Goal: Task Accomplishment & Management: Use online tool/utility

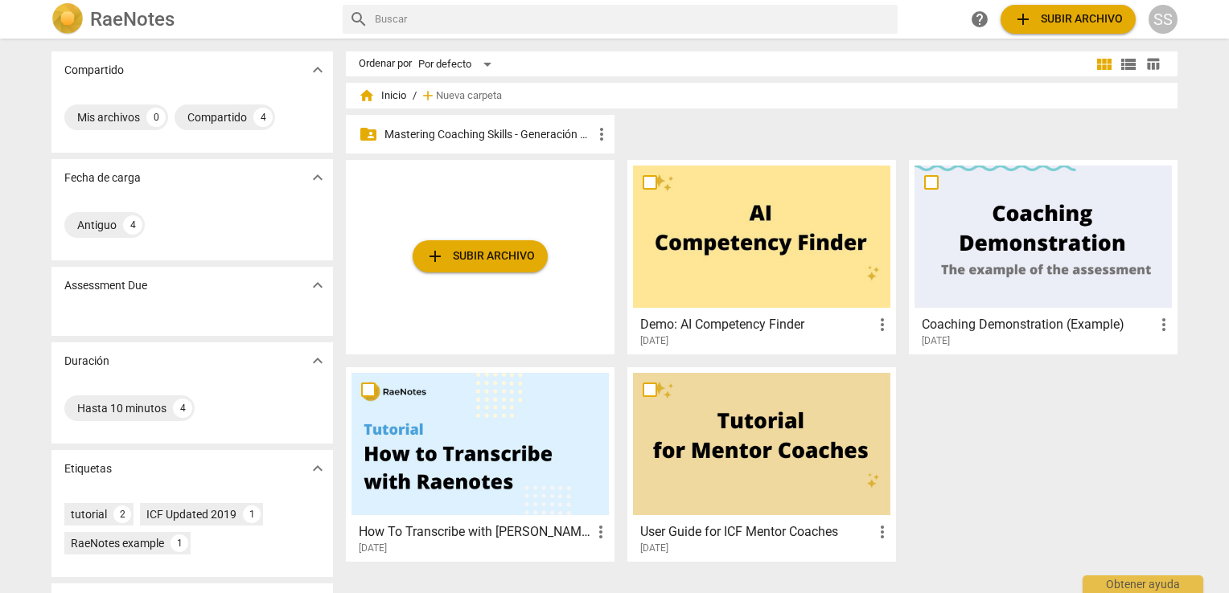
click at [504, 129] on p "Mastering Coaching Skills - Generación 32" at bounding box center [487, 134] width 207 height 17
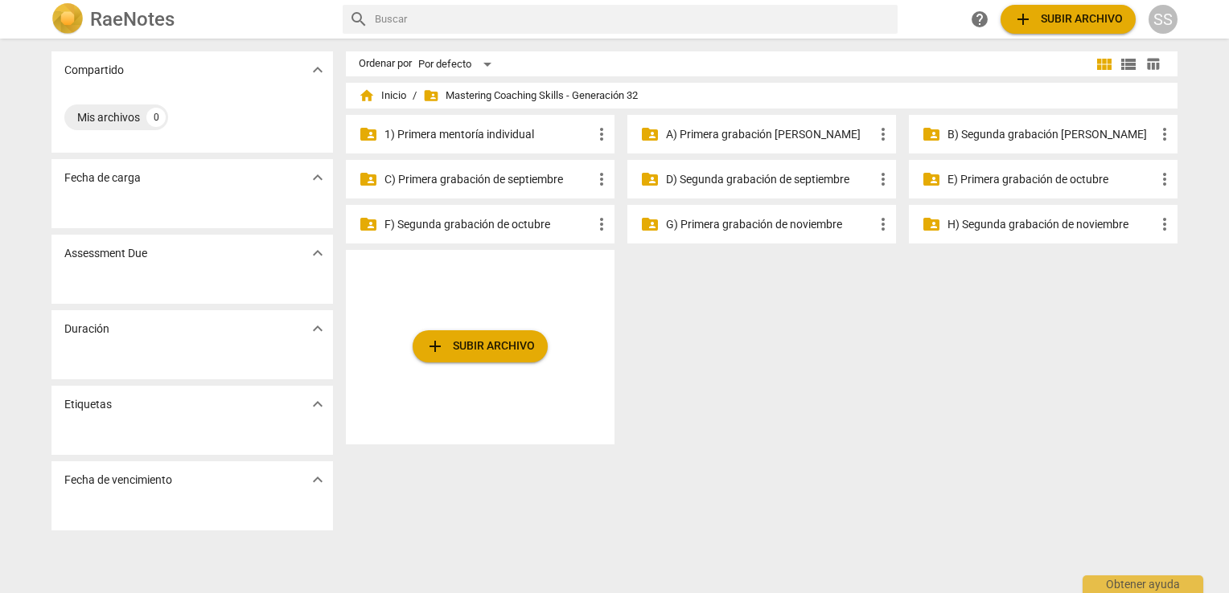
click at [743, 183] on p "D) Segunda grabación de septiembre" at bounding box center [769, 179] width 207 height 17
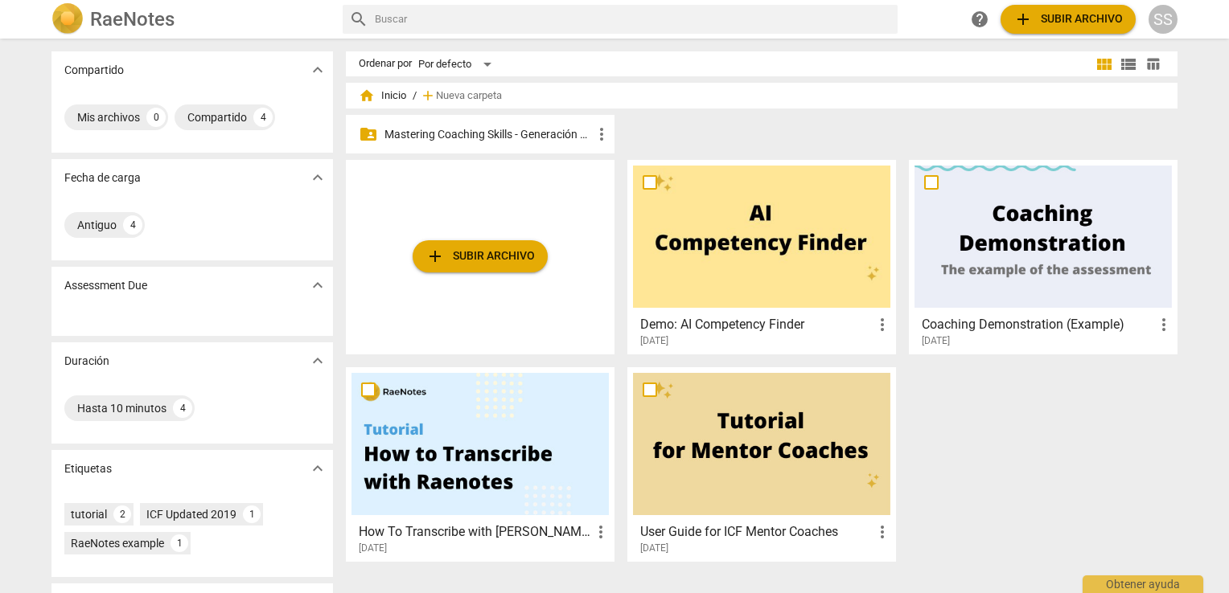
click at [450, 124] on div "folder_shared Mastering Coaching Skills - Generación 32 more_vert" at bounding box center [480, 134] width 269 height 39
click at [449, 135] on p "Mastering Coaching Skills - Generación 32" at bounding box center [487, 134] width 207 height 17
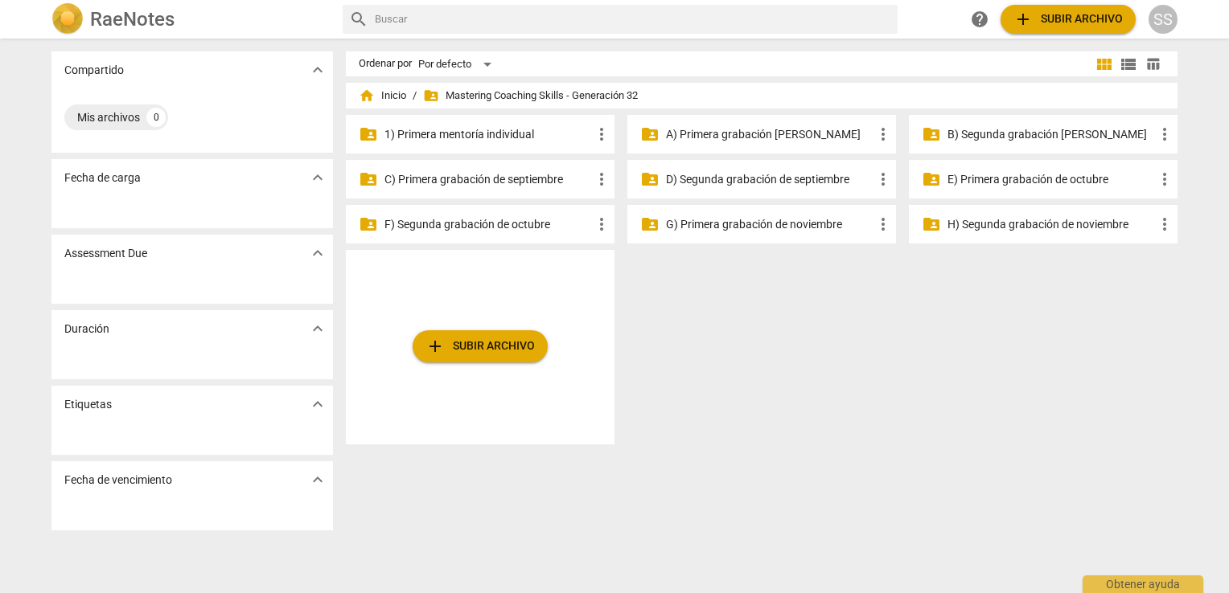
click at [519, 184] on p "C) Primera grabación de septiembre" at bounding box center [487, 179] width 207 height 17
click at [804, 176] on p "D) Segunda grabación de septiembre" at bounding box center [769, 179] width 207 height 17
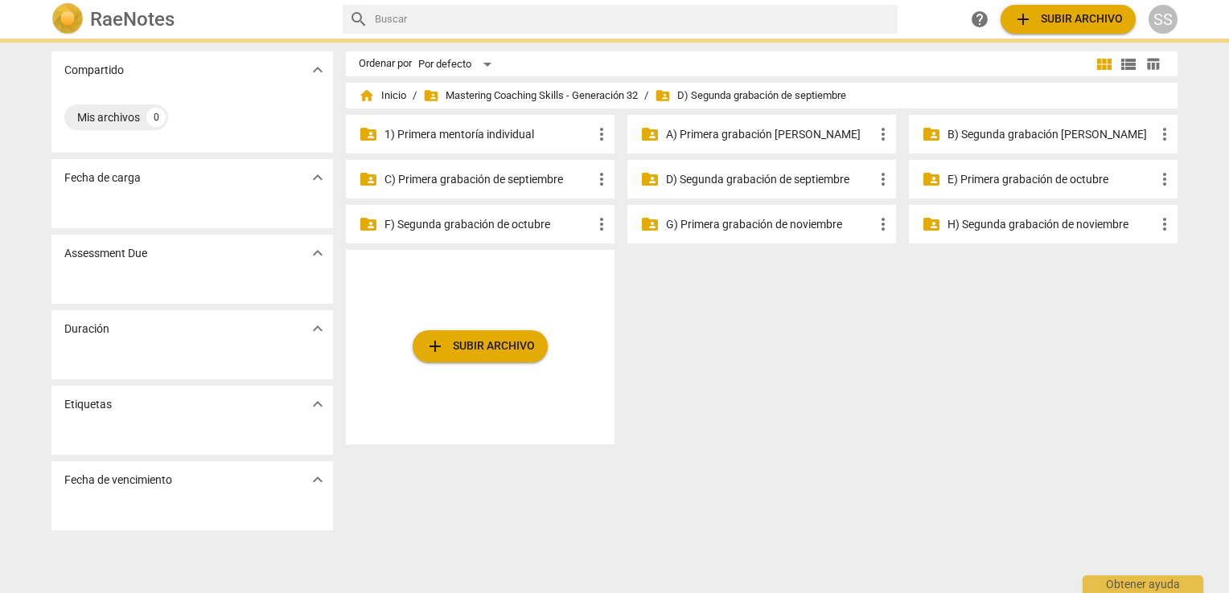
click at [804, 176] on p "D) Segunda grabación de septiembre" at bounding box center [769, 179] width 207 height 17
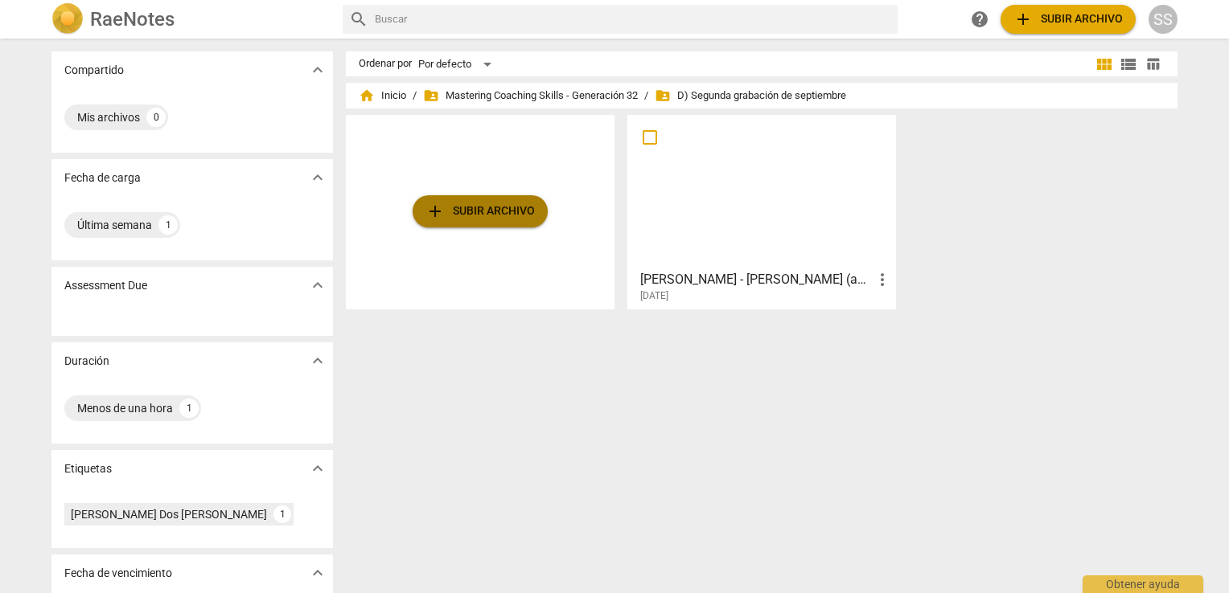
click at [488, 209] on span "add Subir archivo" at bounding box center [479, 211] width 109 height 19
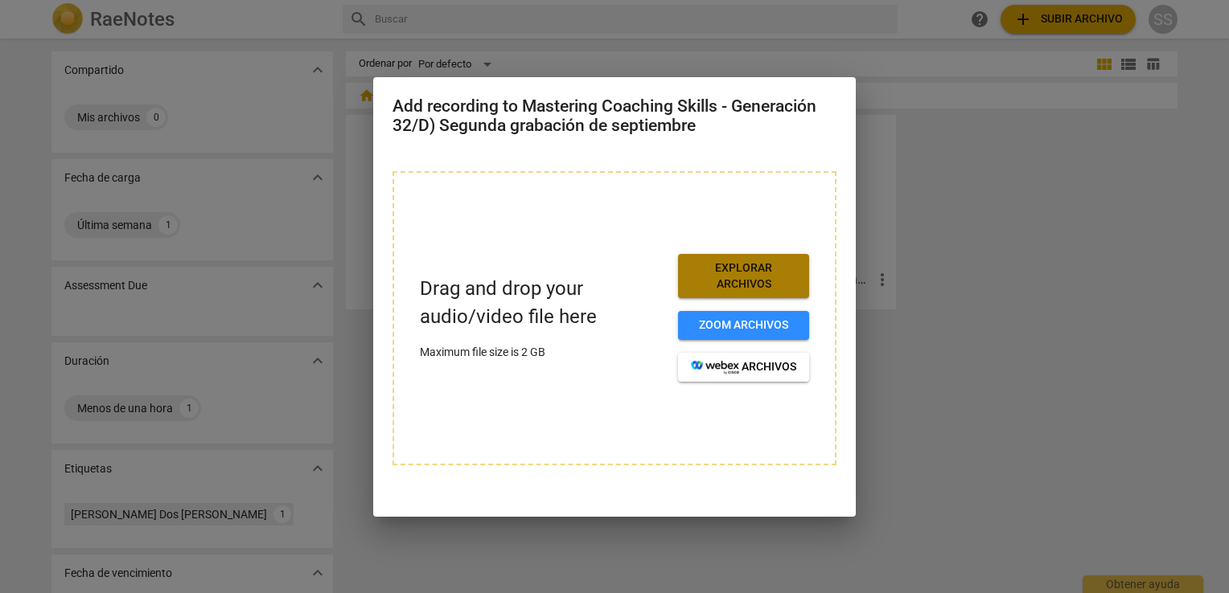
click at [711, 269] on span "Explorar archivos" at bounding box center [743, 276] width 105 height 31
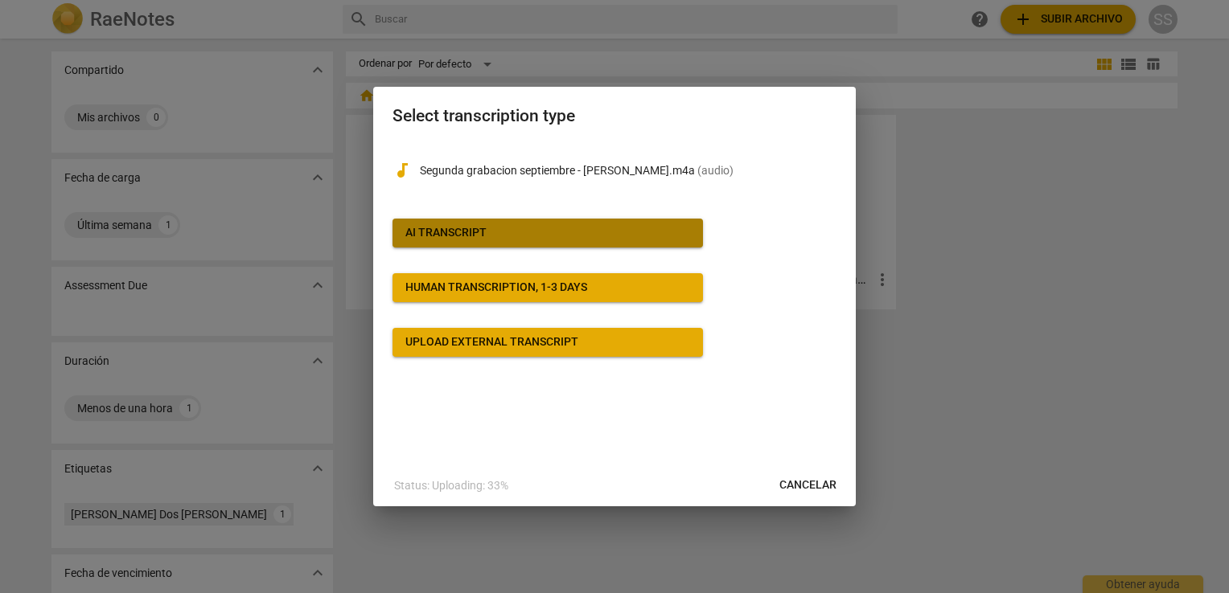
click at [511, 229] on span "AI Transcript" at bounding box center [547, 233] width 285 height 16
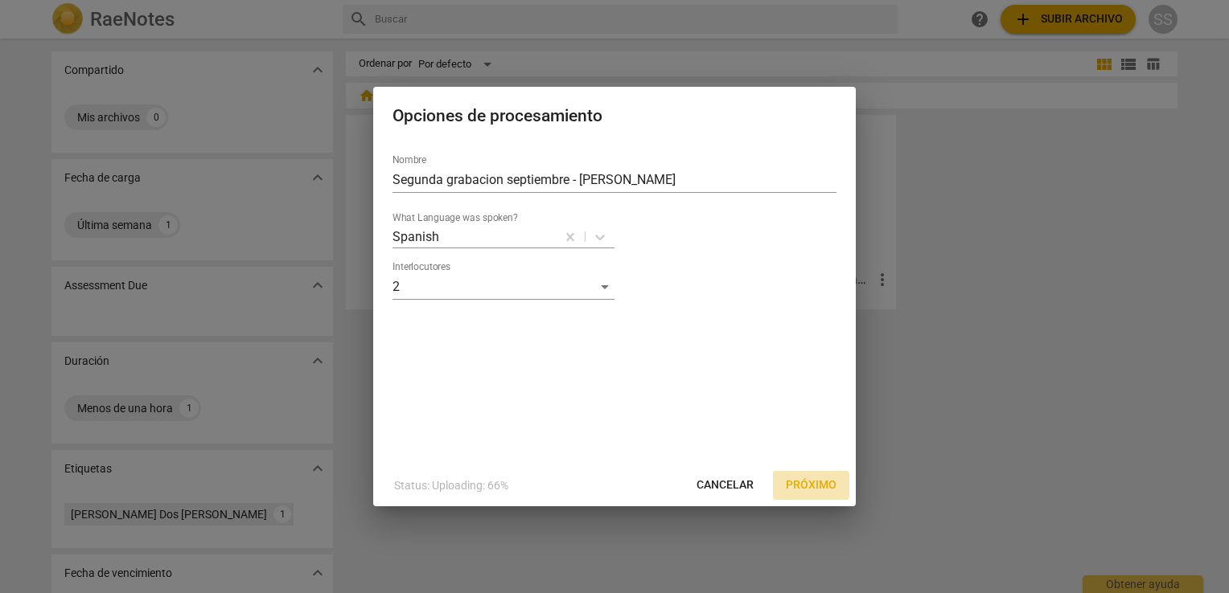
click at [814, 485] on span "Próximo" at bounding box center [811, 486] width 51 height 16
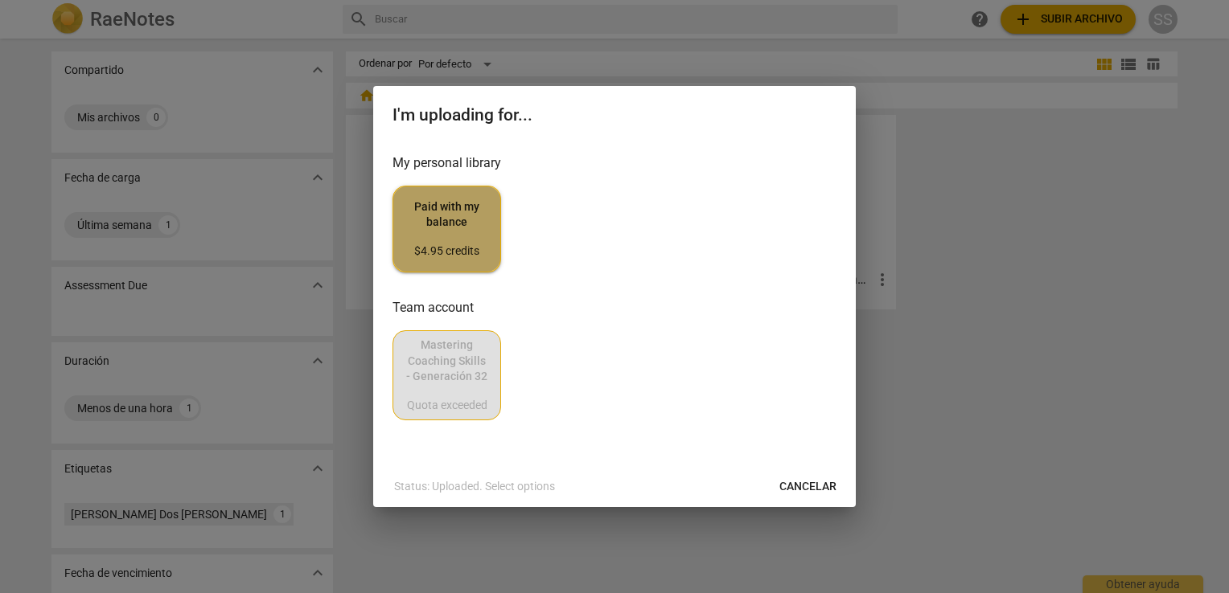
click at [469, 243] on span "Paid with my balance $4.95 credits" at bounding box center [446, 229] width 81 height 60
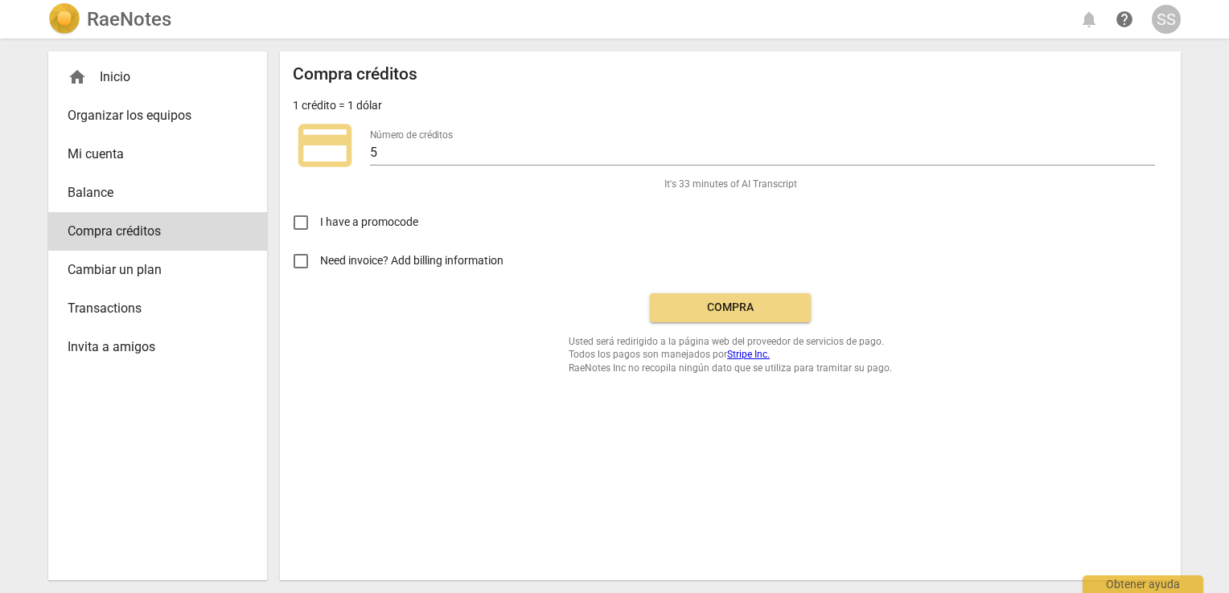
click at [710, 307] on span "Compra" at bounding box center [730, 308] width 135 height 16
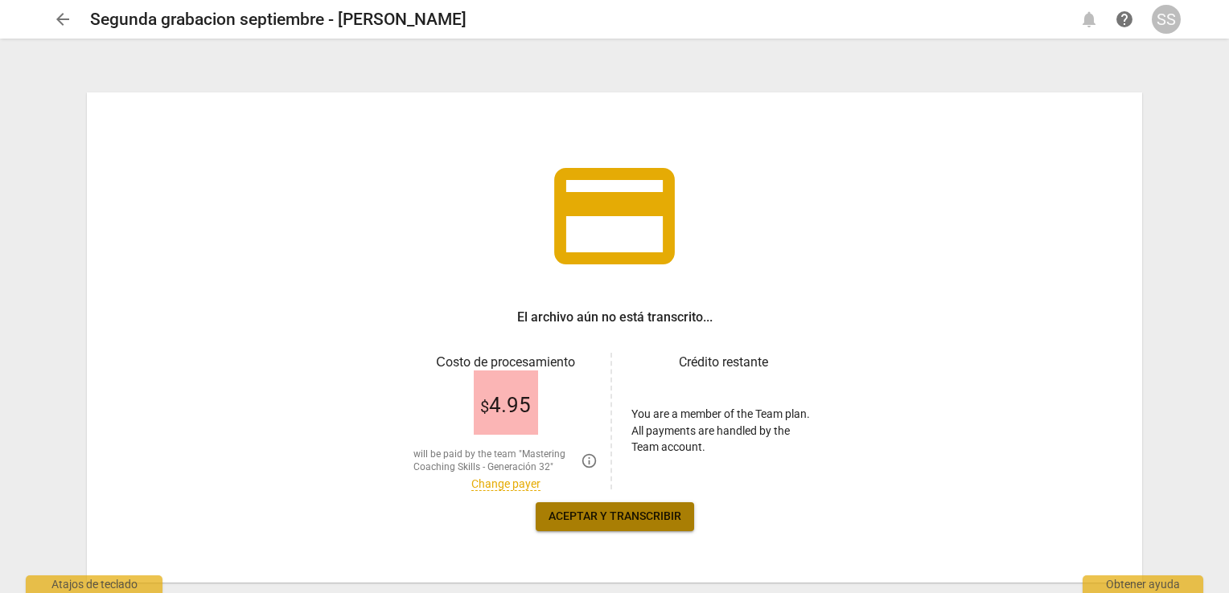
click at [631, 510] on span "Aceptar y transcribir" at bounding box center [614, 517] width 133 height 16
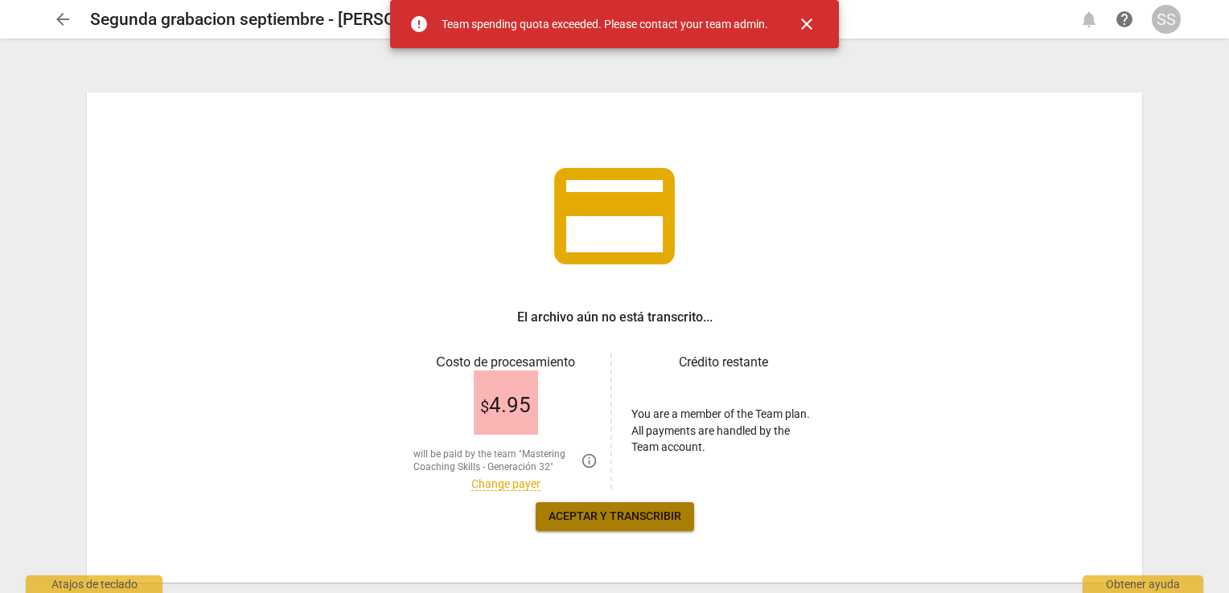
click at [607, 519] on span "Aceptar y transcribir" at bounding box center [614, 517] width 133 height 16
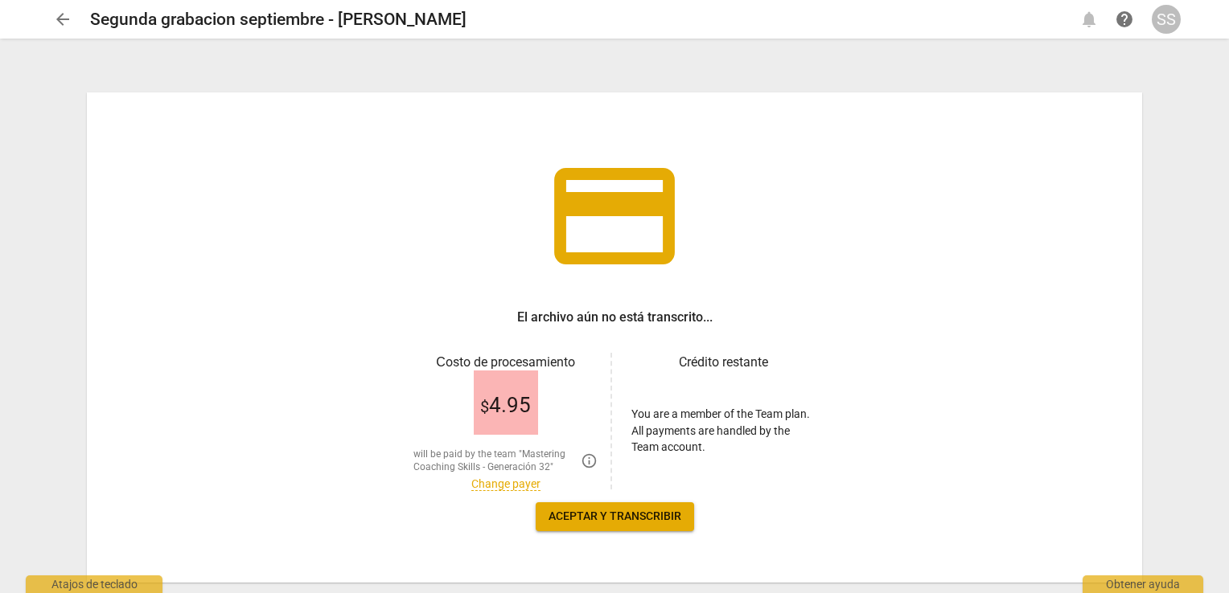
click at [605, 515] on span "Aceptar y transcribir" at bounding box center [614, 517] width 133 height 16
click at [503, 483] on link "Change payer" at bounding box center [505, 485] width 69 height 14
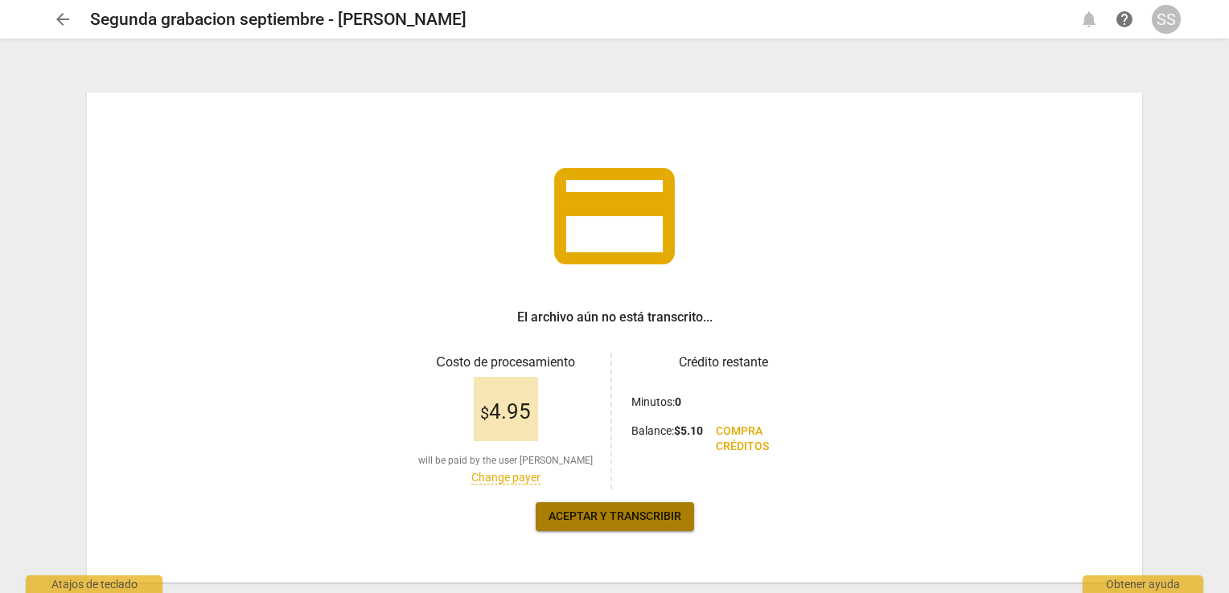
click at [644, 515] on span "Aceptar y transcribir" at bounding box center [614, 517] width 133 height 16
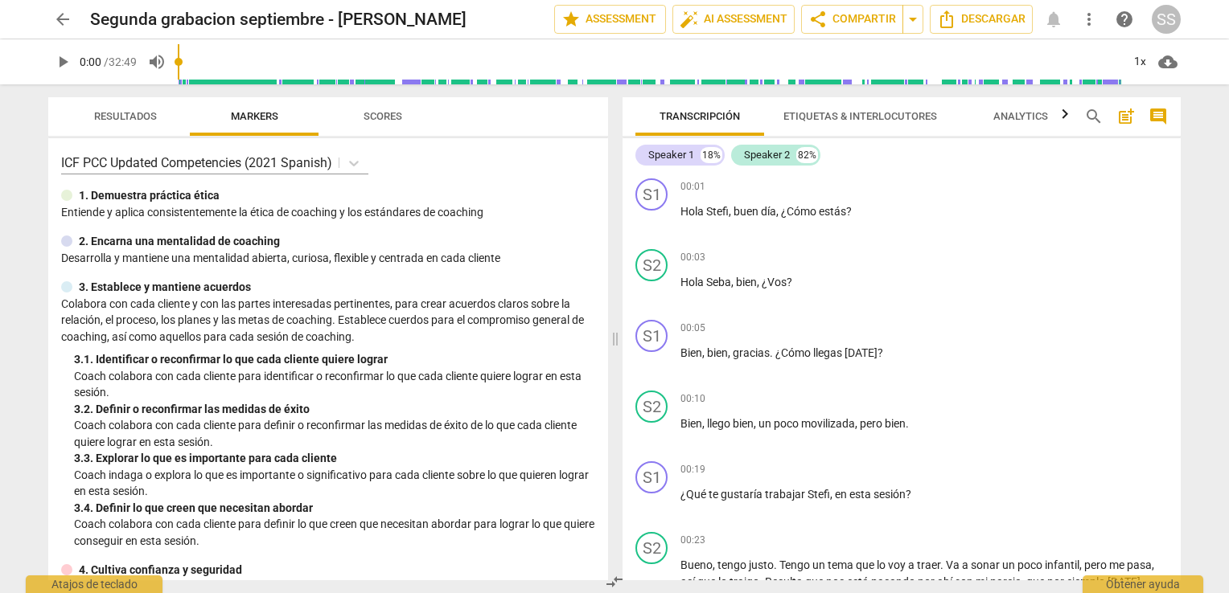
click at [1177, 137] on div "Transcripción Etiquetas & Interlocutores Analytics search post_add comment Spea…" at bounding box center [901, 338] width 558 height 483
drag, startPoint x: 1177, startPoint y: 137, endPoint x: 1176, endPoint y: 147, distance: 10.6
click at [1176, 147] on div "Transcripción Etiquetas & Interlocutores Analytics search post_add comment Spea…" at bounding box center [901, 338] width 558 height 483
click at [1176, 147] on div "Speaker 1 18% Speaker 2 82% S1 play_arrow pause 00:01 + Add competency keyboard…" at bounding box center [901, 359] width 558 height 442
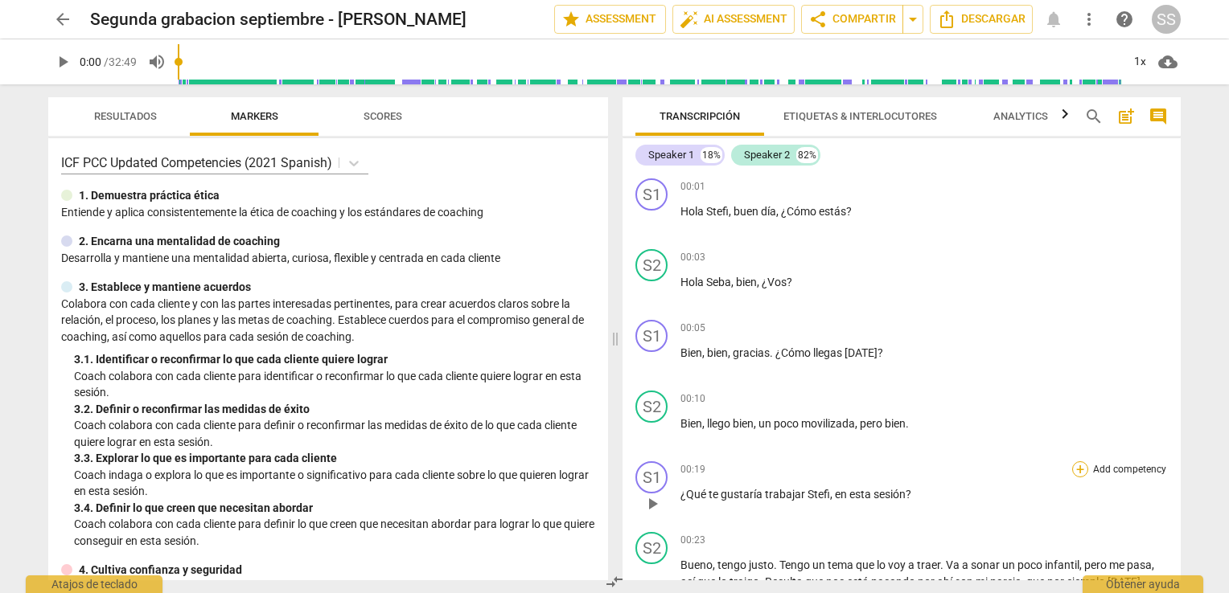
click at [1072, 469] on div "+" at bounding box center [1080, 470] width 16 height 16
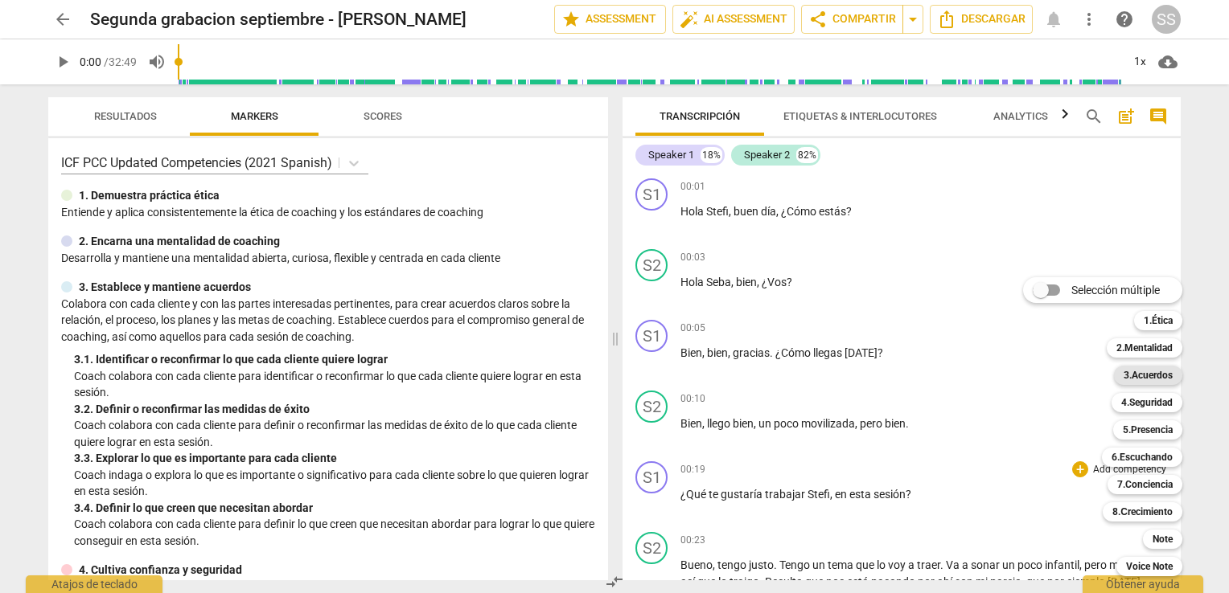
click at [1158, 376] on b "3.Acuerdos" at bounding box center [1147, 375] width 49 height 19
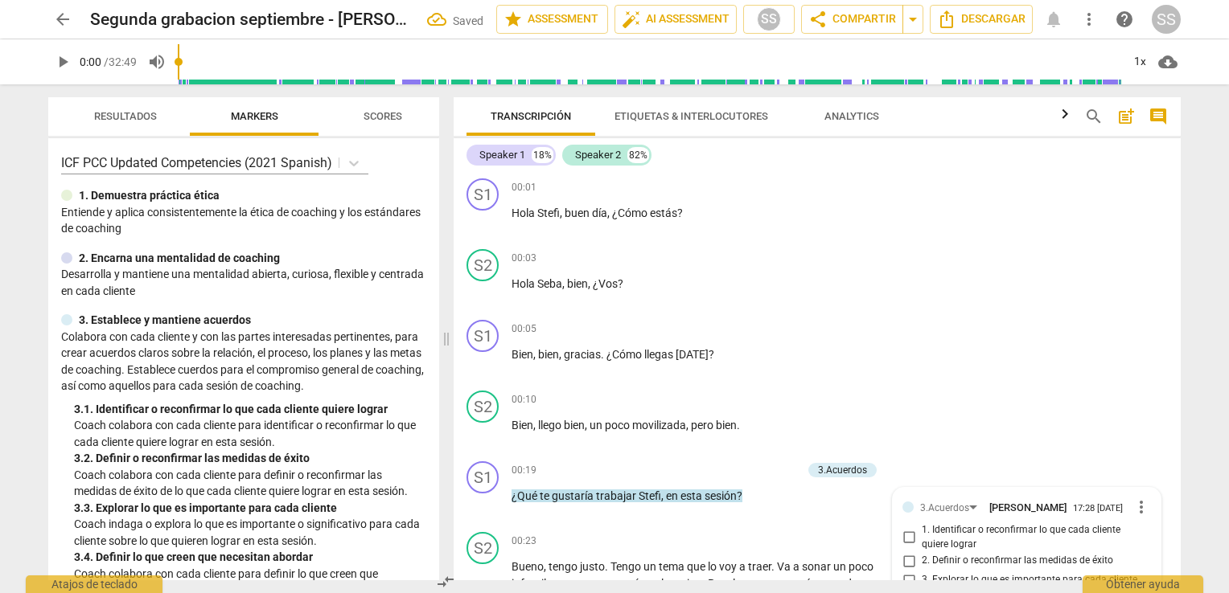
scroll to position [257, 0]
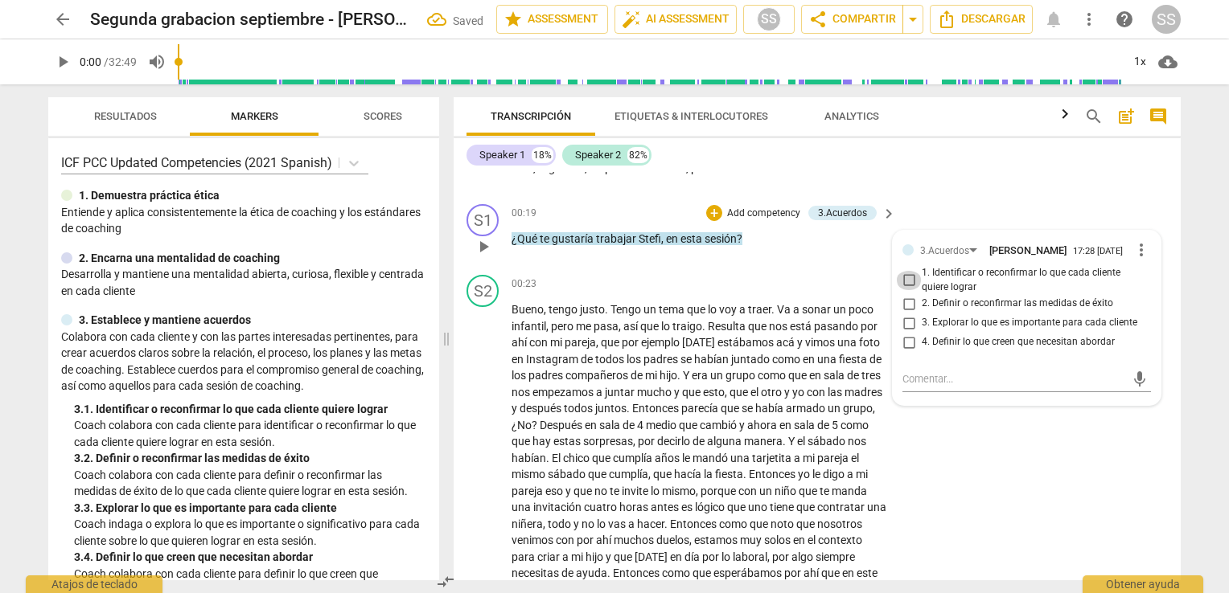
click at [904, 275] on input "1. Identificar o reconfirmar lo que cada cliente quiere lograr" at bounding box center [909, 280] width 26 height 19
checkbox input "true"
click at [786, 359] on span "como" at bounding box center [787, 359] width 31 height 13
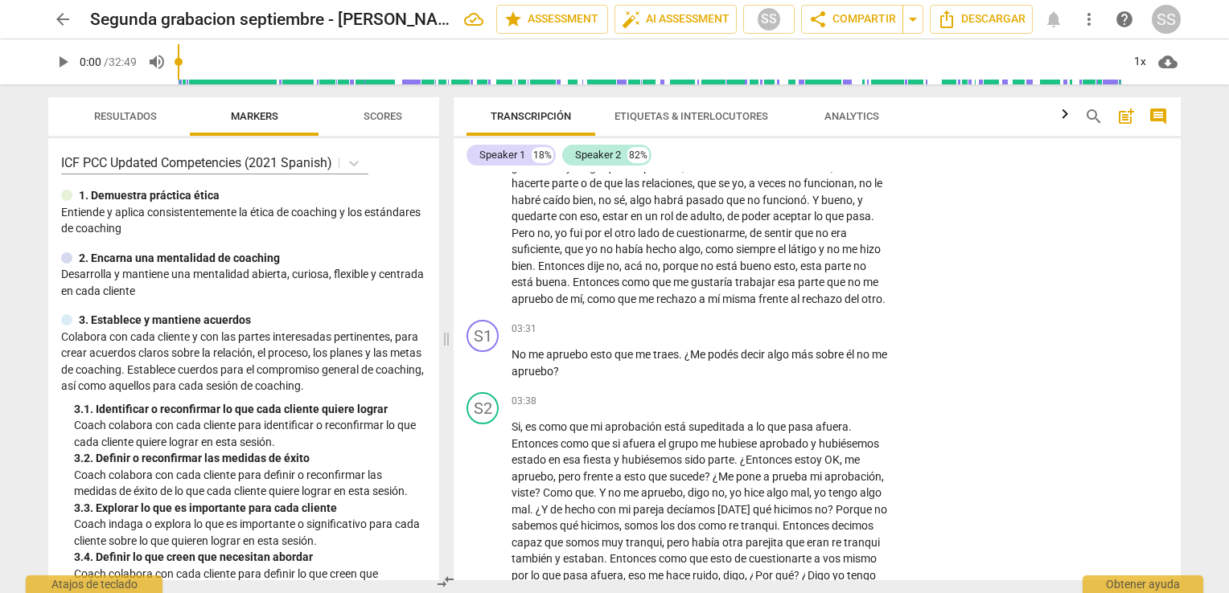
scroll to position [773, 0]
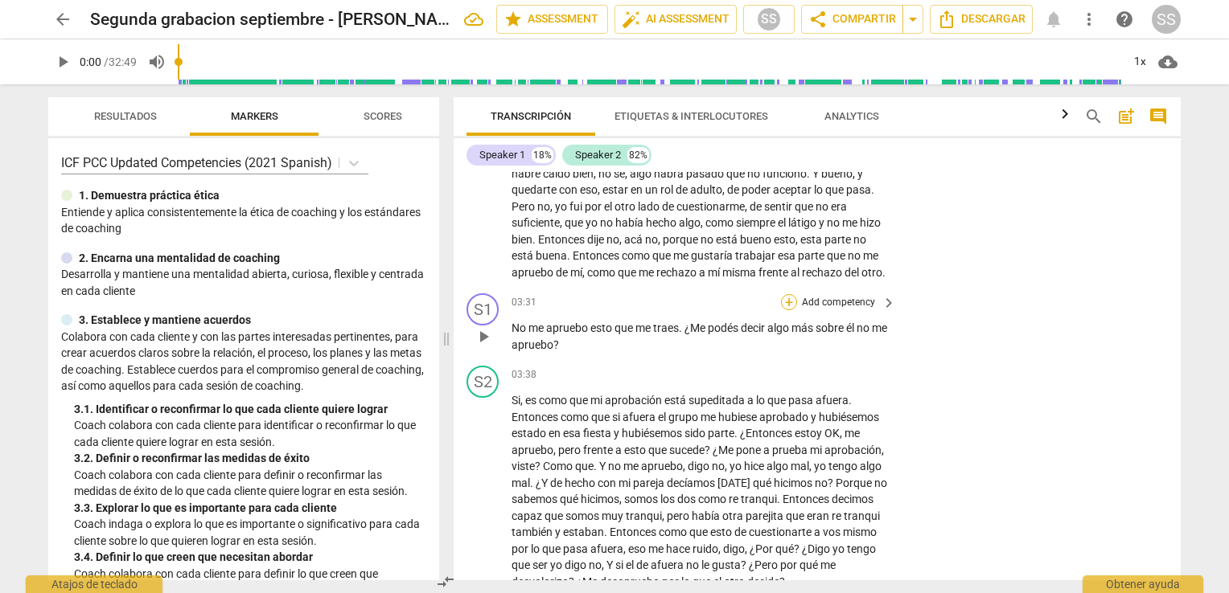
click at [782, 310] on div "+" at bounding box center [789, 302] width 16 height 16
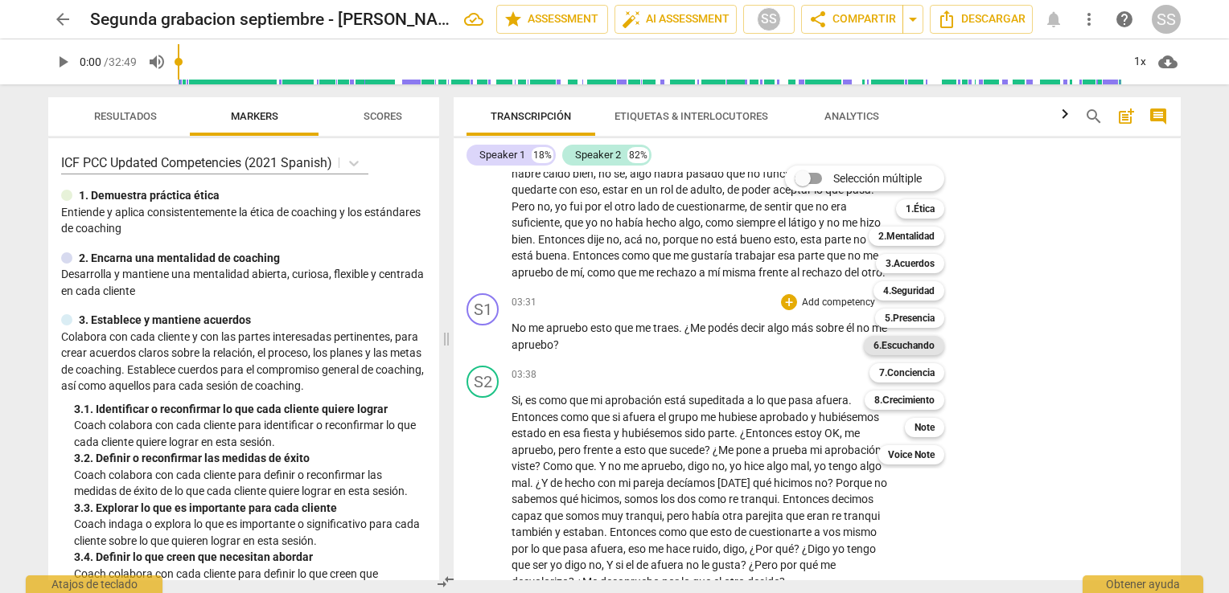
click at [921, 342] on b "6.Escuchando" at bounding box center [903, 345] width 61 height 19
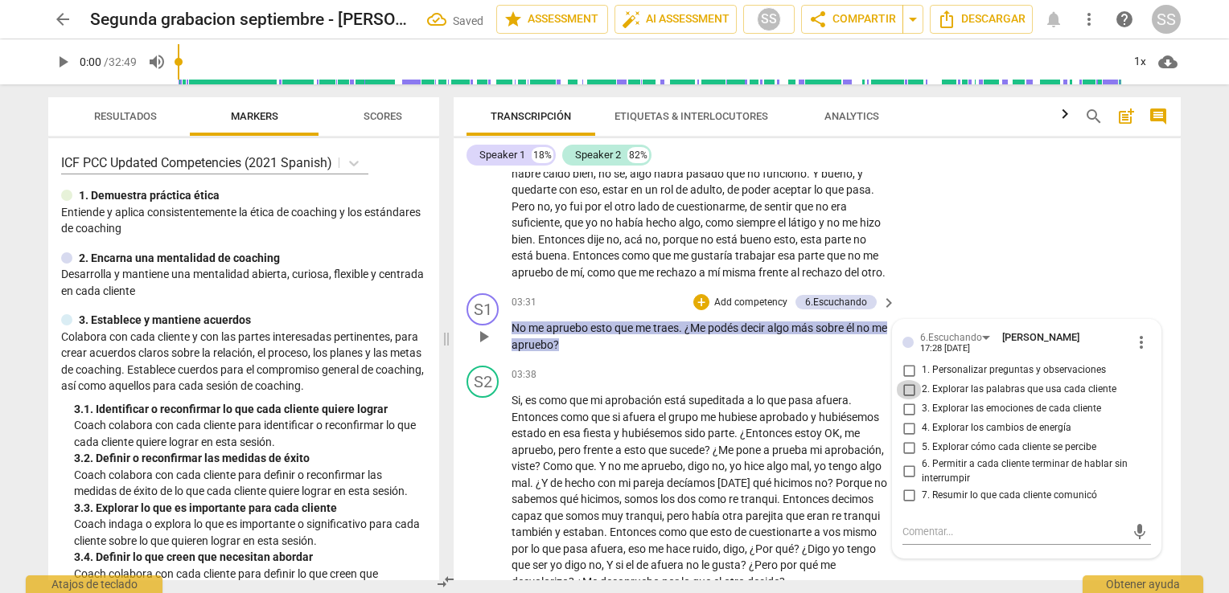
click at [903, 400] on input "2. Explorar las palabras que usa cada cliente" at bounding box center [909, 389] width 26 height 19
checkbox input "true"
click at [905, 503] on input "7. Resumir lo que cada cliente comunicó" at bounding box center [909, 495] width 26 height 19
checkbox input "true"
click at [800, 440] on span "estoy" at bounding box center [809, 433] width 30 height 13
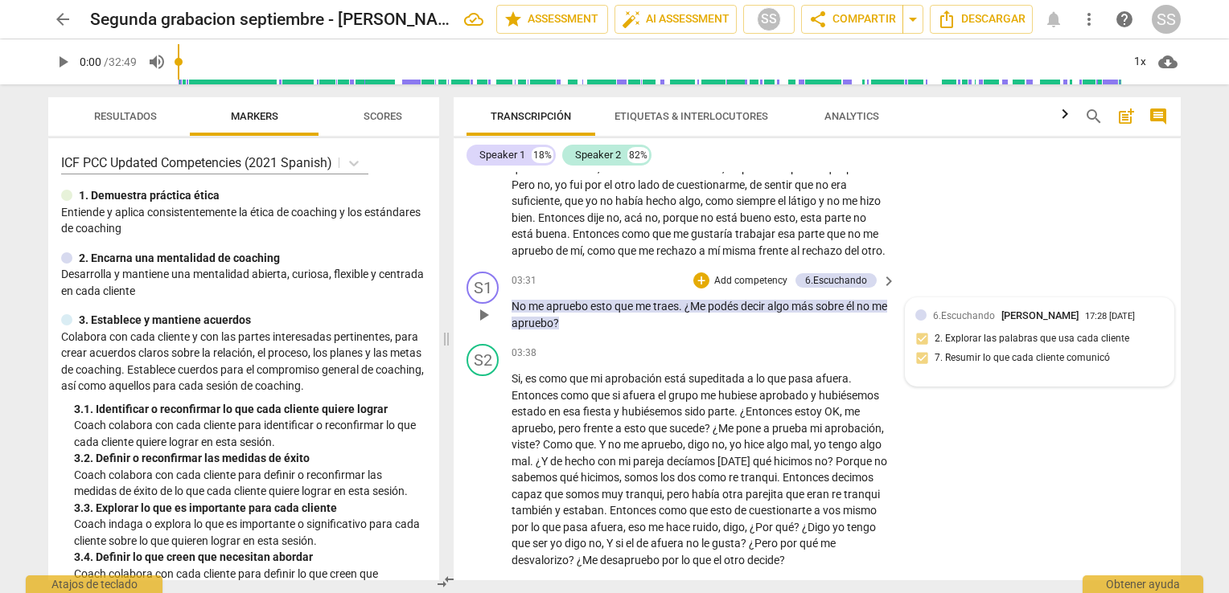
scroll to position [1048, 0]
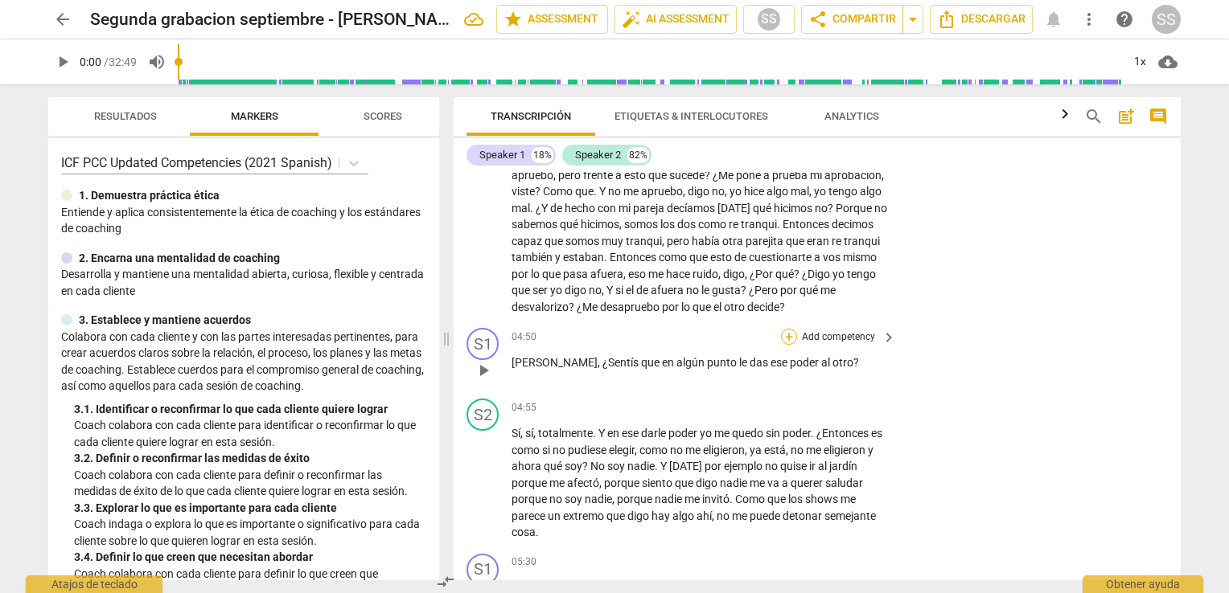
click at [785, 345] on div "+" at bounding box center [789, 337] width 16 height 16
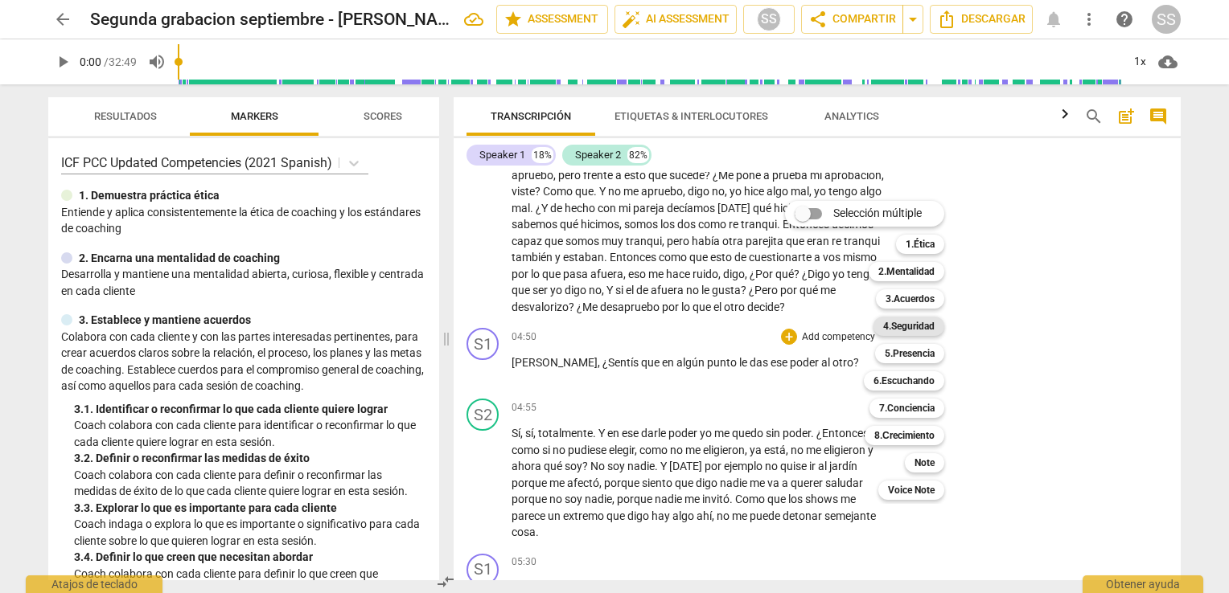
click at [907, 323] on b "4.Seguridad" at bounding box center [908, 326] width 51 height 19
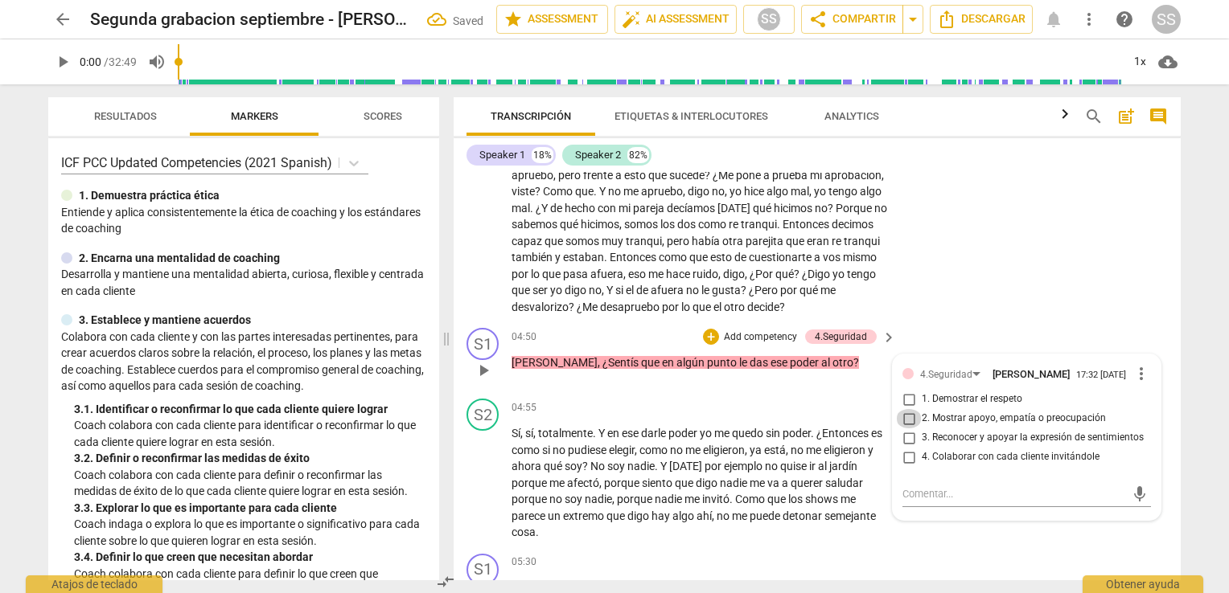
click at [904, 429] on input "2. Mostrar apoyo, empatía o preocupación" at bounding box center [909, 418] width 26 height 19
checkbox input "true"
click at [785, 416] on div "+" at bounding box center [789, 408] width 16 height 16
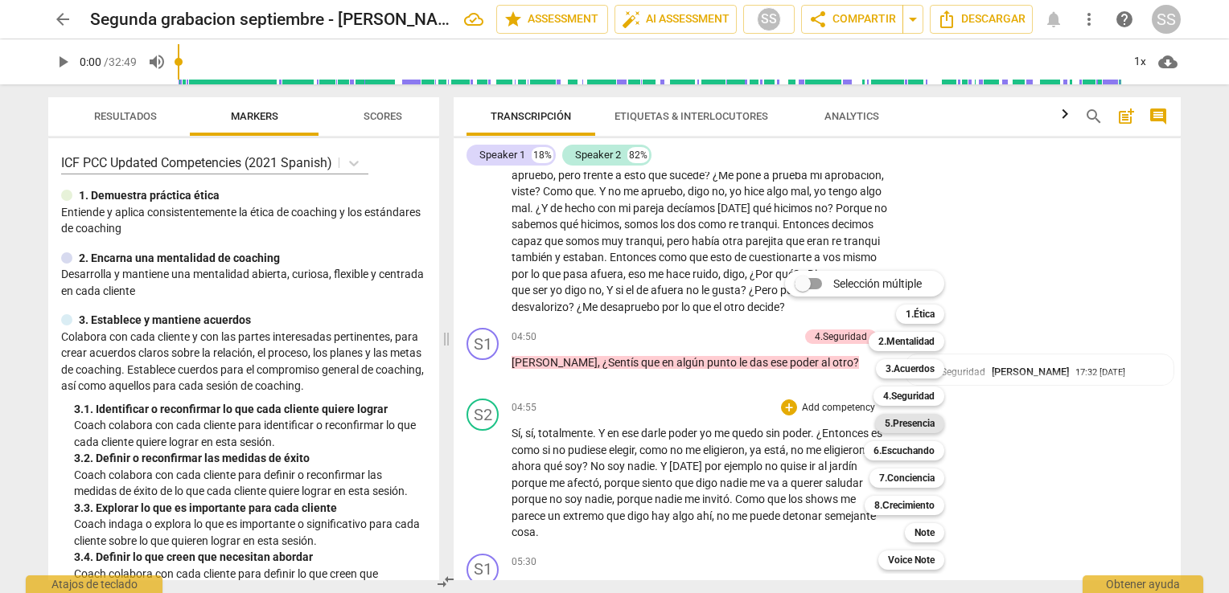
click at [908, 420] on b "5.Presencia" at bounding box center [910, 423] width 50 height 19
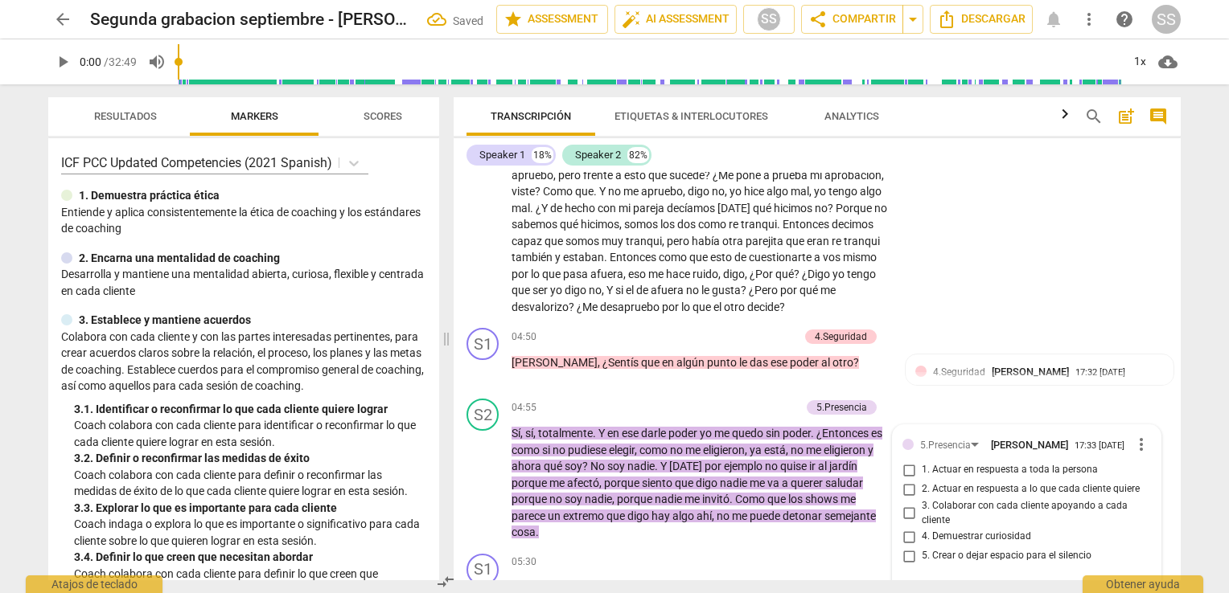
scroll to position [1277, 0]
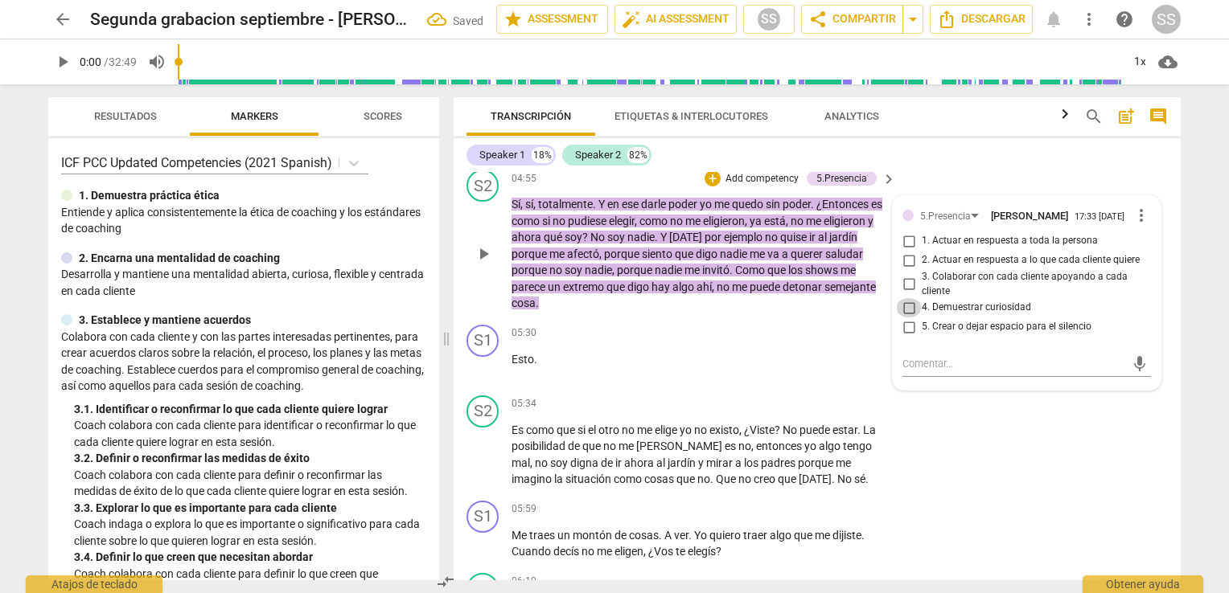
click at [905, 318] on input "4. Demuestrar curiosidad" at bounding box center [909, 307] width 26 height 19
checkbox input "true"
click at [476, 302] on div "play_arrow pause" at bounding box center [490, 254] width 41 height 105
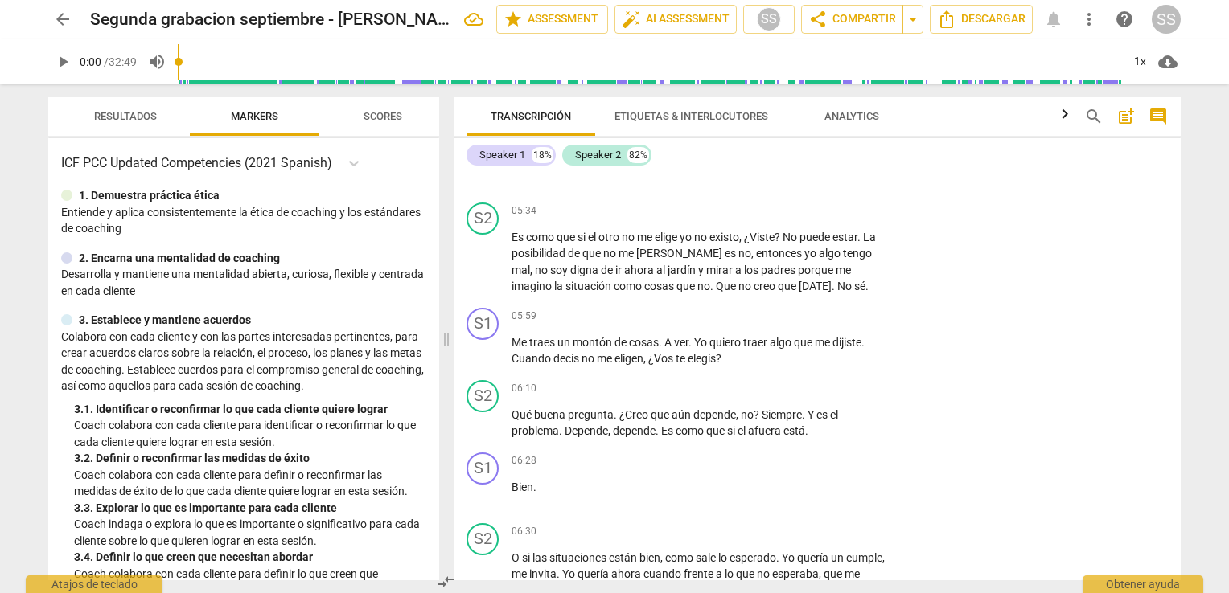
scroll to position [1502, 0]
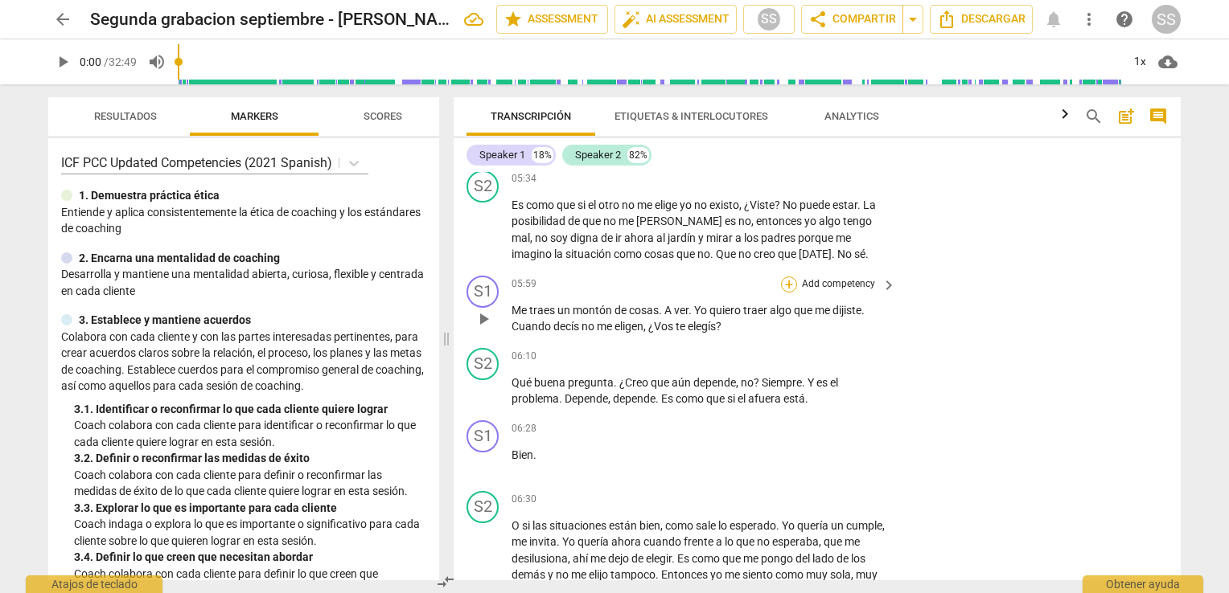
click at [788, 293] on div "+" at bounding box center [789, 285] width 16 height 16
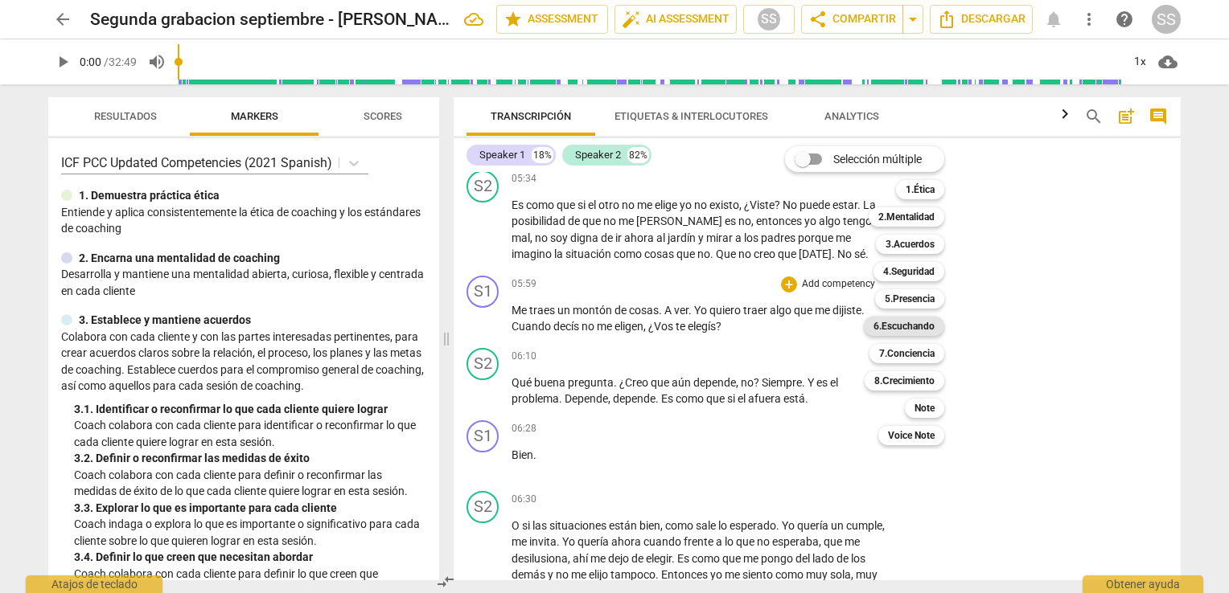
click at [926, 326] on b "6.Escuchando" at bounding box center [903, 326] width 61 height 19
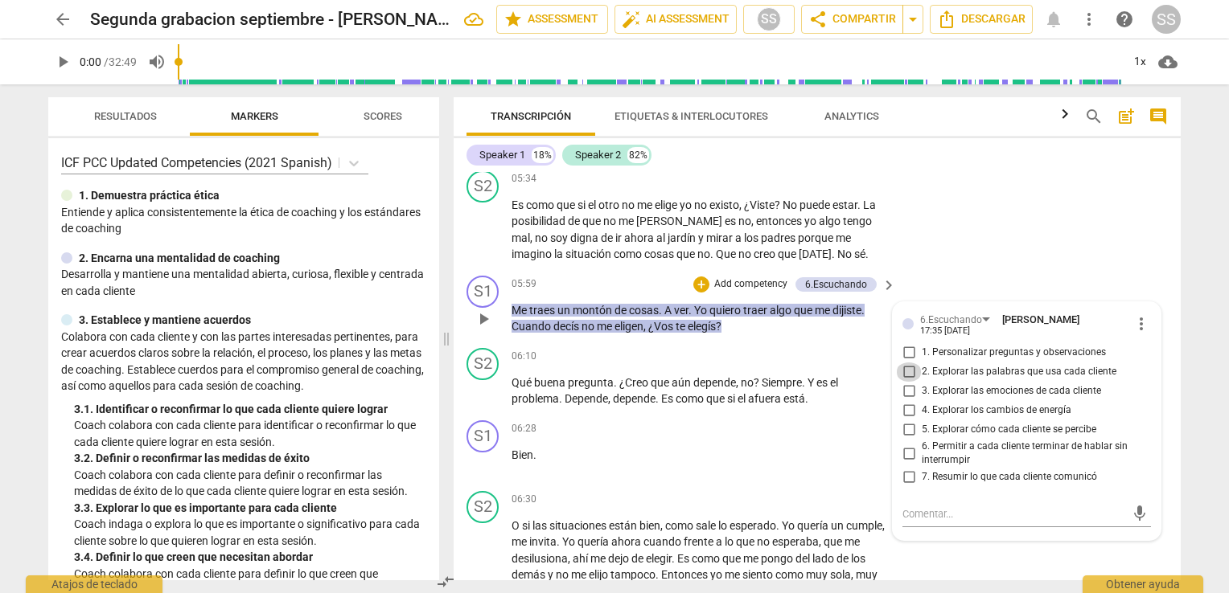
click at [908, 377] on input "2. Explorar las palabras que usa cada cliente" at bounding box center [909, 372] width 26 height 19
checkbox input "true"
click at [905, 485] on input "7. Resumir lo que cada cliente comunicó" at bounding box center [909, 477] width 26 height 19
checkbox input "true"
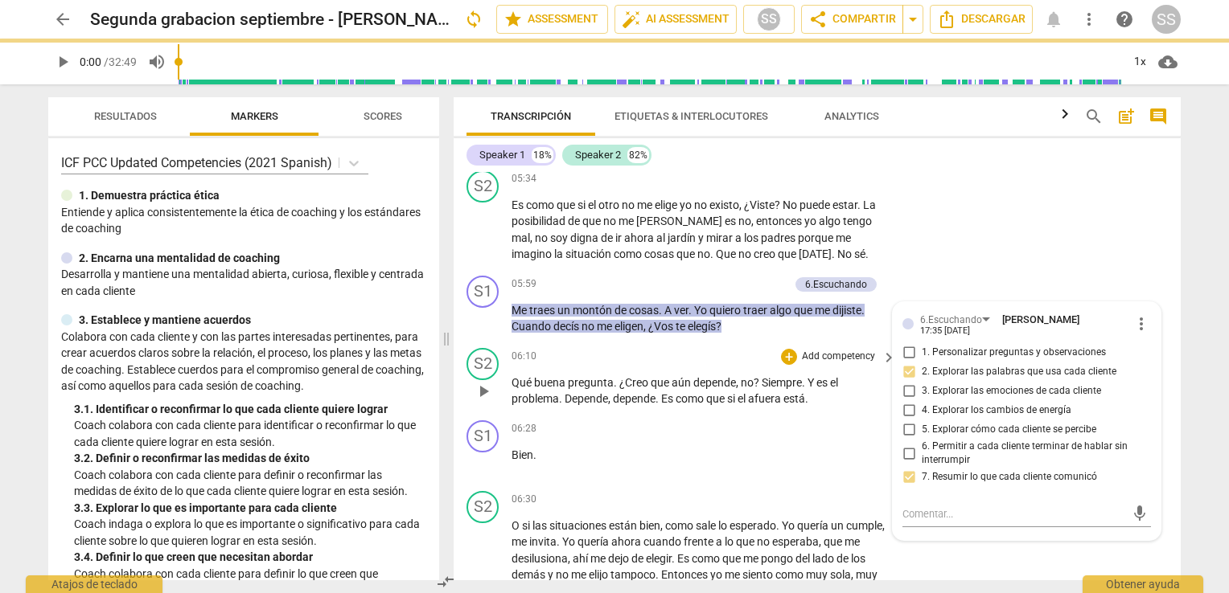
click at [653, 379] on div "06:10 + Add competency keyboard_arrow_right Qué buena pregunta . ¿Creo que aún …" at bounding box center [704, 378] width 386 height 60
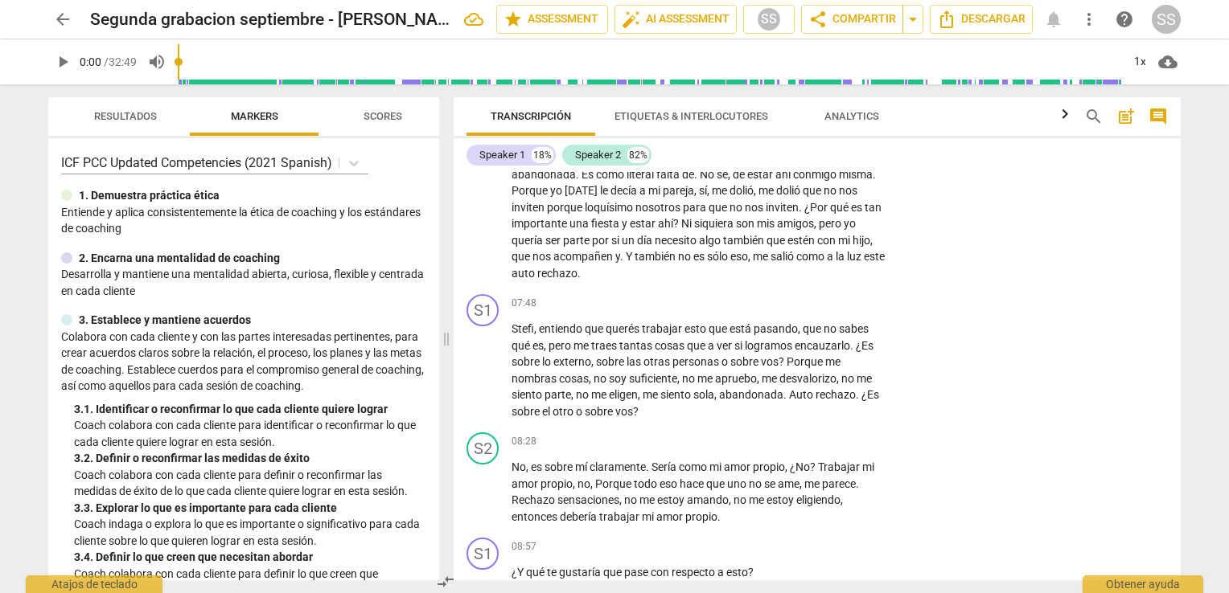
scroll to position [1920, 0]
click at [786, 310] on div "+" at bounding box center [789, 302] width 16 height 16
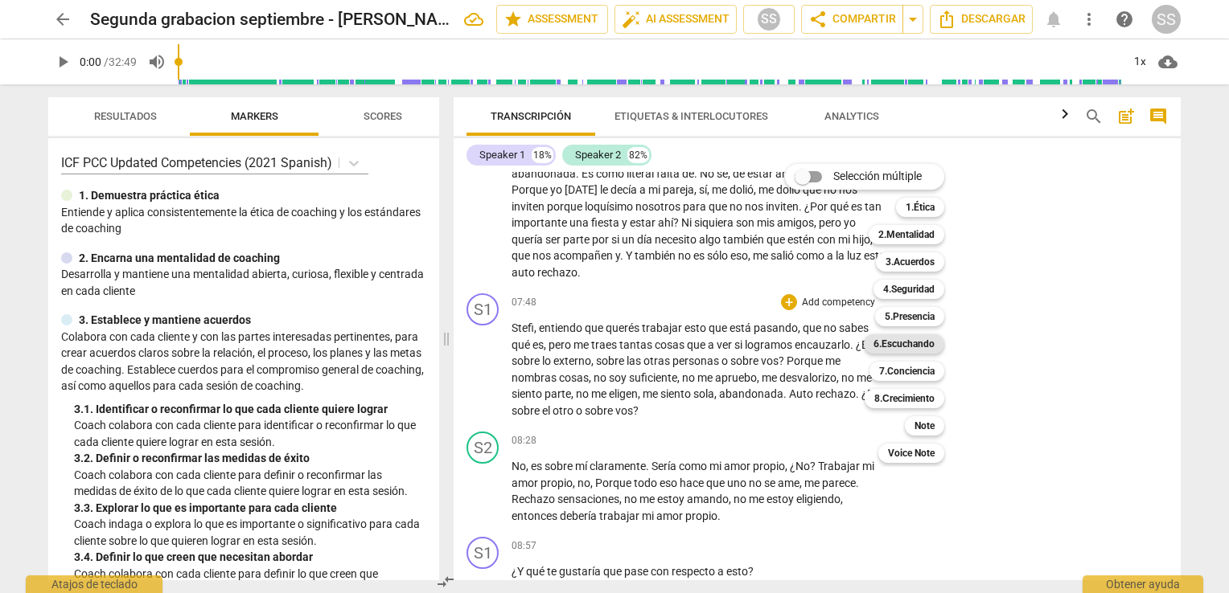
click at [897, 337] on b "6.Escuchando" at bounding box center [903, 344] width 61 height 19
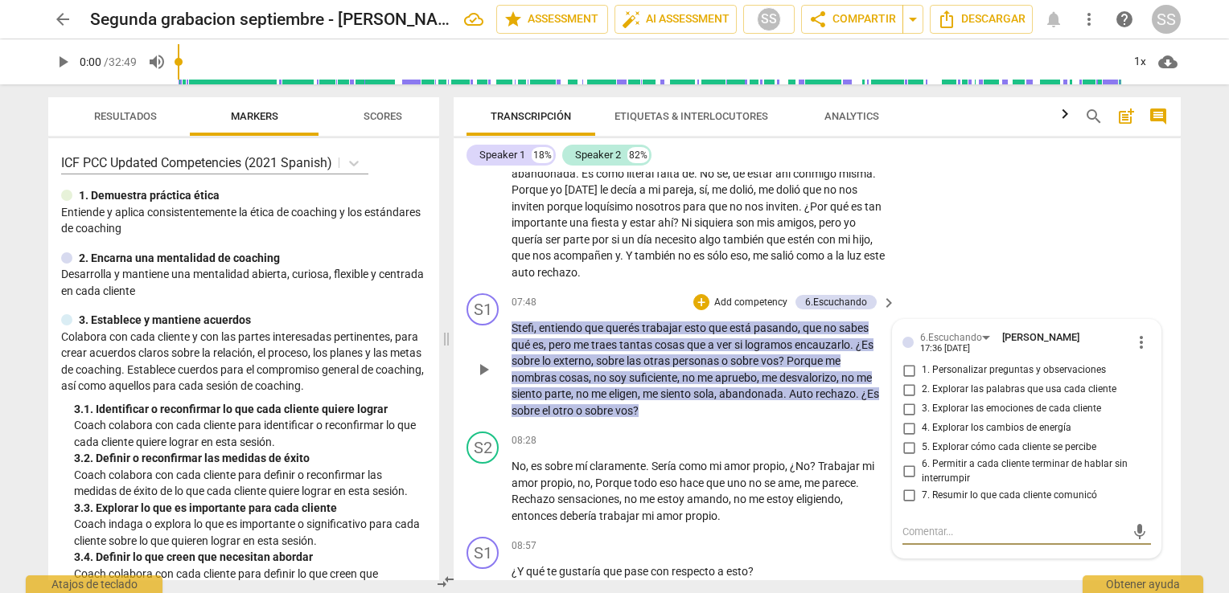
click at [906, 397] on input "2. Explorar las palabras que usa cada cliente" at bounding box center [909, 389] width 26 height 19
checkbox input "true"
click at [903, 458] on input "5. Explorar cómo cada cliente se percibe" at bounding box center [909, 447] width 26 height 19
checkbox input "true"
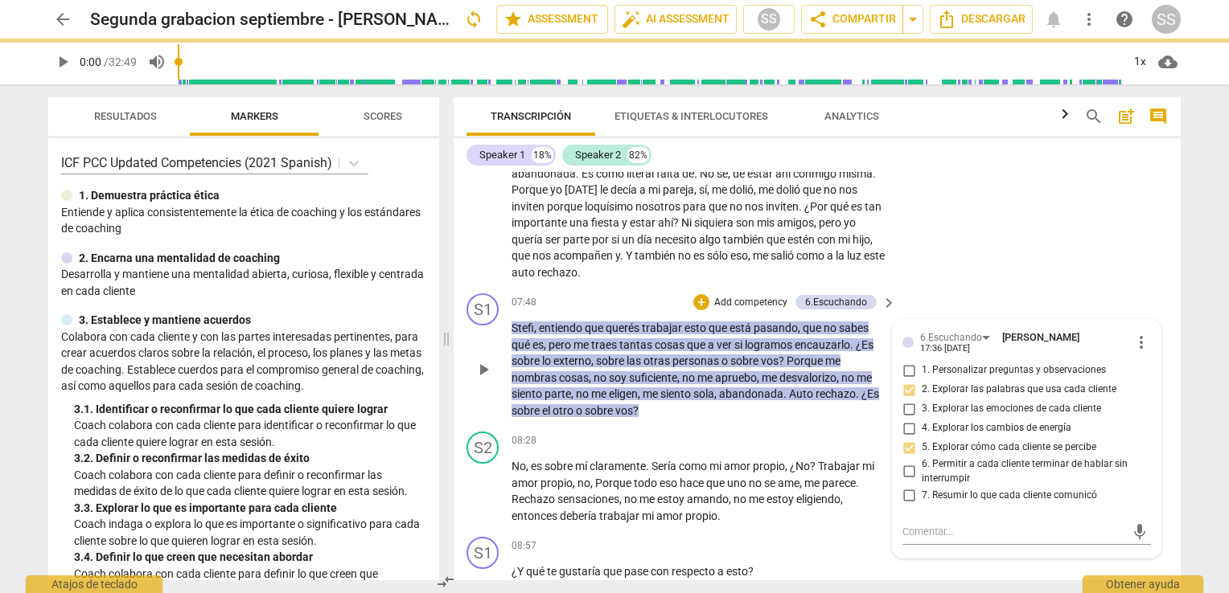
click at [904, 502] on input "7. Resumir lo que cada cliente comunicó" at bounding box center [909, 495] width 26 height 19
checkbox input "true"
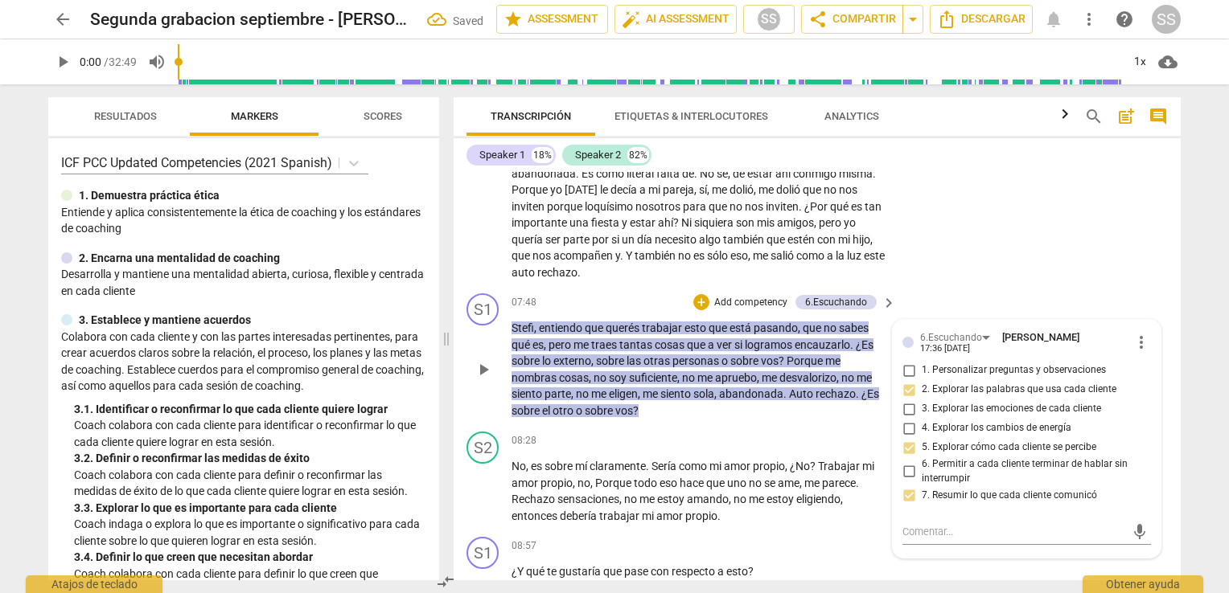
click at [716, 419] on p "Stefi , entiendo que querés trabajar esto que está pasando , que no sabes qué e…" at bounding box center [699, 369] width 376 height 99
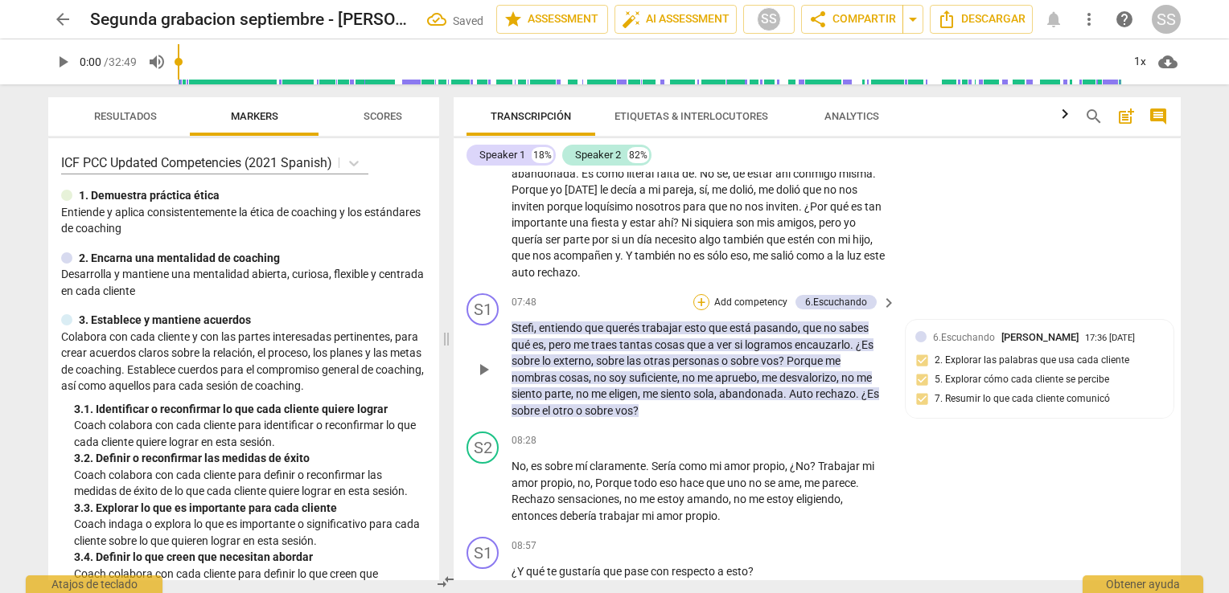
click at [696, 310] on div "+" at bounding box center [701, 302] width 16 height 16
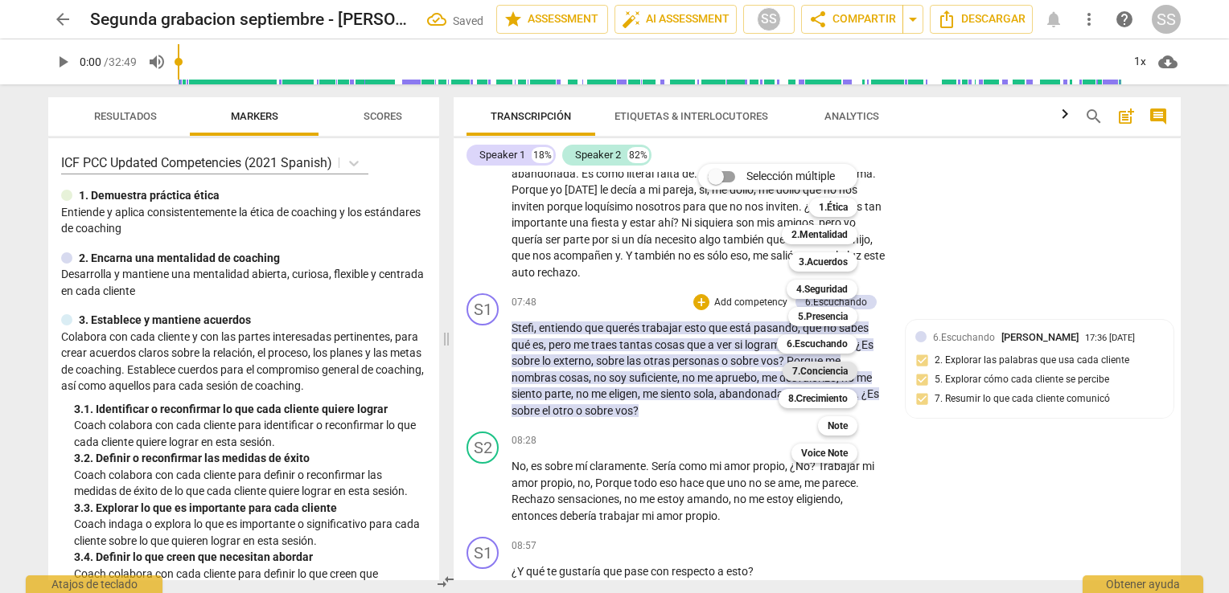
click at [817, 365] on b "7.Conciencia" at bounding box center [819, 371] width 55 height 19
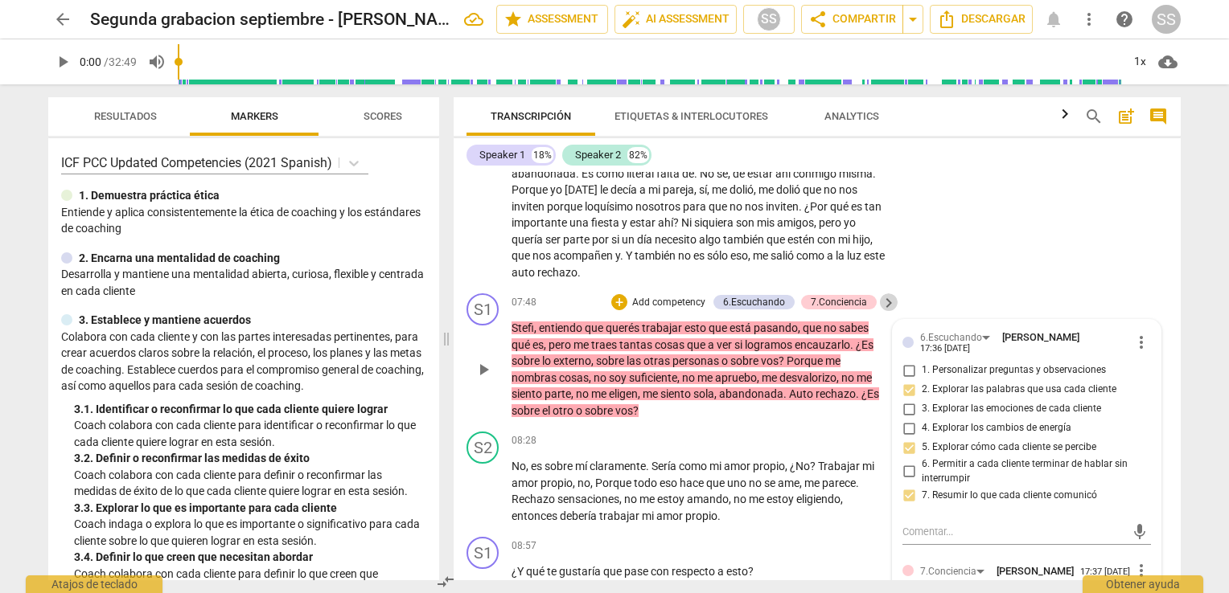
click at [888, 312] on span "keyboard_arrow_right" at bounding box center [888, 302] width 19 height 19
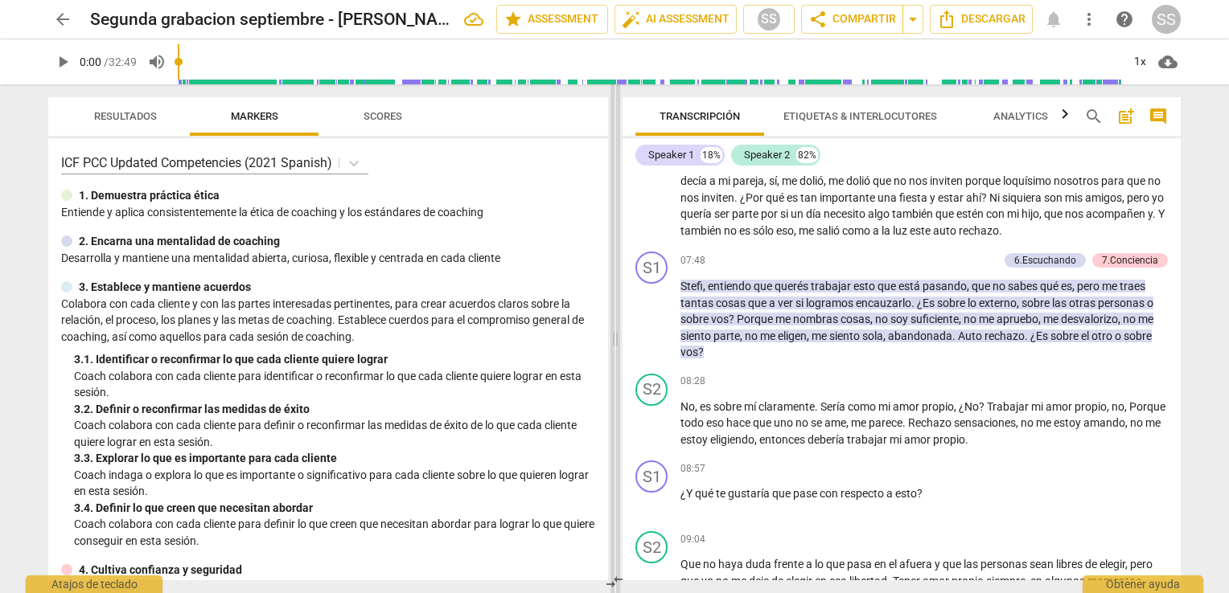
click at [618, 337] on span at bounding box center [615, 338] width 10 height 509
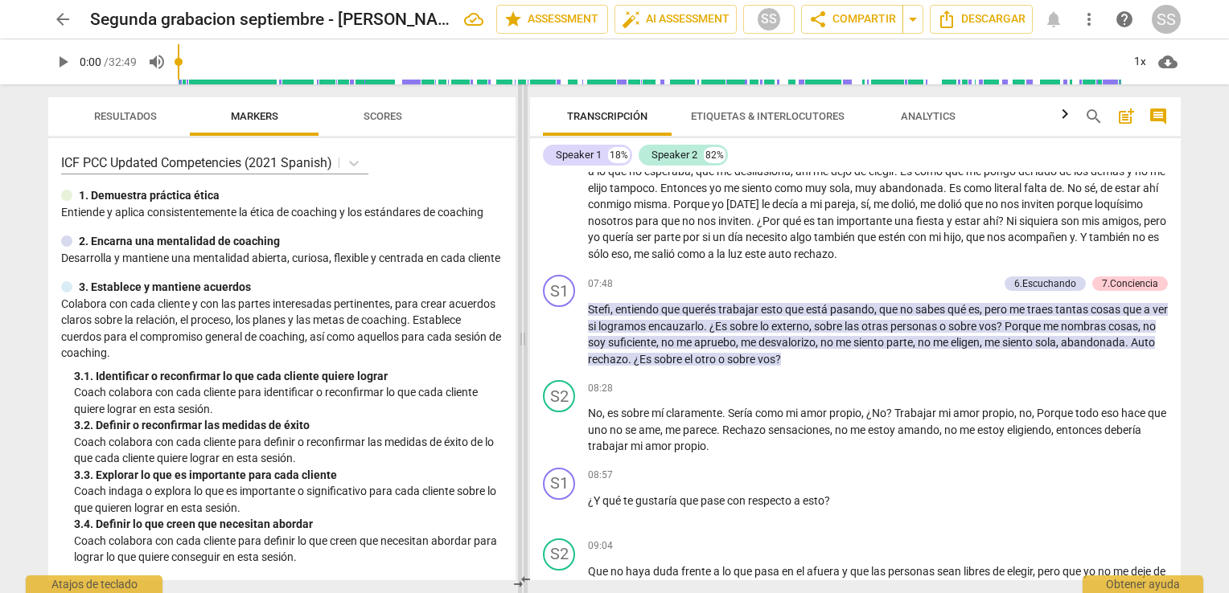
scroll to position [1563, 0]
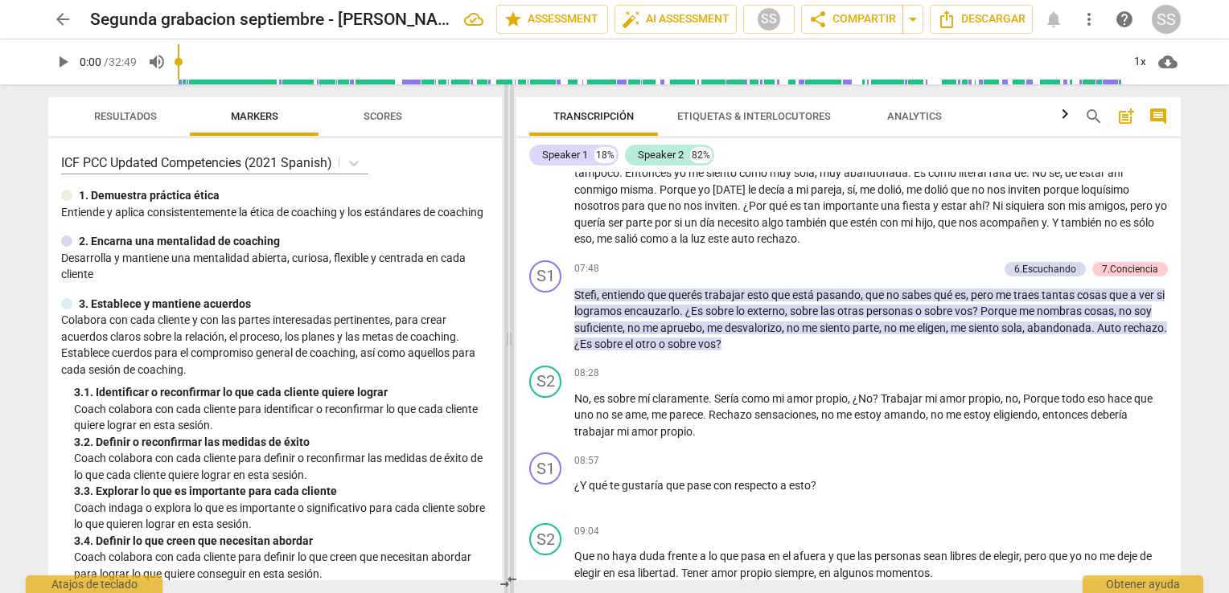
drag, startPoint x: 611, startPoint y: 336, endPoint x: 505, endPoint y: 335, distance: 106.2
click at [505, 335] on span at bounding box center [509, 338] width 10 height 509
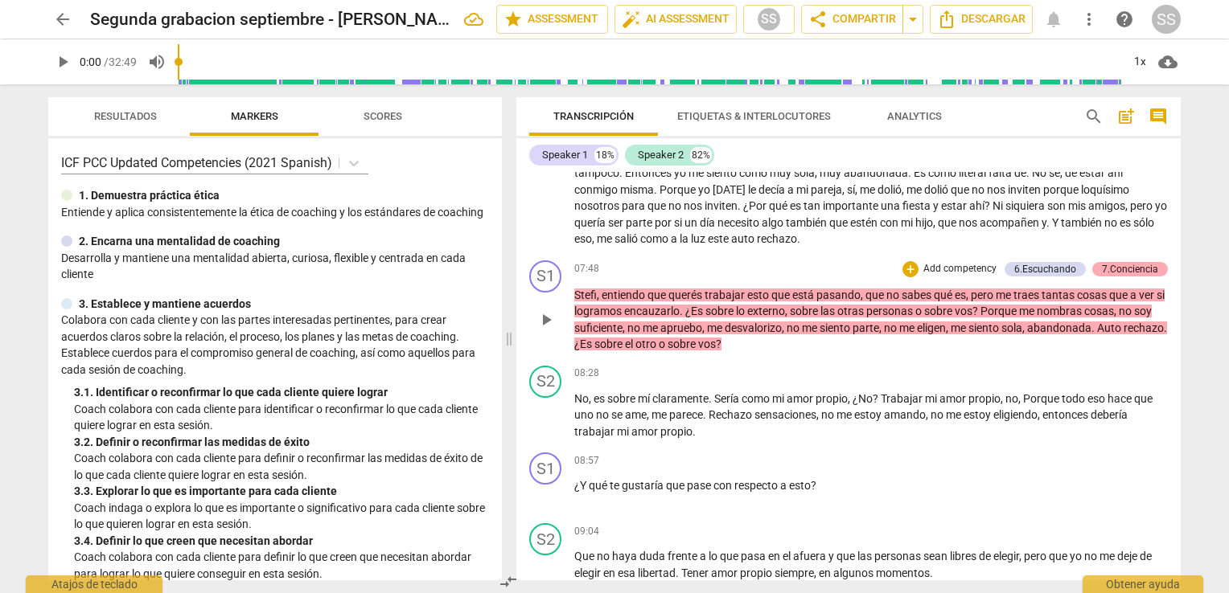
click at [1131, 277] on div "7.Conciencia" at bounding box center [1130, 269] width 56 height 14
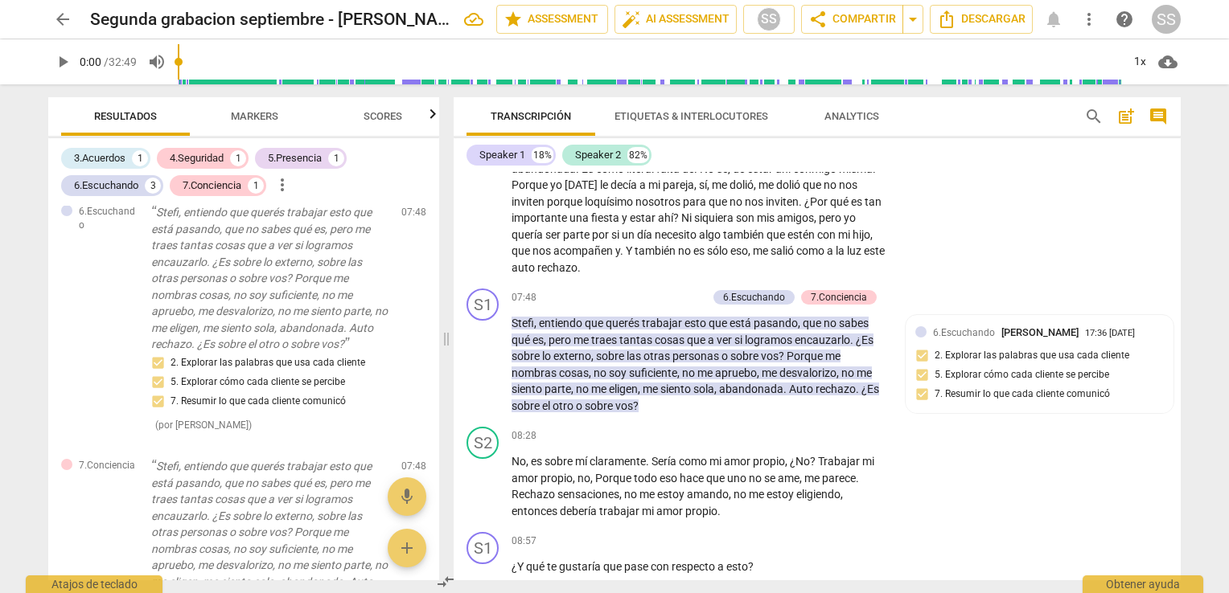
scroll to position [1938, 0]
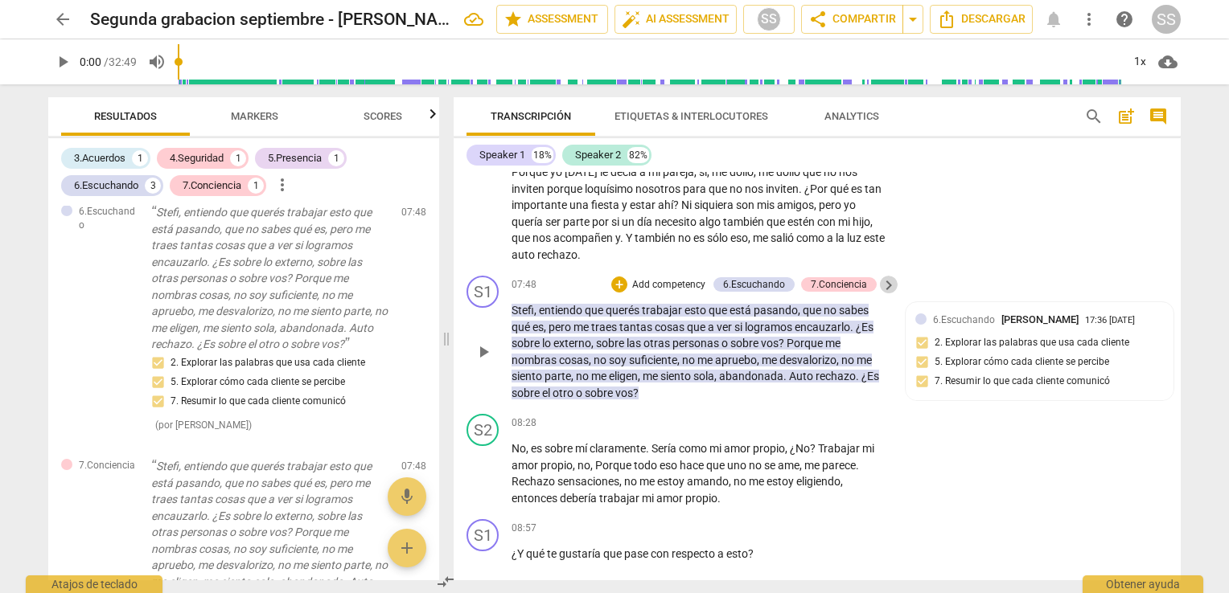
click at [881, 295] on span "keyboard_arrow_right" at bounding box center [888, 285] width 19 height 19
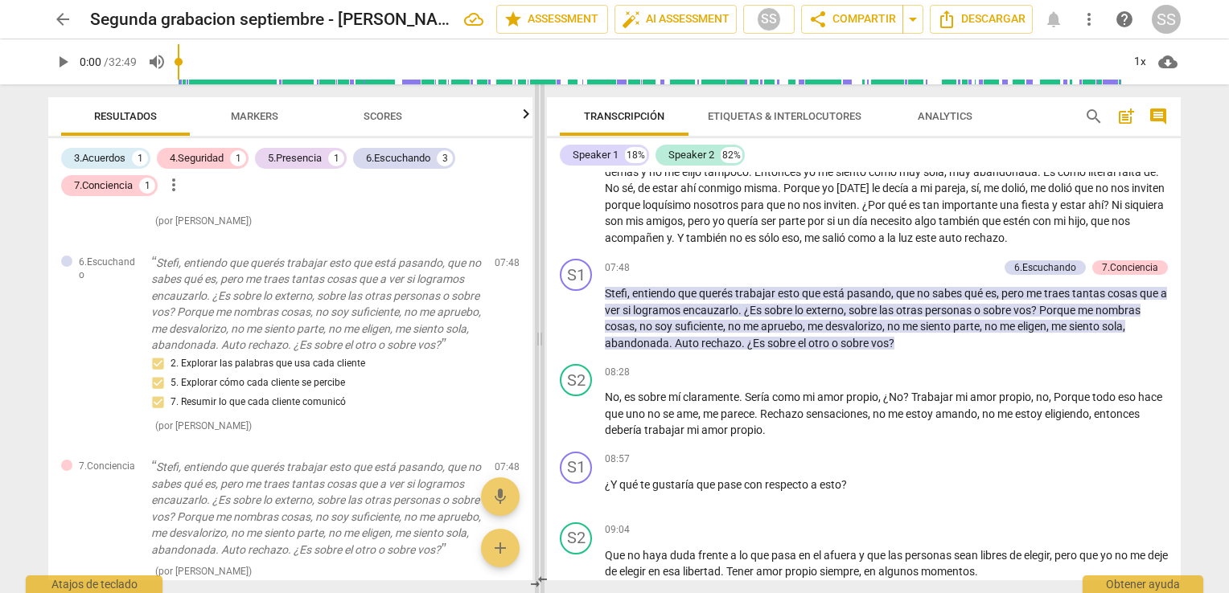
scroll to position [1580, 0]
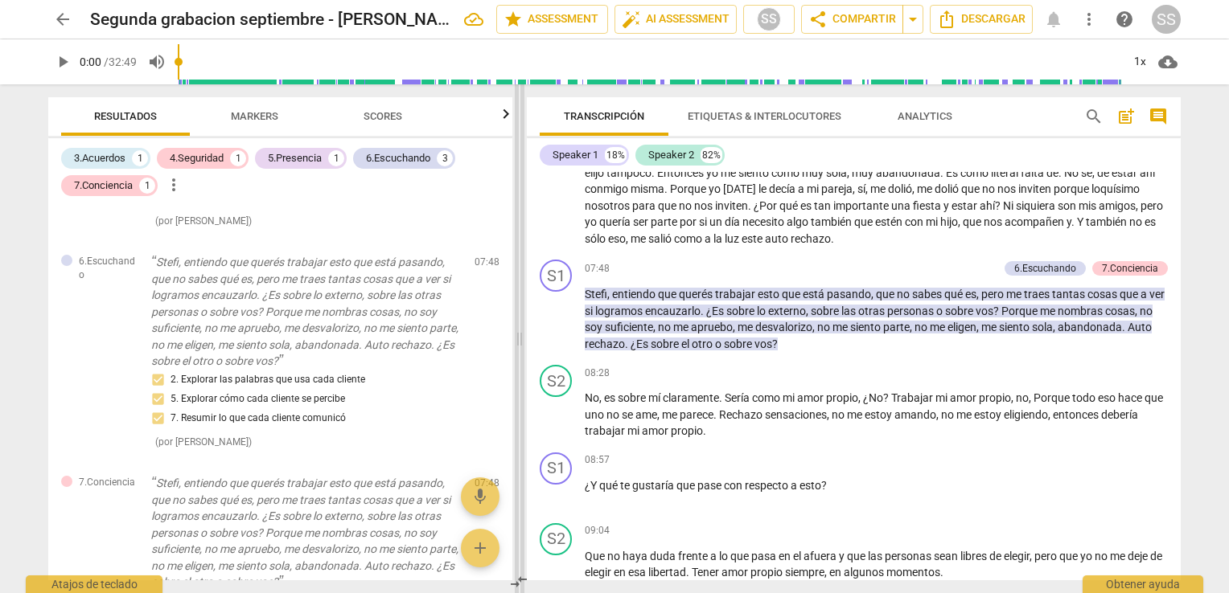
drag, startPoint x: 611, startPoint y: 342, endPoint x: 515, endPoint y: 343, distance: 95.7
click at [515, 343] on span at bounding box center [520, 338] width 10 height 509
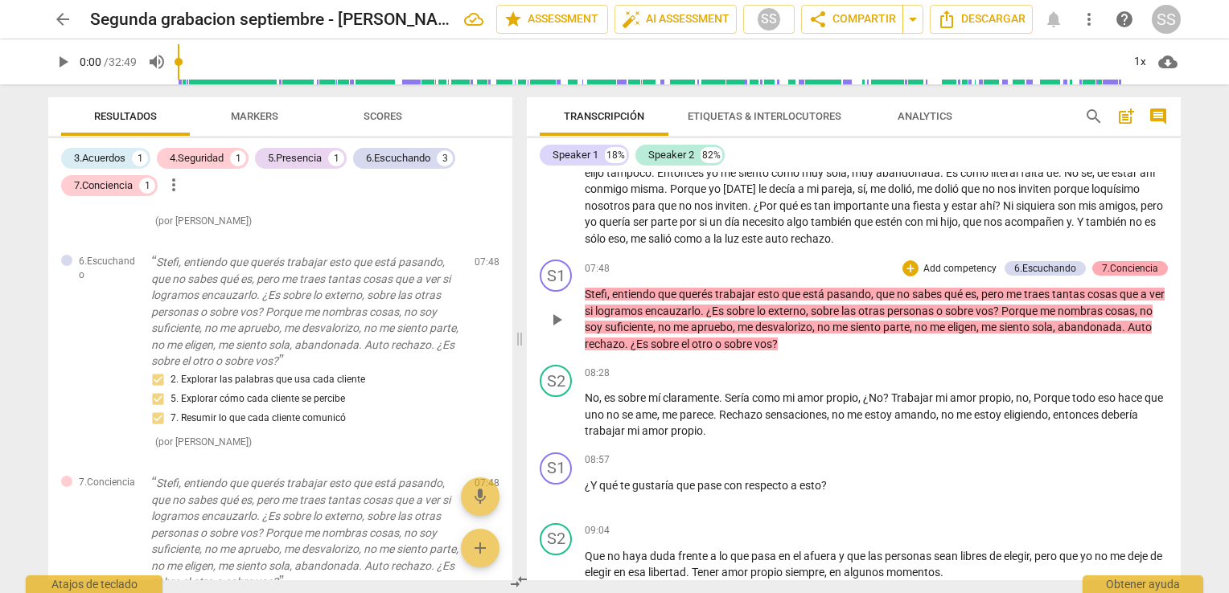
click at [1129, 261] on div "7.Conciencia" at bounding box center [1130, 268] width 56 height 14
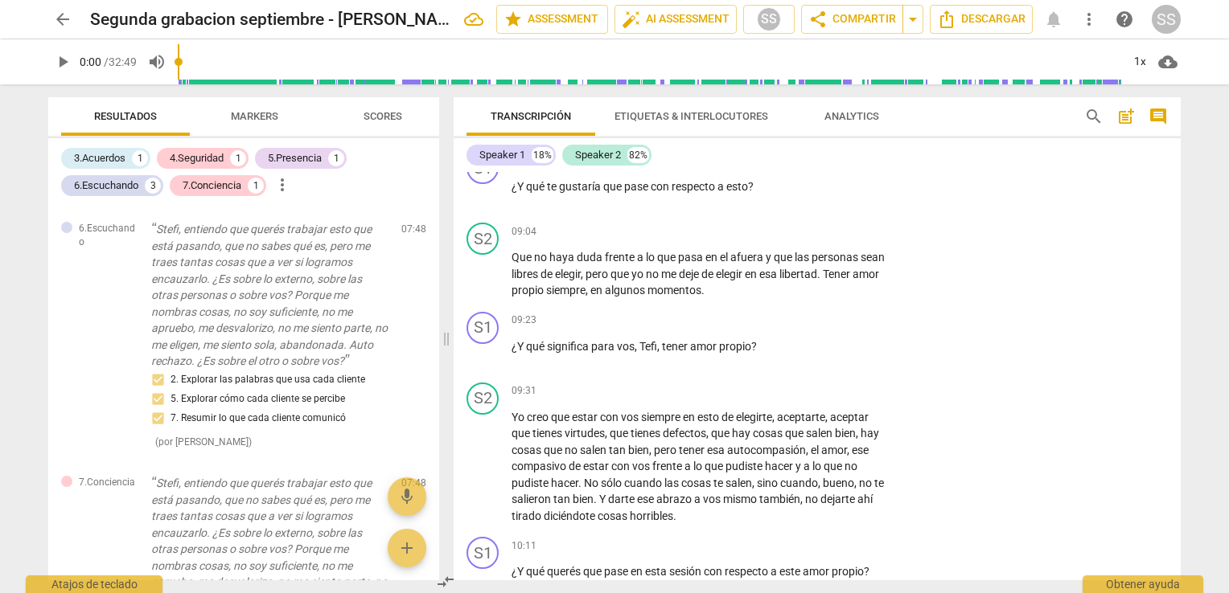
scroll to position [2292, 0]
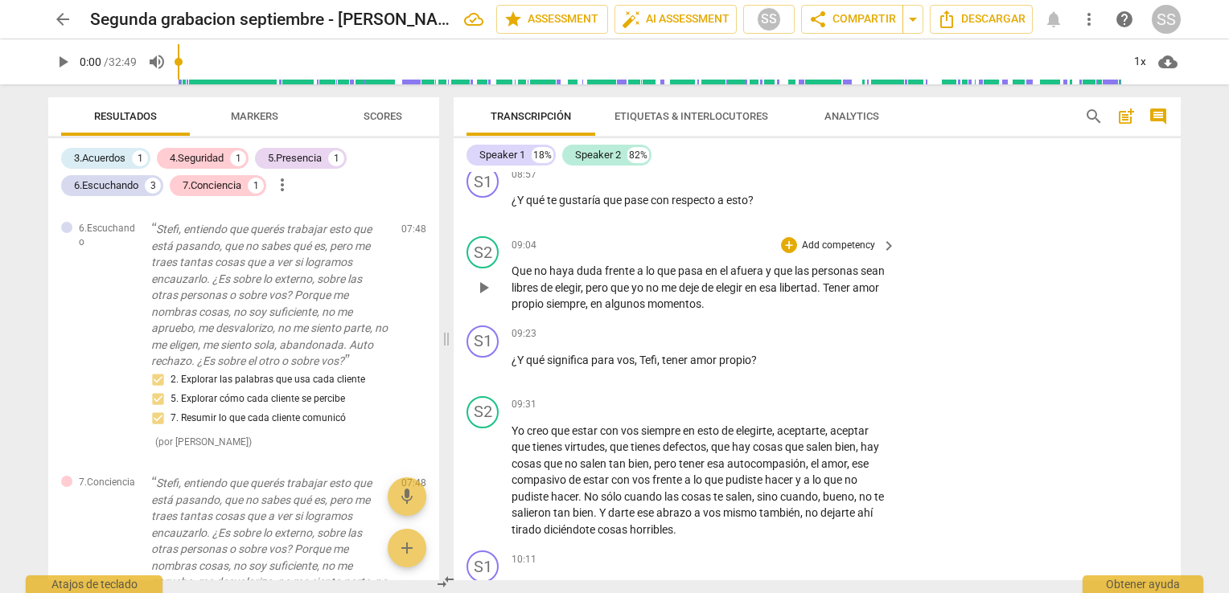
click at [855, 313] on p "Que no haya duda frente a lo que pasa en el afuera y que las personas sean libr…" at bounding box center [699, 288] width 376 height 50
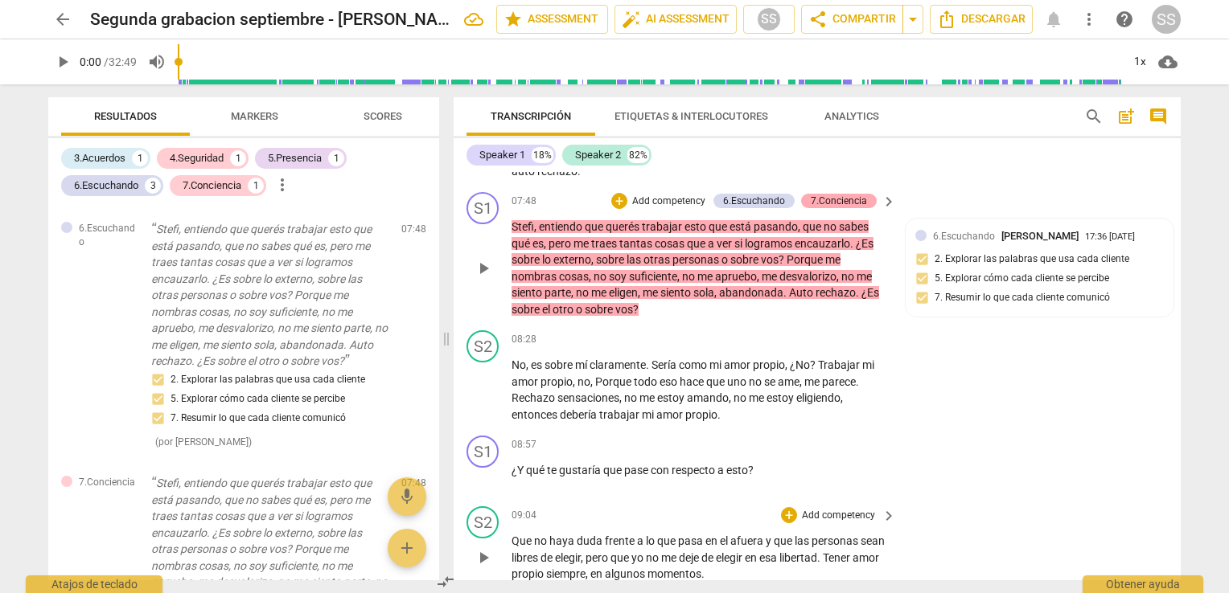
click at [858, 208] on div "7.Conciencia" at bounding box center [839, 201] width 56 height 14
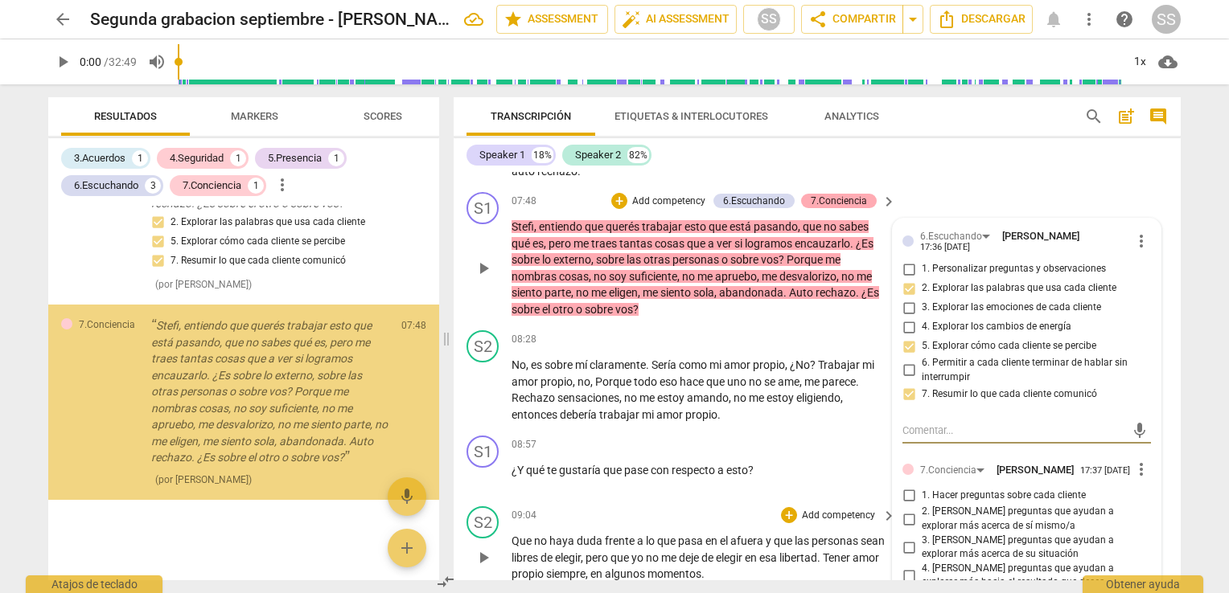
scroll to position [885, 0]
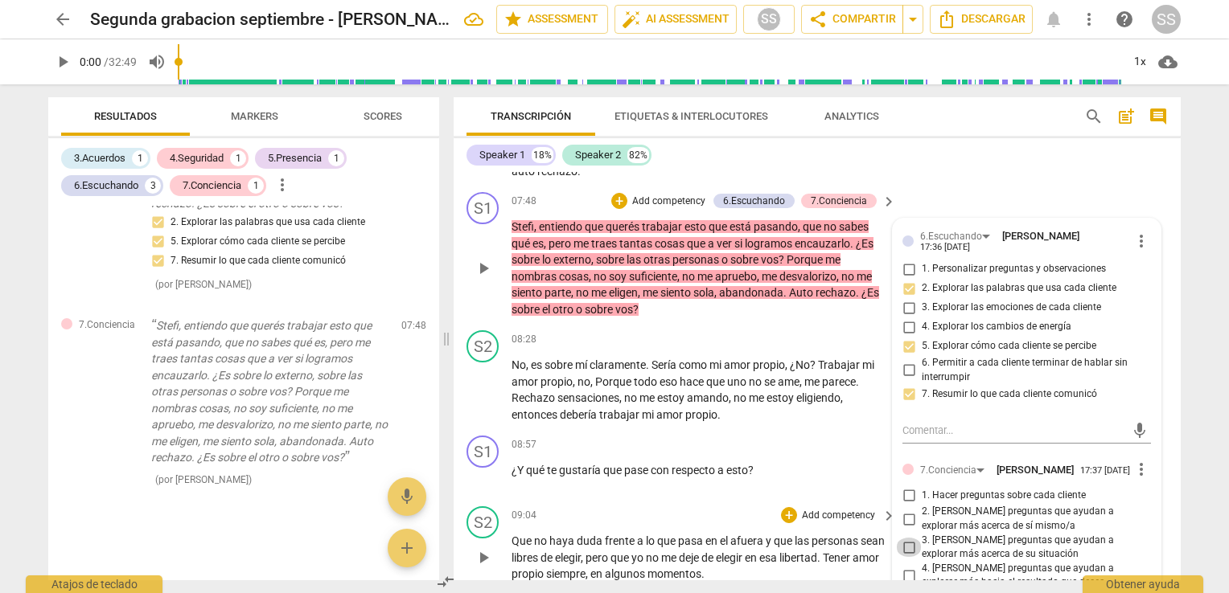
click at [907, 552] on input "3. [PERSON_NAME] preguntas que ayudan a explorar más acerca de su situación" at bounding box center [909, 547] width 26 height 19
checkbox input "true"
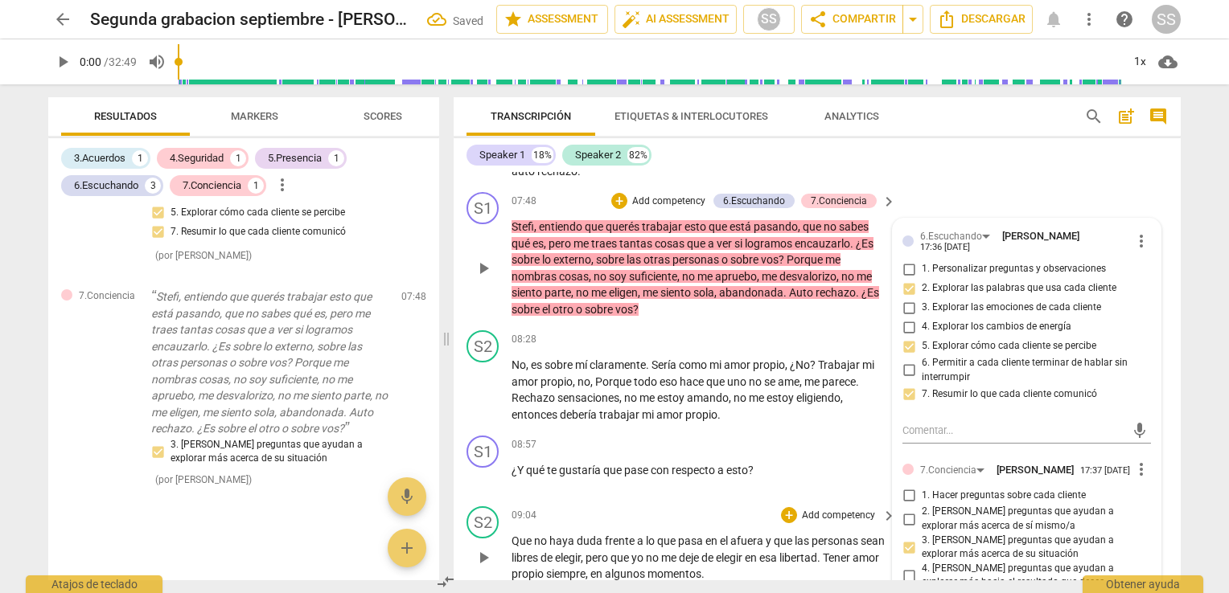
click at [1069, 503] on span "1. Hacer preguntas sobre cada cliente" at bounding box center [1003, 496] width 164 height 14
click at [921, 503] on input "1. Hacer preguntas sobre cada cliente" at bounding box center [909, 495] width 26 height 19
click at [1069, 503] on span "1. Hacer preguntas sobre cada cliente" at bounding box center [1003, 496] width 164 height 14
click at [921, 503] on input "1. Hacer preguntas sobre cada cliente" at bounding box center [909, 495] width 26 height 19
click at [1069, 503] on span "1. Hacer preguntas sobre cada cliente" at bounding box center [1003, 496] width 164 height 14
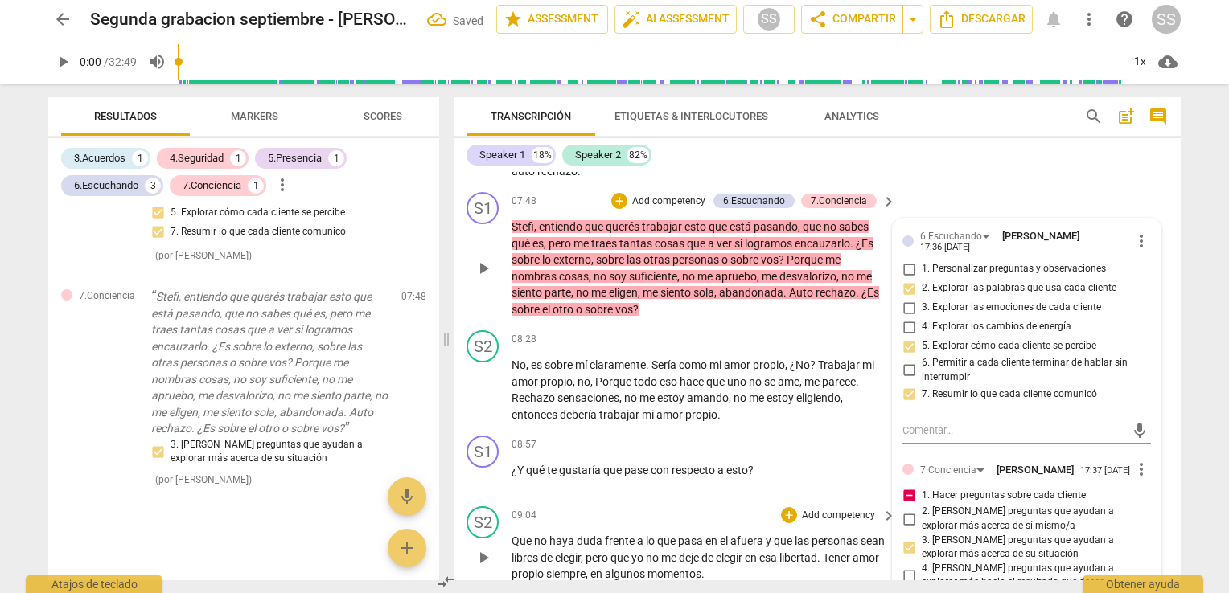
click at [921, 503] on input "1. Hacer preguntas sobre cada cliente" at bounding box center [909, 495] width 26 height 19
checkbox input "false"
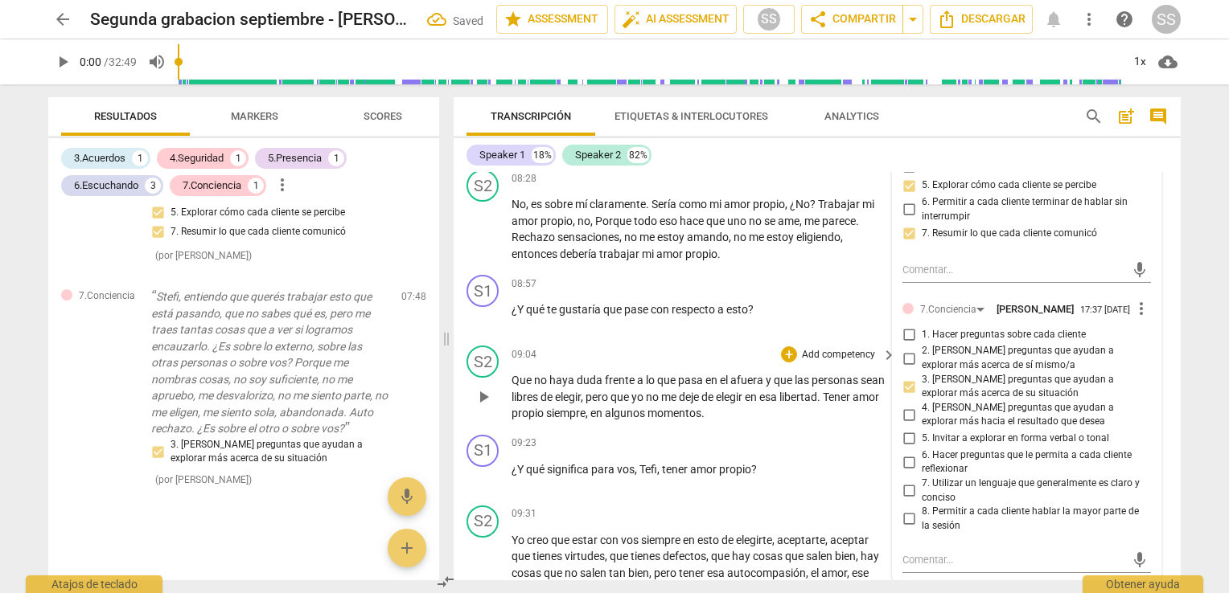
scroll to position [2214, 0]
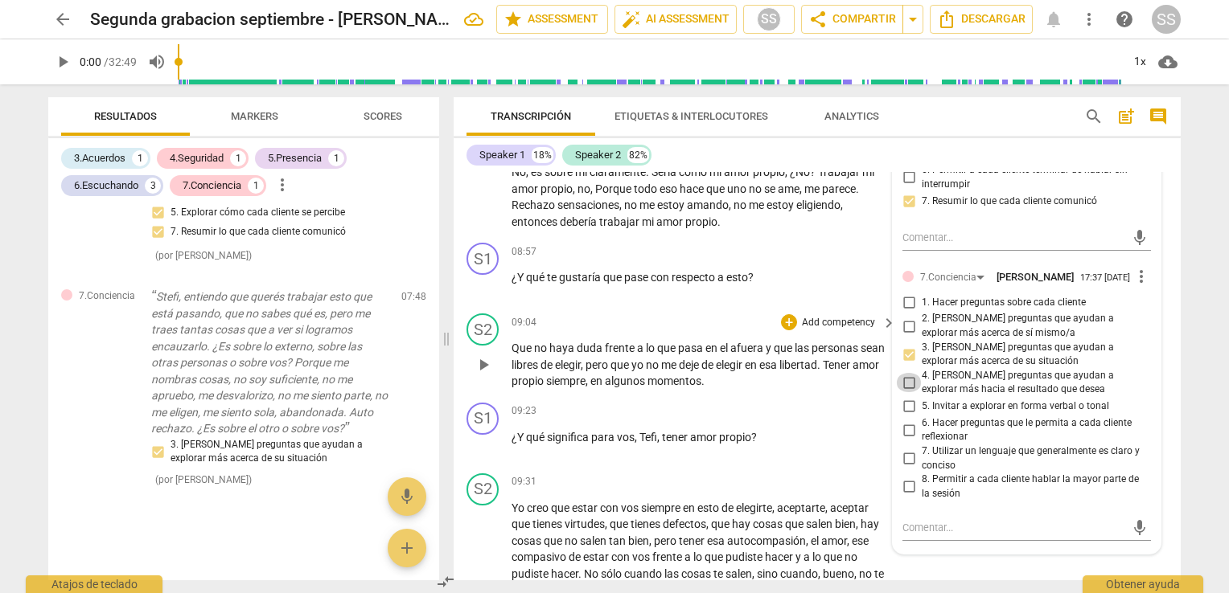
click at [902, 388] on input "4. [PERSON_NAME] preguntas que ayudan a explorar más hacia el resultado que des…" at bounding box center [909, 382] width 26 height 19
checkbox input "true"
click at [709, 211] on span "amando" at bounding box center [708, 205] width 42 height 13
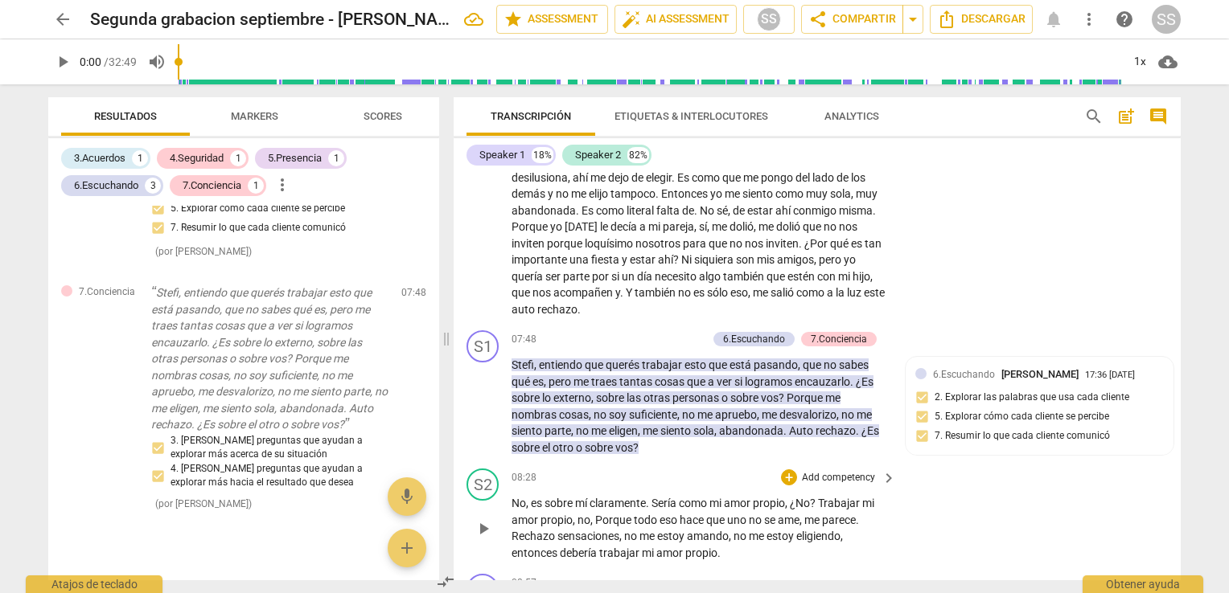
scroll to position [2127, 0]
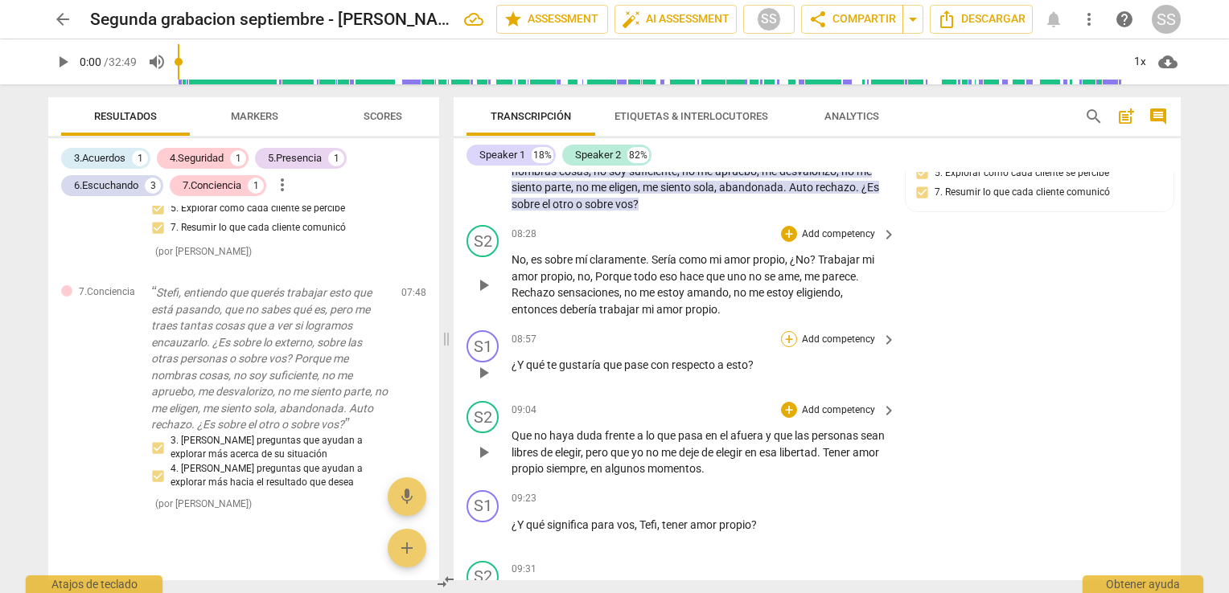
click at [788, 347] on div "+" at bounding box center [789, 339] width 16 height 16
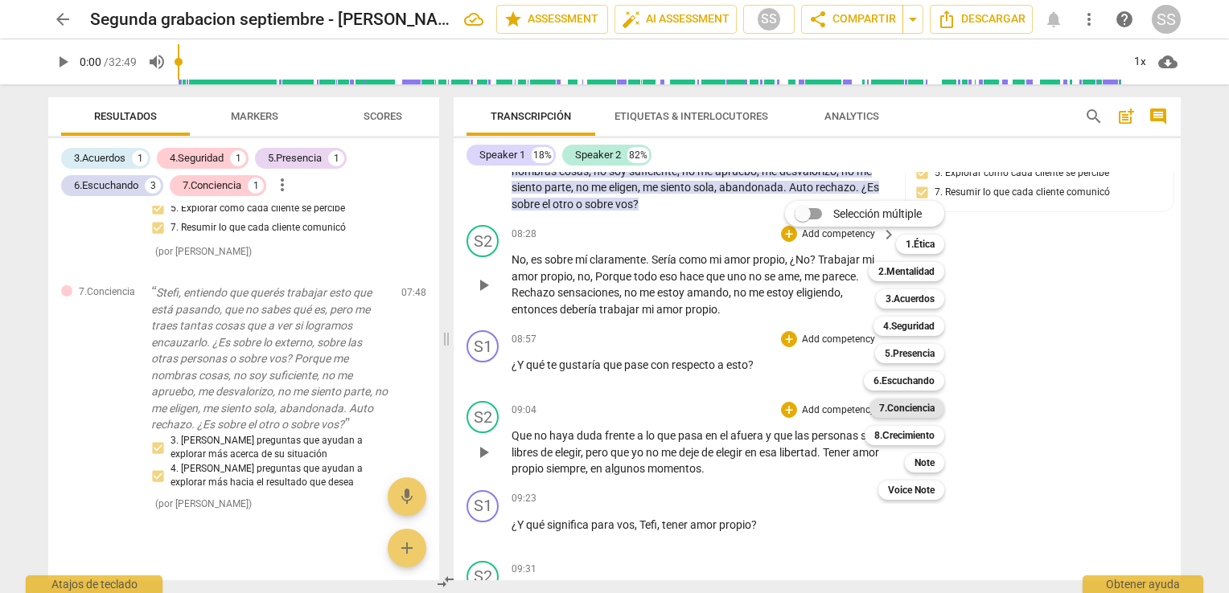
click at [895, 408] on b "7.Conciencia" at bounding box center [906, 408] width 55 height 19
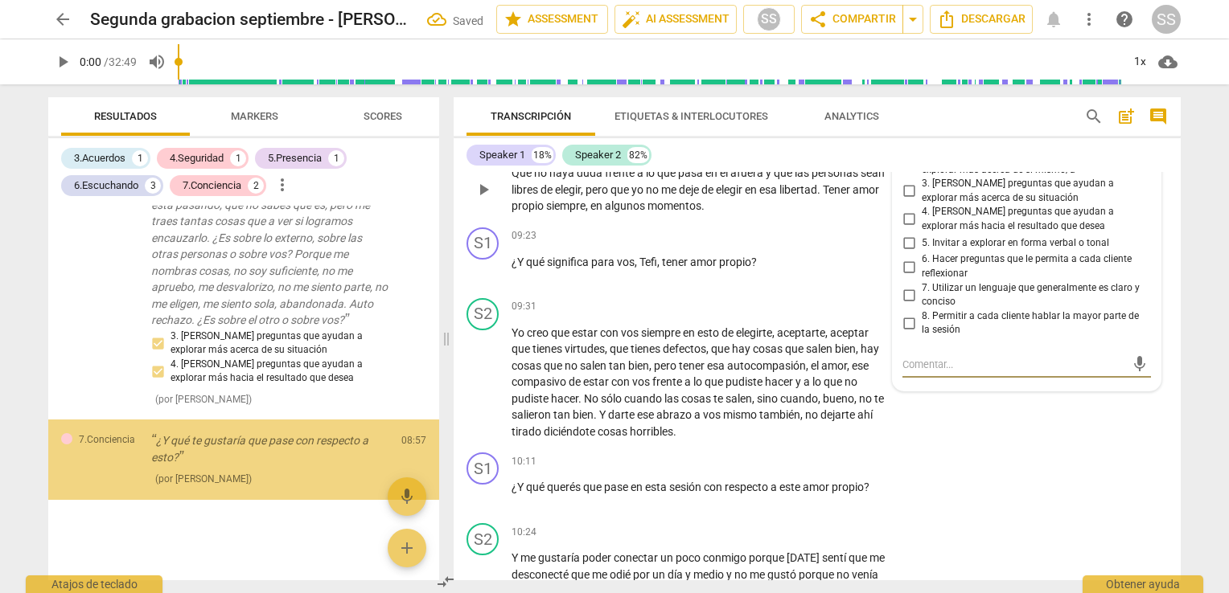
scroll to position [1021, 0]
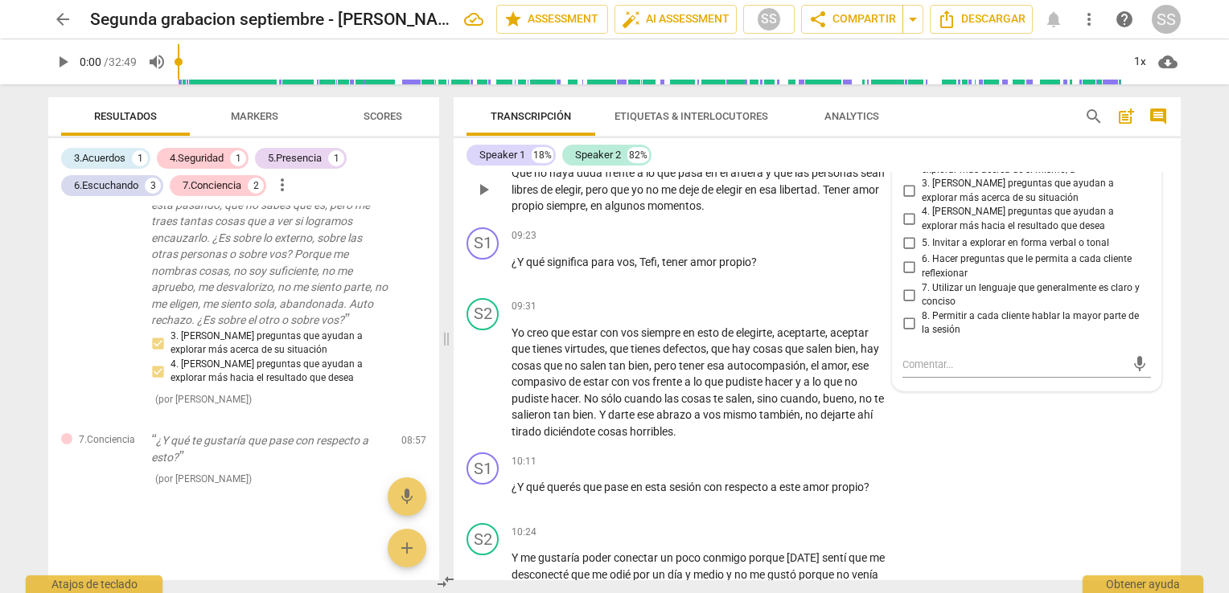
click at [1147, 290] on div "7.Conciencia Seba Sosa 17:40 09-26-2025 more_vert 1. Hacer preguntas sobre cada…" at bounding box center [1027, 242] width 268 height 297
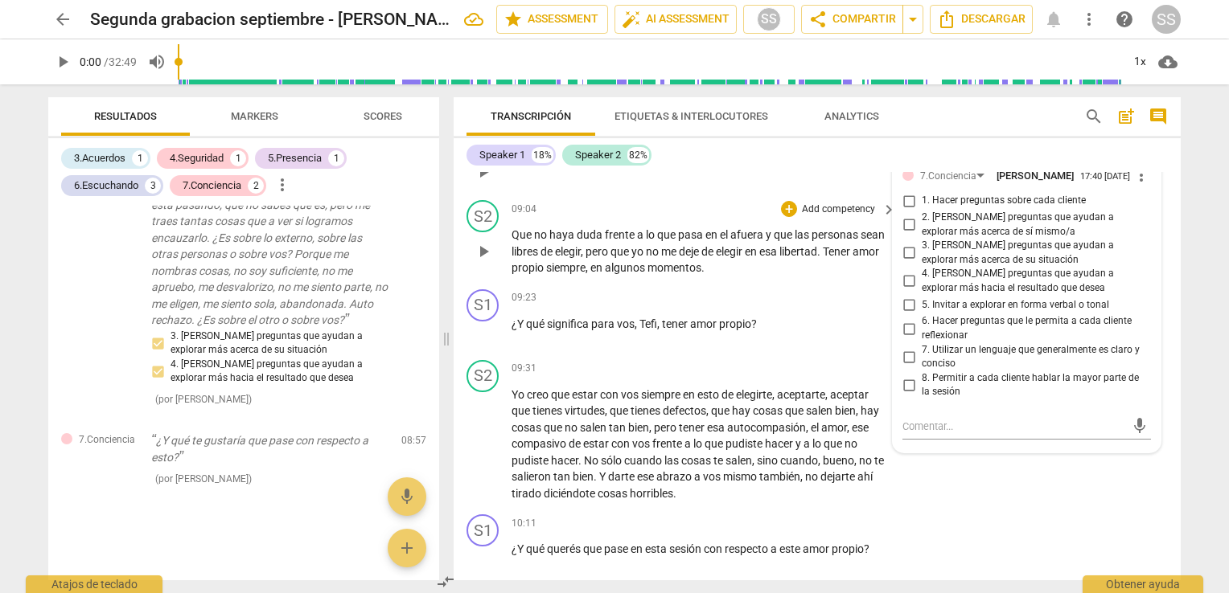
scroll to position [2325, 0]
click at [905, 213] on input "1. Hacer preguntas sobre cada cliente" at bounding box center [909, 203] width 26 height 19
checkbox input "true"
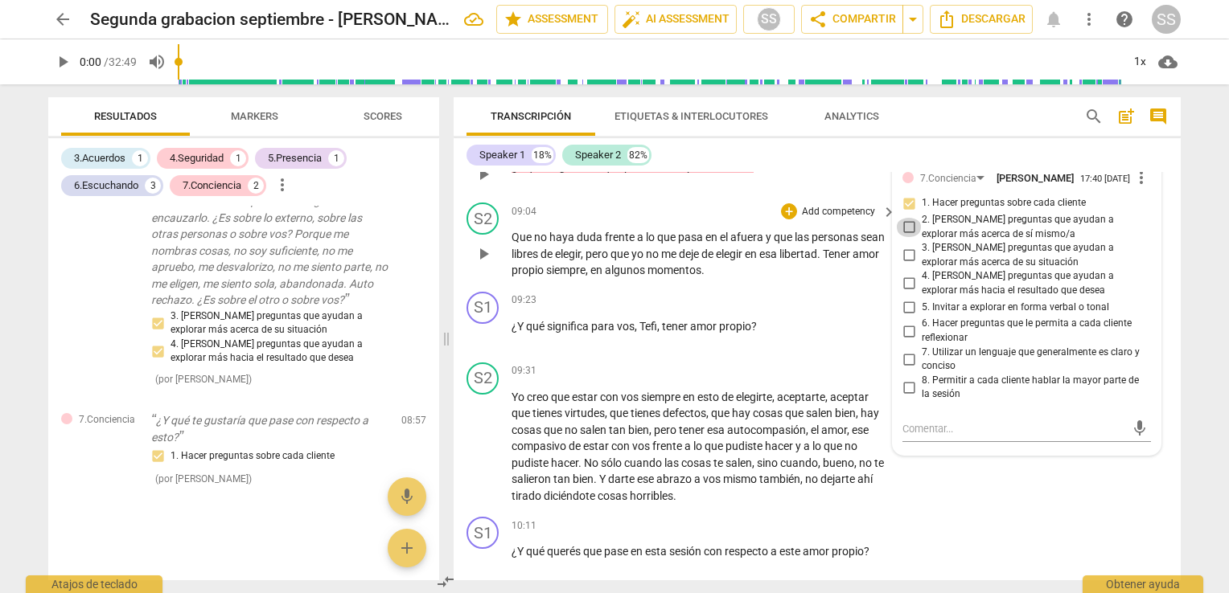
click at [904, 237] on input "2. [PERSON_NAME] preguntas que ayudan a explorar más acerca de sí mismo/a" at bounding box center [909, 227] width 26 height 19
checkbox input "true"
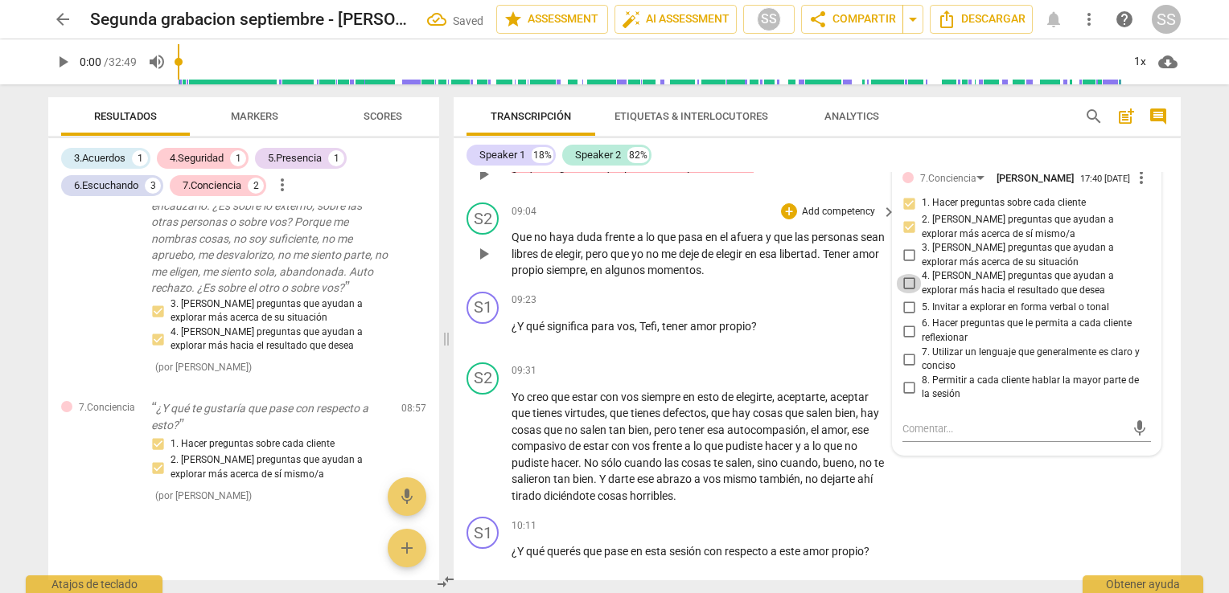
click at [905, 293] on input "4. [PERSON_NAME] preguntas que ayudan a explorar más hacia el resultado que des…" at bounding box center [909, 283] width 26 height 19
checkbox input "true"
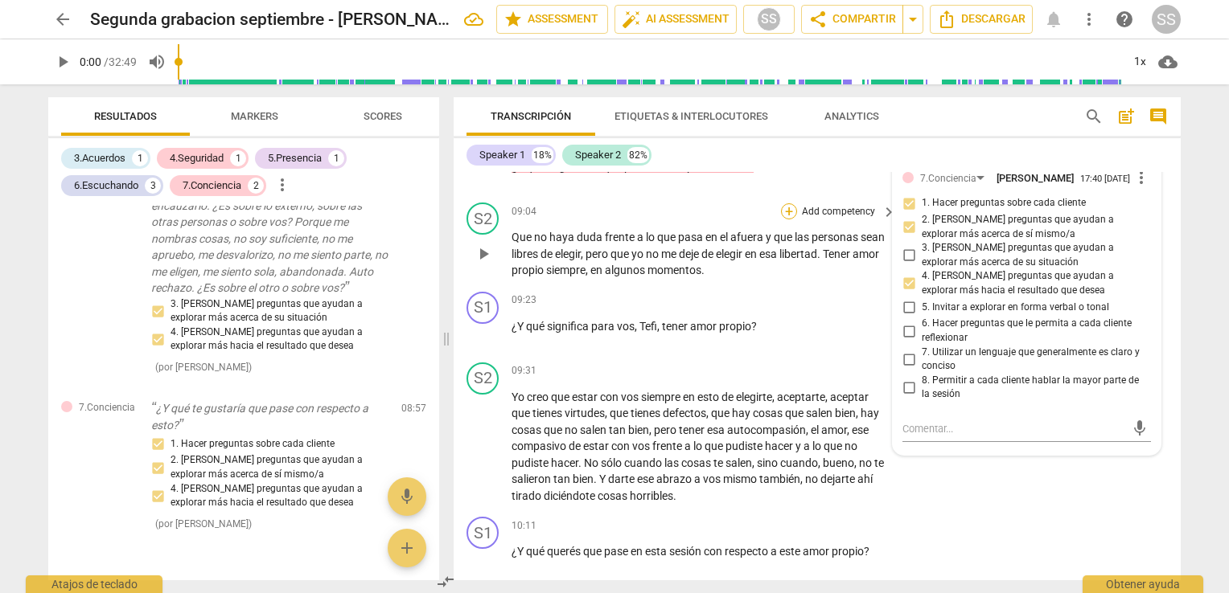
click at [785, 216] on div "+" at bounding box center [789, 211] width 16 height 16
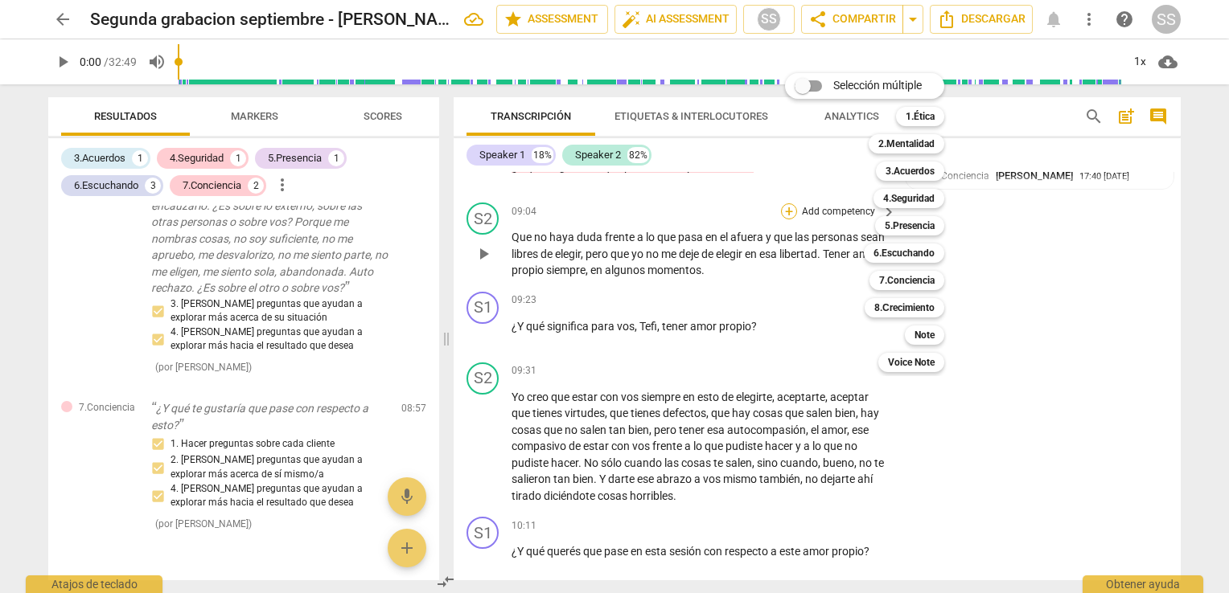
click at [785, 216] on div "Selección múltiple m 1.Ética 1 2.Mentalidad 2 3.Acuerdos 3 4.Seguridad 4 5.Pres…" at bounding box center [876, 222] width 196 height 307
click at [782, 220] on div "Selección múltiple m 1.Ética 1 2.Mentalidad 2 3.Acuerdos 3 4.Seguridad 4 5.Pres…" at bounding box center [876, 222] width 196 height 307
click at [653, 243] on div at bounding box center [614, 296] width 1229 height 593
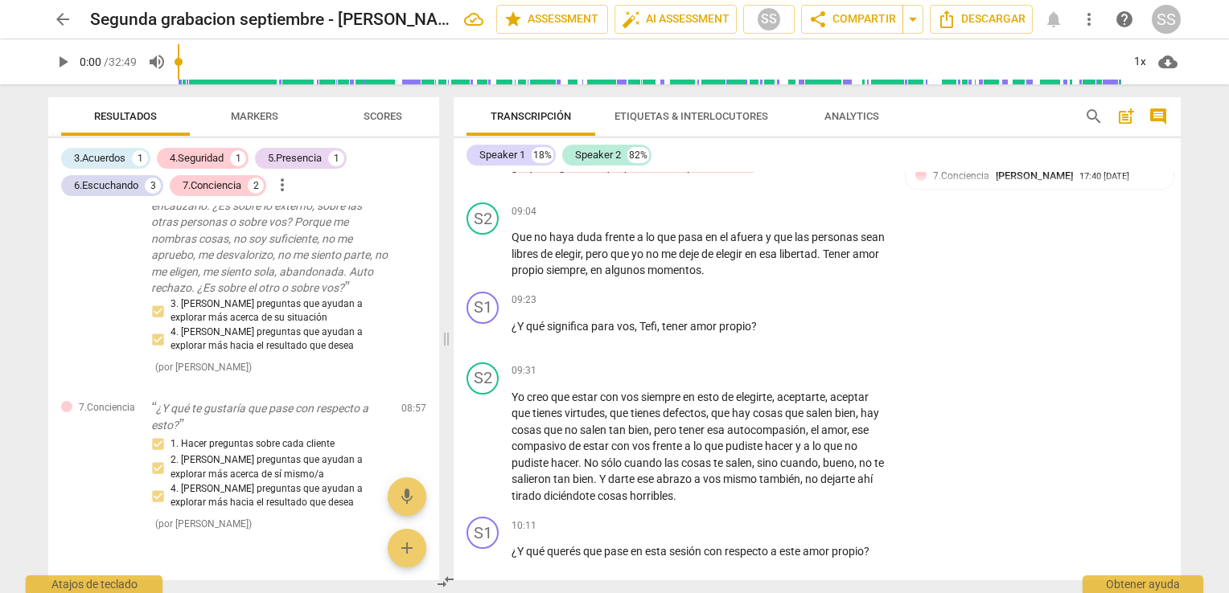
click at [585, 277] on span "siempre" at bounding box center [565, 270] width 39 height 13
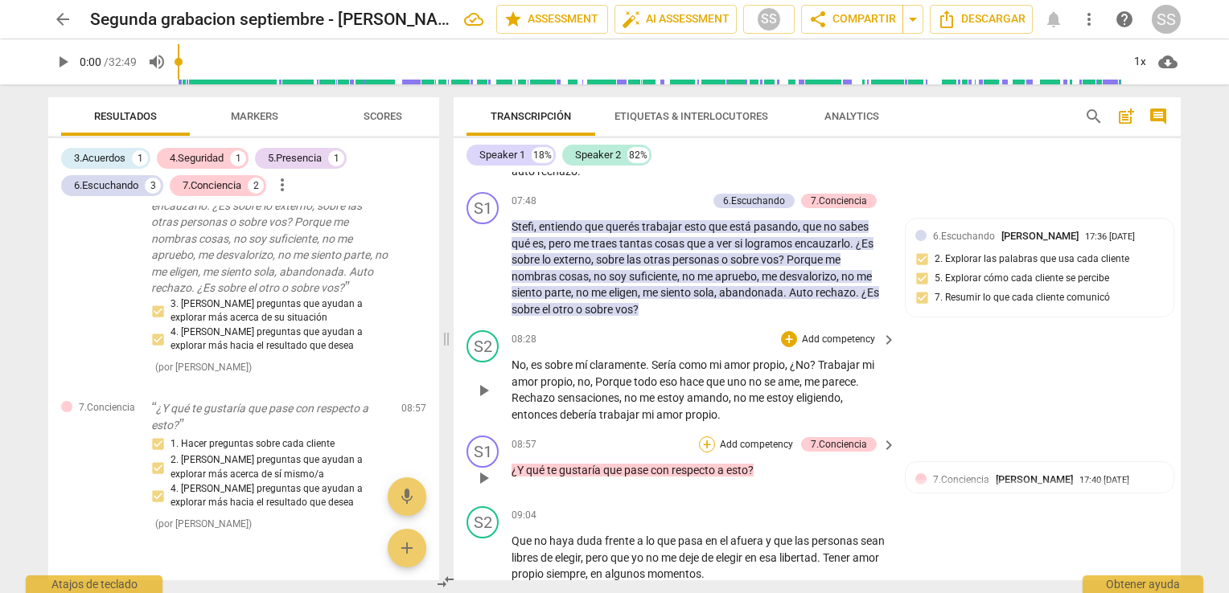
click at [704, 453] on div "+" at bounding box center [707, 445] width 16 height 16
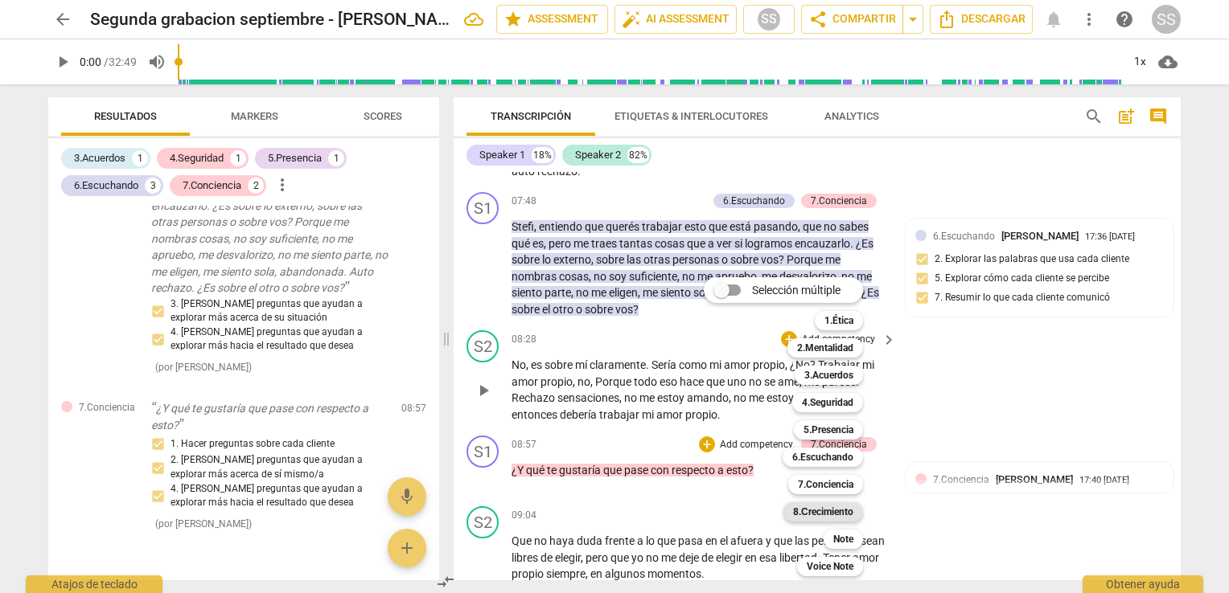
click at [809, 511] on b "8.Сrecimiento" at bounding box center [823, 512] width 60 height 19
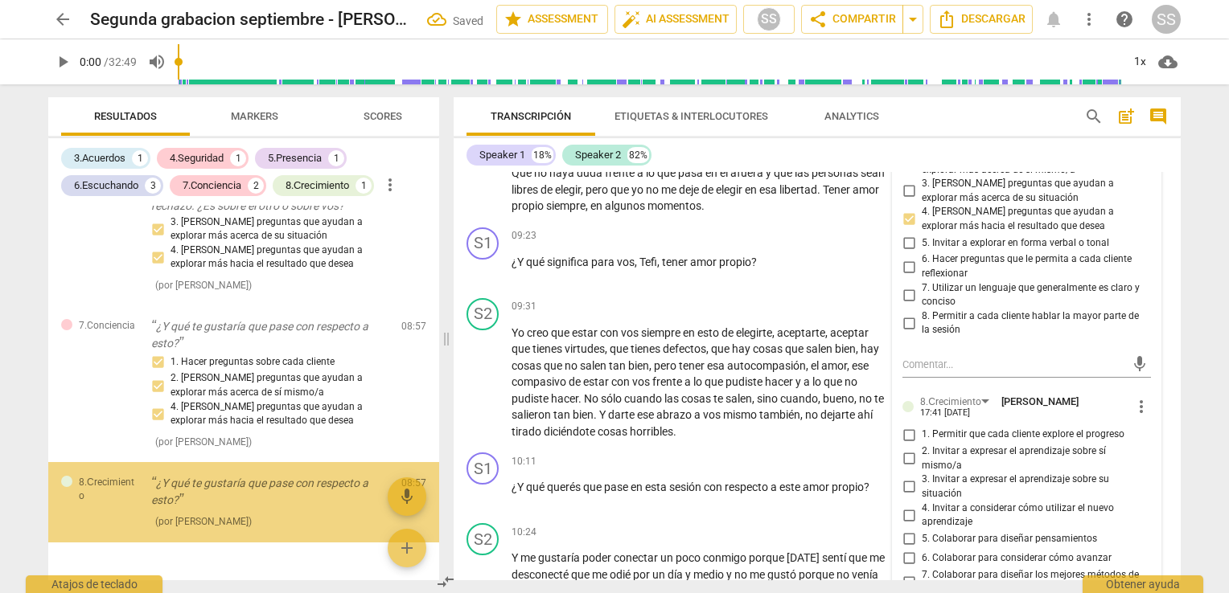
scroll to position [1178, 0]
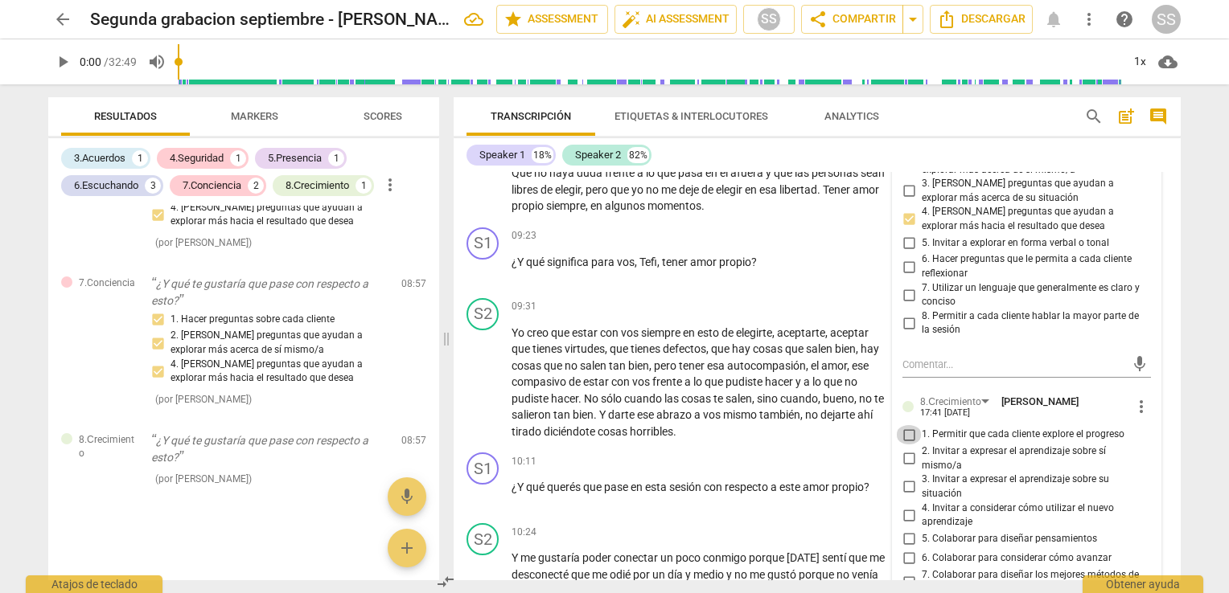
click at [907, 440] on input "1. Permitir que cada cliente explore el progreso" at bounding box center [909, 434] width 26 height 19
checkbox input "true"
click at [783, 421] on span "también" at bounding box center [779, 414] width 41 height 13
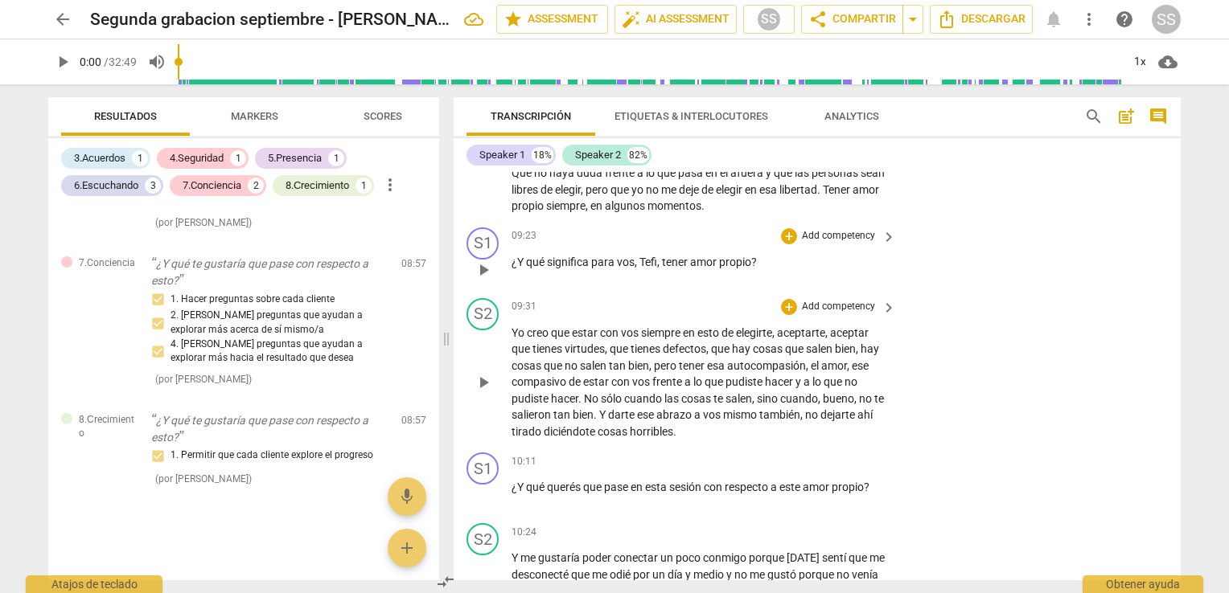
click at [724, 269] on span "propio" at bounding box center [735, 262] width 32 height 13
click at [791, 244] on div "+" at bounding box center [789, 236] width 16 height 16
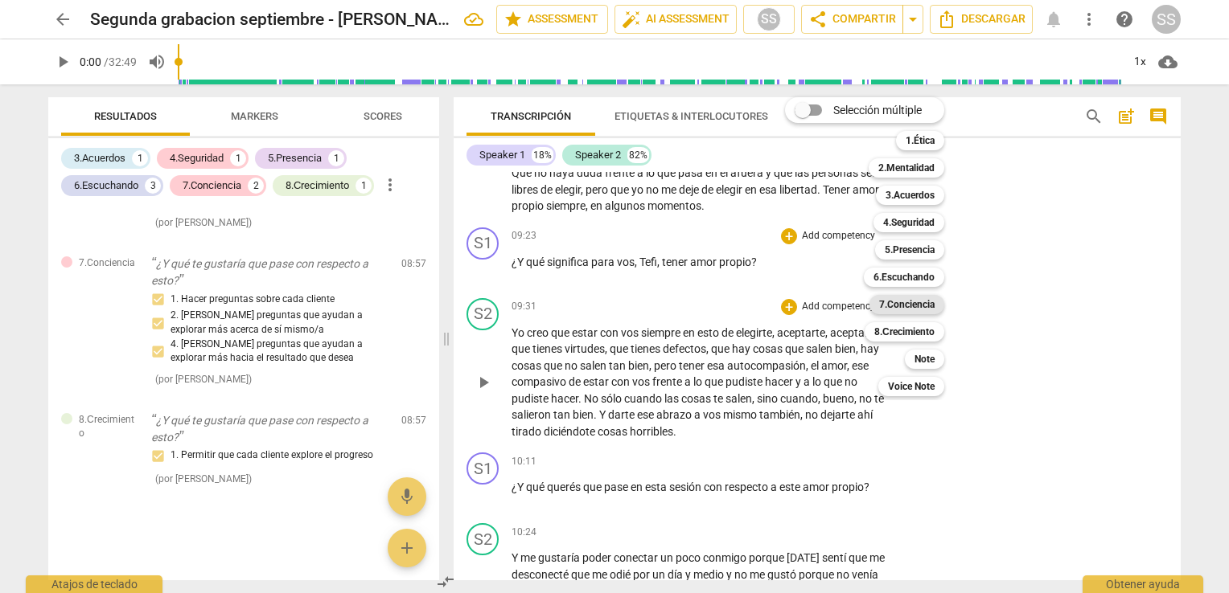
click at [914, 304] on b "7.Conciencia" at bounding box center [906, 304] width 55 height 19
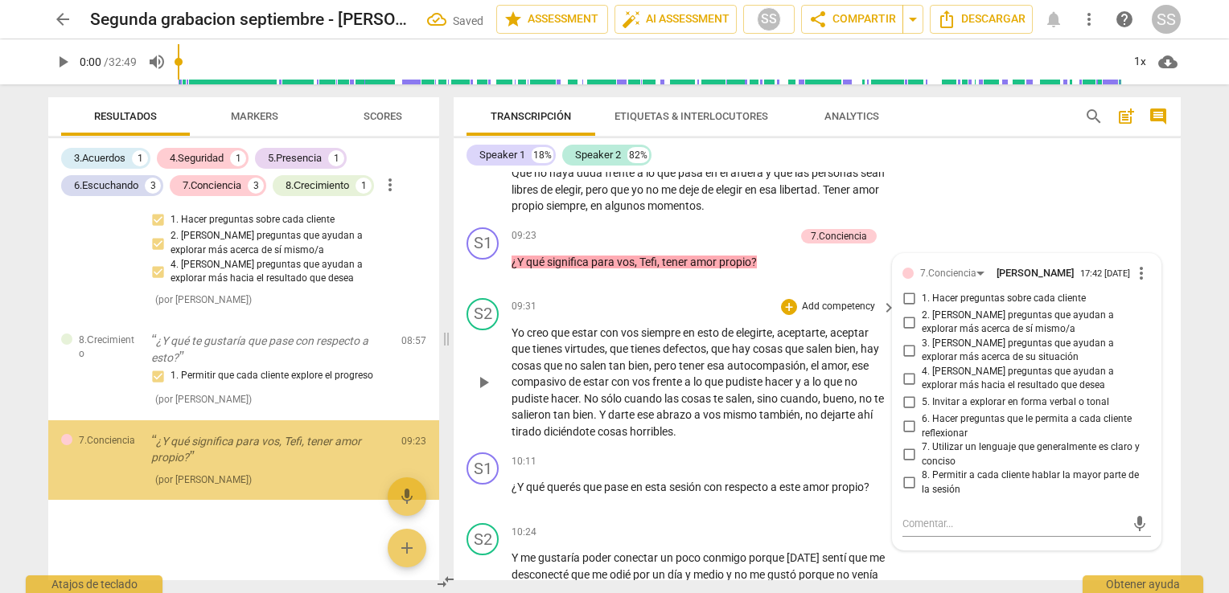
scroll to position [1278, 0]
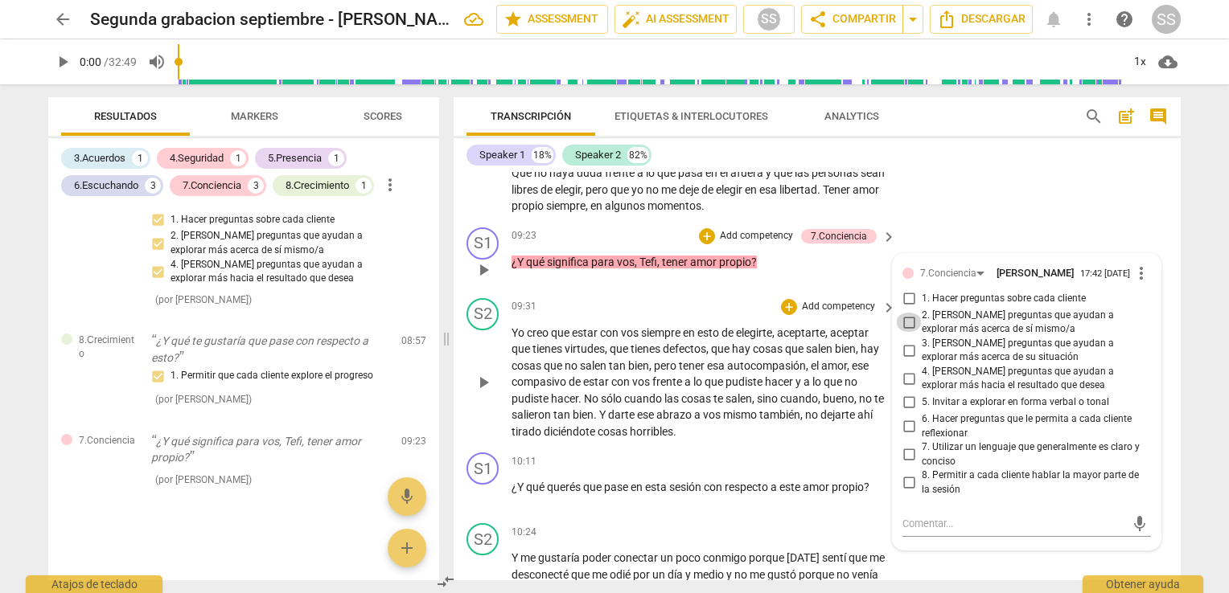
click at [905, 332] on input "2. [PERSON_NAME] preguntas que ayudan a explorar más acerca de sí mismo/a" at bounding box center [909, 322] width 26 height 19
checkbox input "true"
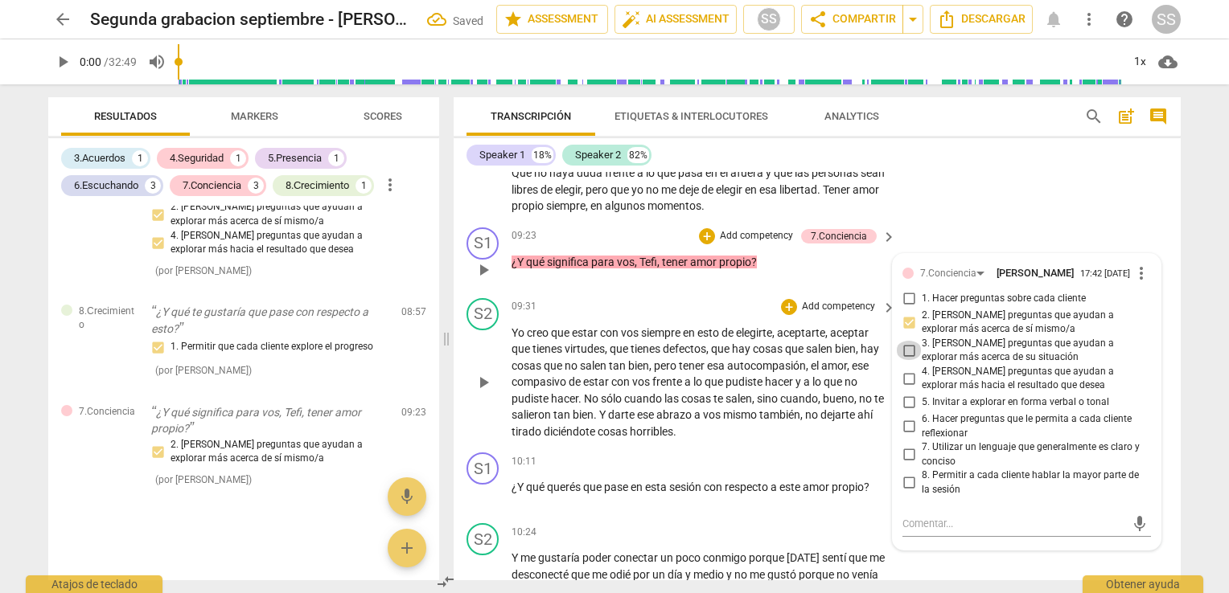
click at [905, 360] on input "3. [PERSON_NAME] preguntas que ayudan a explorar más acerca de su situación" at bounding box center [909, 350] width 26 height 19
checkbox input "true"
click at [801, 352] on span "que" at bounding box center [795, 349] width 21 height 13
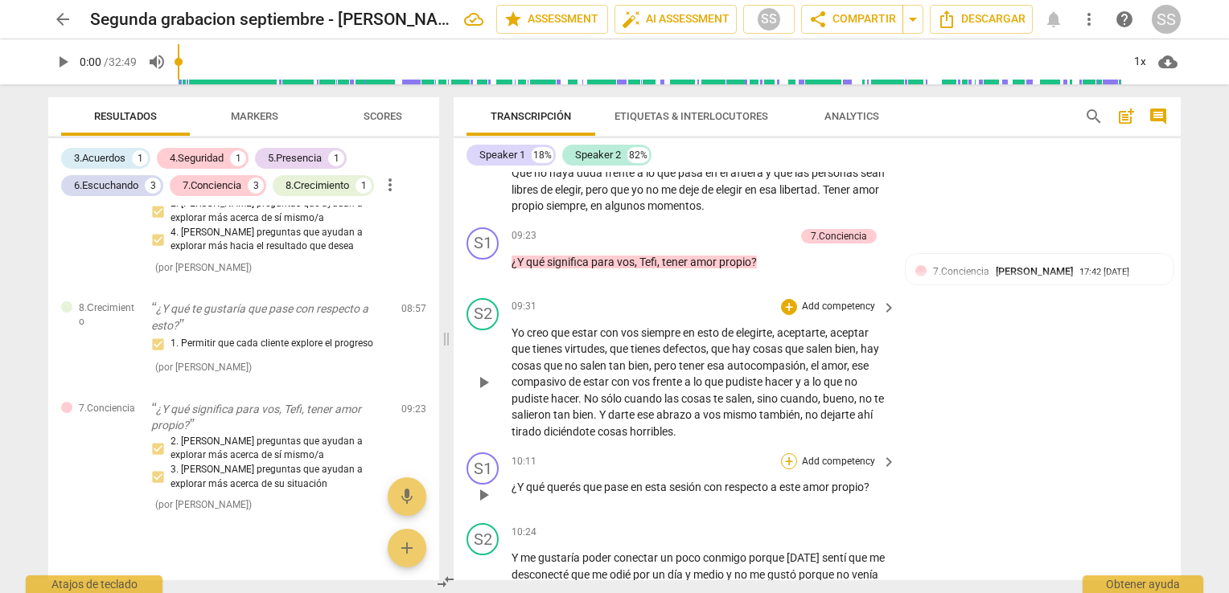
click at [790, 466] on div "+" at bounding box center [789, 462] width 16 height 16
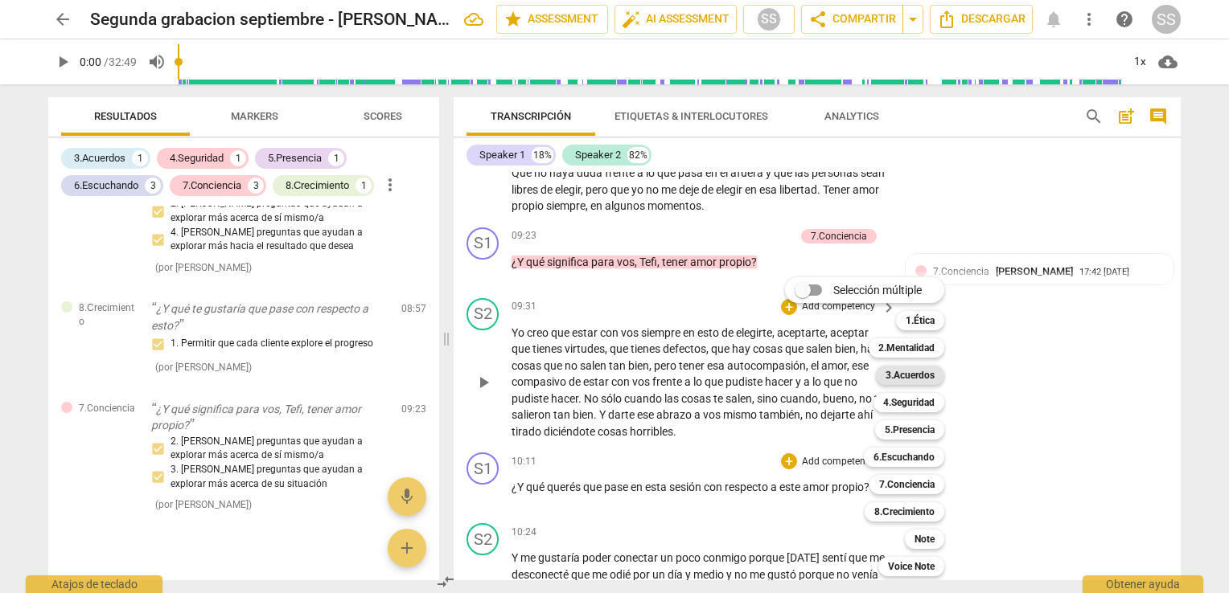
click at [915, 375] on b "3.Acuerdos" at bounding box center [909, 375] width 49 height 19
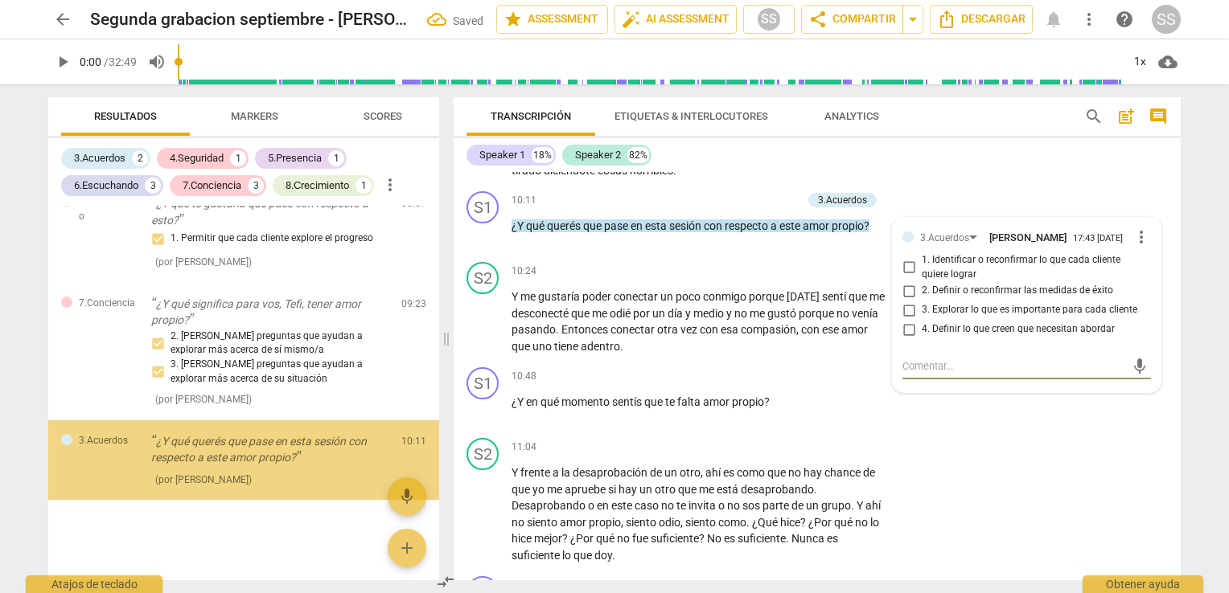
scroll to position [1415, 0]
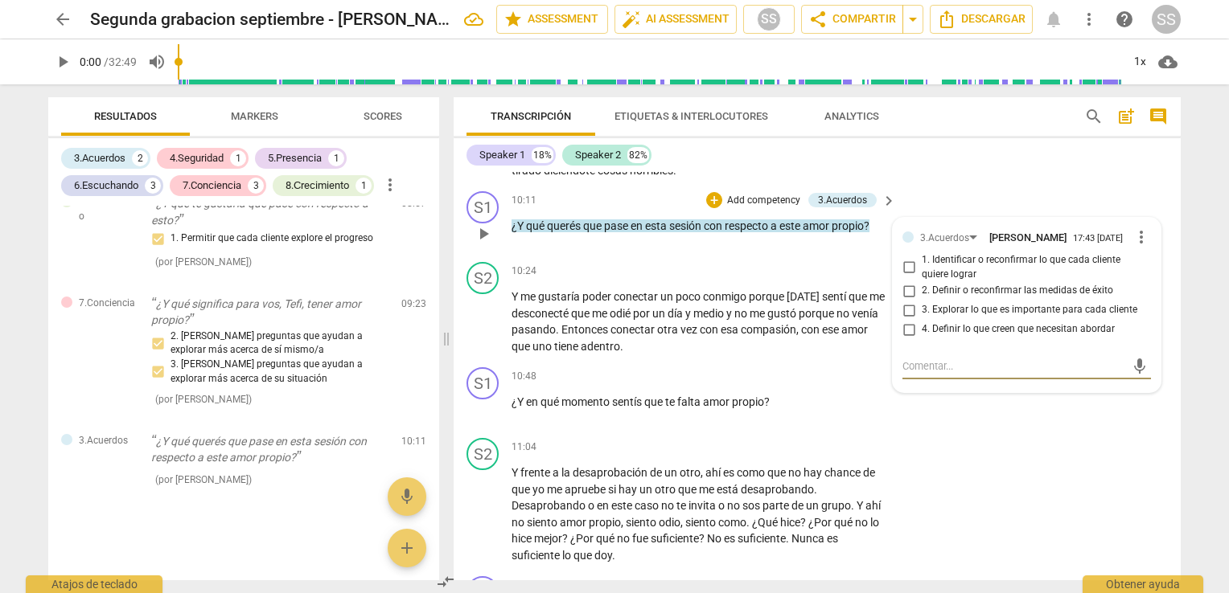
click at [905, 277] on input "1. Identificar o reconfirmar lo que cada cliente quiere lograr" at bounding box center [909, 267] width 26 height 19
checkbox input "true"
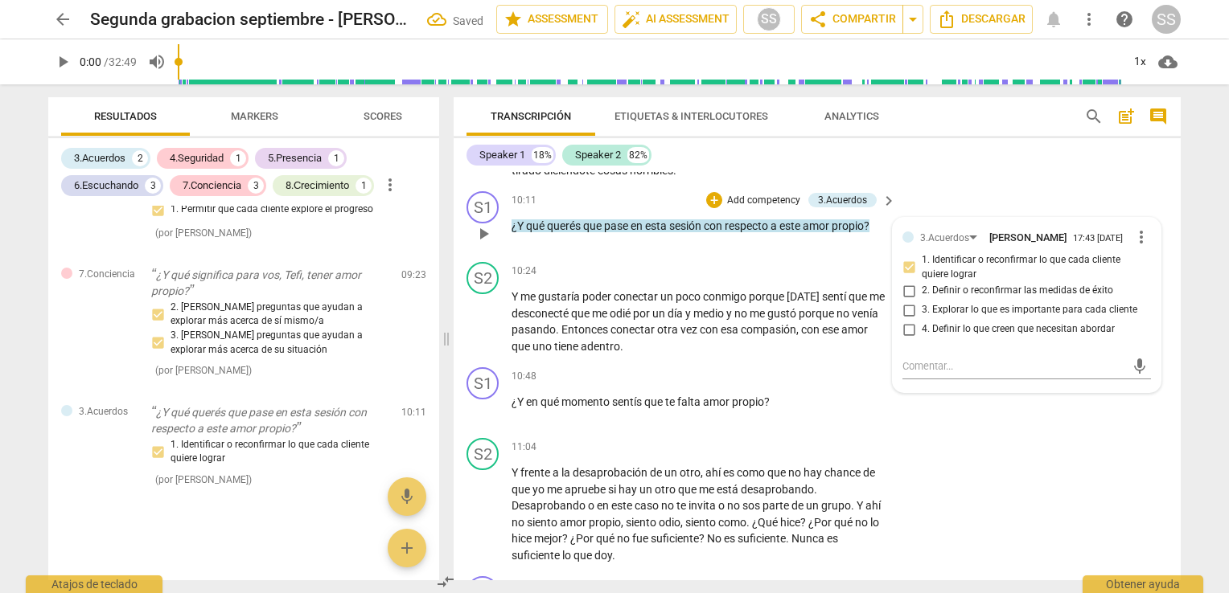
click at [904, 339] on input "4. Definir lo que creen que necesitan abordar" at bounding box center [909, 329] width 26 height 19
checkbox input "true"
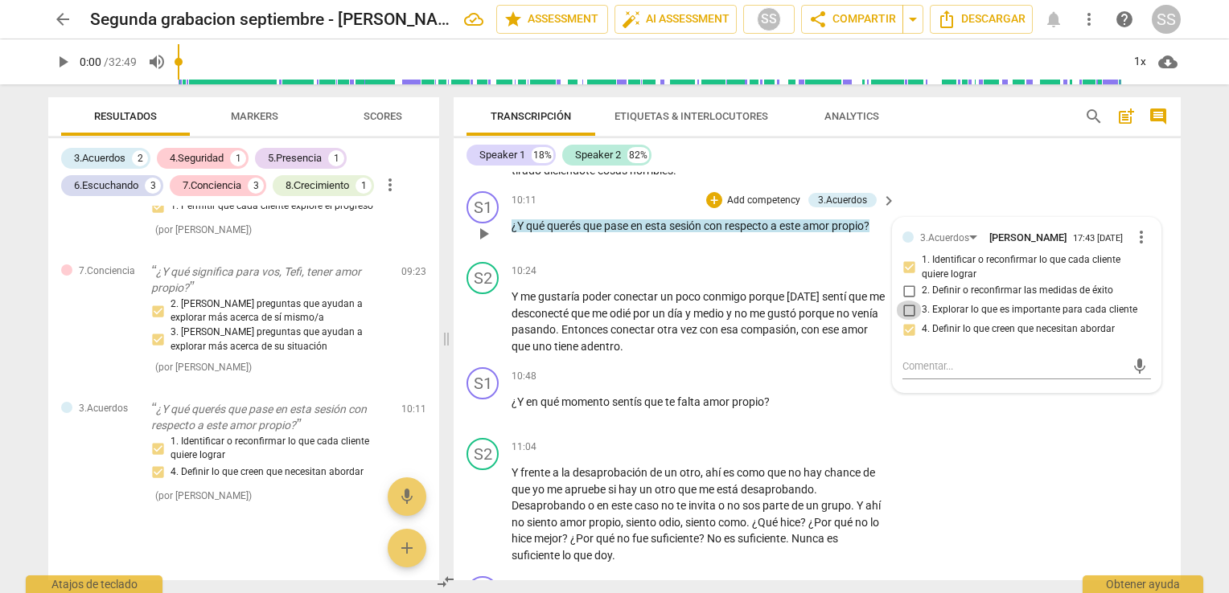
click at [908, 320] on input "3. Explorar lo que es importante para cada cliente" at bounding box center [909, 310] width 26 height 19
checkbox input "true"
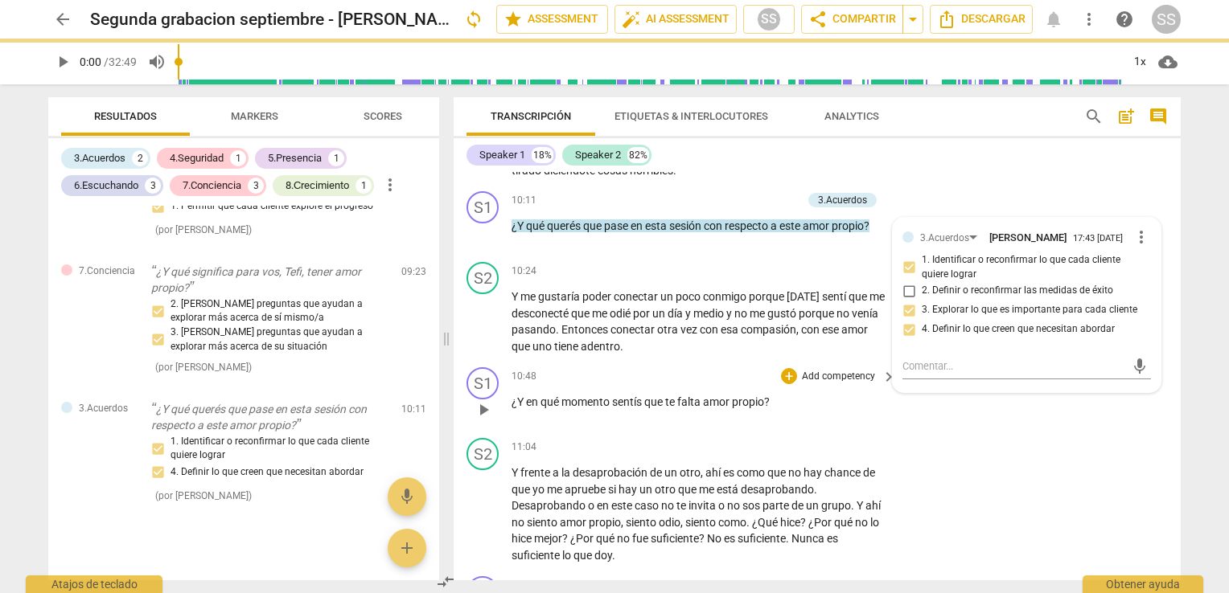
click at [698, 408] on span "falta" at bounding box center [690, 402] width 26 height 13
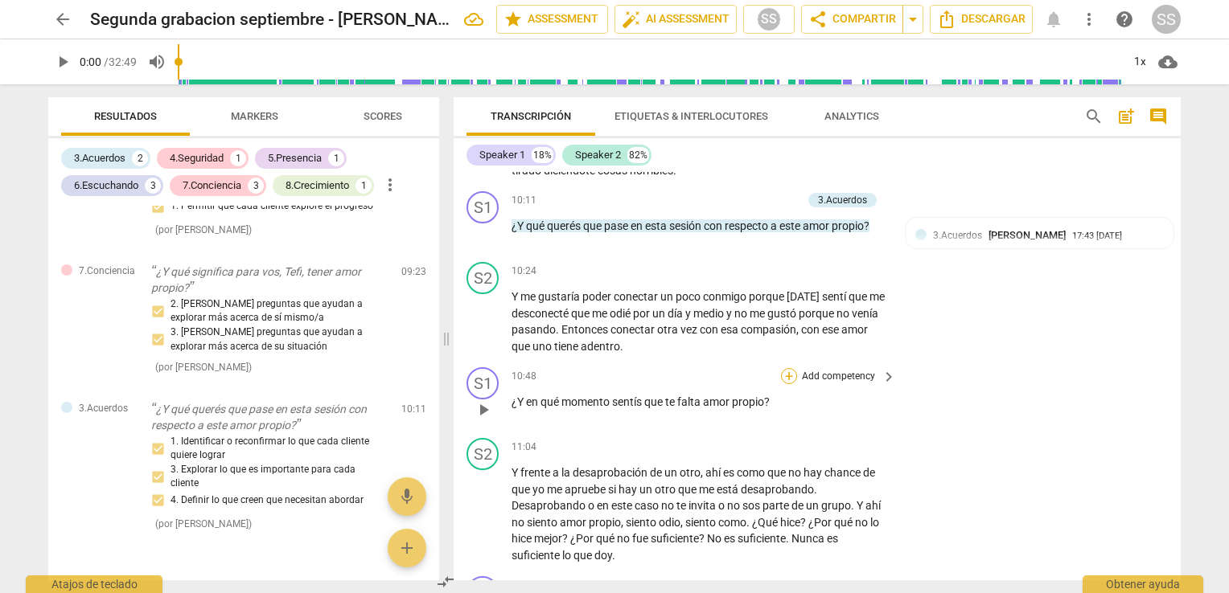
click at [788, 384] on div "+" at bounding box center [789, 376] width 16 height 16
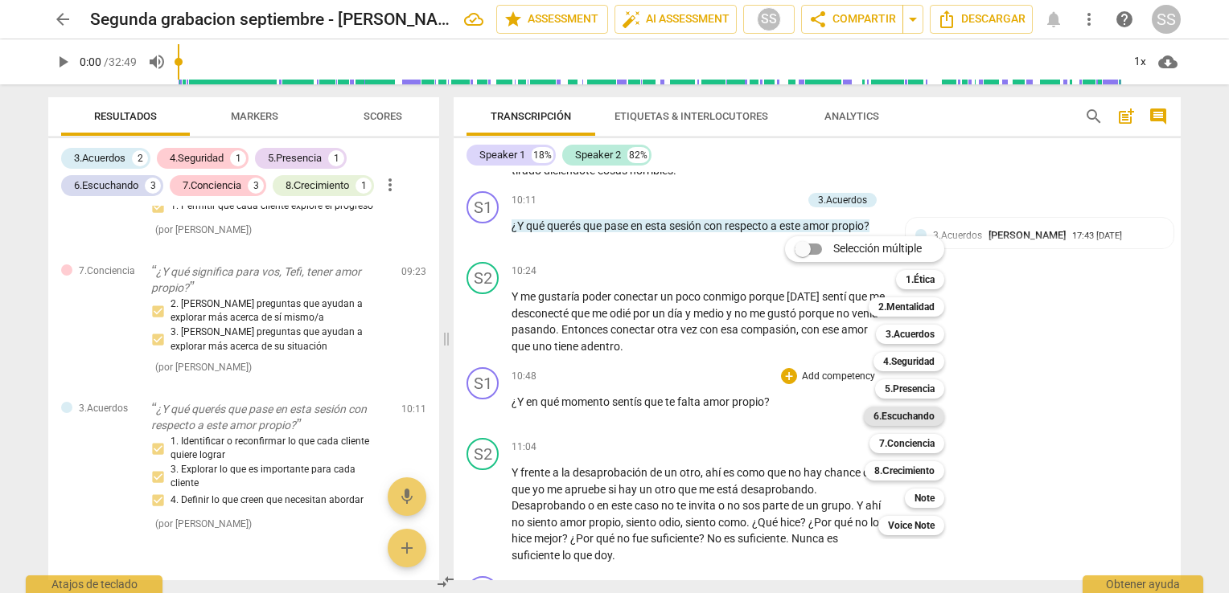
click at [905, 412] on b "6.Escuchando" at bounding box center [903, 416] width 61 height 19
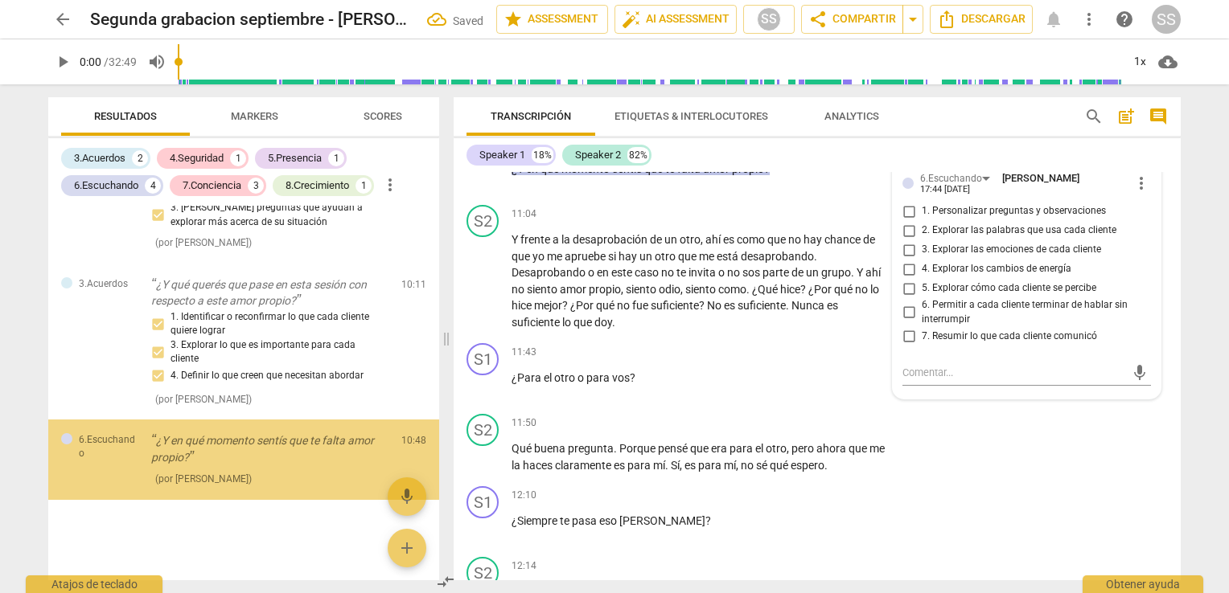
scroll to position [1572, 0]
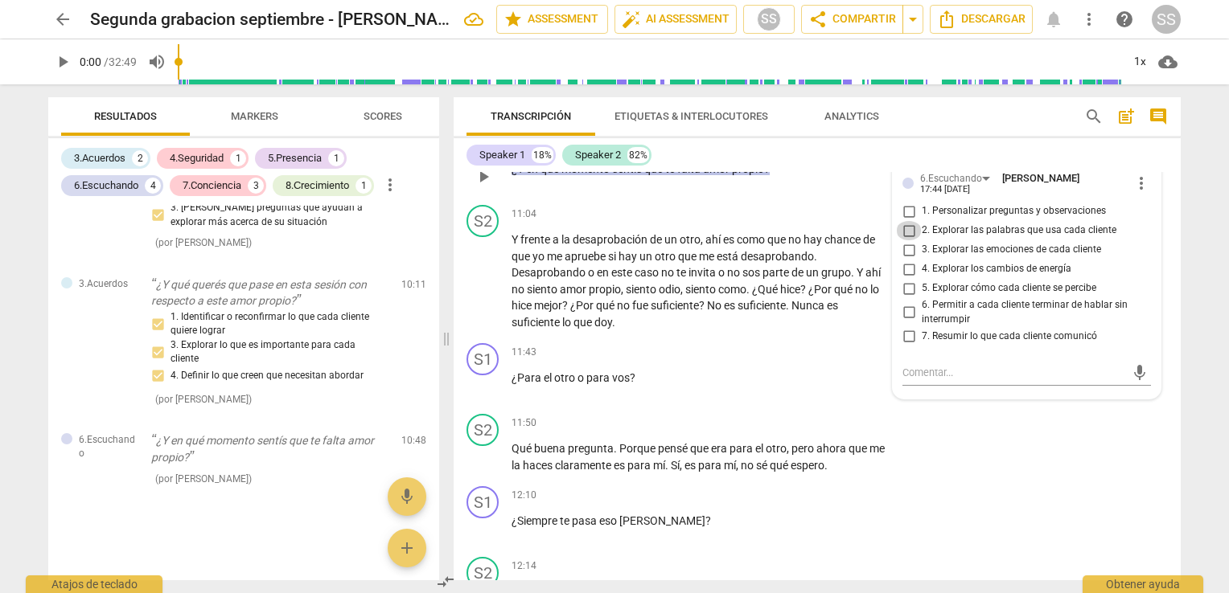
click at [905, 236] on input "2. Explorar las palabras que usa cada cliente" at bounding box center [909, 230] width 26 height 19
checkbox input "true"
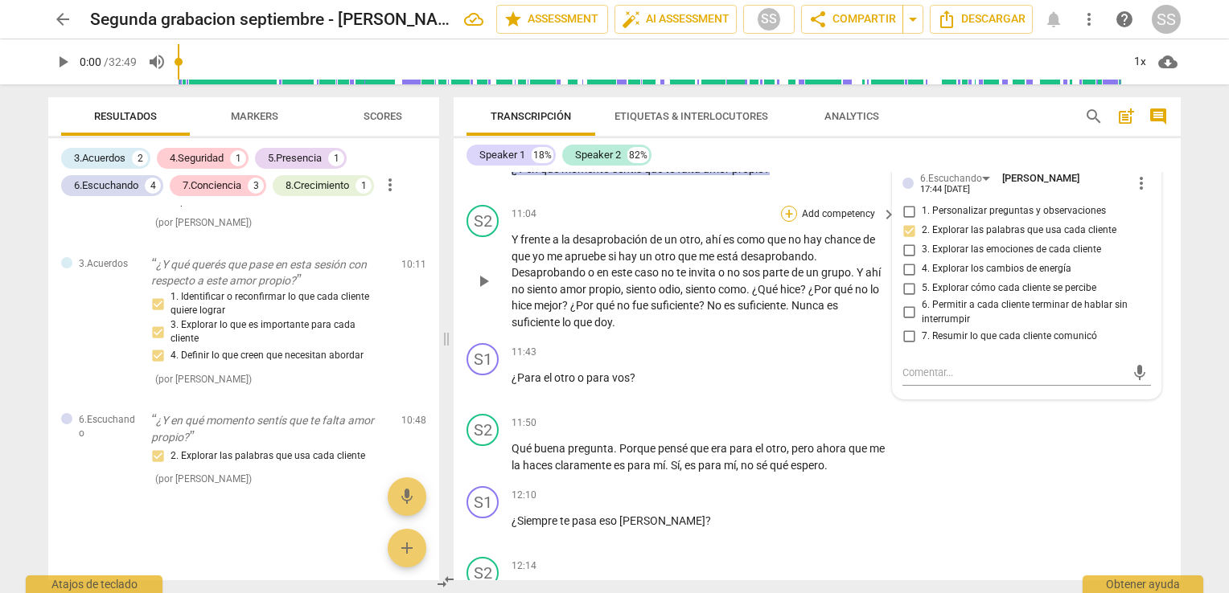
click at [785, 220] on div "+" at bounding box center [789, 214] width 16 height 16
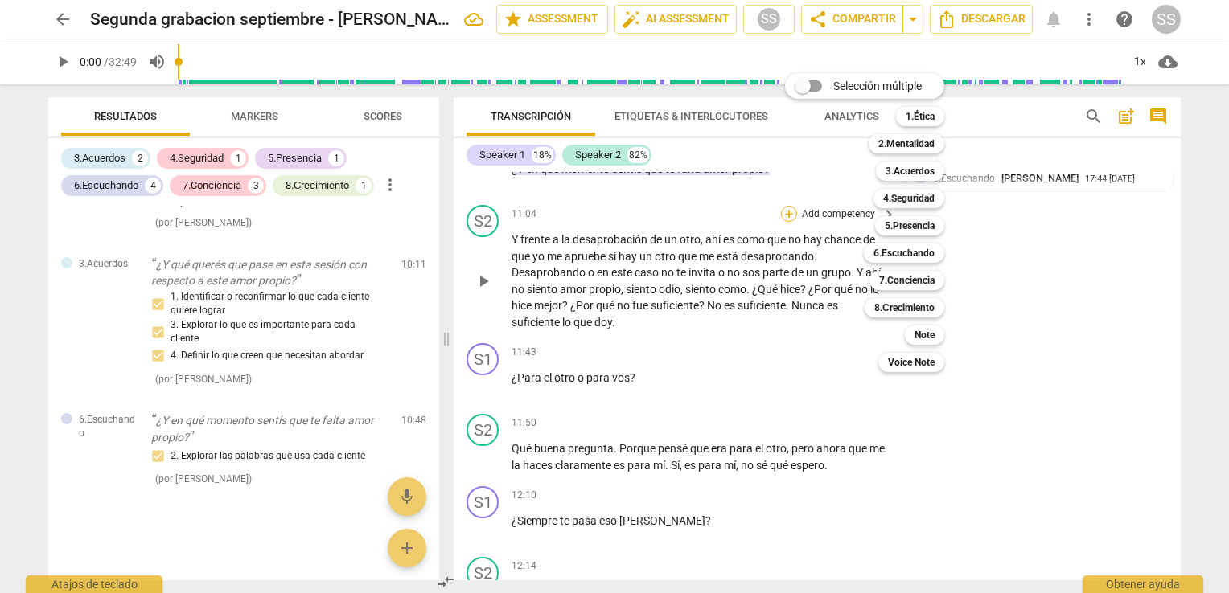
click at [785, 220] on div "Selección múltiple m 1.Ética 1 2.Mentalidad 2 3.Acuerdos 3 4.Seguridad 4 5.Pres…" at bounding box center [876, 222] width 196 height 307
click at [727, 179] on div at bounding box center [614, 296] width 1229 height 593
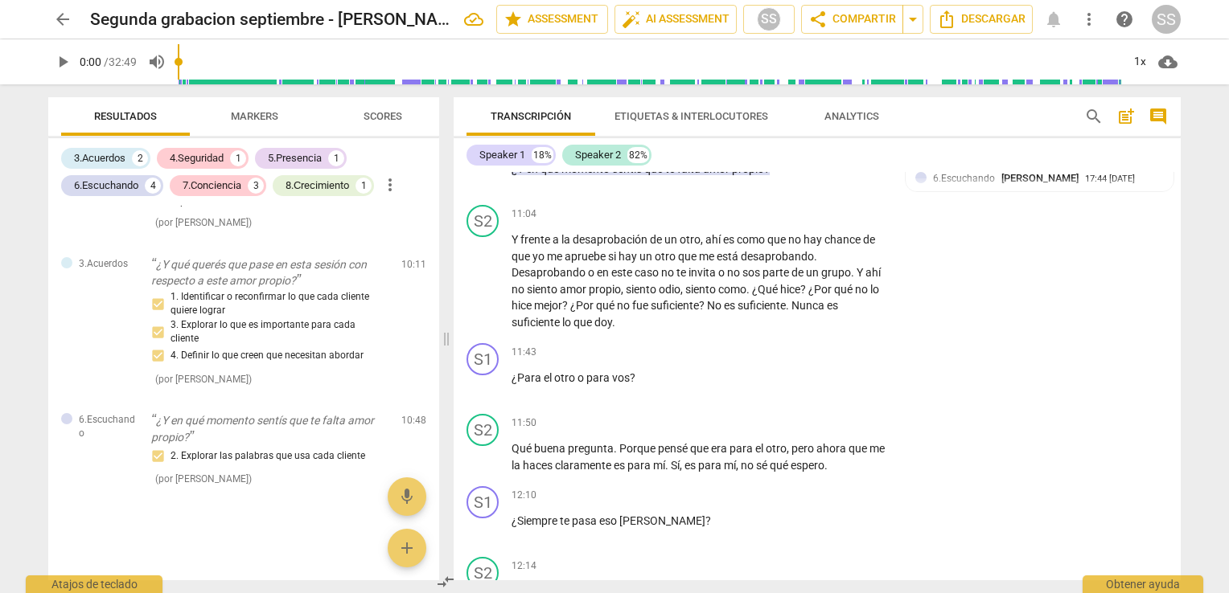
click at [727, 175] on span "amor" at bounding box center [717, 168] width 29 height 13
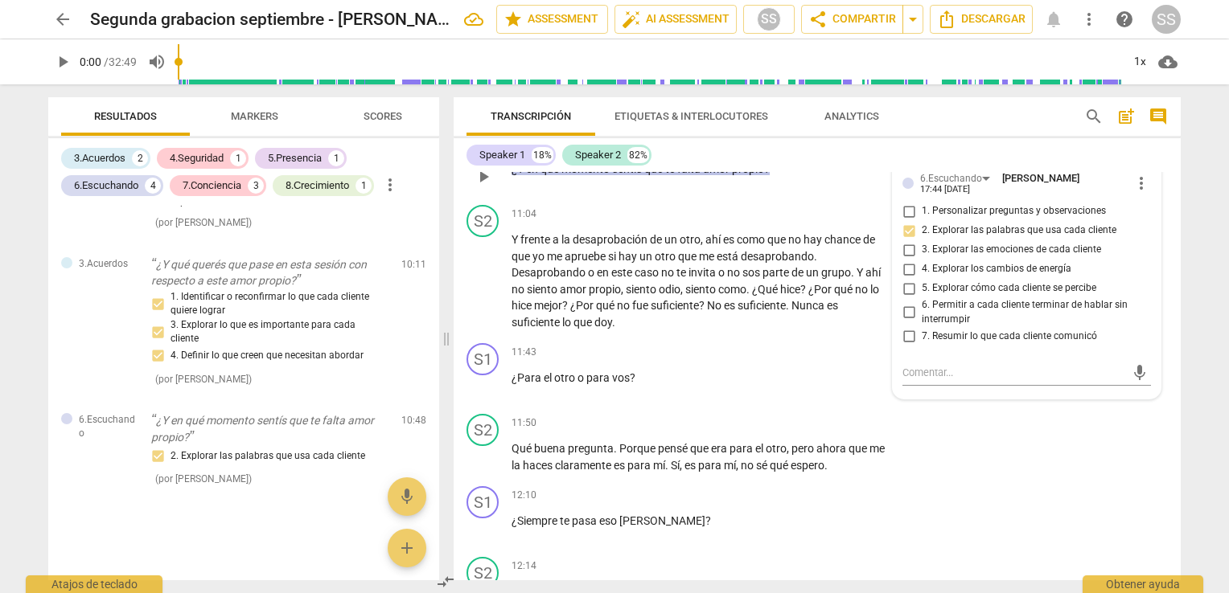
click at [737, 175] on span "propio" at bounding box center [748, 168] width 32 height 13
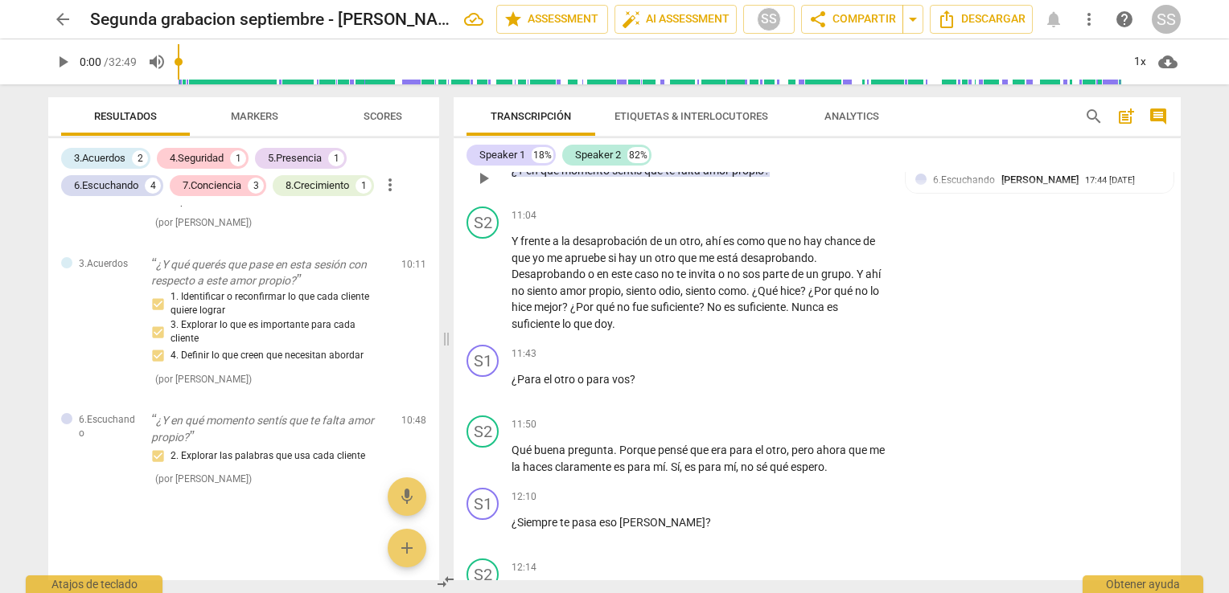
scroll to position [2581, 0]
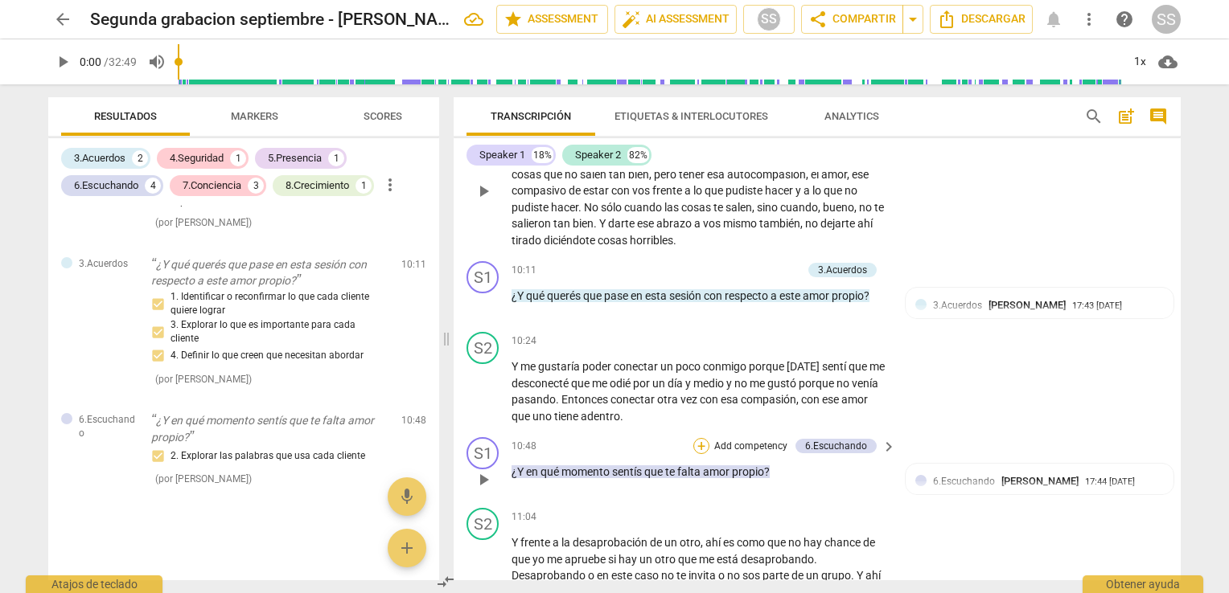
click at [701, 453] on div "+" at bounding box center [701, 446] width 16 height 16
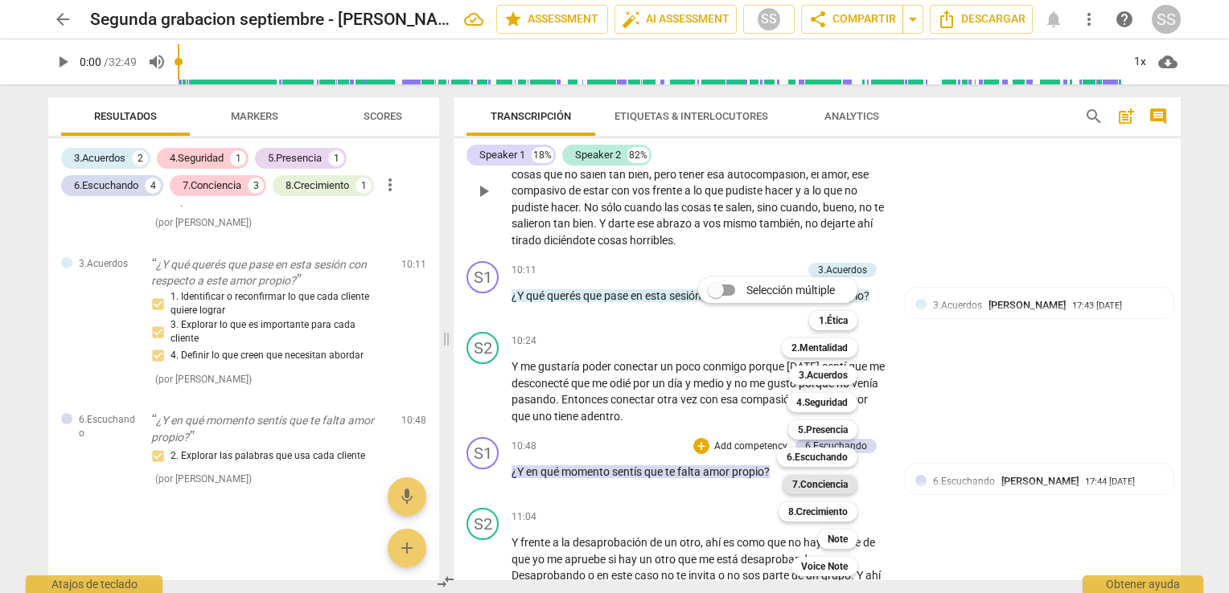
click at [820, 486] on b "7.Conciencia" at bounding box center [819, 484] width 55 height 19
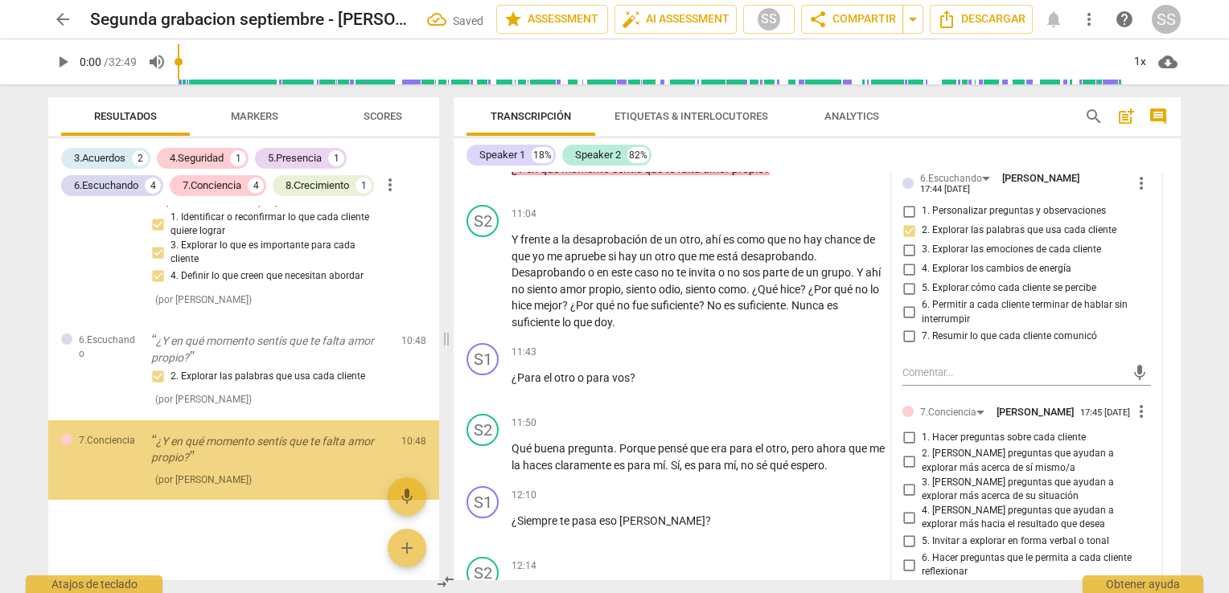
scroll to position [1673, 0]
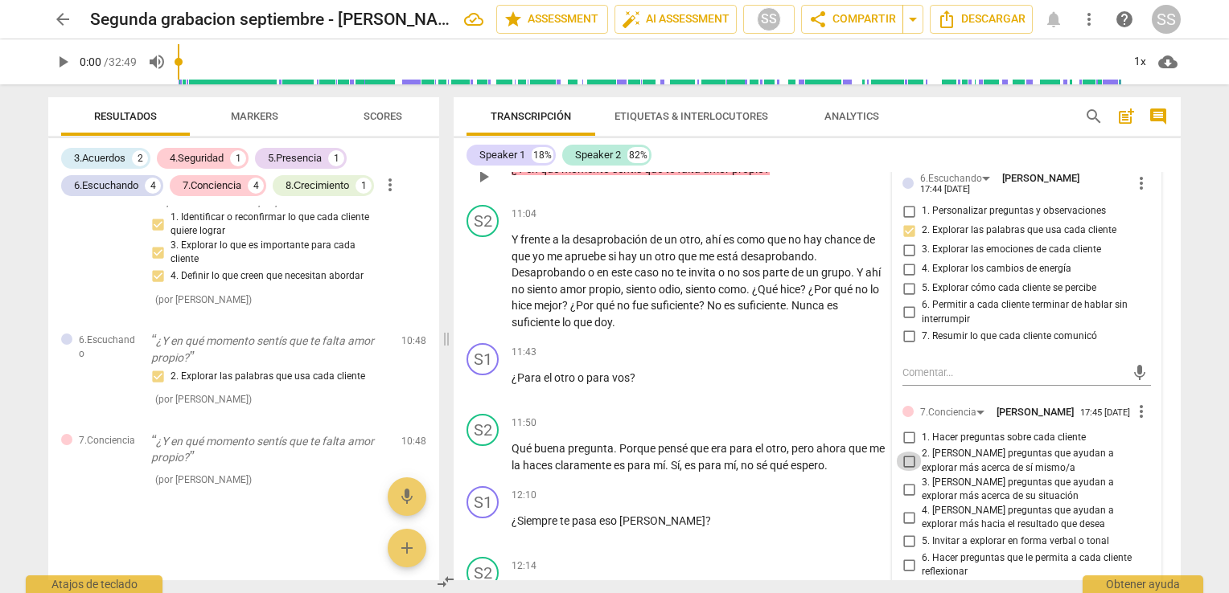
click at [907, 463] on input "2. [PERSON_NAME] preguntas que ayudan a explorar más acerca de sí mismo/a" at bounding box center [909, 461] width 26 height 19
checkbox input "true"
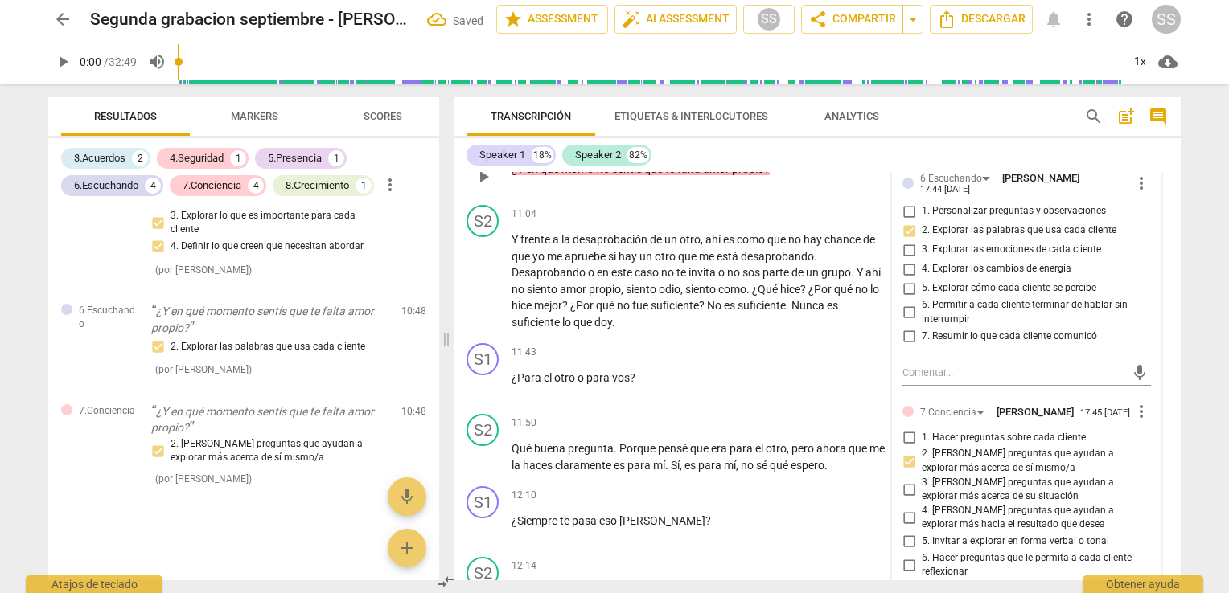
click at [904, 441] on input "1. Hacer preguntas sobre cada cliente" at bounding box center [909, 437] width 26 height 19
checkbox input "true"
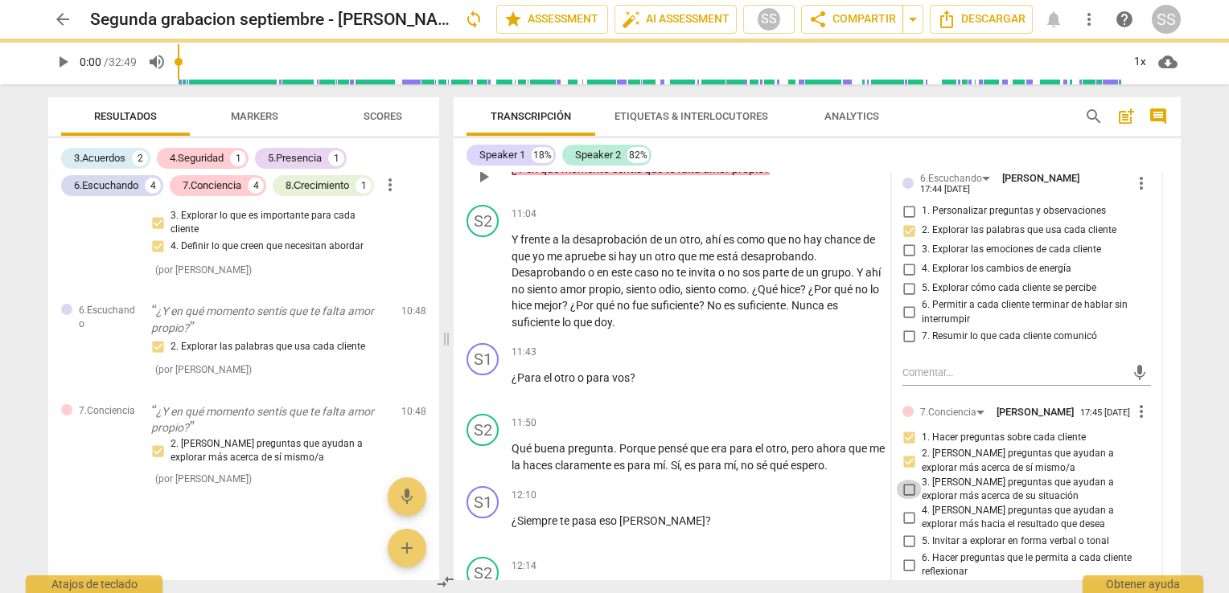
click at [904, 494] on input "3. [PERSON_NAME] preguntas que ayudan a explorar más acerca de su situación" at bounding box center [909, 489] width 26 height 19
checkbox input "true"
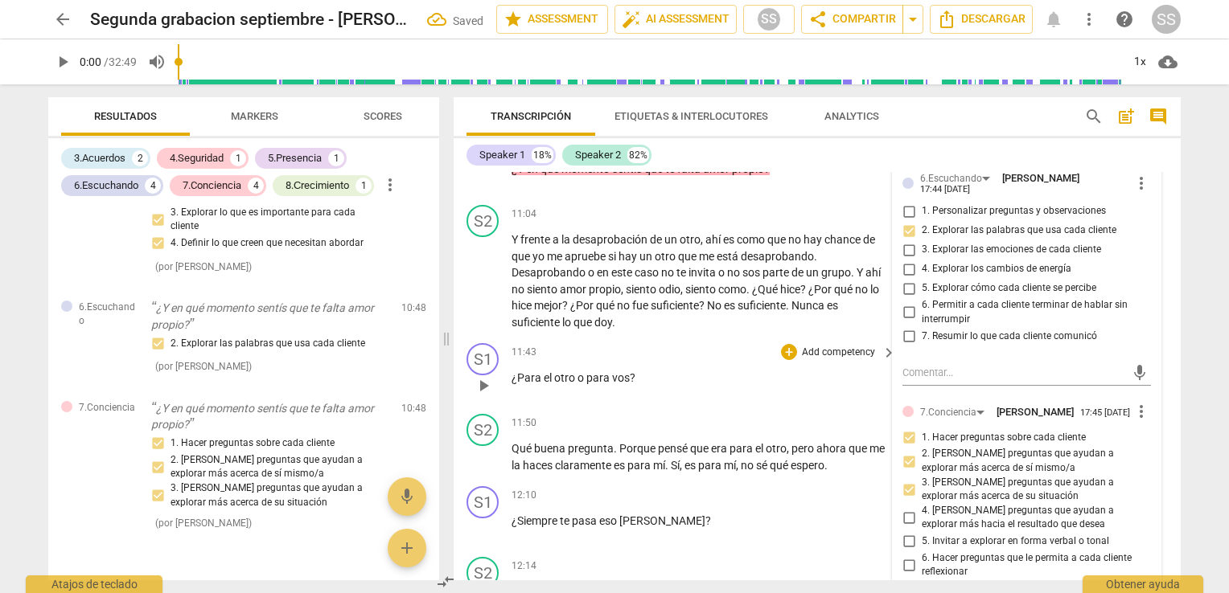
click at [608, 384] on span "para" at bounding box center [599, 377] width 26 height 13
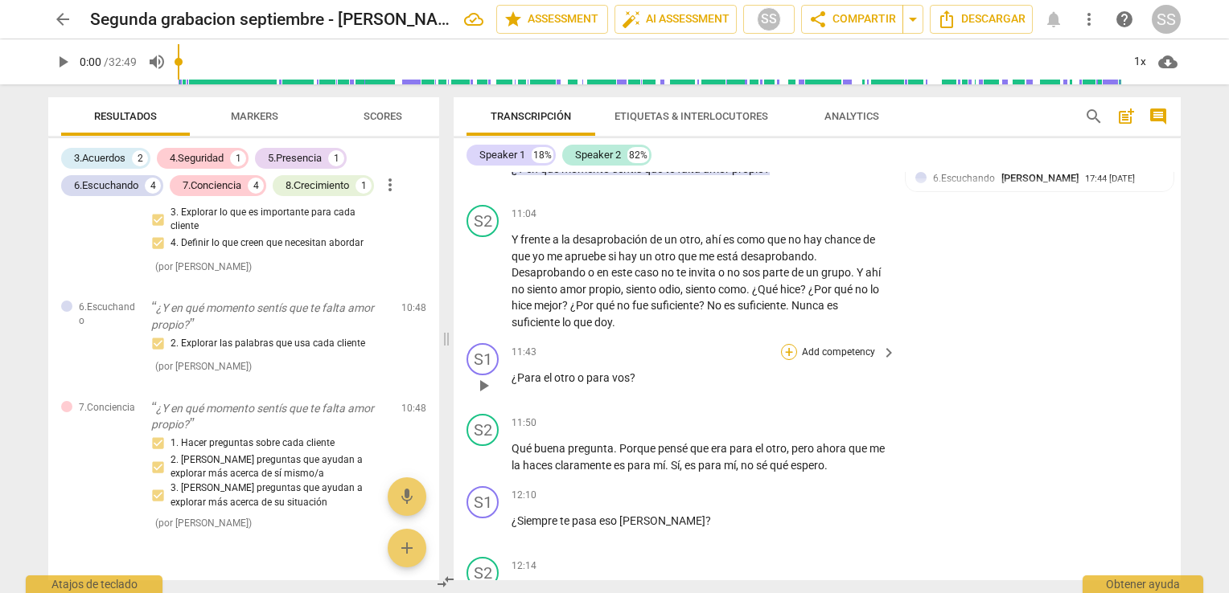
click at [788, 360] on div "+" at bounding box center [789, 352] width 16 height 16
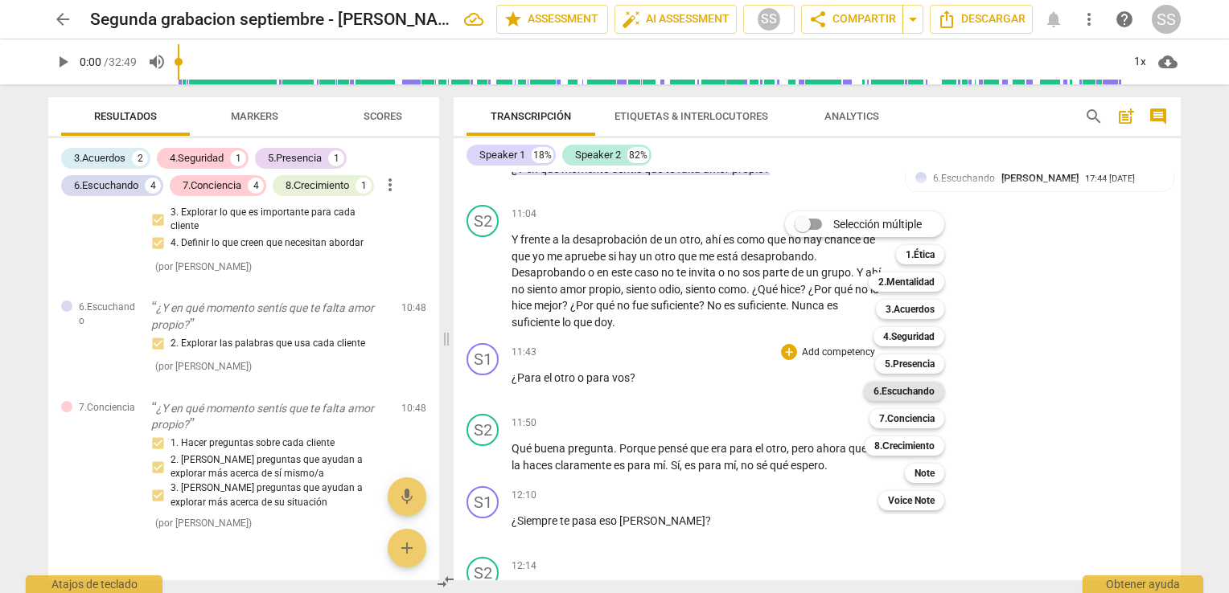
click at [894, 389] on b "6.Escuchando" at bounding box center [903, 391] width 61 height 19
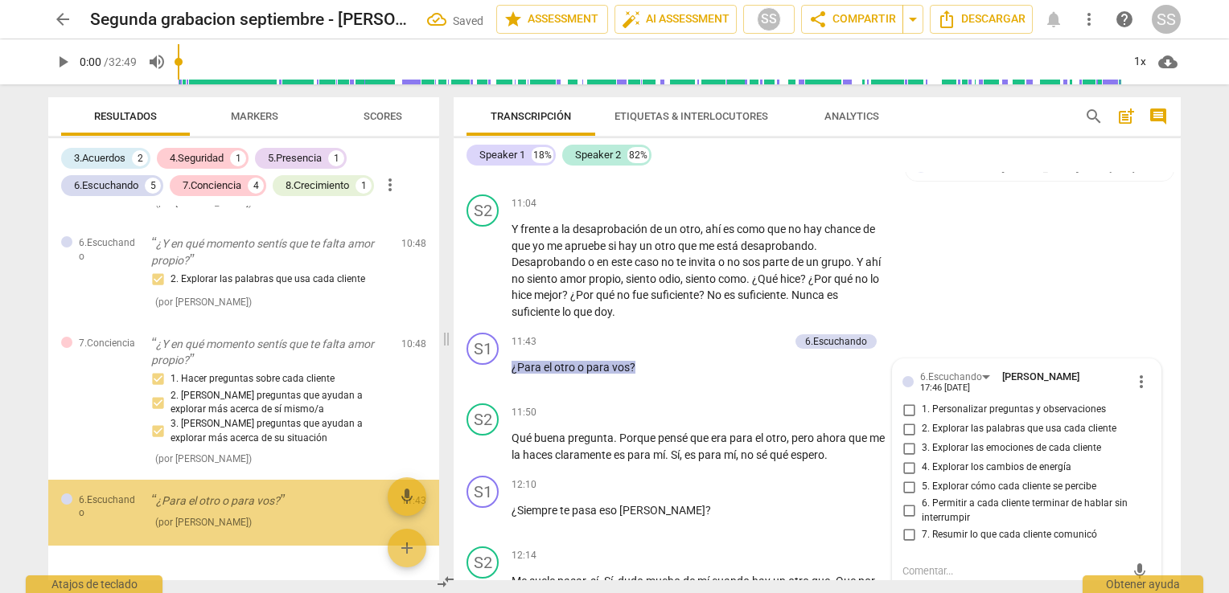
scroll to position [1815, 0]
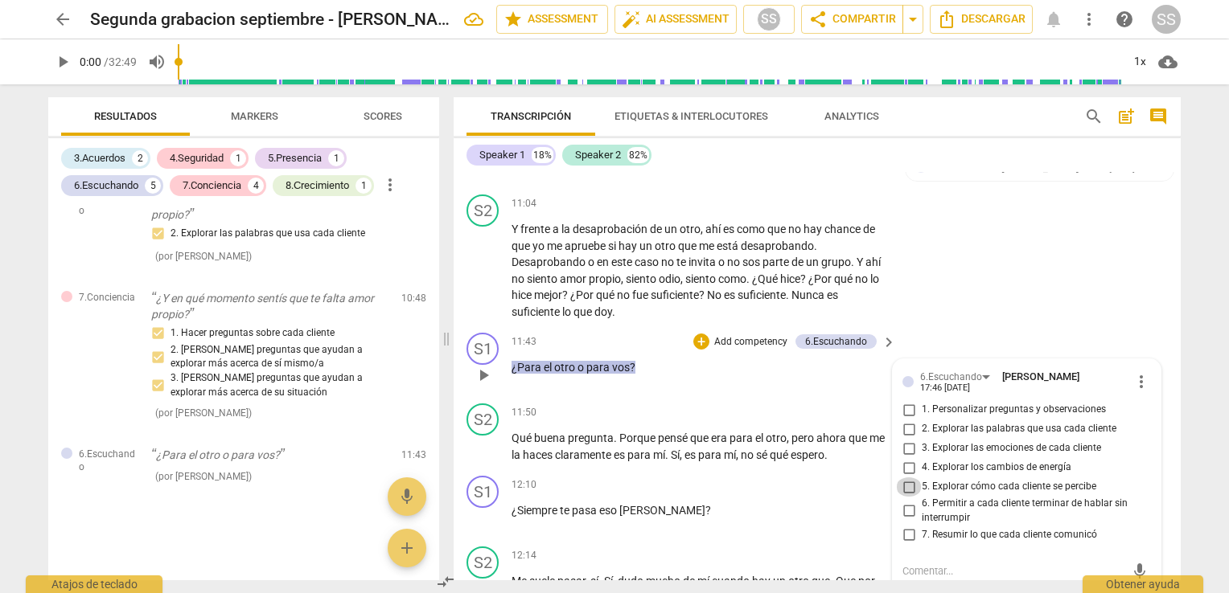
click at [903, 490] on input "5. Explorar cómo cada cliente se percibe" at bounding box center [909, 487] width 26 height 19
checkbox input "true"
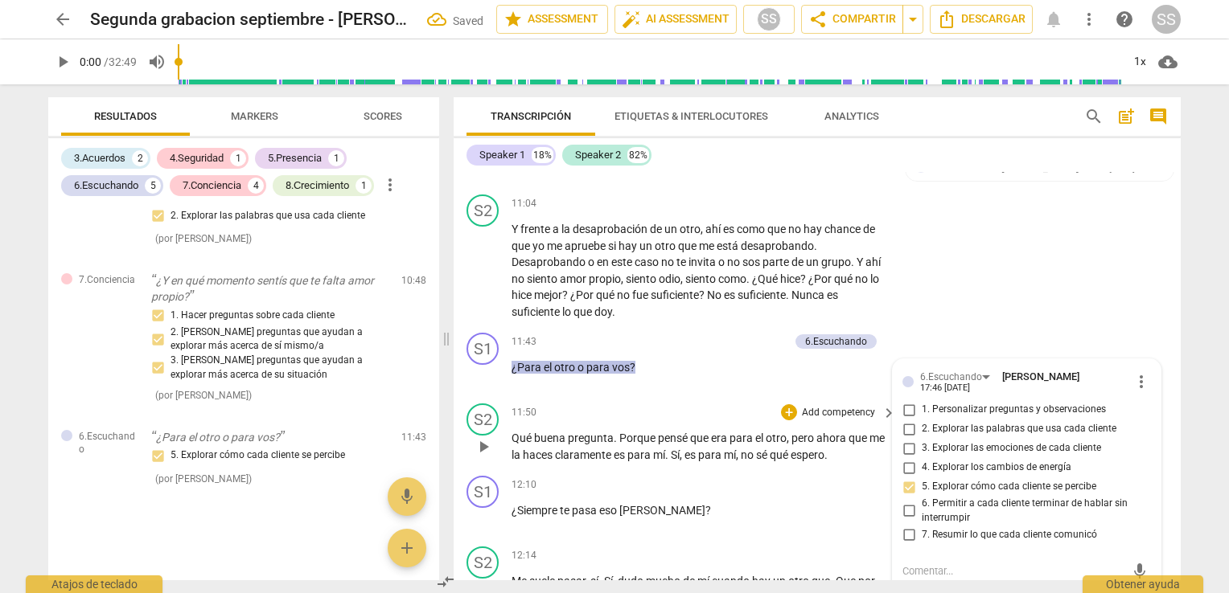
click at [597, 445] on span "pregunta" at bounding box center [591, 438] width 46 height 13
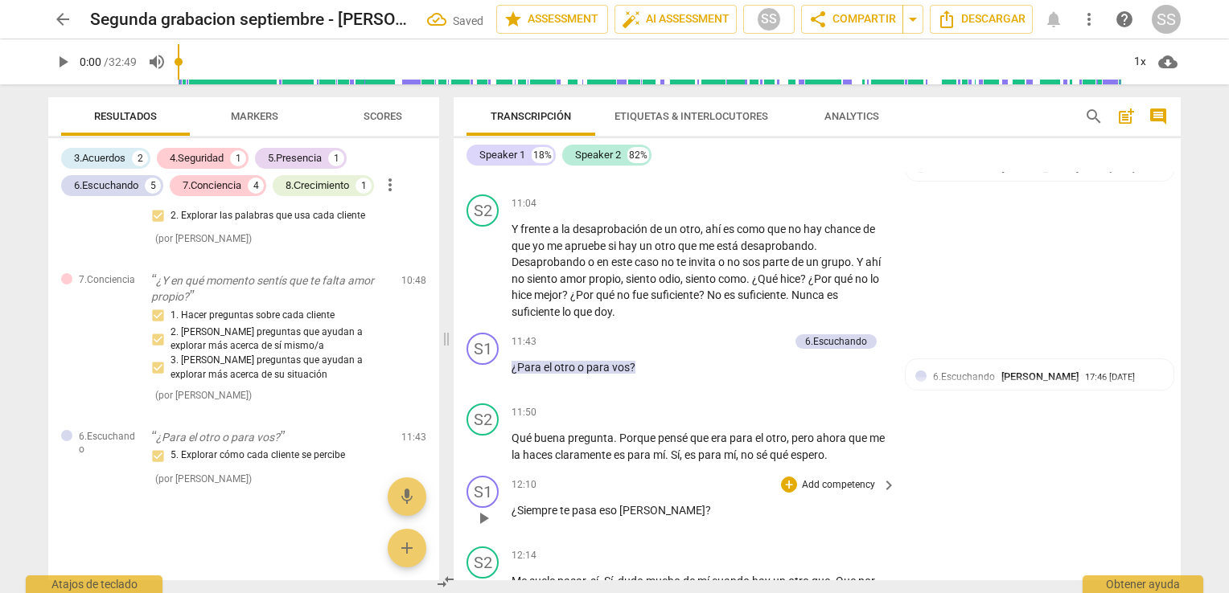
click at [594, 517] on span "pasa" at bounding box center [585, 510] width 27 height 13
click at [788, 493] on div "+" at bounding box center [789, 485] width 16 height 16
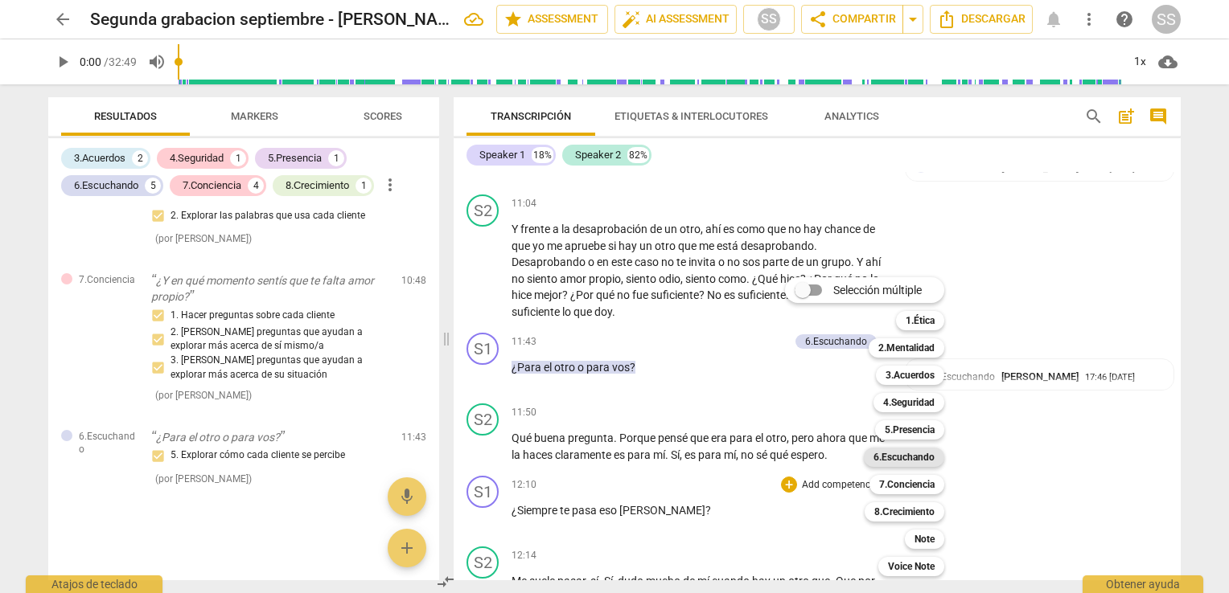
click at [913, 449] on b "6.Escuchando" at bounding box center [903, 457] width 61 height 19
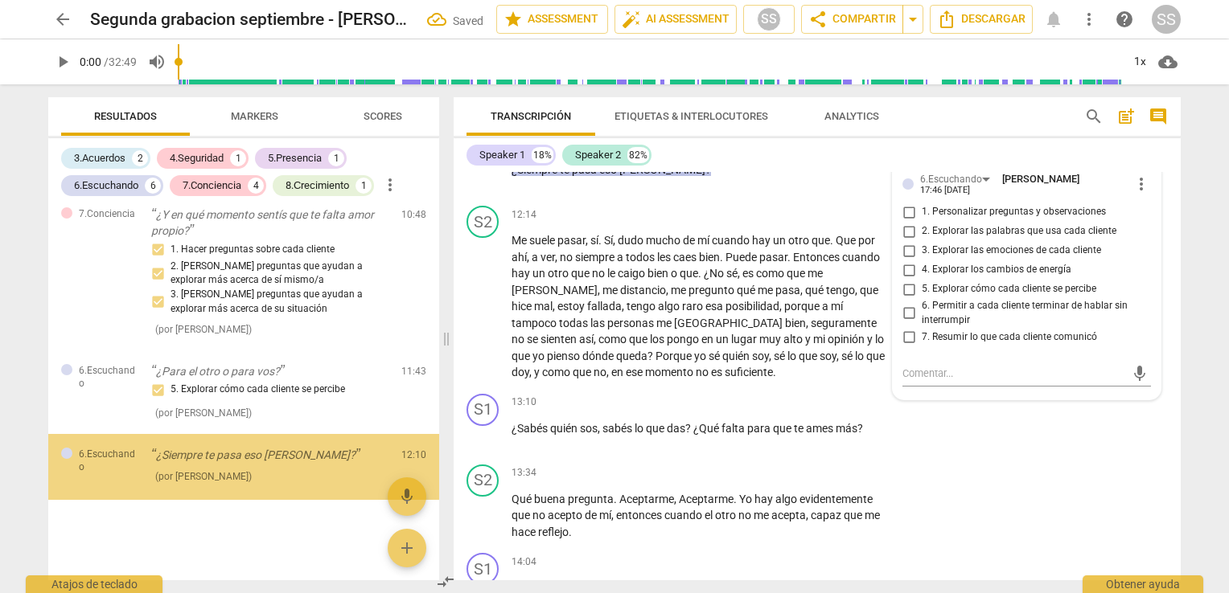
scroll to position [1898, 0]
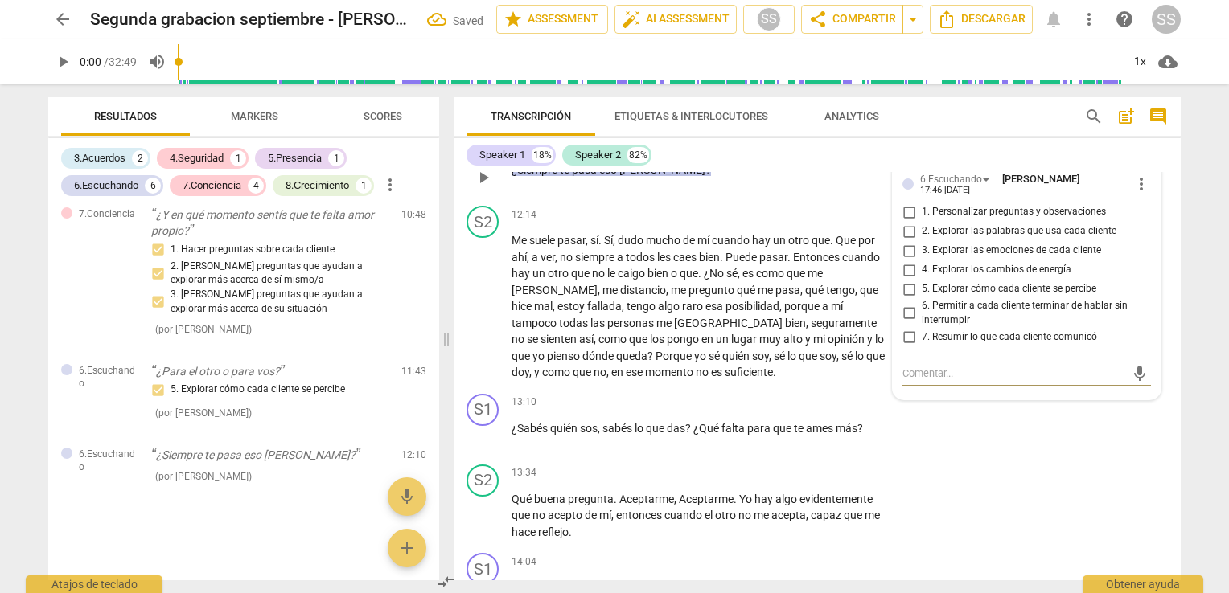
click at [901, 288] on input "5. Explorar cómo cada cliente se percibe" at bounding box center [909, 289] width 26 height 19
checkbox input "true"
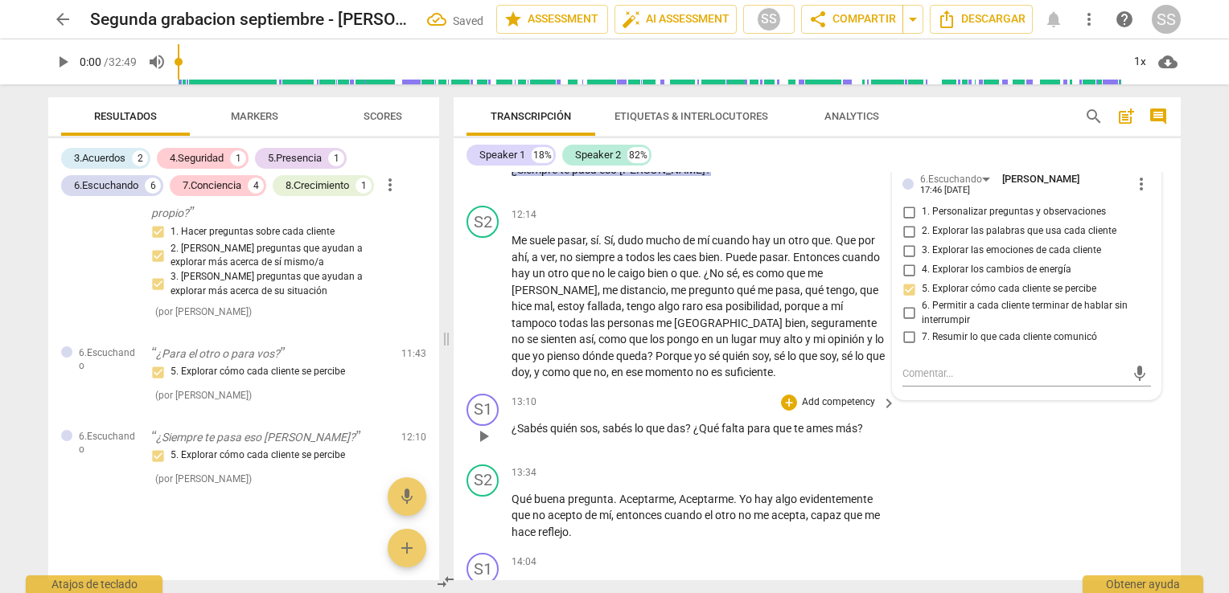
click at [662, 435] on span "que" at bounding box center [656, 428] width 21 height 13
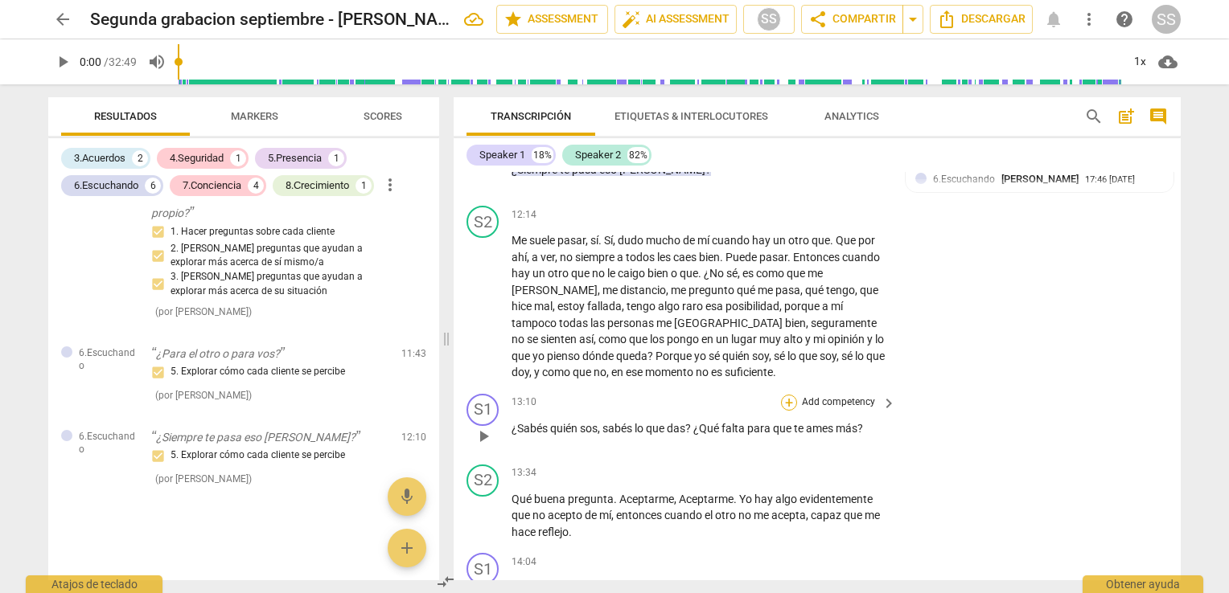
click at [787, 411] on div "+" at bounding box center [789, 403] width 16 height 16
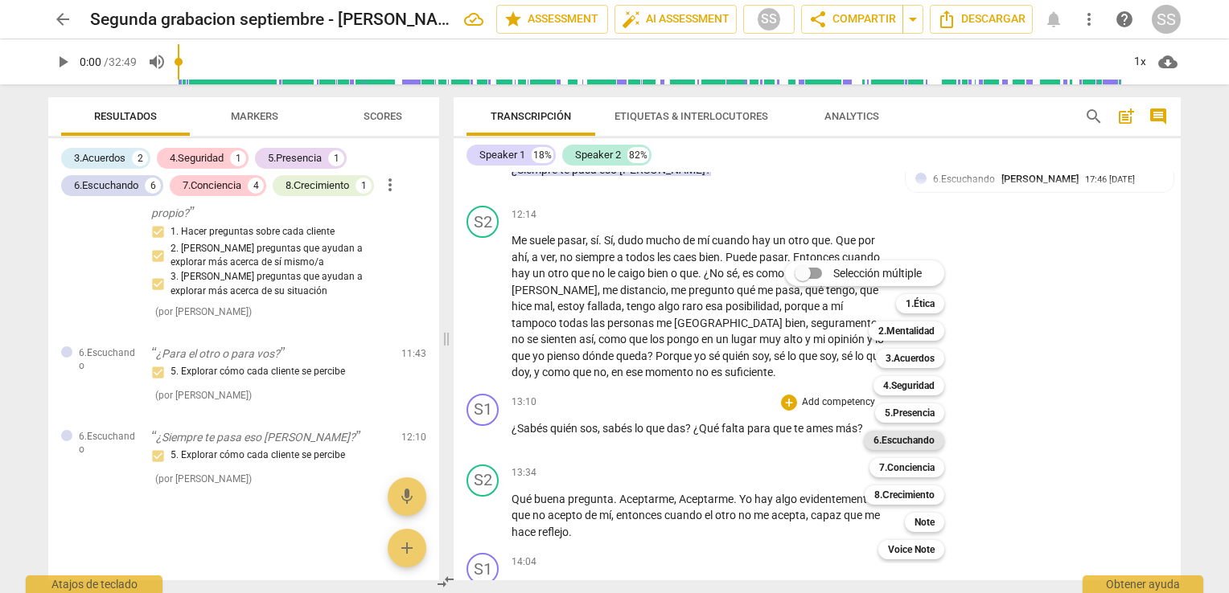
click at [913, 439] on b "6.Escuchando" at bounding box center [903, 440] width 61 height 19
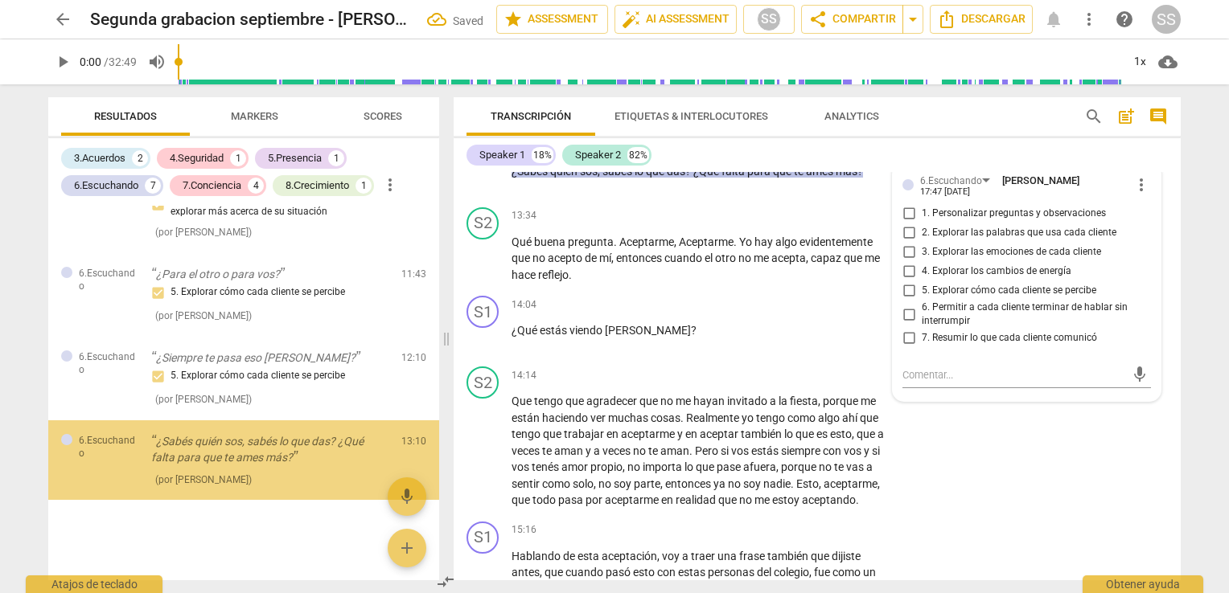
scroll to position [1996, 0]
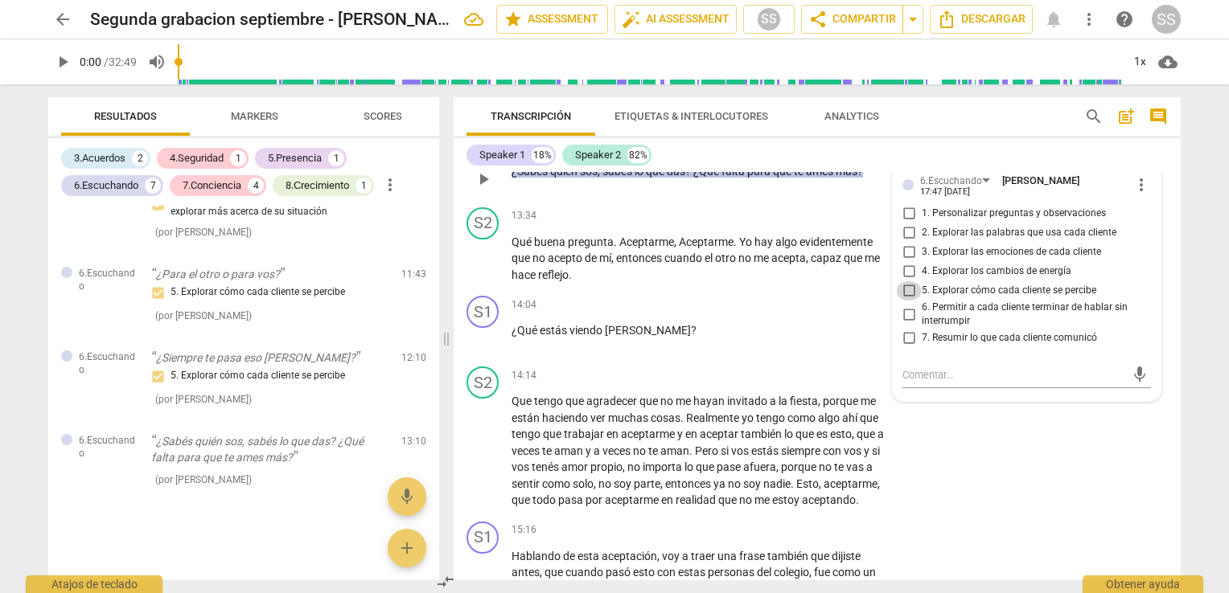
click at [904, 289] on input "5. Explorar cómo cada cliente se percibe" at bounding box center [909, 290] width 26 height 19
checkbox input "true"
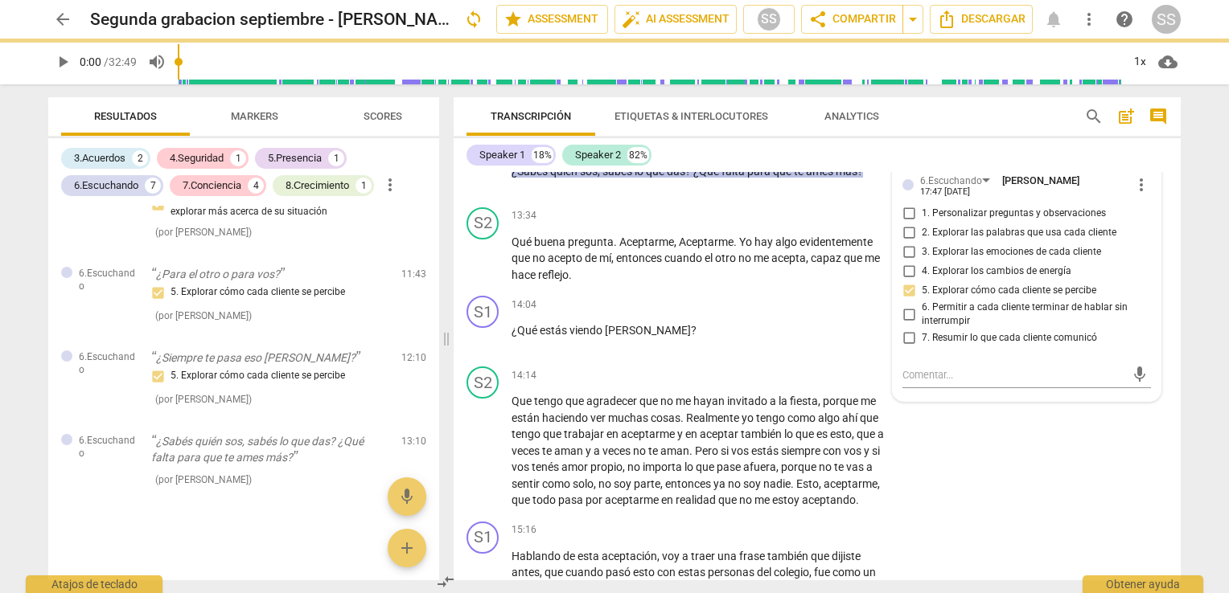
click at [765, 170] on div "Speaker 1 18% Speaker 2 82% S1 play_arrow pause 00:01 + Add competency keyboard…" at bounding box center [817, 359] width 727 height 442
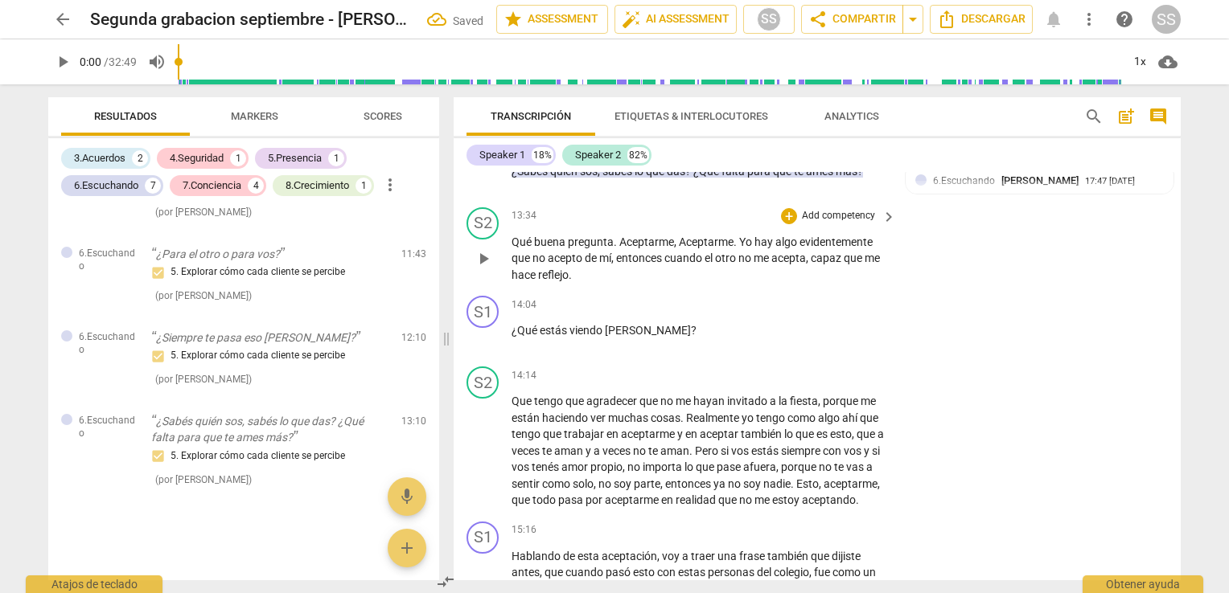
click at [717, 265] on span "otro" at bounding box center [726, 258] width 23 height 13
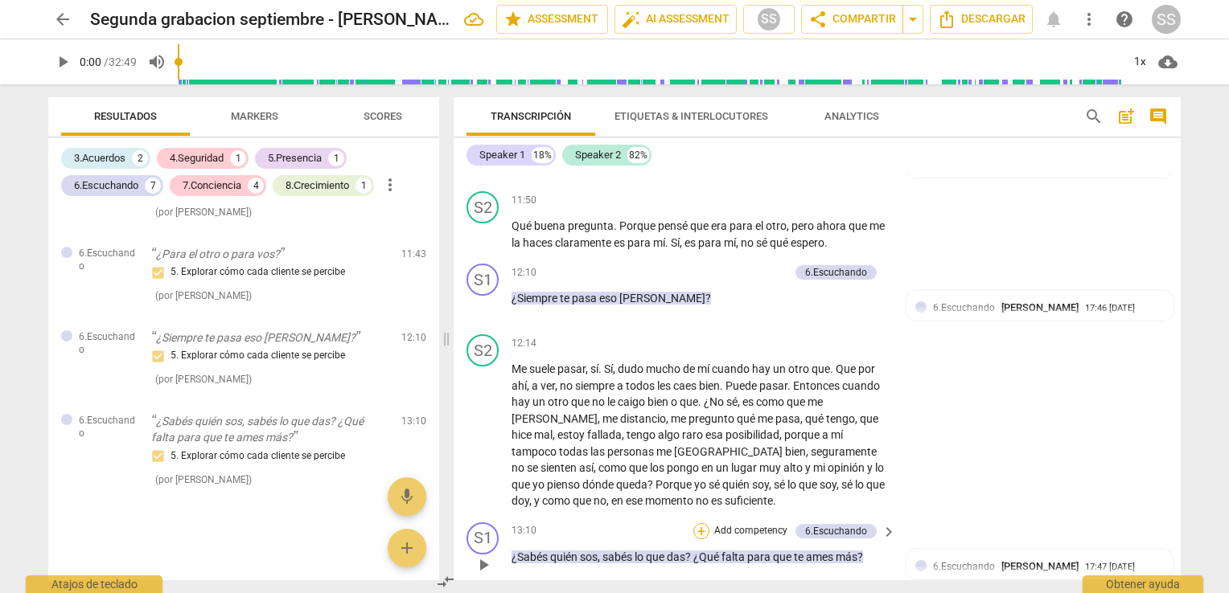
click at [701, 540] on div "+" at bounding box center [701, 531] width 16 height 16
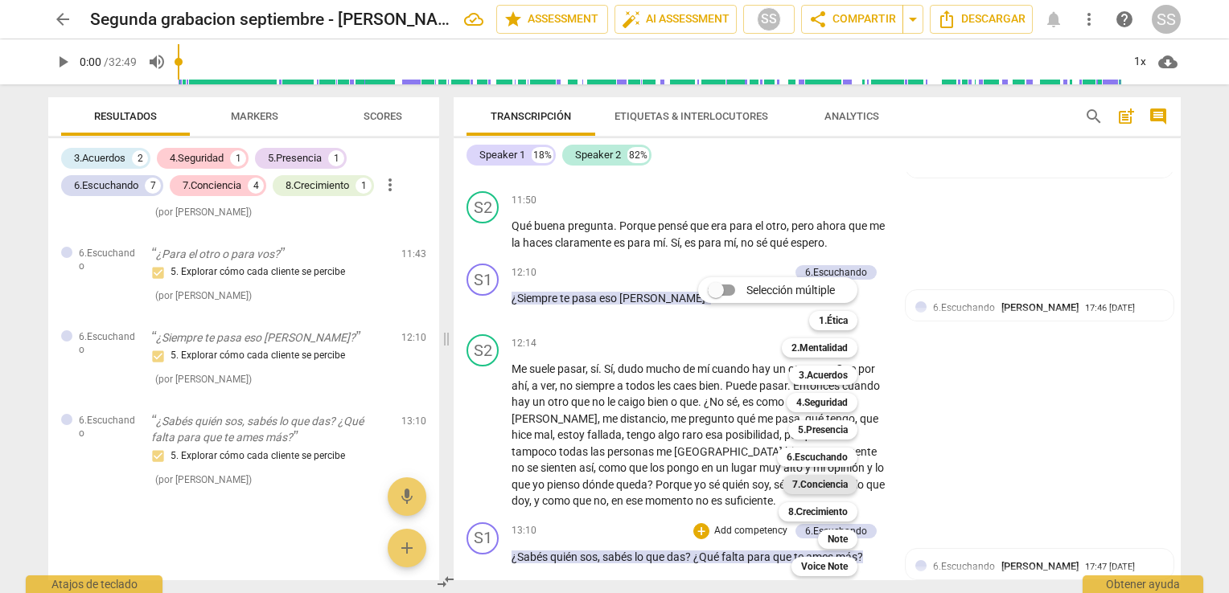
click at [821, 485] on b "7.Conciencia" at bounding box center [819, 484] width 55 height 19
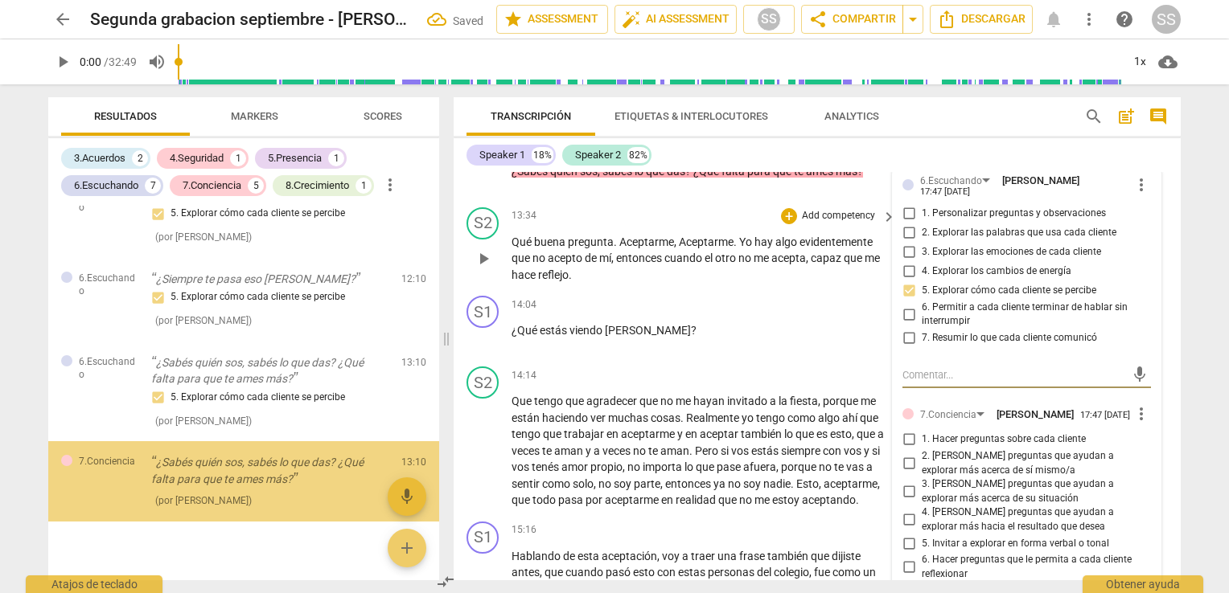
scroll to position [2096, 0]
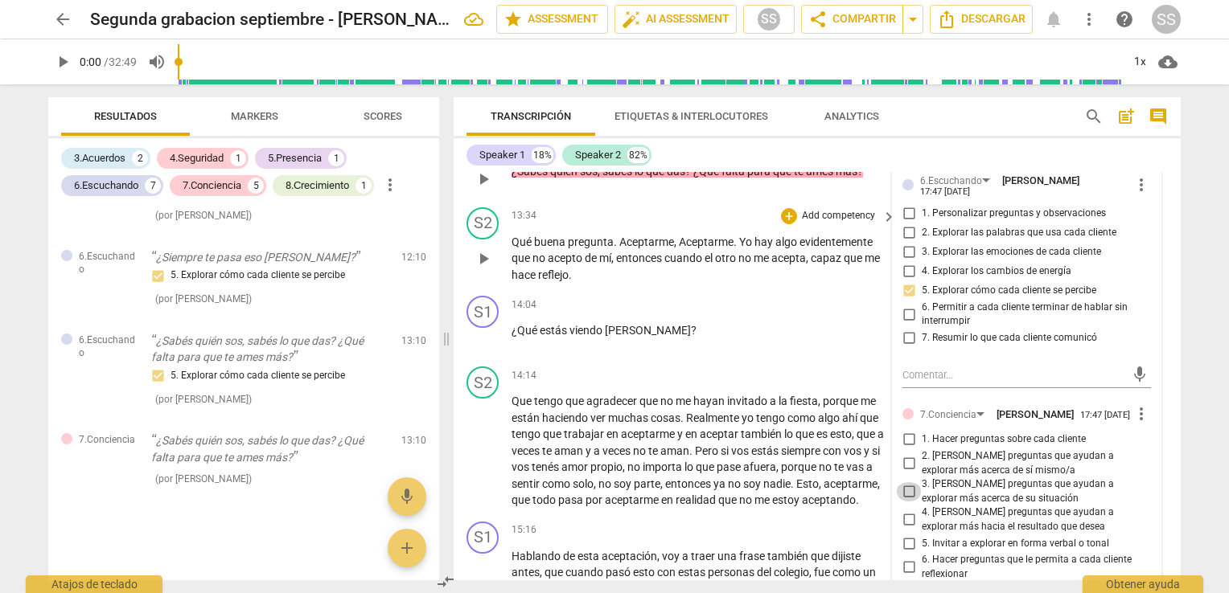
click at [901, 494] on input "3. [PERSON_NAME] preguntas que ayudan a explorar más acerca de su situación" at bounding box center [909, 491] width 26 height 19
checkbox input "true"
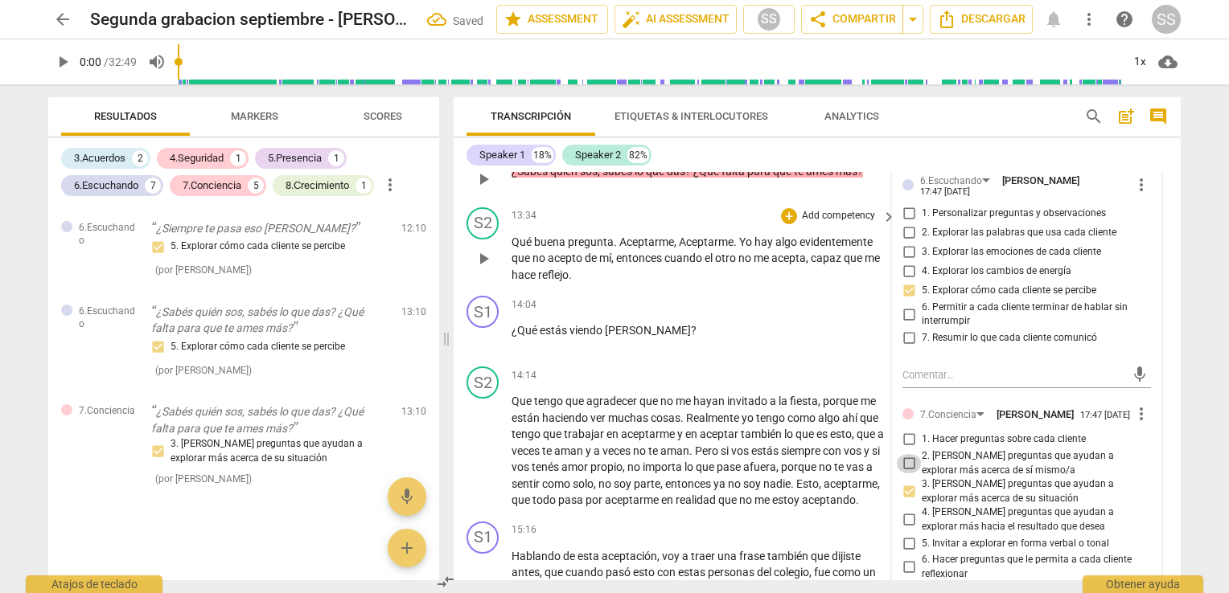
click at [905, 458] on input "2. [PERSON_NAME] preguntas que ayudan a explorar más acerca de sí mismo/a" at bounding box center [909, 463] width 26 height 19
checkbox input "true"
click at [781, 458] on span "estás" at bounding box center [766, 451] width 30 height 13
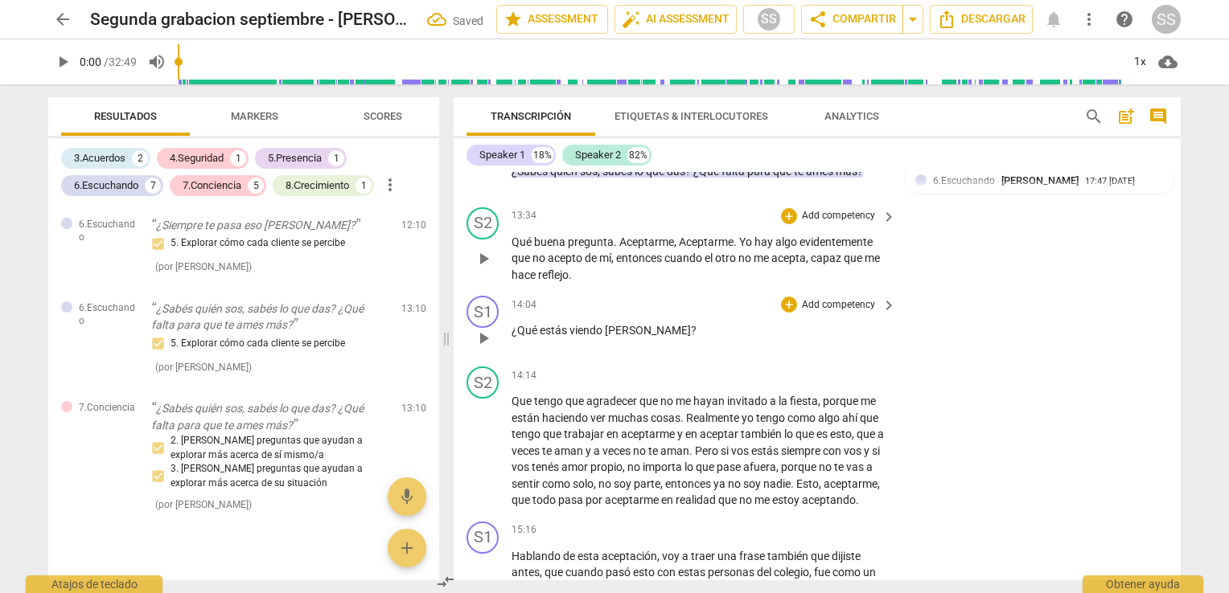
click at [596, 337] on span "viendo" at bounding box center [586, 330] width 35 height 13
click at [785, 312] on div "+" at bounding box center [789, 305] width 16 height 16
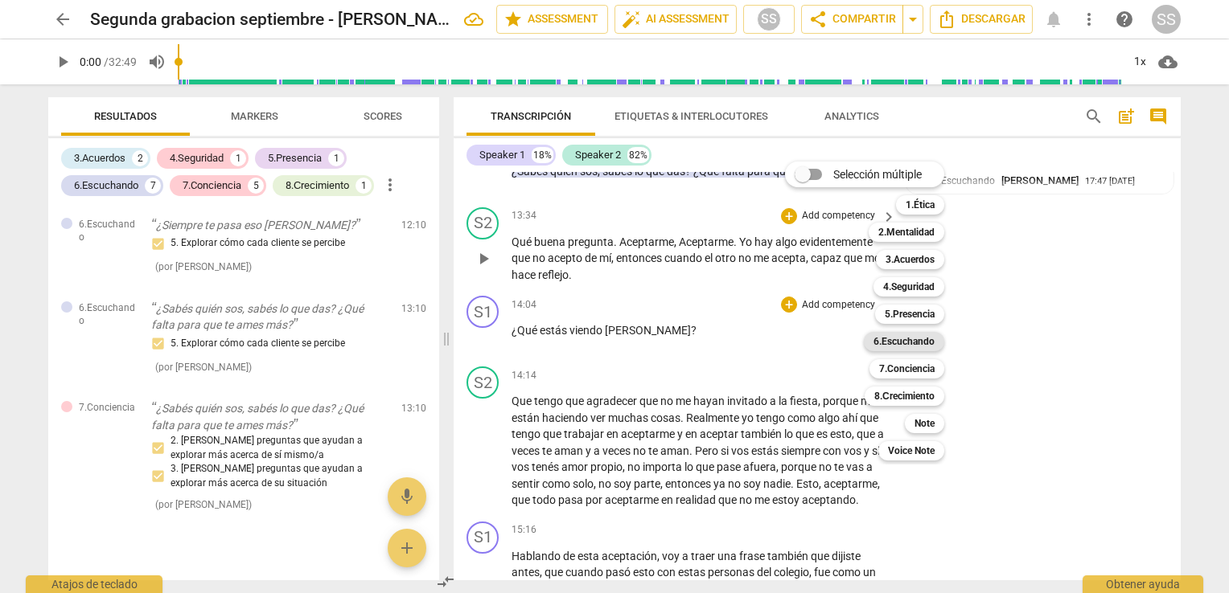
click at [907, 340] on b "6.Escuchando" at bounding box center [903, 341] width 61 height 19
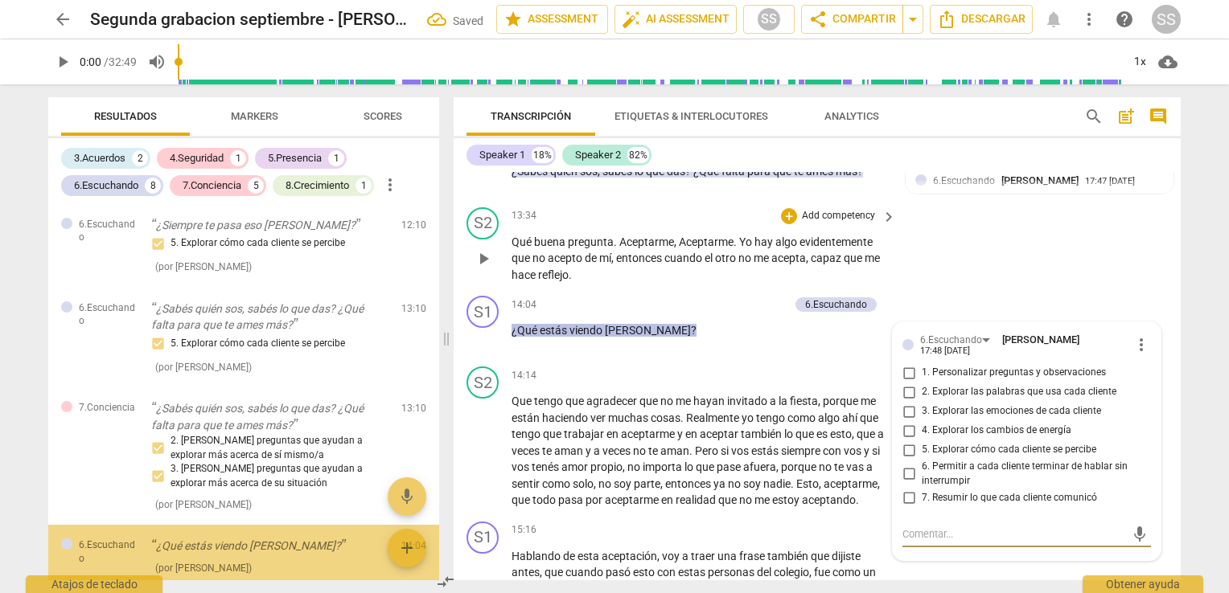
scroll to position [2219, 0]
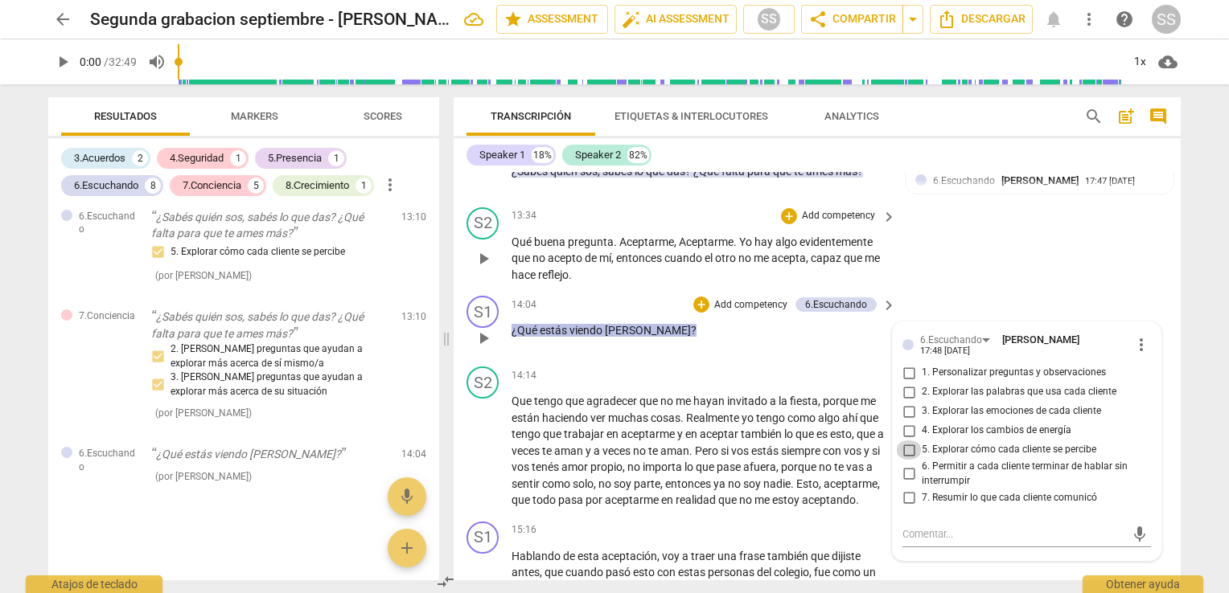
click at [903, 451] on input "5. Explorar cómo cada cliente se percibe" at bounding box center [909, 450] width 26 height 19
checkbox input "true"
click at [587, 337] on span "viendo" at bounding box center [586, 330] width 35 height 13
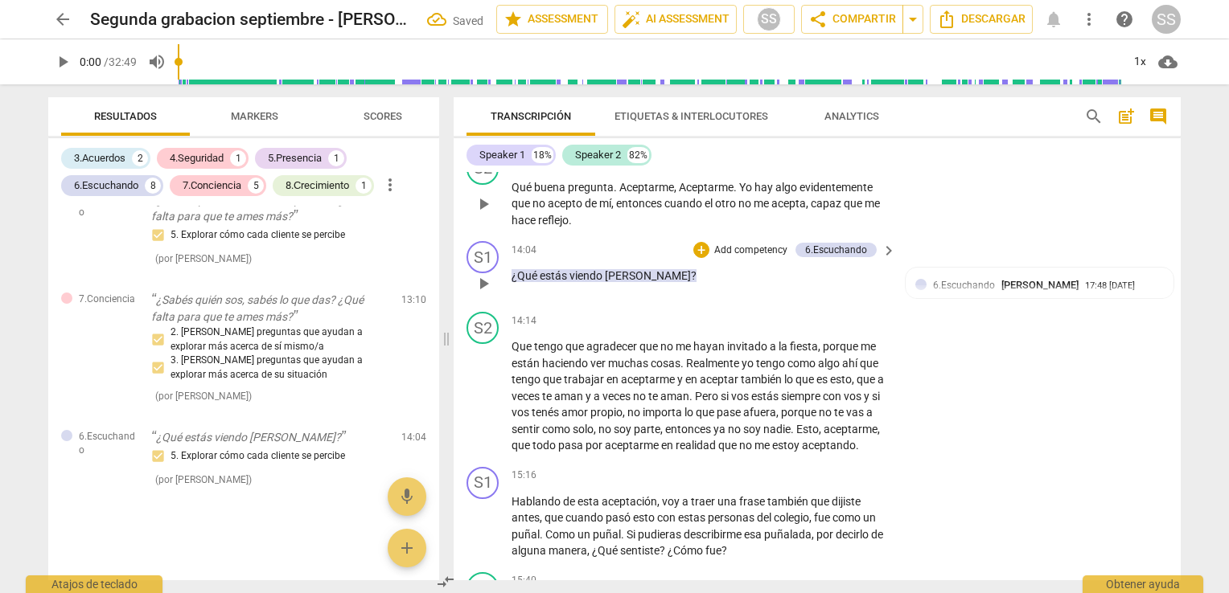
scroll to position [3801, 0]
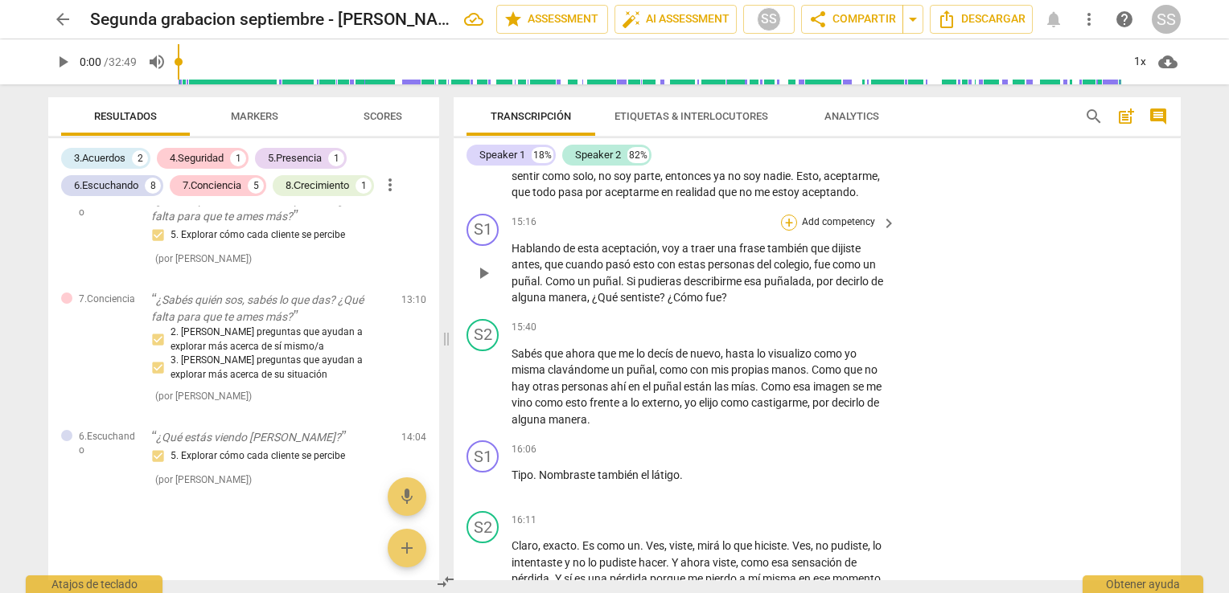
click at [787, 231] on div "+" at bounding box center [789, 223] width 16 height 16
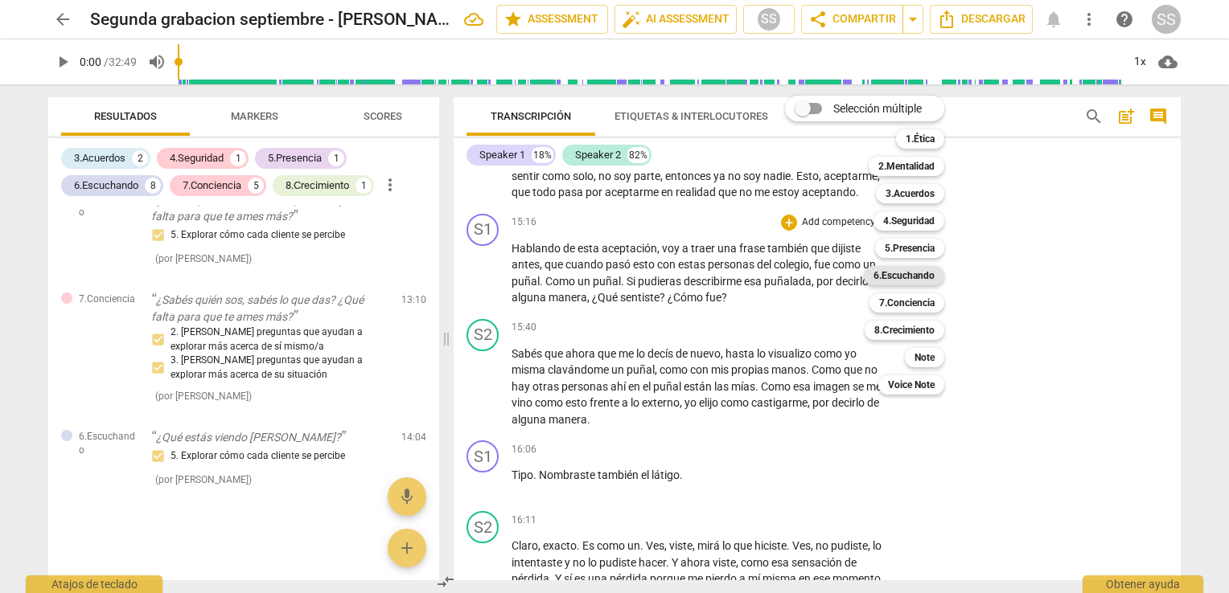
click at [907, 273] on b "6.Escuchando" at bounding box center [903, 275] width 61 height 19
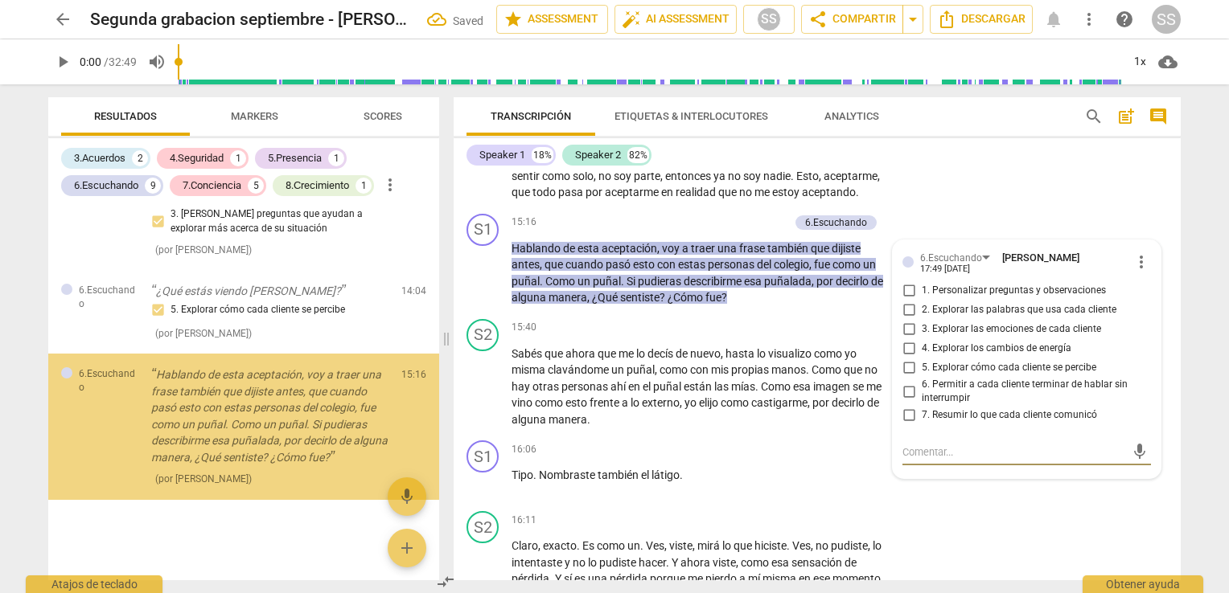
scroll to position [2383, 0]
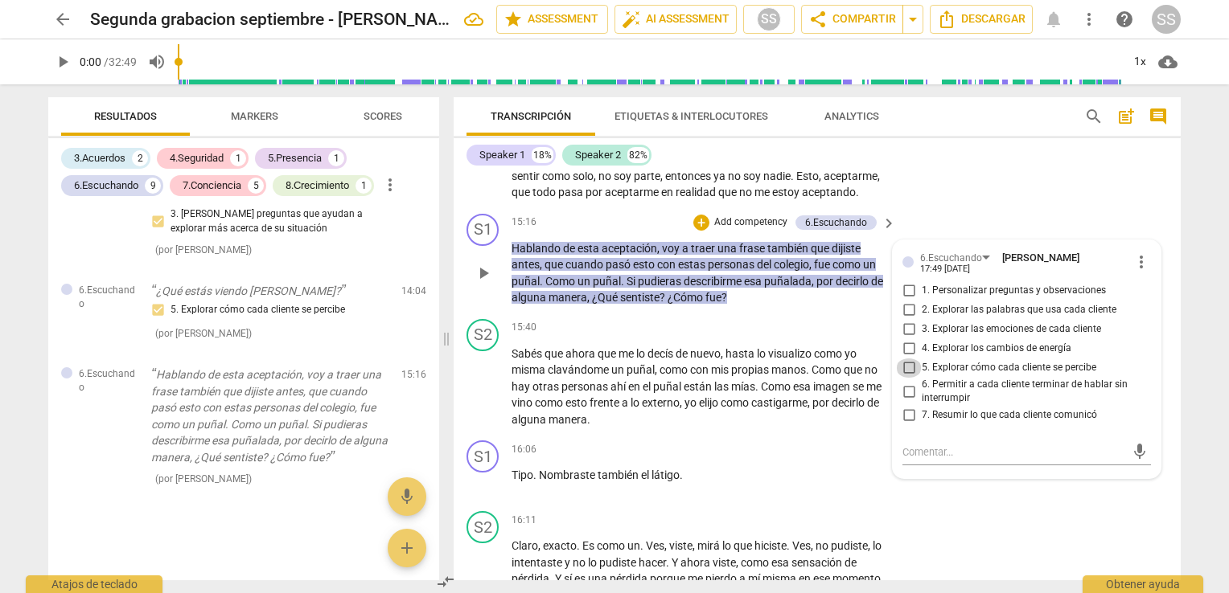
click at [906, 378] on input "5. Explorar cómo cada cliente se percibe" at bounding box center [909, 368] width 26 height 19
checkbox input "true"
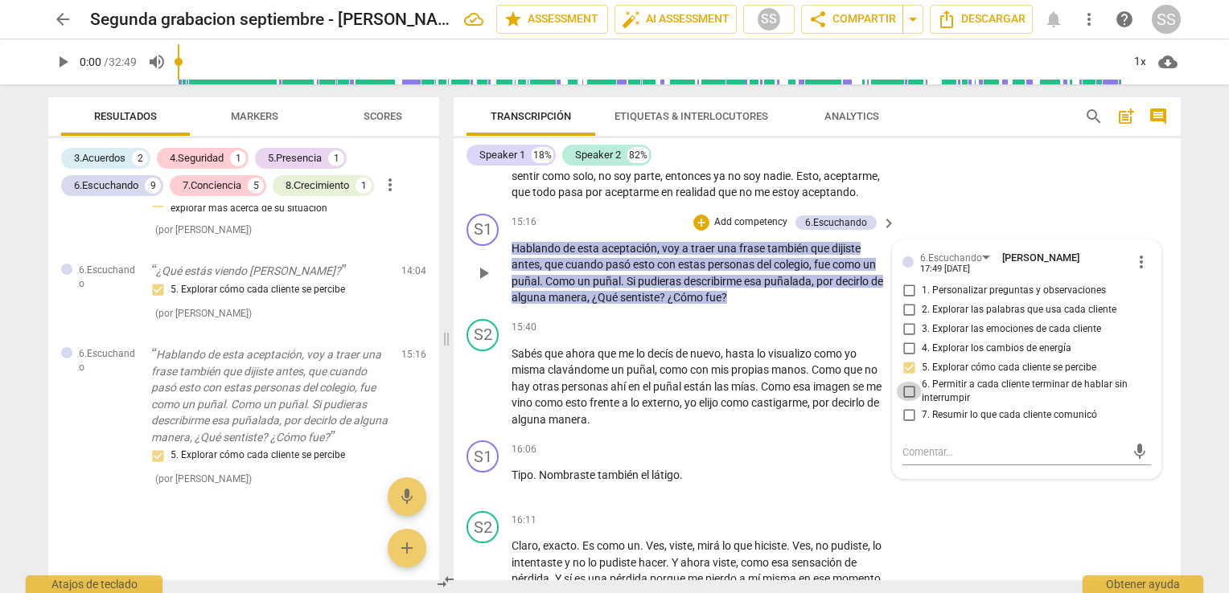
click at [906, 401] on input "6. Permitir a cada cliente terminar de hablar sin interrumpir" at bounding box center [909, 391] width 26 height 19
checkbox input "true"
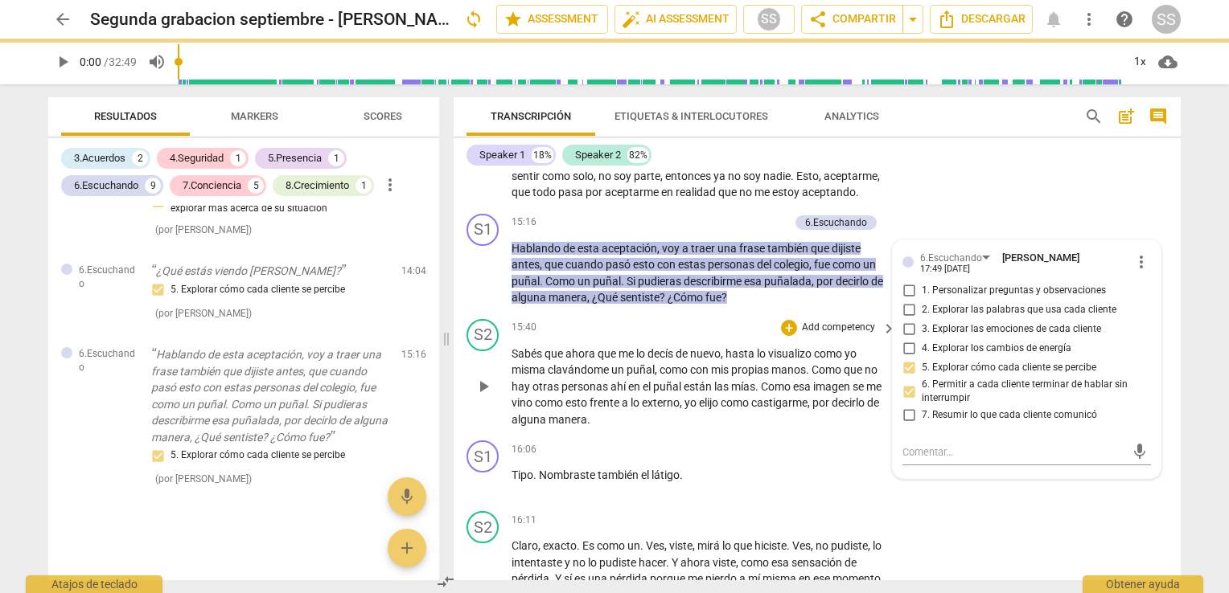
click at [765, 384] on p "Sabés que ahora que me lo decís de nuevo , hasta lo visualizo como yo misma cla…" at bounding box center [699, 387] width 376 height 83
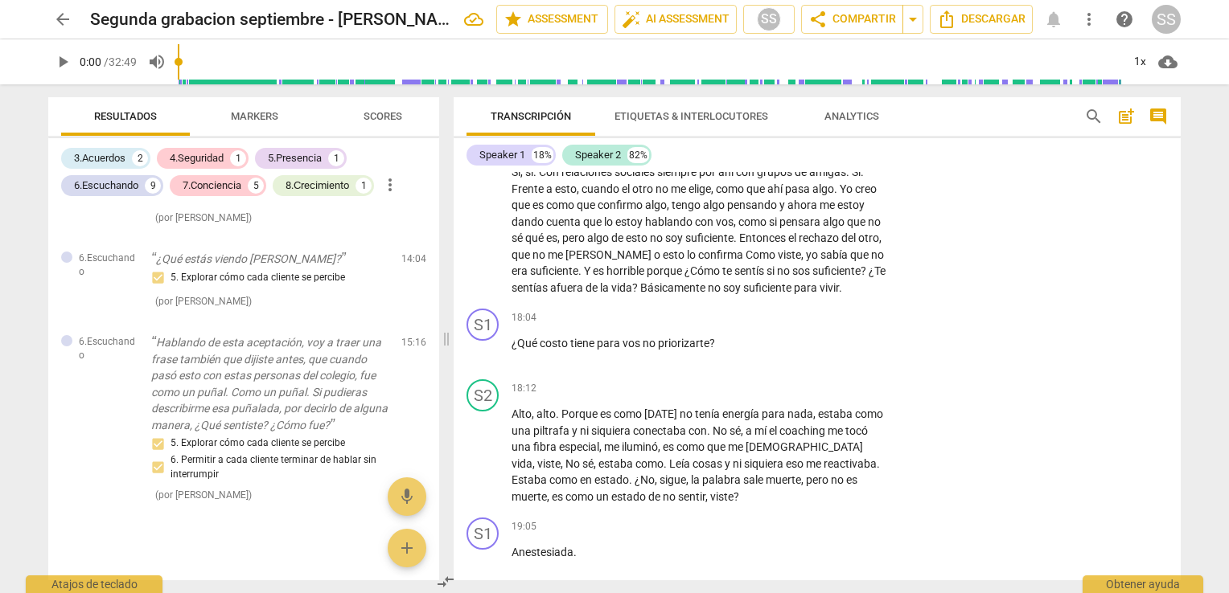
scroll to position [4620, 0]
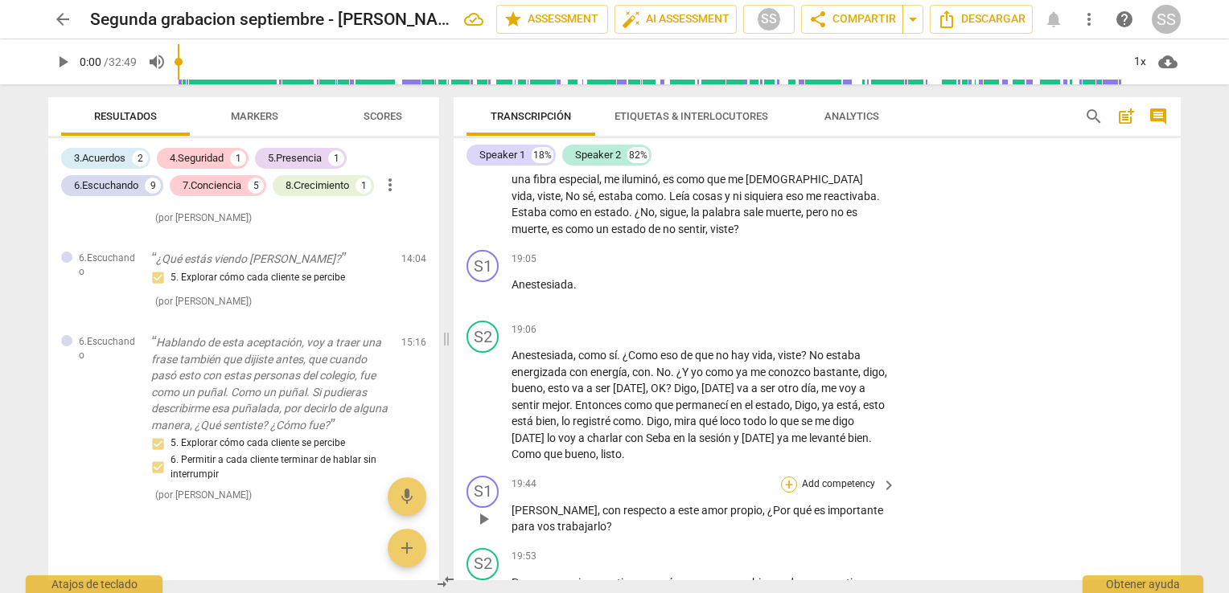
click at [782, 493] on div "+" at bounding box center [789, 485] width 16 height 16
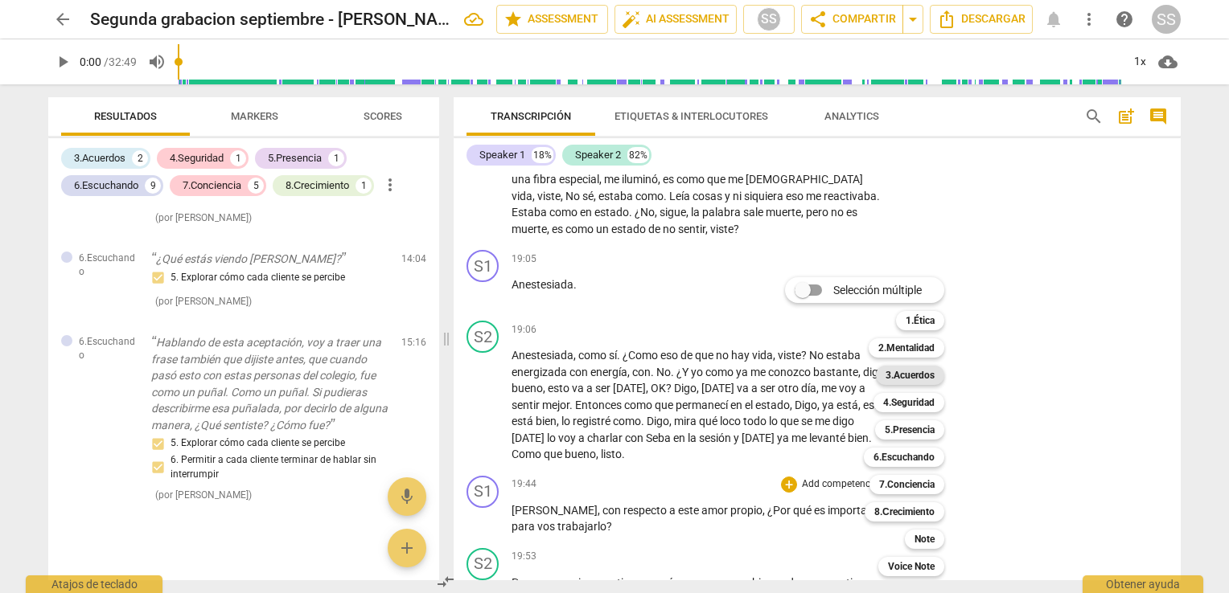
click at [910, 372] on b "3.Acuerdos" at bounding box center [909, 375] width 49 height 19
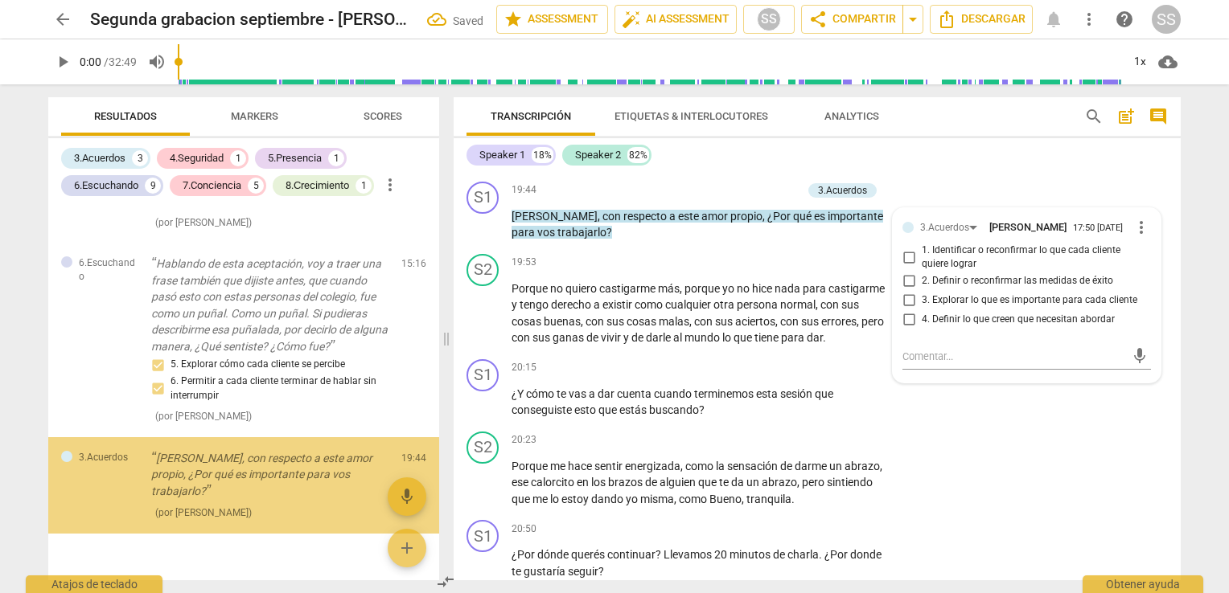
scroll to position [2512, 0]
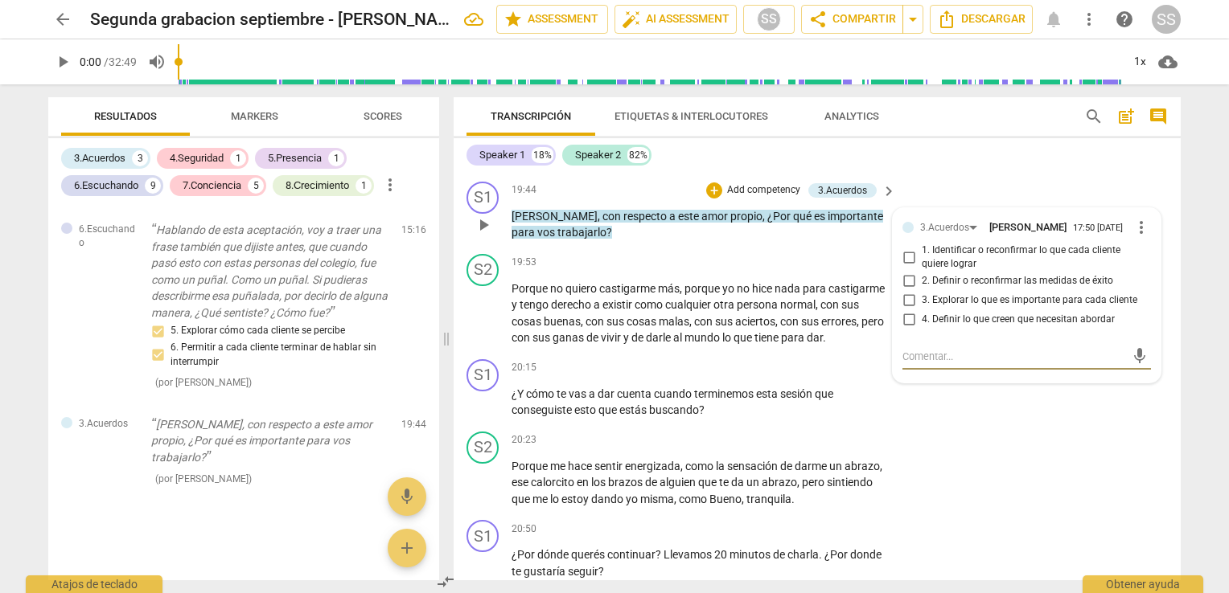
click at [904, 310] on input "3. Explorar lo que es importante para cada cliente" at bounding box center [909, 300] width 26 height 19
checkbox input "true"
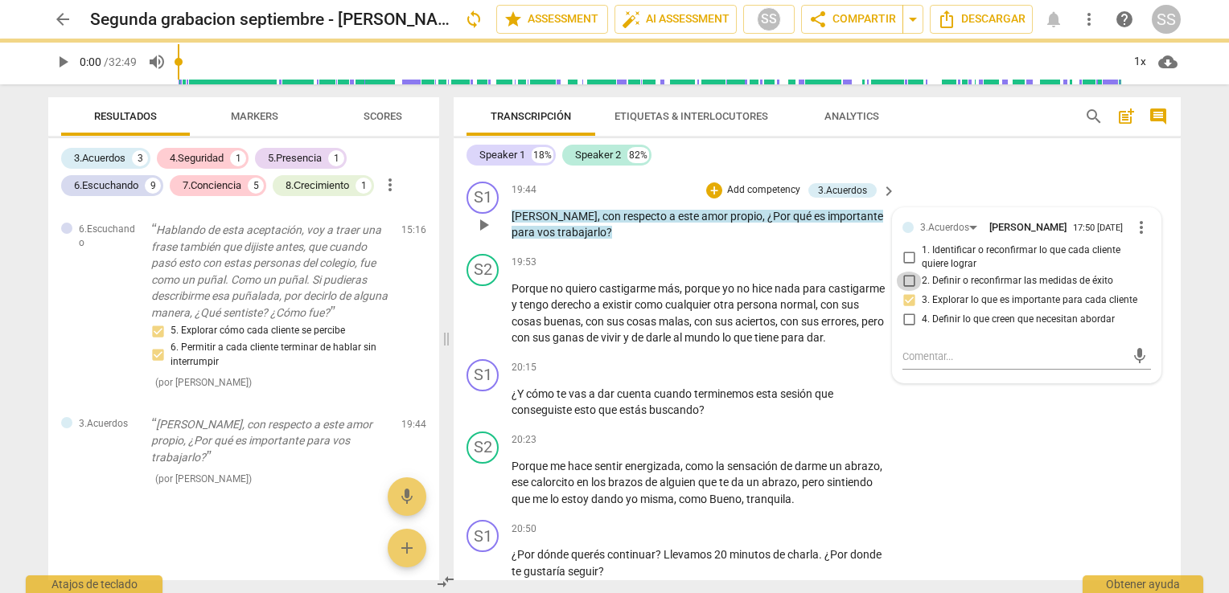
click at [905, 291] on input "2. Definir o reconfirmar las medidas de éxito" at bounding box center [909, 281] width 26 height 19
checkbox input "true"
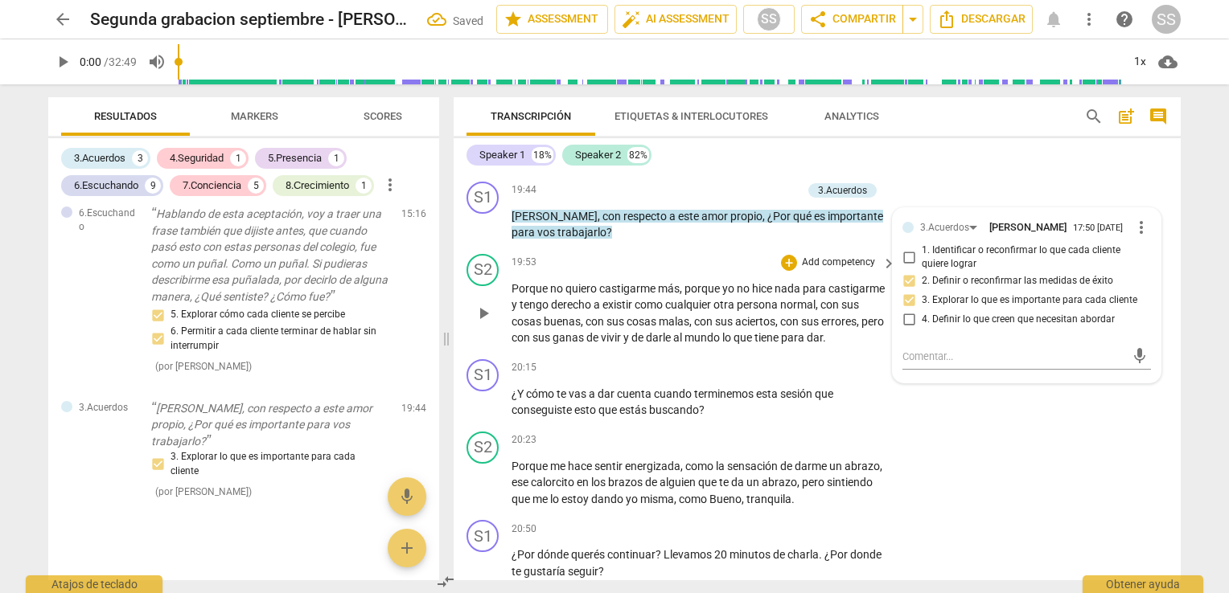
click at [722, 344] on span "mundo" at bounding box center [703, 337] width 38 height 13
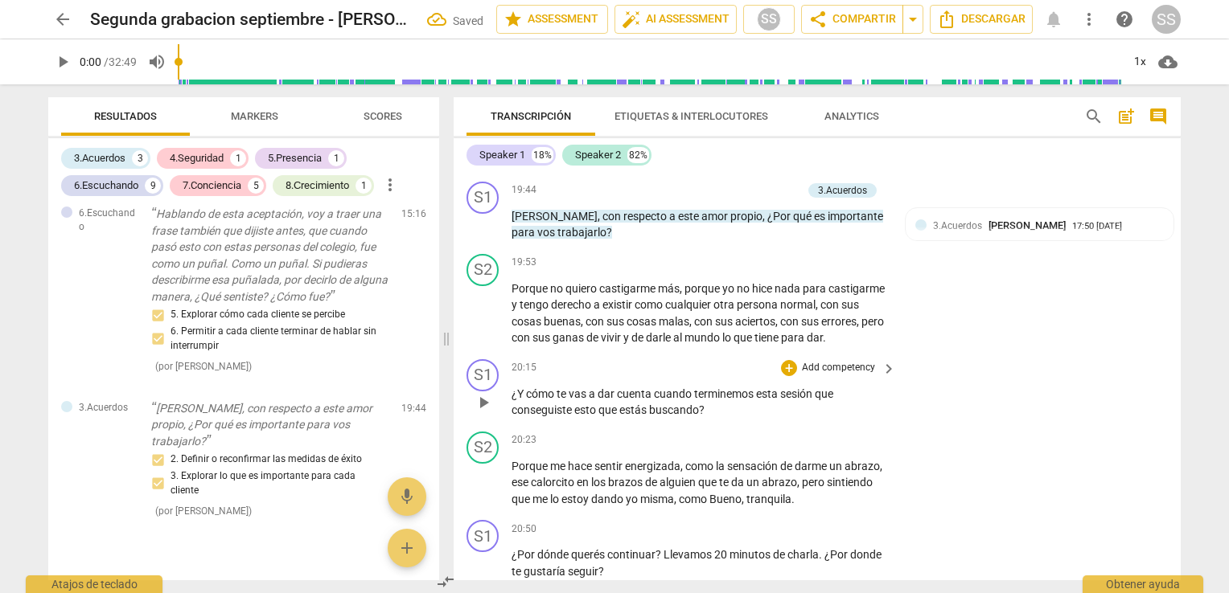
click at [695, 400] on span "terminemos" at bounding box center [725, 394] width 62 height 13
click at [785, 376] on div "+" at bounding box center [789, 368] width 16 height 16
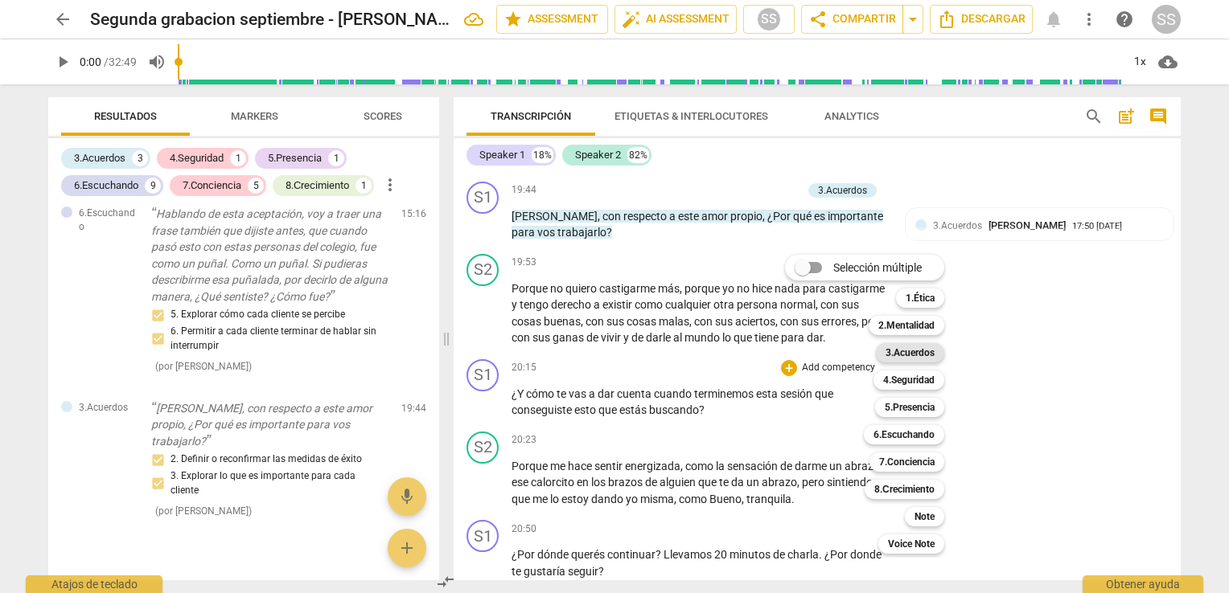
click at [904, 353] on b "3.Acuerdos" at bounding box center [909, 352] width 49 height 19
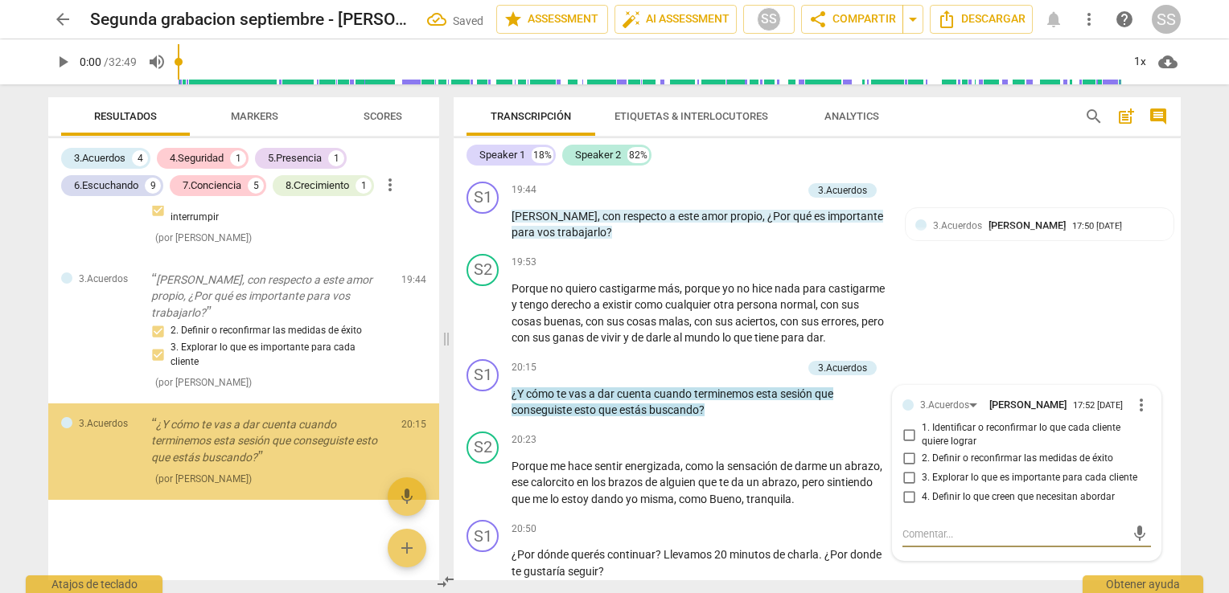
scroll to position [2657, 0]
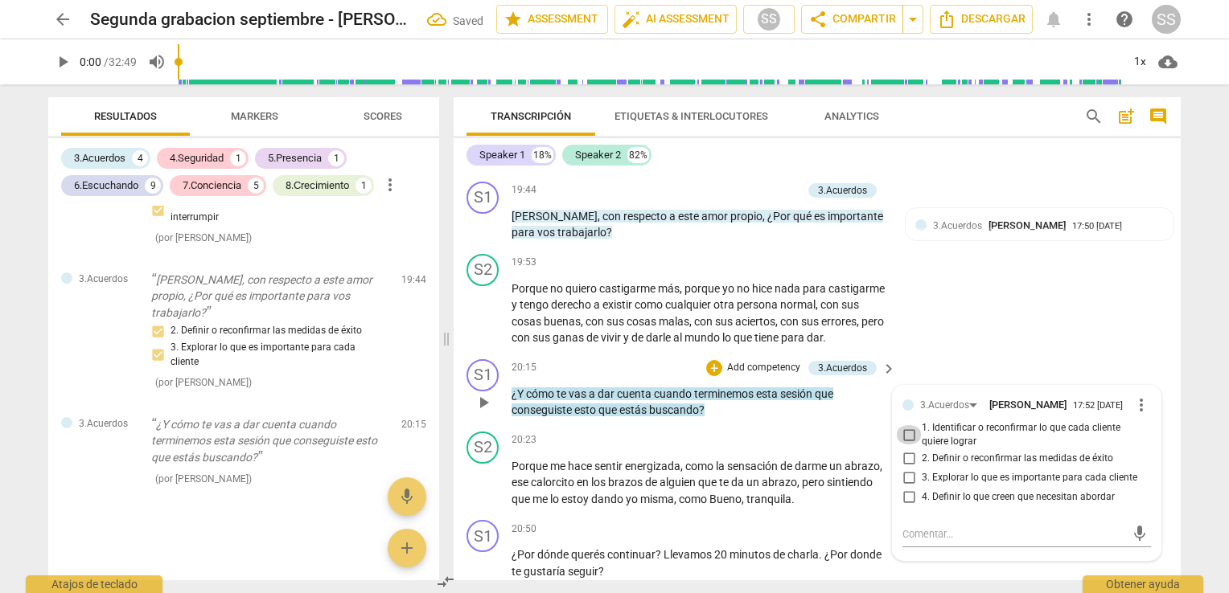
click at [903, 445] on input "1. Identificar o reconfirmar lo que cada cliente quiere lograr" at bounding box center [909, 434] width 26 height 19
checkbox input "true"
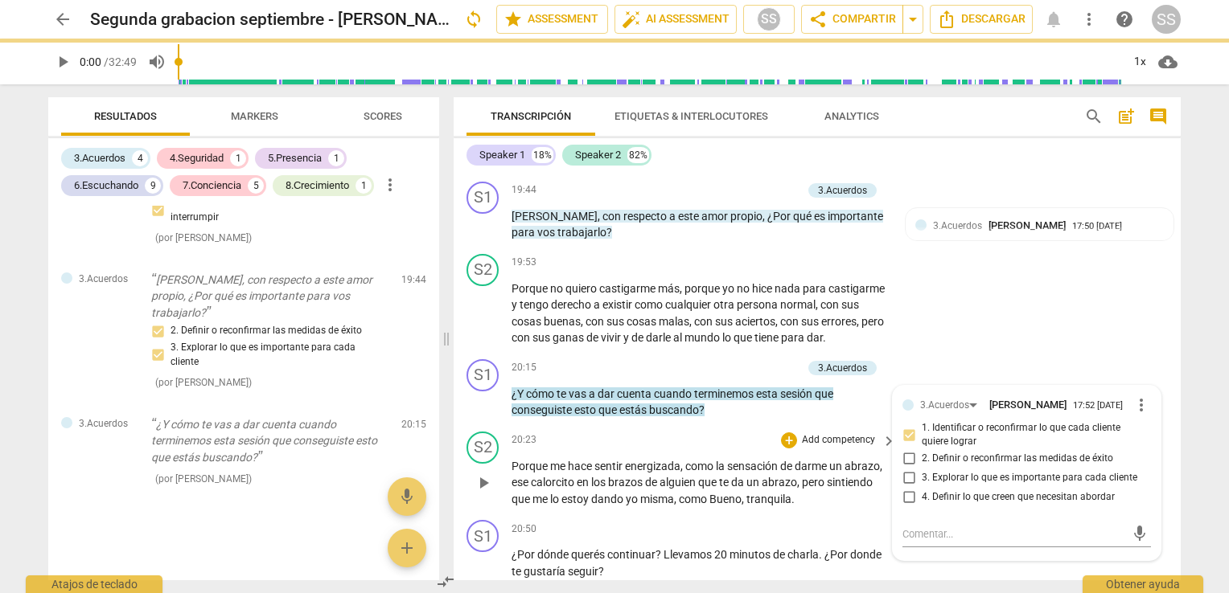
click at [651, 473] on span "energizada" at bounding box center [652, 466] width 55 height 13
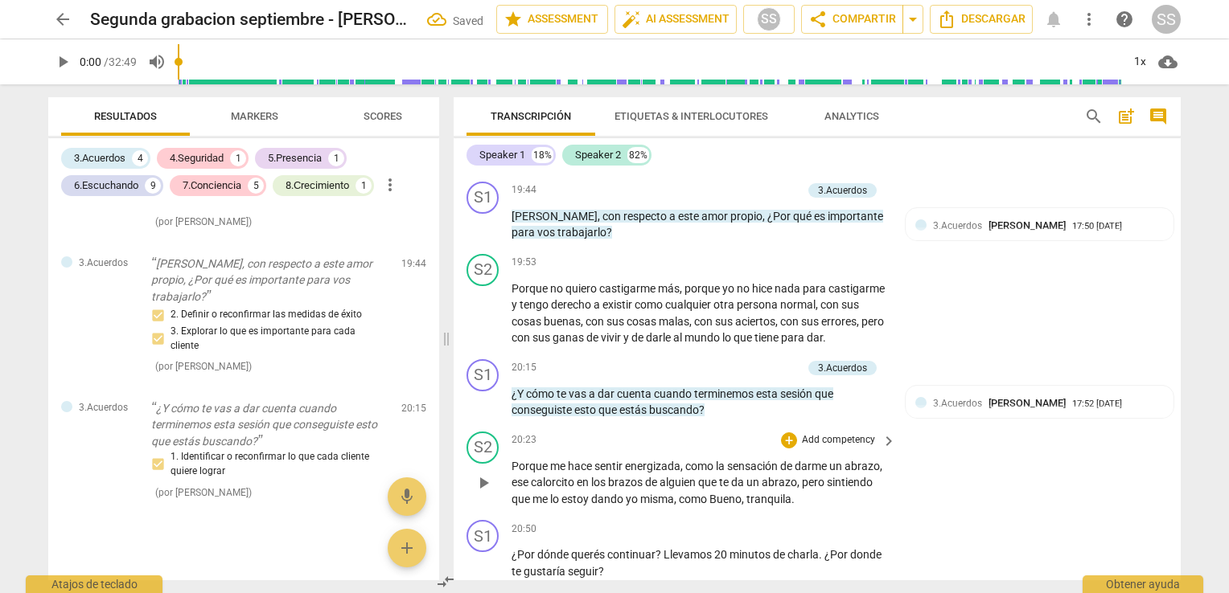
scroll to position [5130, 0]
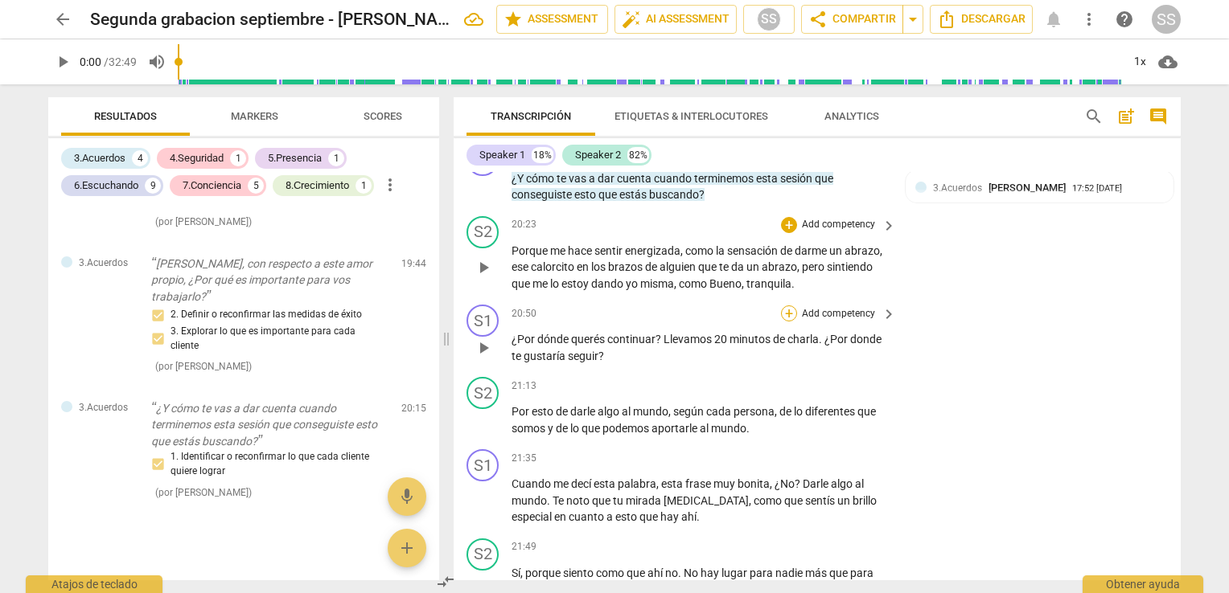
click at [786, 322] on div "+" at bounding box center [789, 314] width 16 height 16
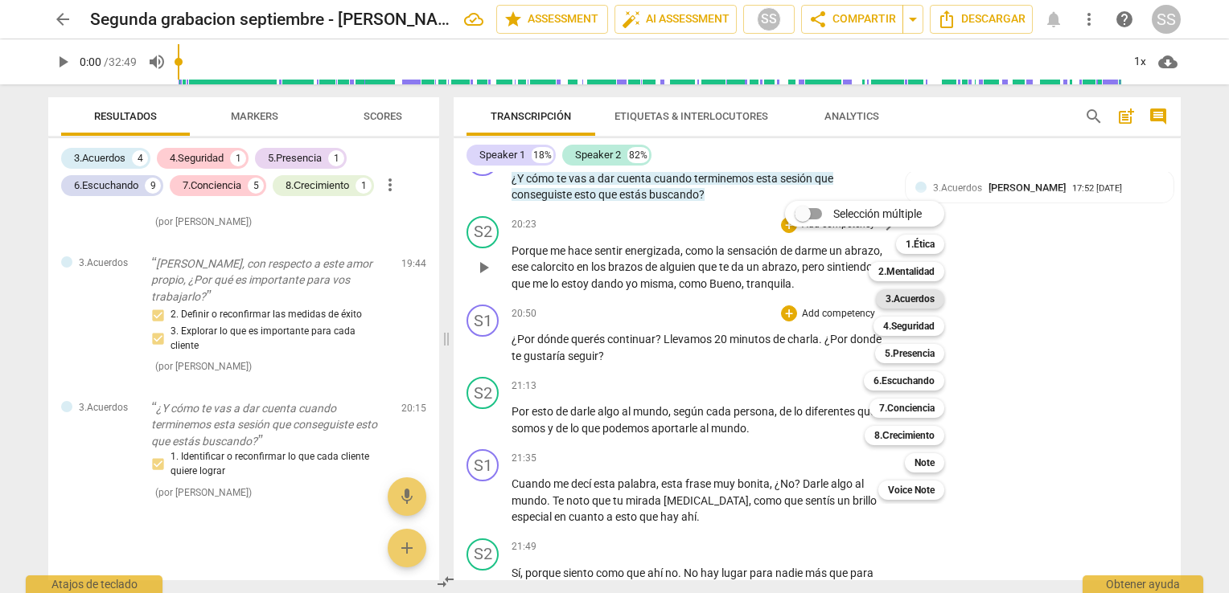
click at [906, 294] on b "3.Acuerdos" at bounding box center [909, 298] width 49 height 19
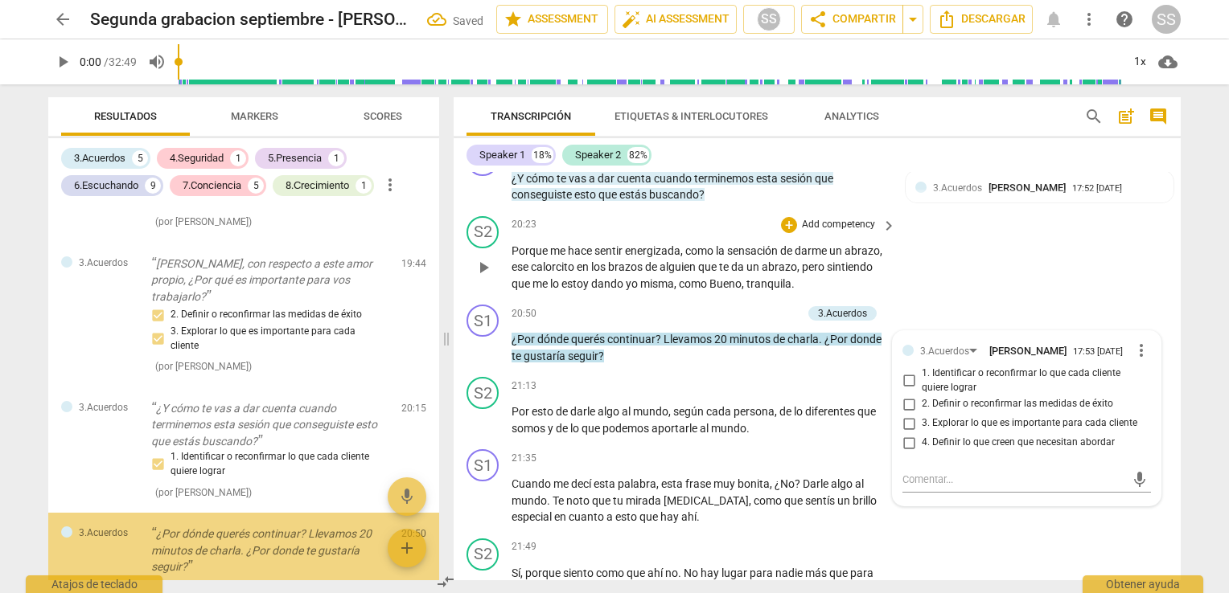
scroll to position [2782, 0]
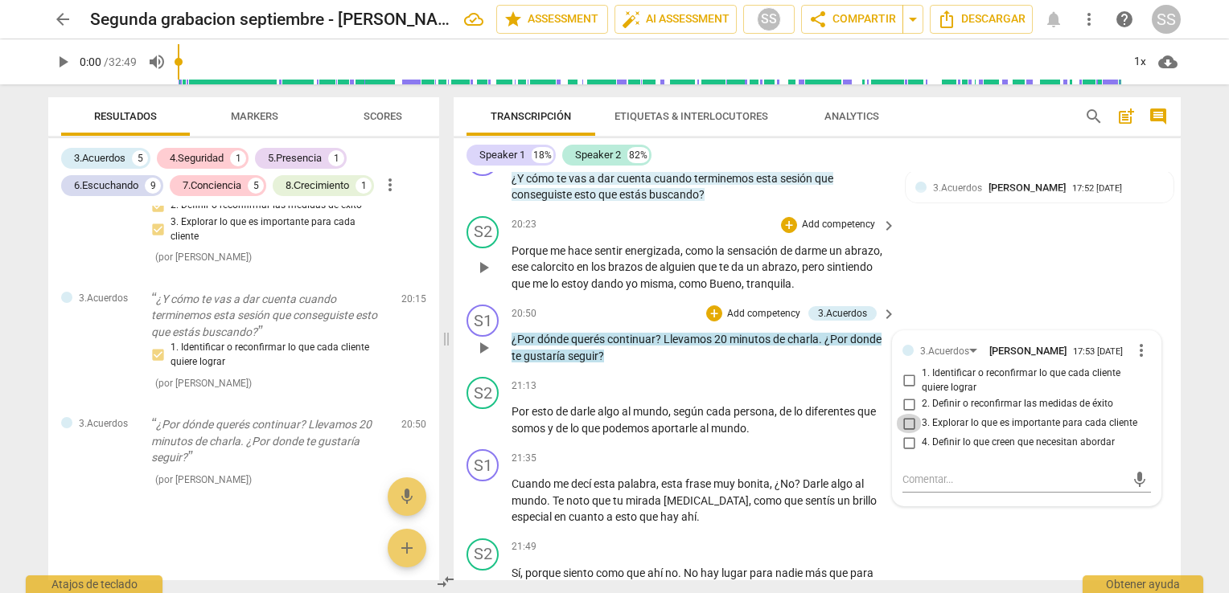
click at [905, 433] on input "3. Explorar lo que es importante para cada cliente" at bounding box center [909, 423] width 26 height 19
checkbox input "true"
click at [708, 435] on div "21:13 + Add competency keyboard_arrow_right Por esto de darle algo al mundo , s…" at bounding box center [704, 407] width 386 height 60
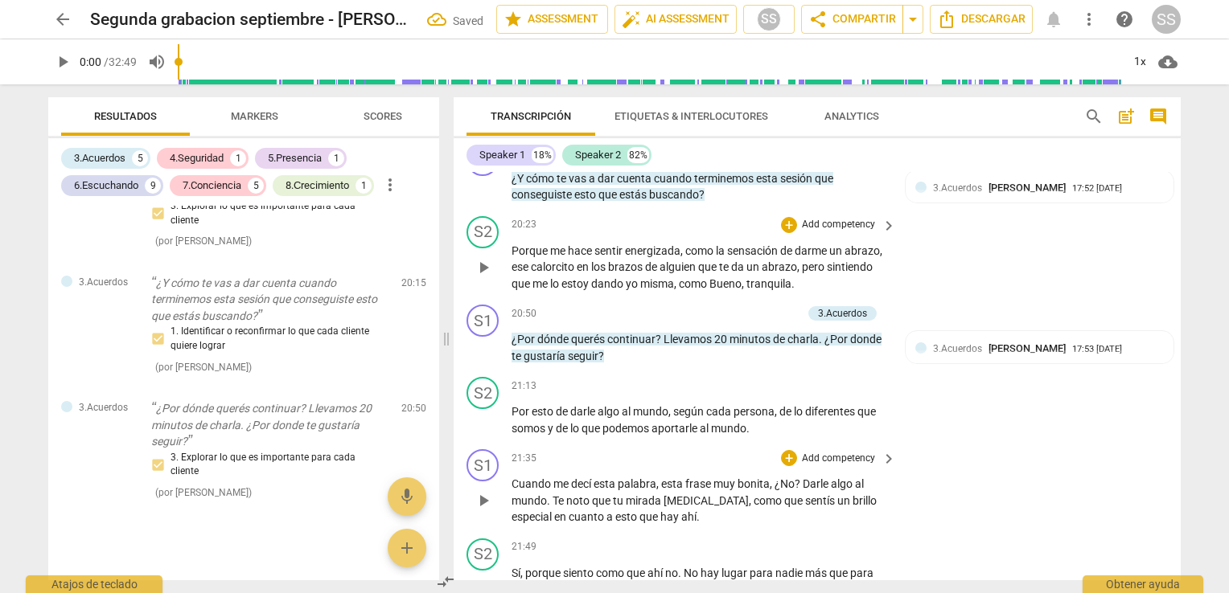
click at [753, 507] on span "como" at bounding box center [768, 501] width 31 height 13
click at [785, 466] on div "+" at bounding box center [789, 458] width 16 height 16
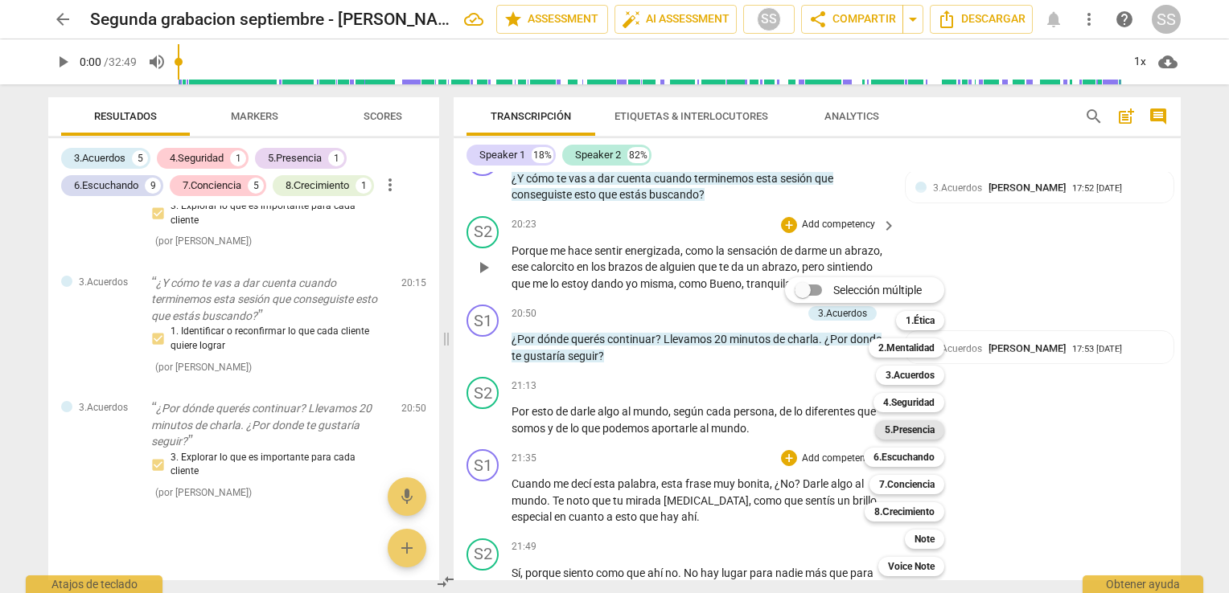
click at [920, 429] on b "5.Presencia" at bounding box center [910, 430] width 50 height 19
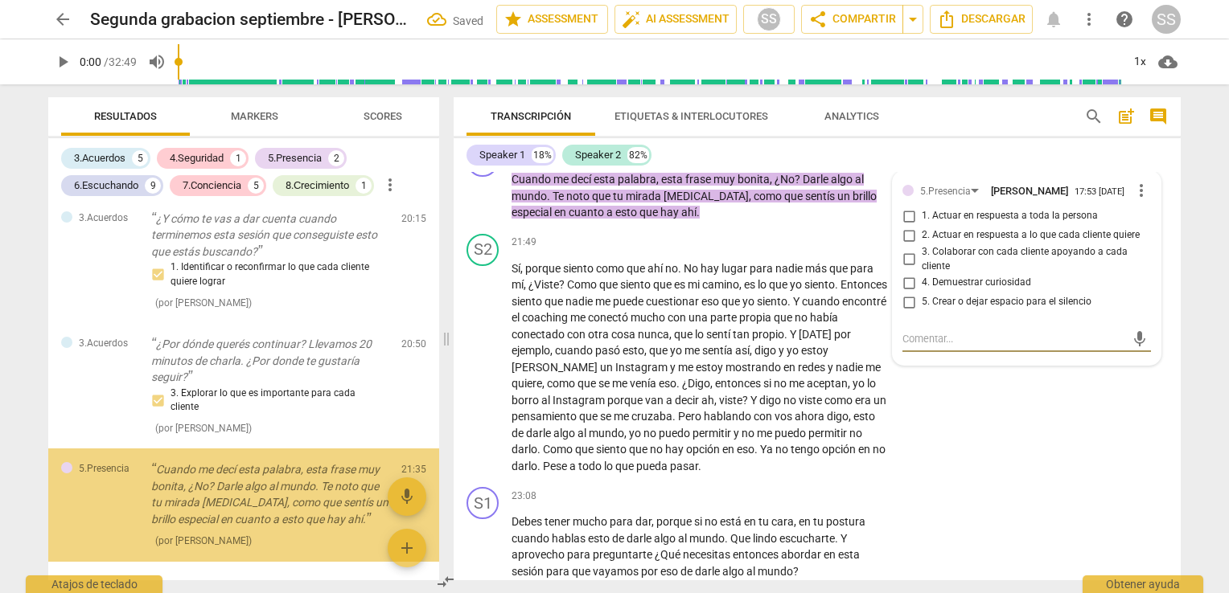
scroll to position [2924, 0]
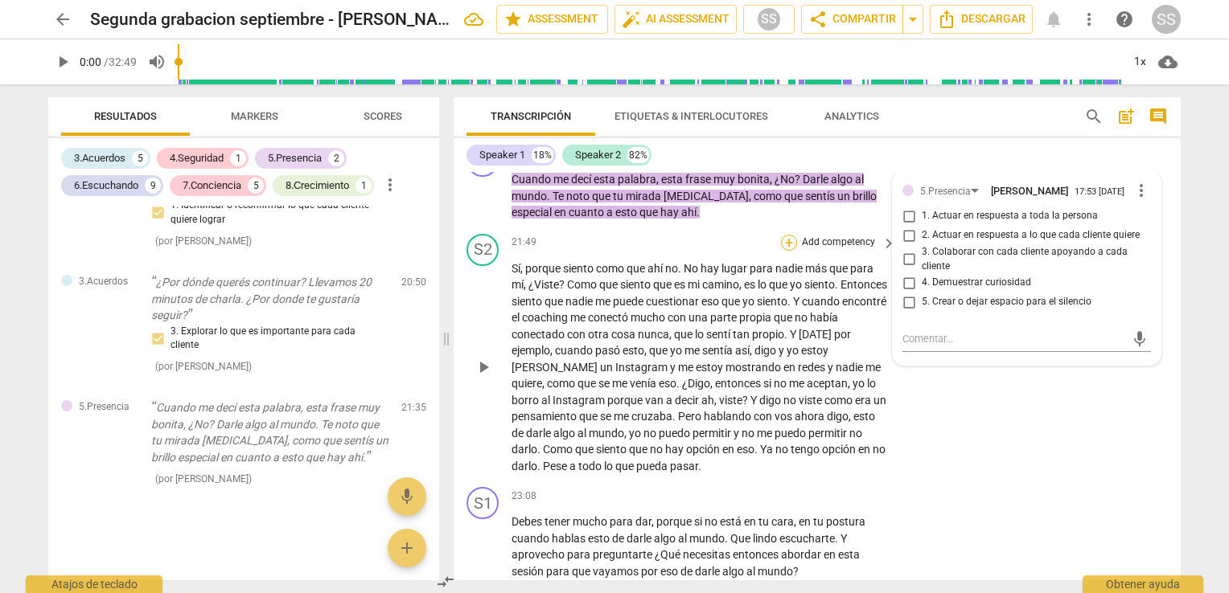
click at [782, 251] on div "+" at bounding box center [789, 243] width 16 height 16
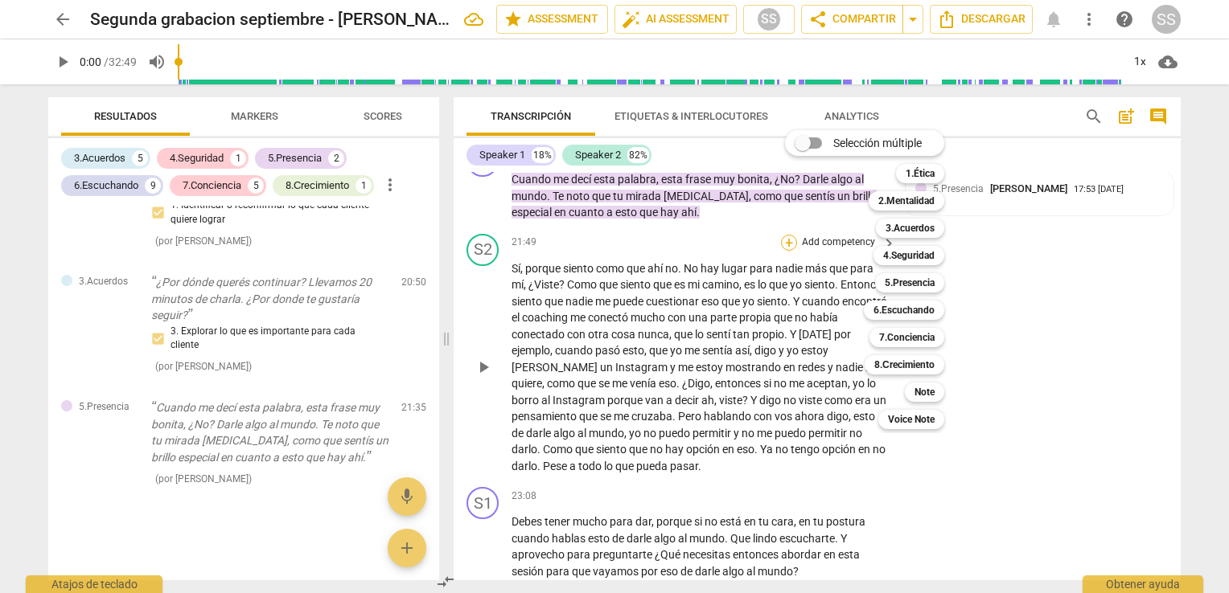
click at [782, 283] on div "Selección múltiple m 1.Ética 1 2.Mentalidad 2 3.Acuerdos 3 4.Seguridad 4 5.Pres…" at bounding box center [876, 279] width 196 height 307
click at [900, 314] on b "6.Escuchando" at bounding box center [903, 310] width 61 height 19
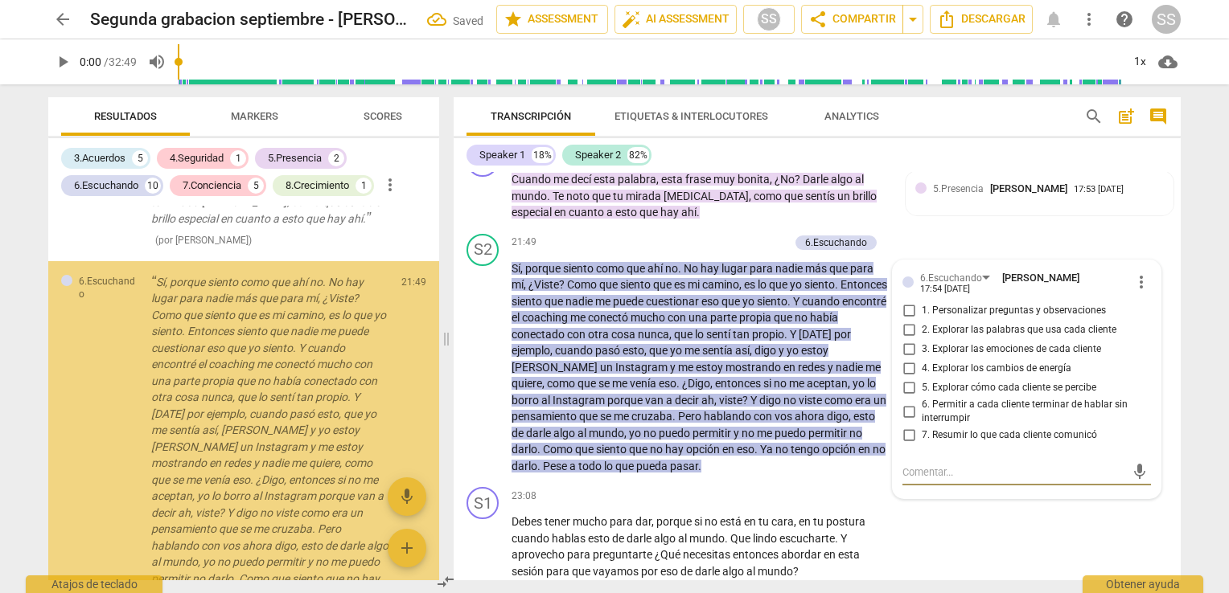
scroll to position [3228, 0]
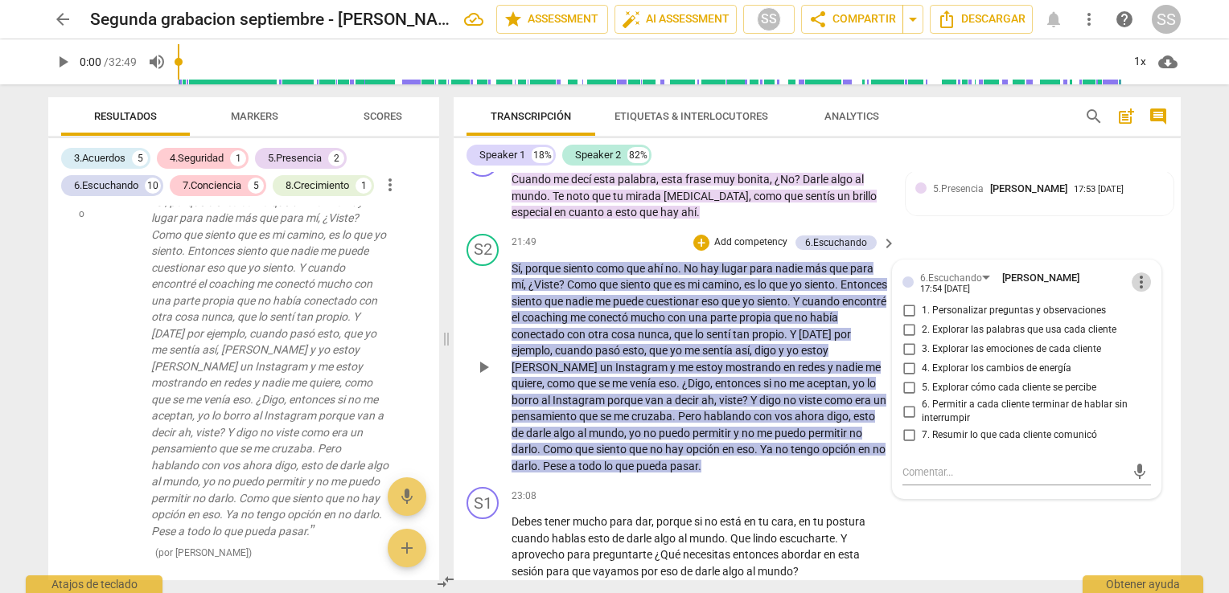
click at [1136, 292] on span "more_vert" at bounding box center [1140, 282] width 19 height 19
click at [1138, 354] on li "Borrar" at bounding box center [1155, 346] width 56 height 31
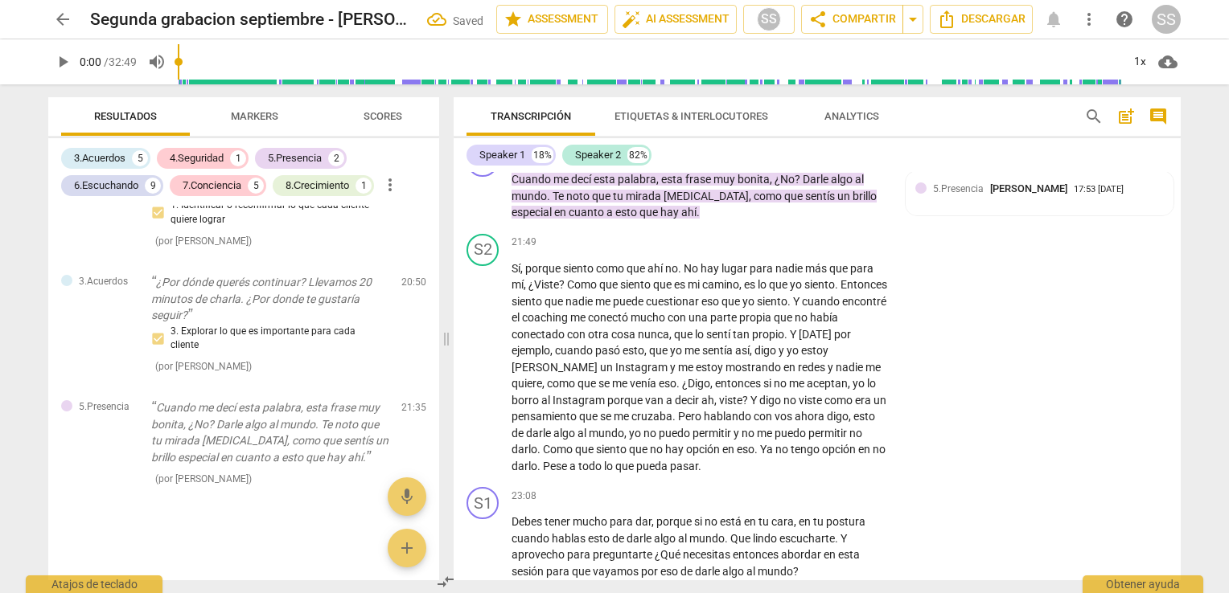
scroll to position [2924, 0]
click at [720, 162] on div "+ Add competency" at bounding box center [752, 154] width 96 height 16
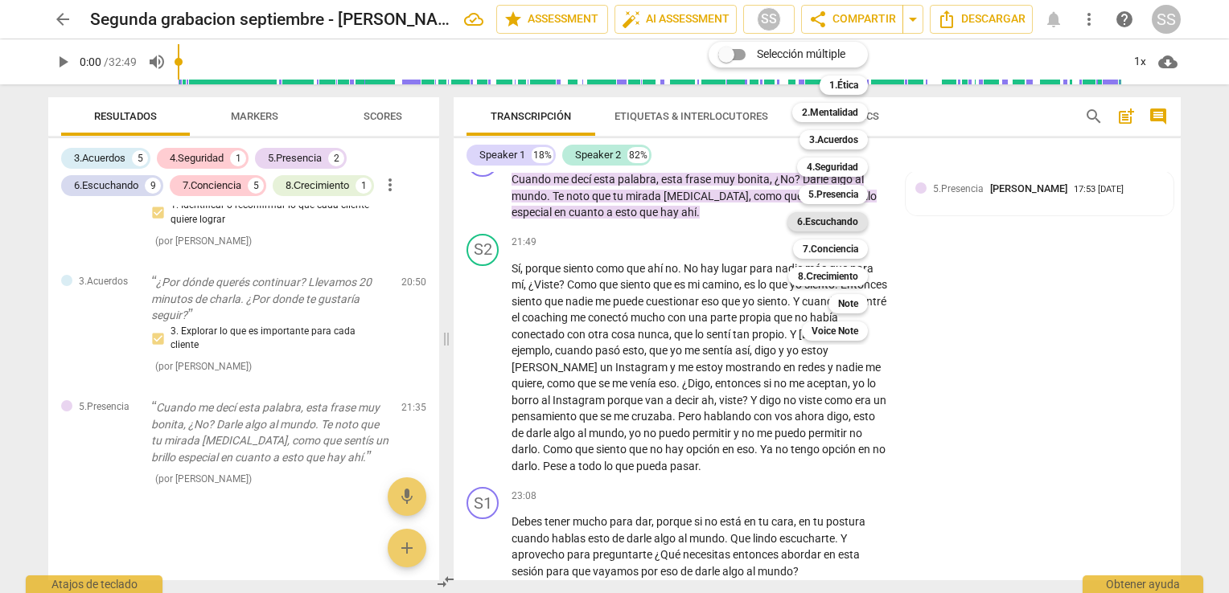
click at [840, 220] on b "6.Escuchando" at bounding box center [827, 221] width 61 height 19
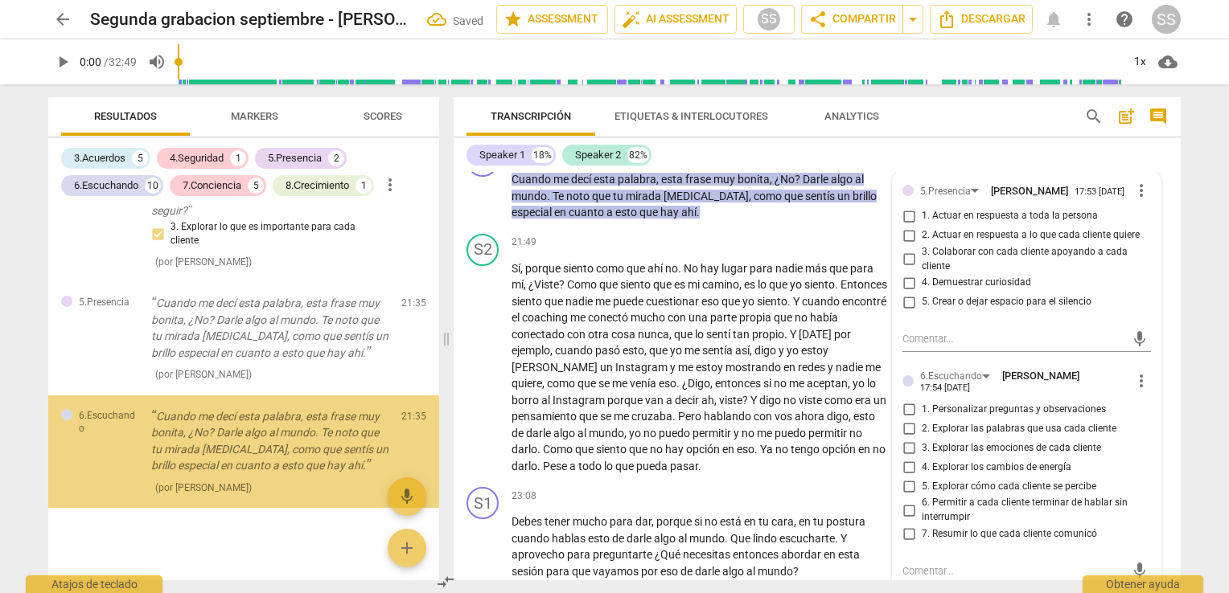
scroll to position [3036, 0]
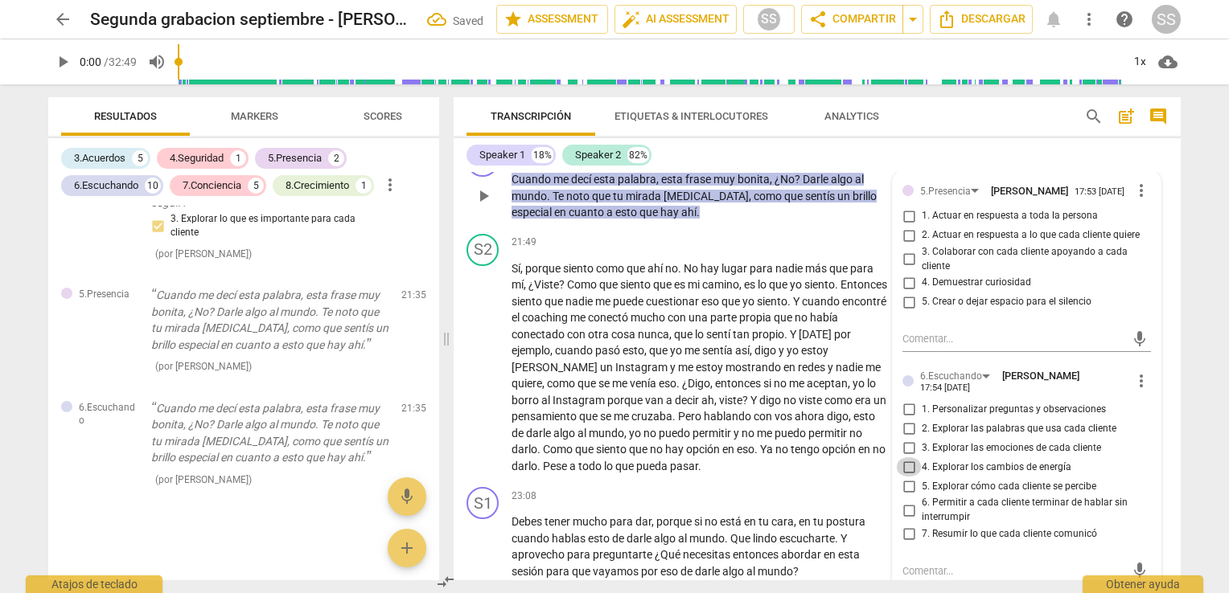
click at [901, 477] on input "4. Explorar los cambios de energía" at bounding box center [909, 467] width 26 height 19
checkbox input "true"
click at [904, 458] on input "3. Explorar las emociones de cada cliente" at bounding box center [909, 447] width 26 height 19
checkbox input "true"
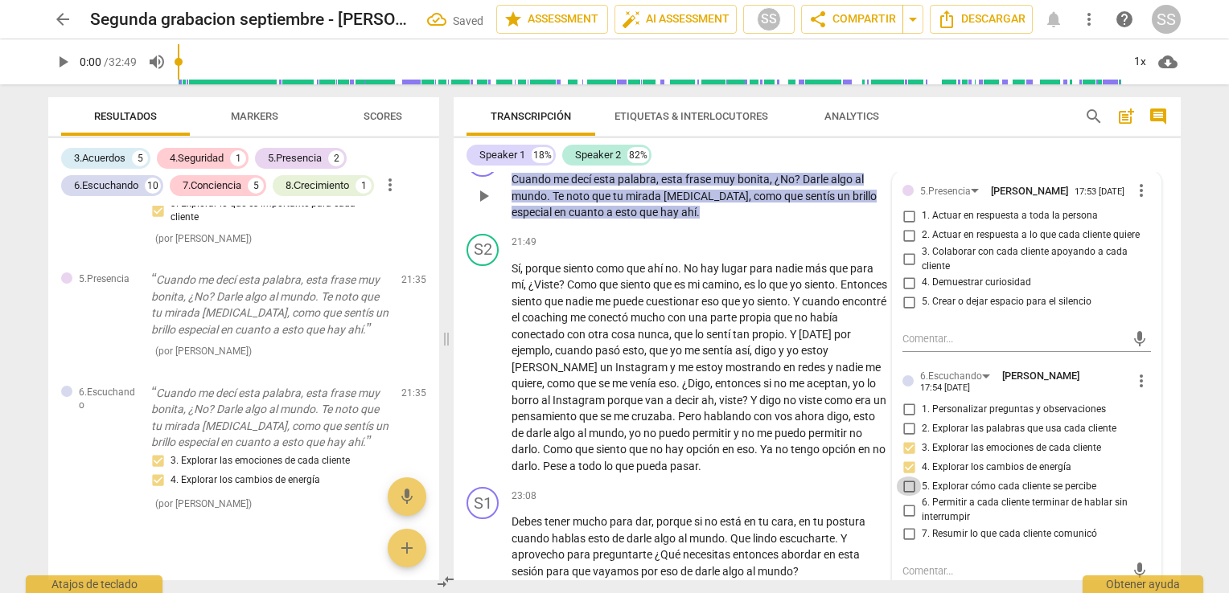
click at [906, 496] on input "5. Explorar cómo cada cliente se percibe" at bounding box center [909, 486] width 26 height 19
checkbox input "true"
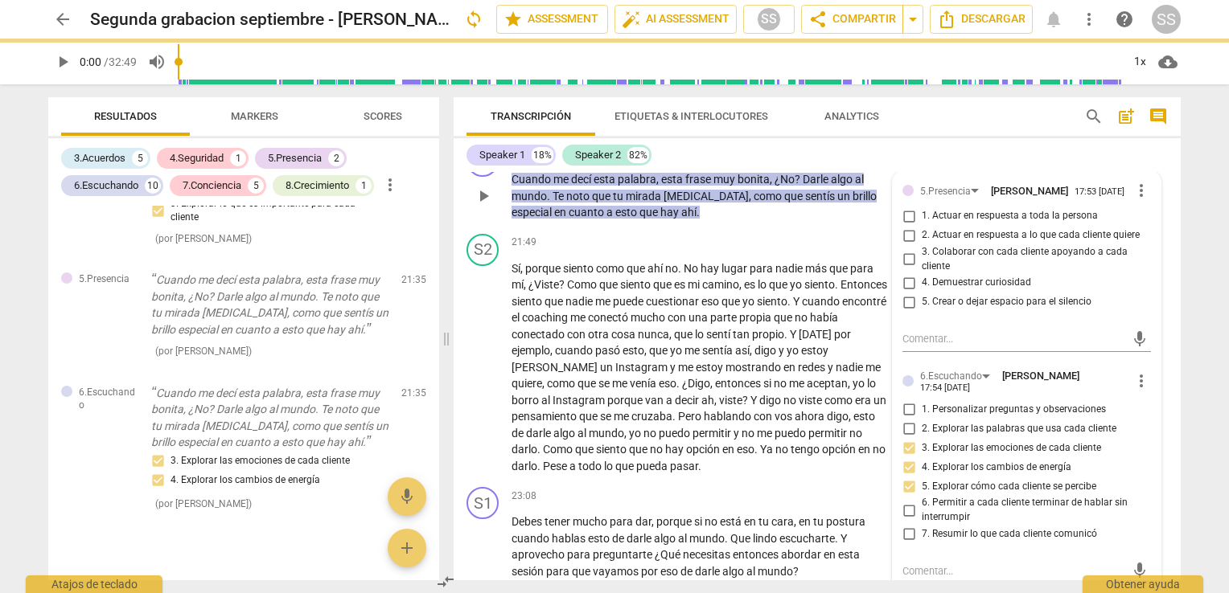
click at [805, 203] on span "sentís" at bounding box center [821, 196] width 32 height 13
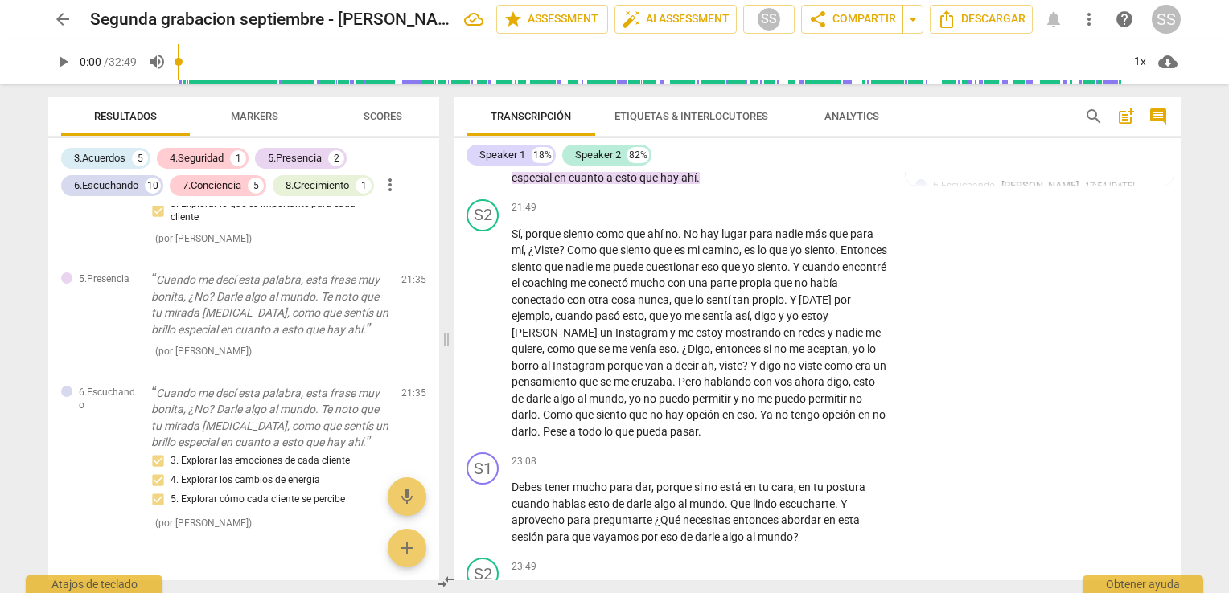
scroll to position [5723, 0]
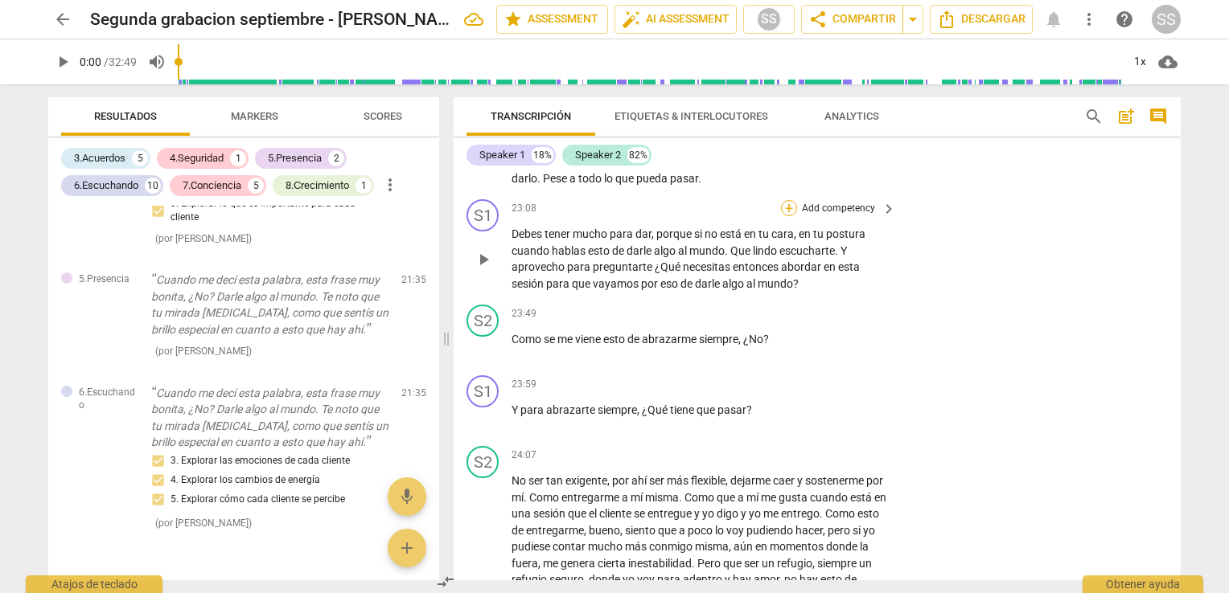
click at [783, 216] on div "+" at bounding box center [789, 208] width 16 height 16
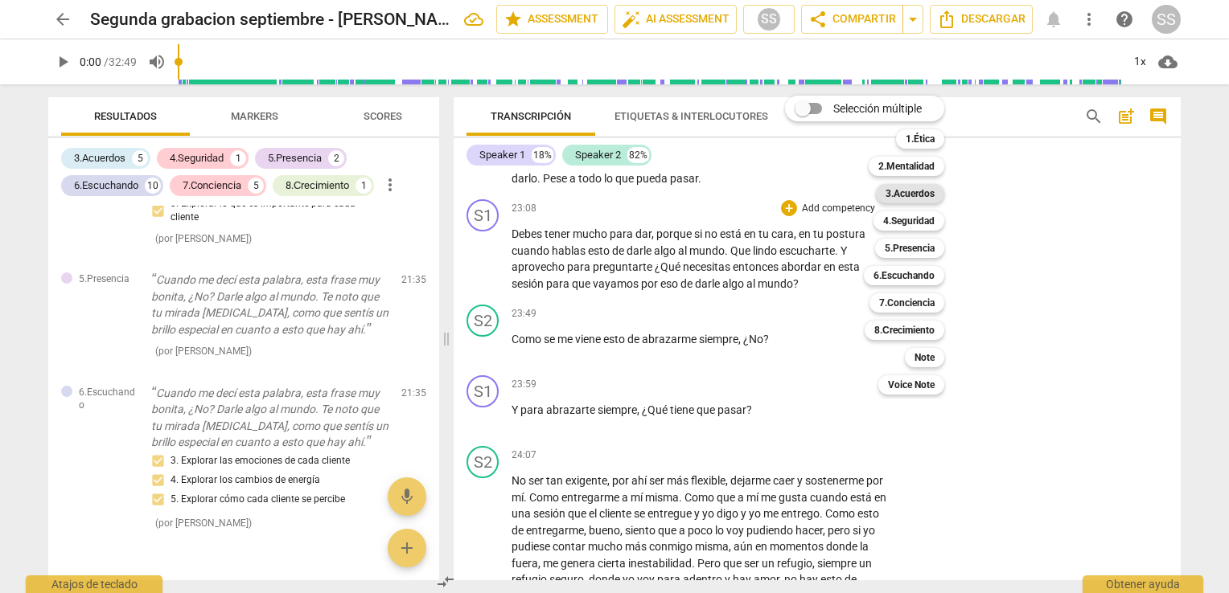
click at [908, 199] on b "3.Acuerdos" at bounding box center [909, 193] width 49 height 19
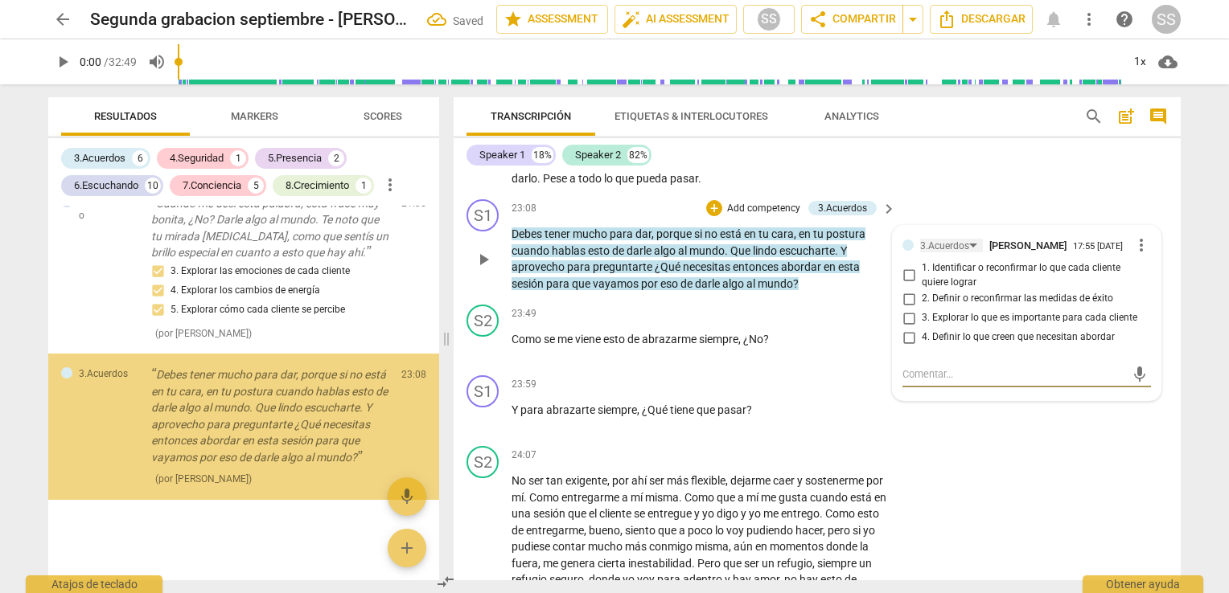
scroll to position [3258, 0]
click at [905, 285] on input "1. Identificar o reconfirmar lo que cada cliente quiere lograr" at bounding box center [909, 275] width 26 height 19
checkbox input "true"
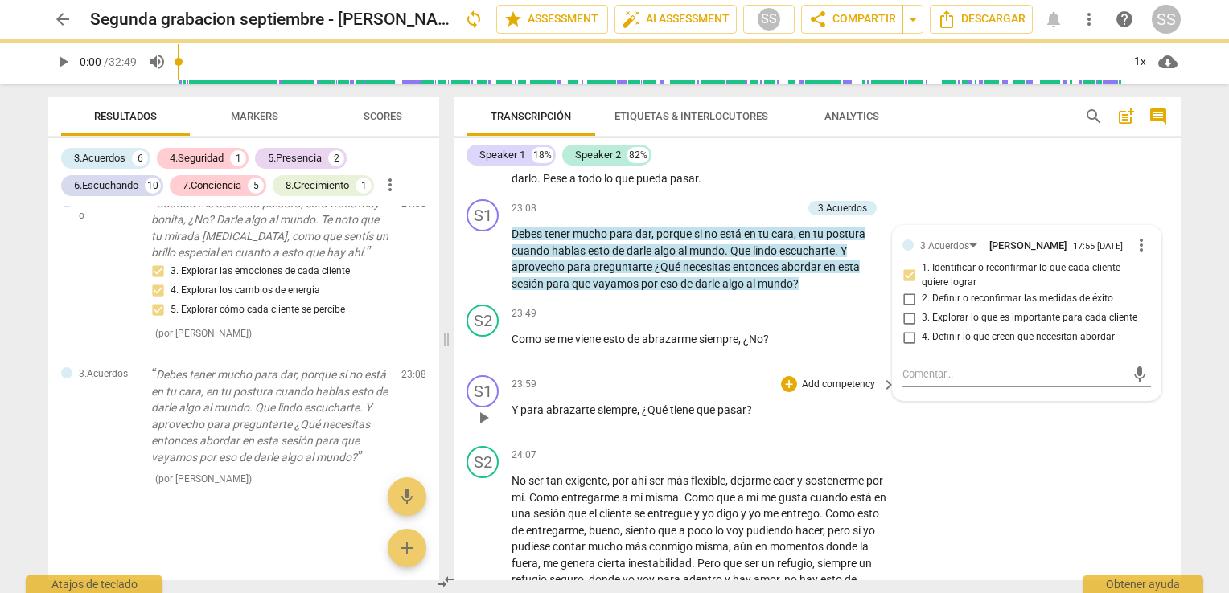
click at [662, 417] on span "¿Qué" at bounding box center [656, 410] width 28 height 13
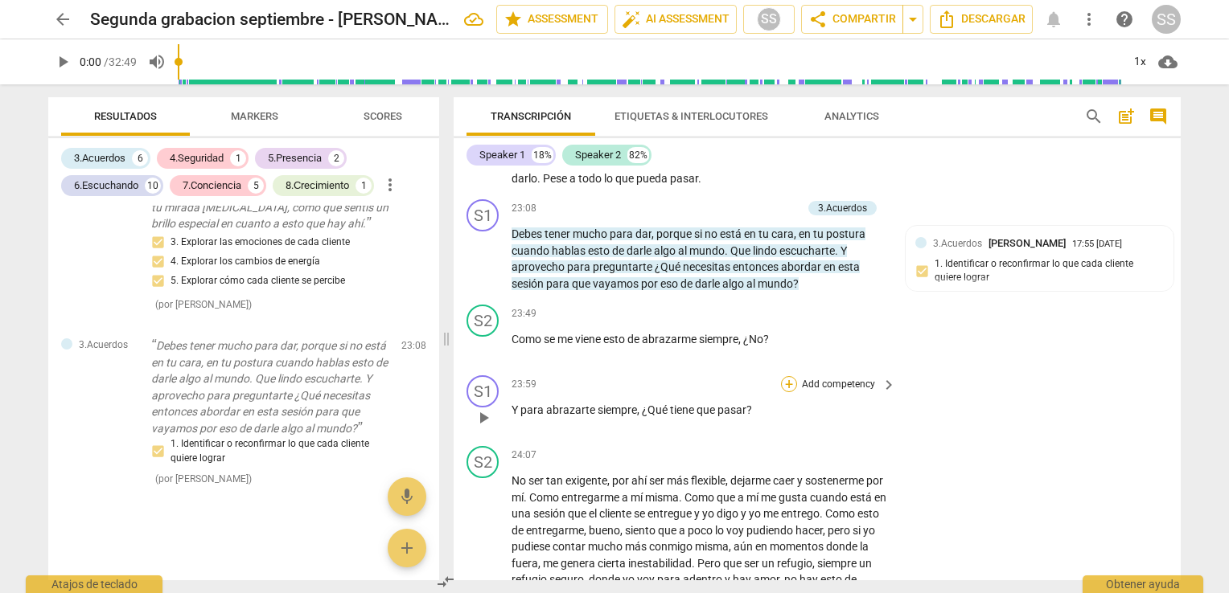
click at [784, 392] on div "+" at bounding box center [789, 384] width 16 height 16
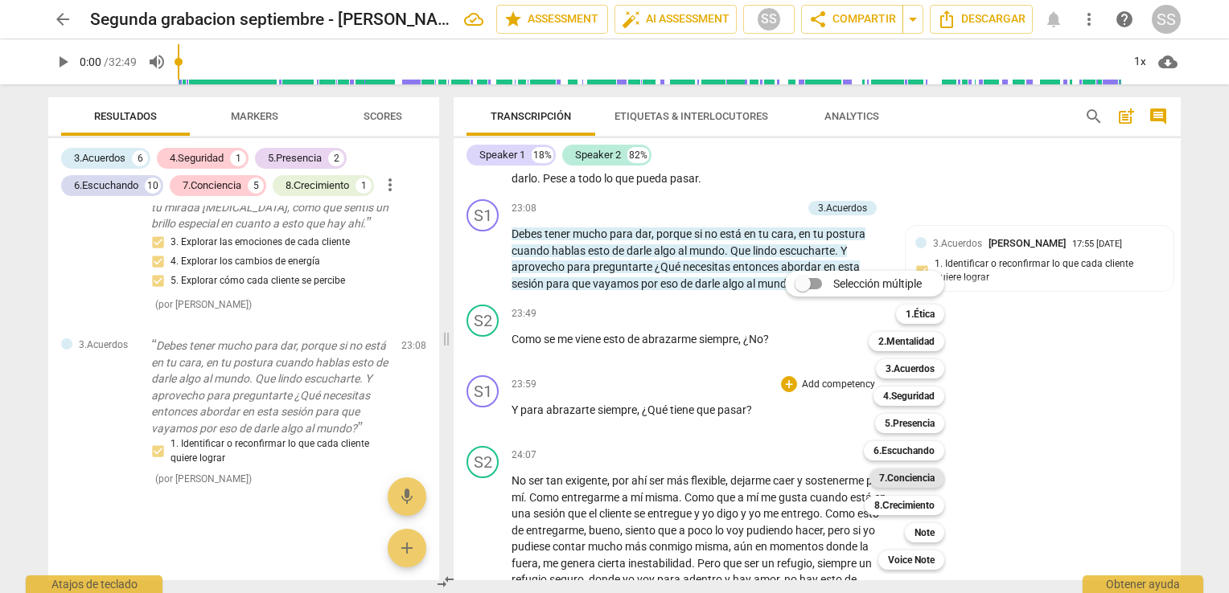
click at [913, 477] on b "7.Conciencia" at bounding box center [906, 478] width 55 height 19
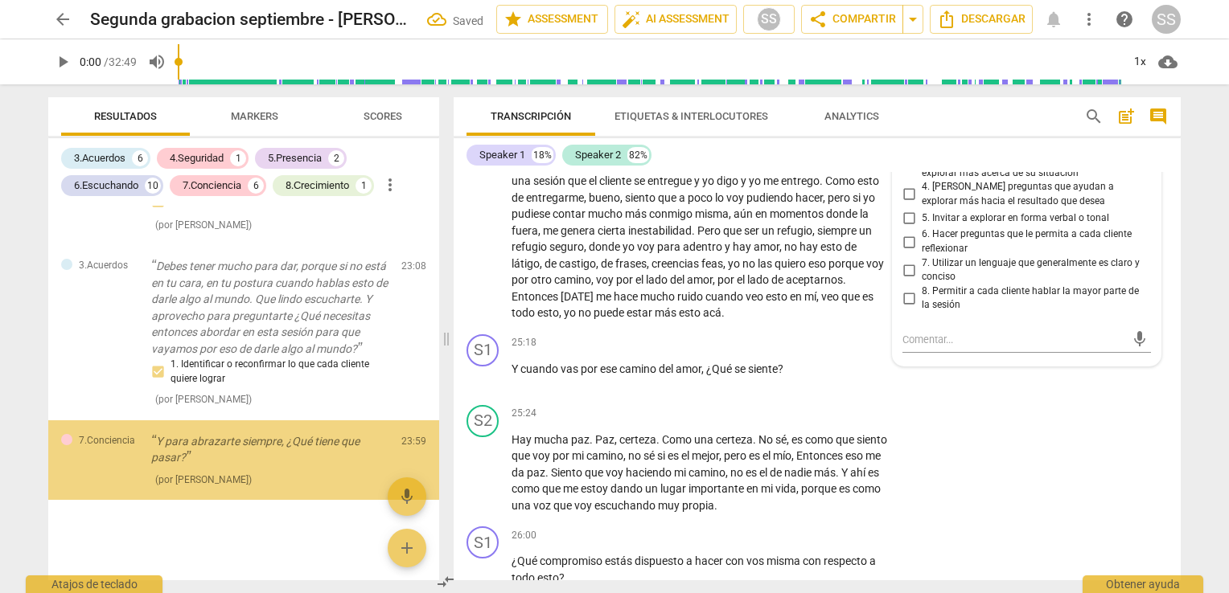
scroll to position [3368, 0]
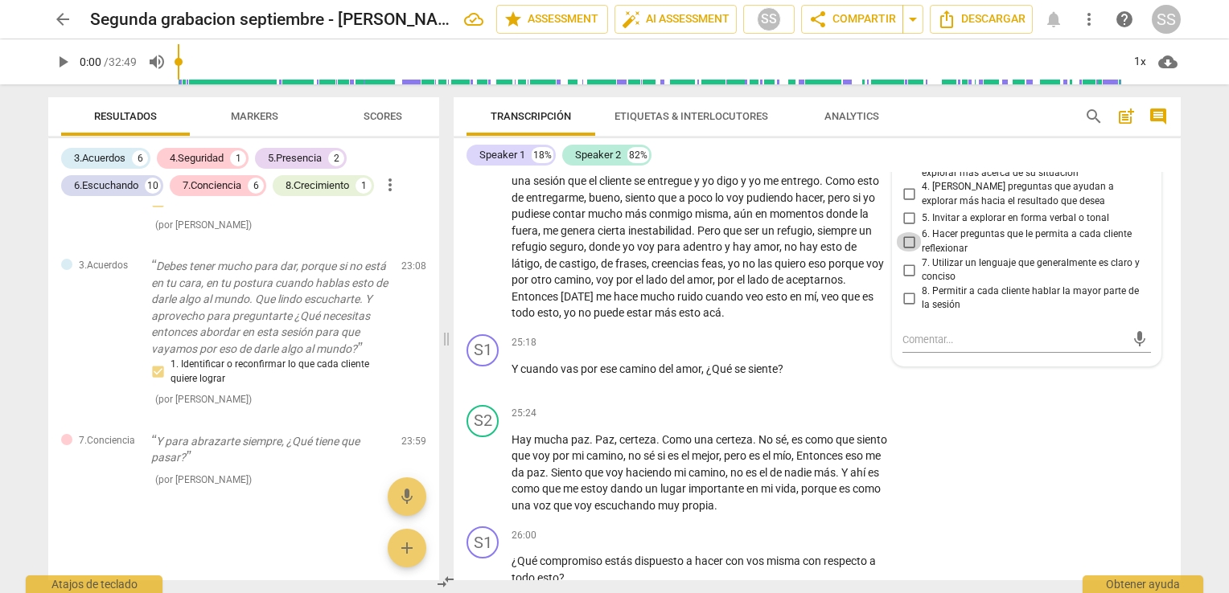
click at [904, 252] on input "6. Hacer preguntas que le permita a cada cliente reflexionar" at bounding box center [909, 241] width 26 height 19
checkbox input "true"
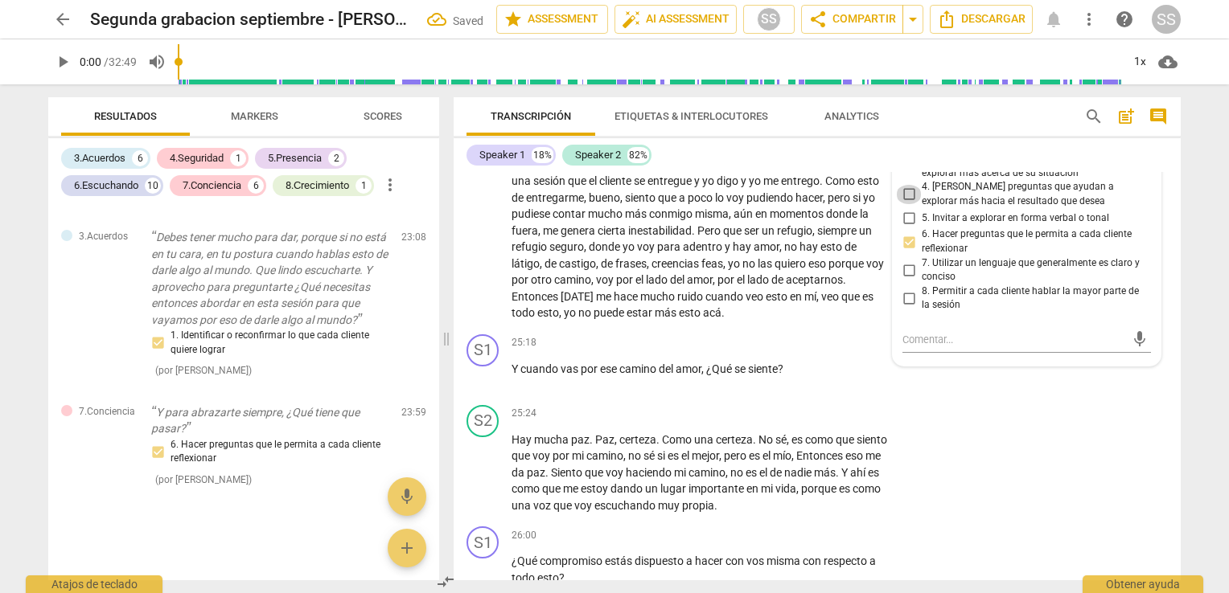
click at [907, 204] on input "4. [PERSON_NAME] preguntas que ayudan a explorar más hacia el resultado que des…" at bounding box center [909, 194] width 26 height 19
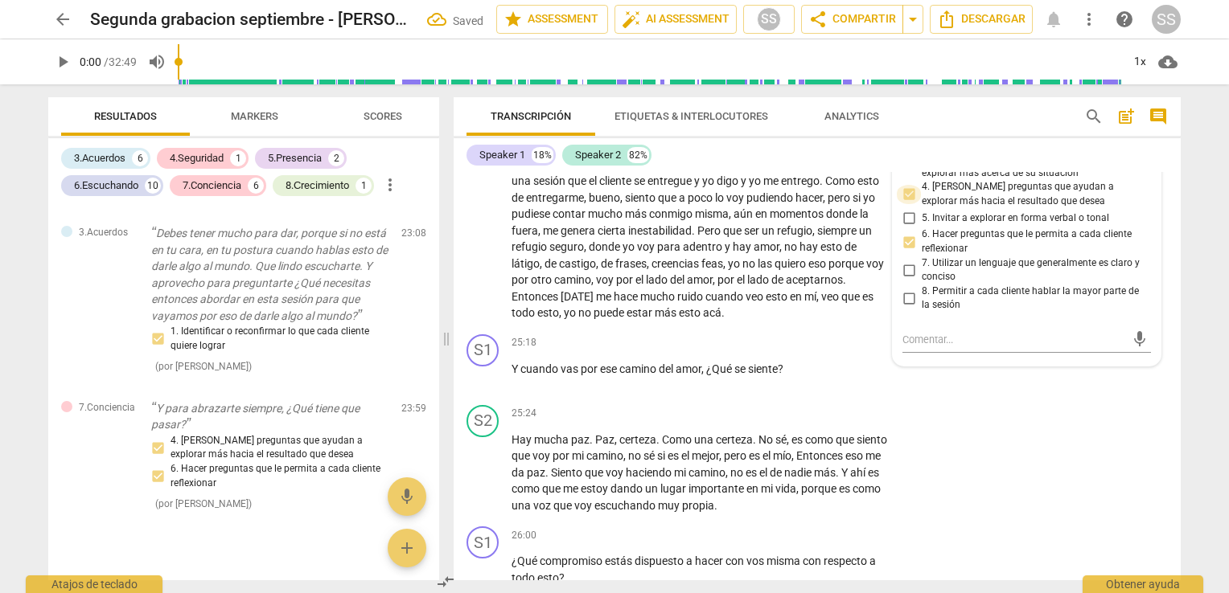
click at [907, 204] on input "4. [PERSON_NAME] preguntas que ayudan a explorar más hacia el resultado que des…" at bounding box center [909, 194] width 26 height 19
checkbox input "false"
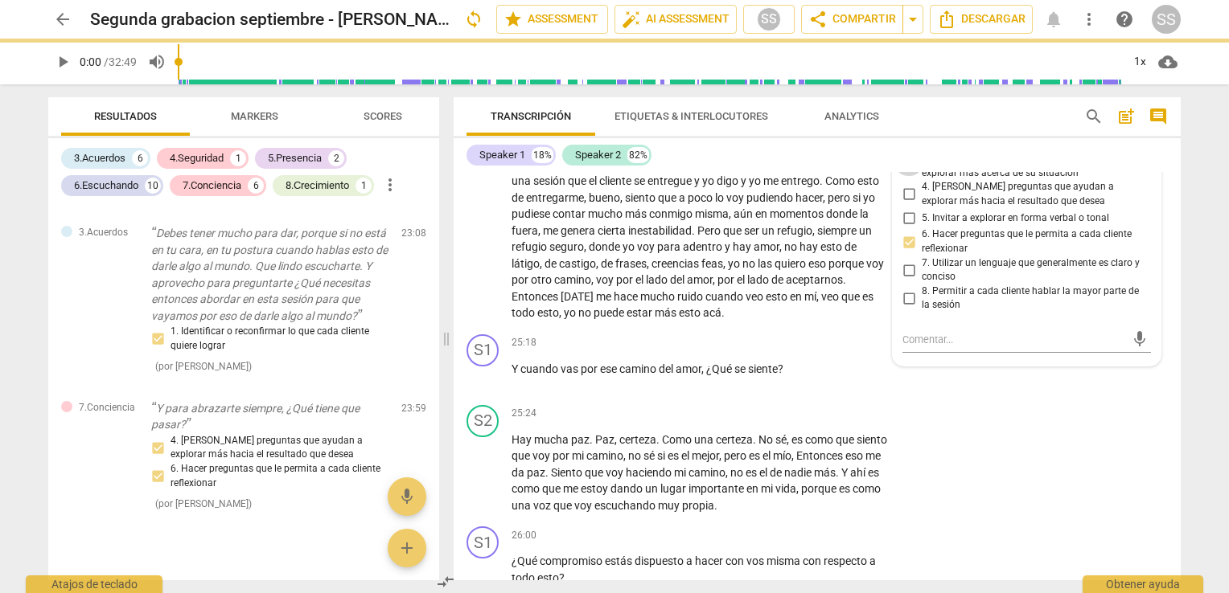
click at [906, 176] on input "3. [PERSON_NAME] preguntas que ayudan a explorar más acerca de su situación" at bounding box center [909, 166] width 26 height 19
checkbox input "true"
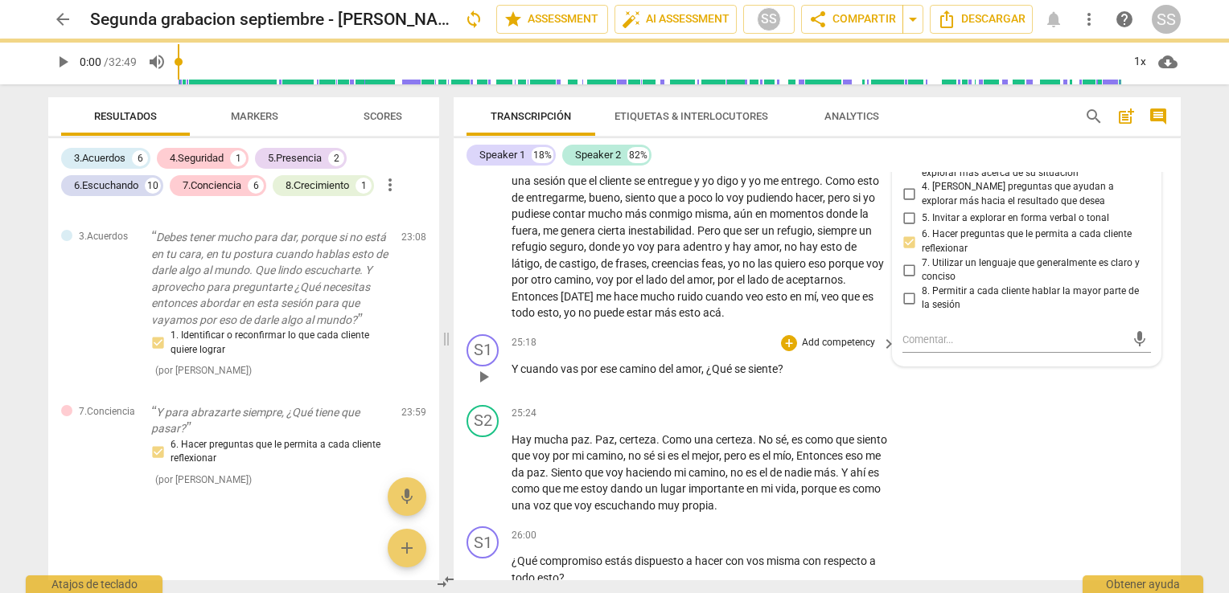
click at [720, 376] on span "¿Qué" at bounding box center [720, 369] width 28 height 13
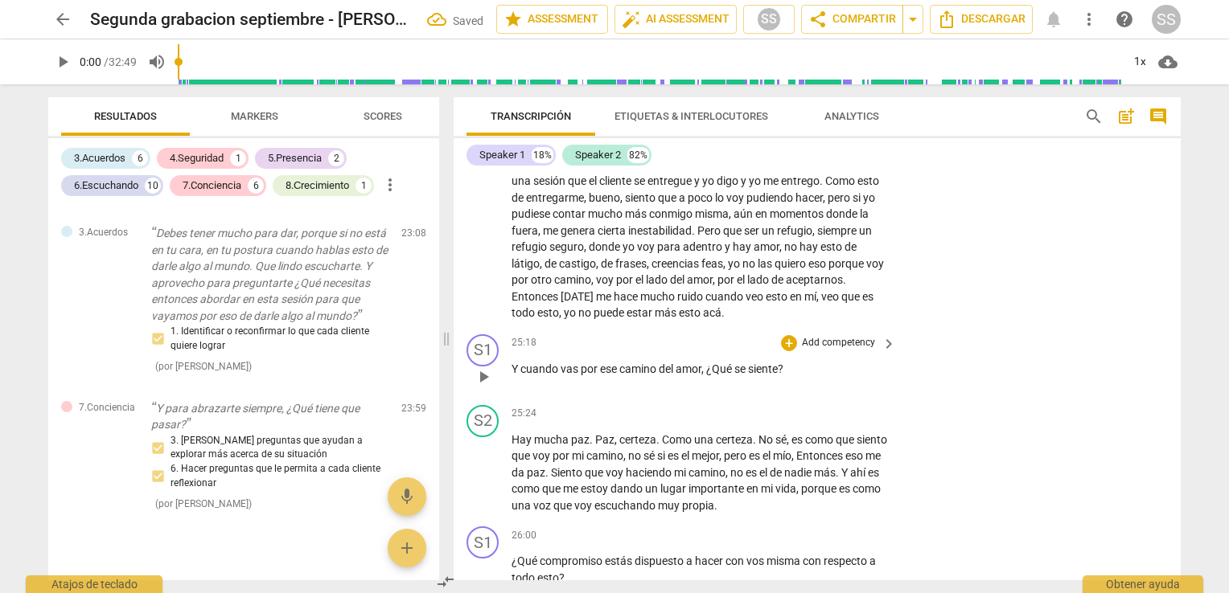
scroll to position [6276, 0]
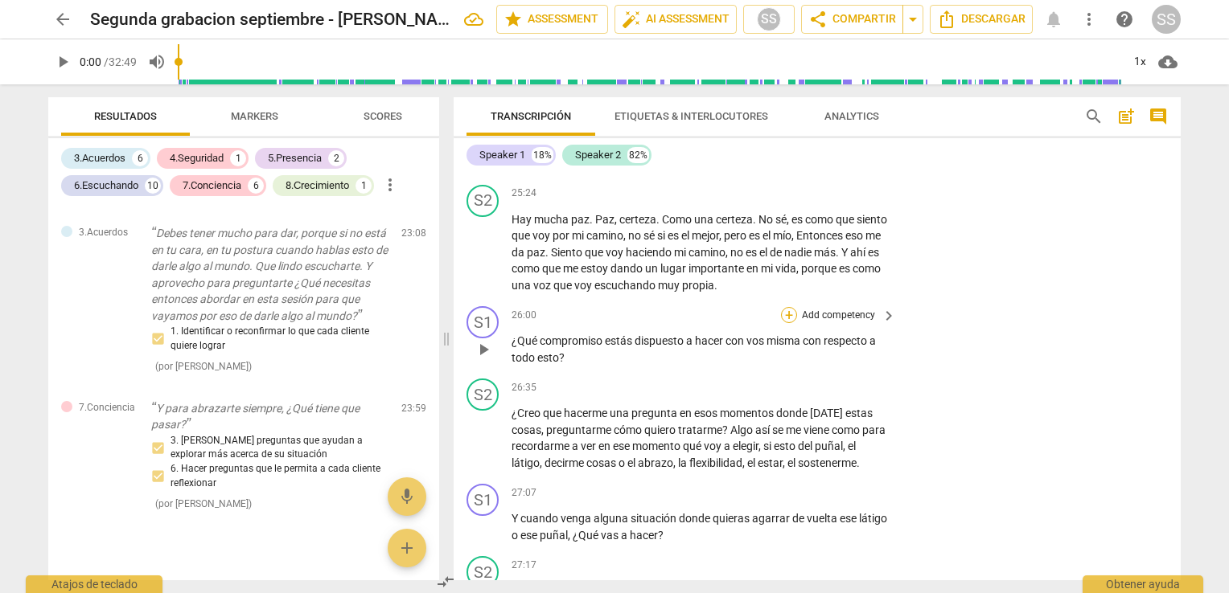
click at [785, 323] on div "+" at bounding box center [789, 315] width 16 height 16
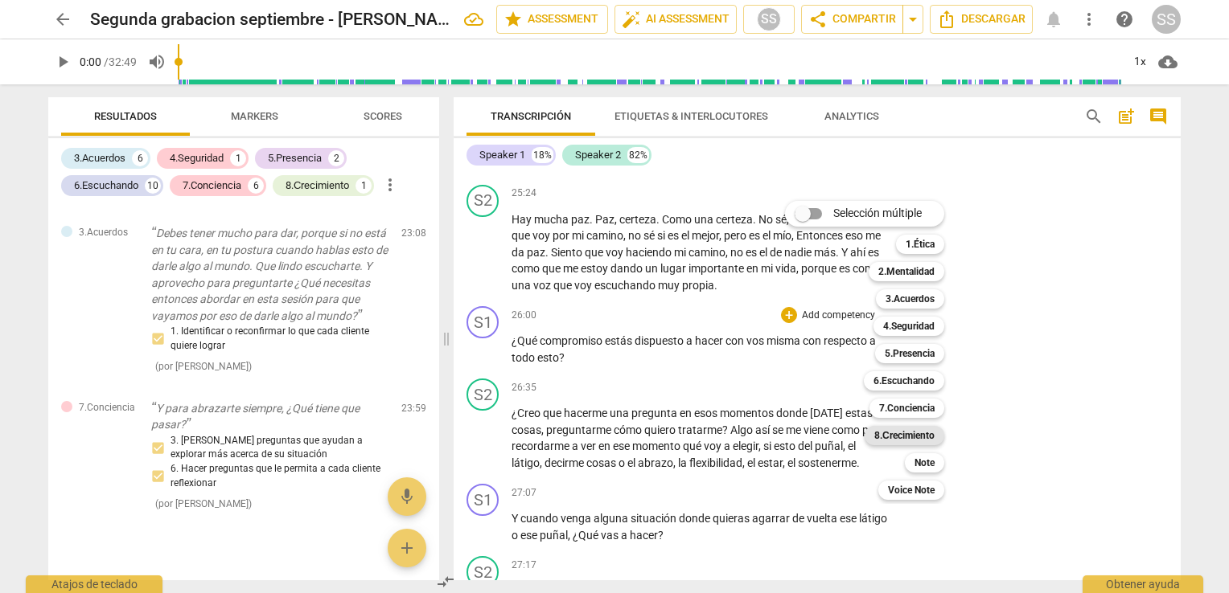
click at [895, 440] on b "8.Сrecimiento" at bounding box center [904, 435] width 60 height 19
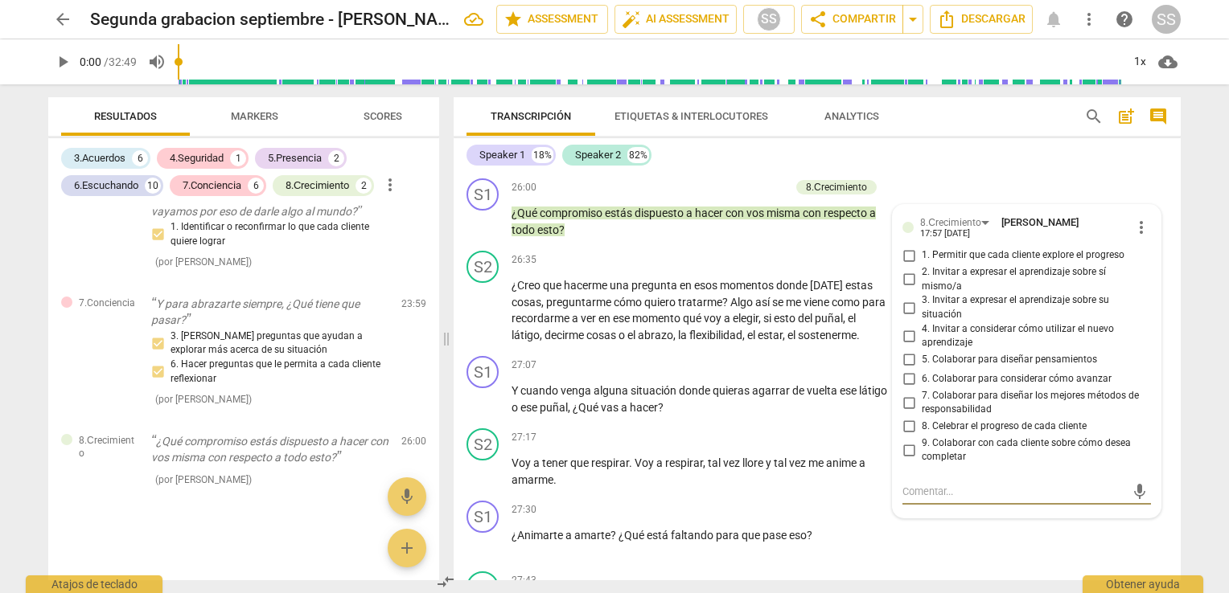
scroll to position [6430, 0]
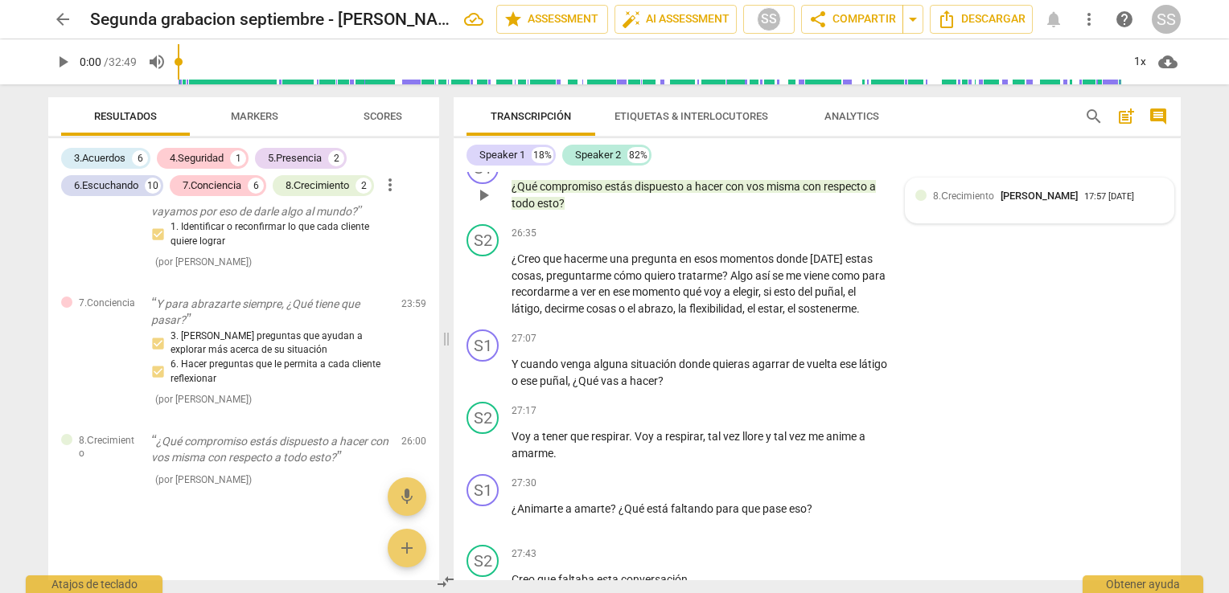
click at [984, 202] on span "8.Сrecimiento" at bounding box center [963, 196] width 61 height 11
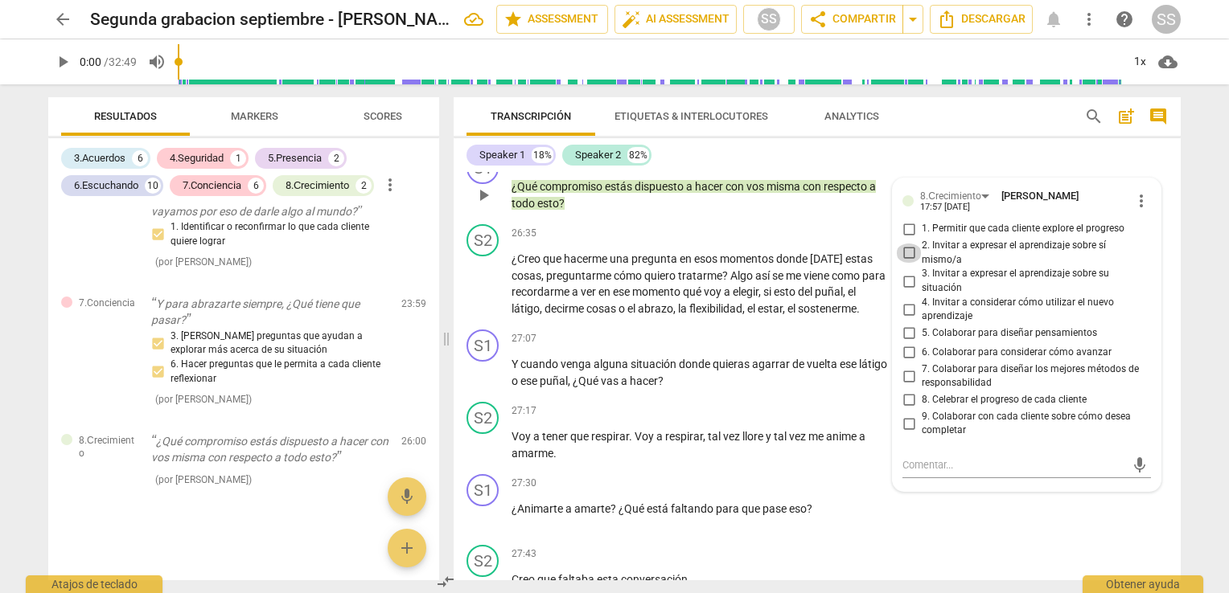
click at [905, 263] on input "2. Invitar a expresar el aprendizaje sobre sí mismo/a" at bounding box center [909, 253] width 26 height 19
checkbox input "true"
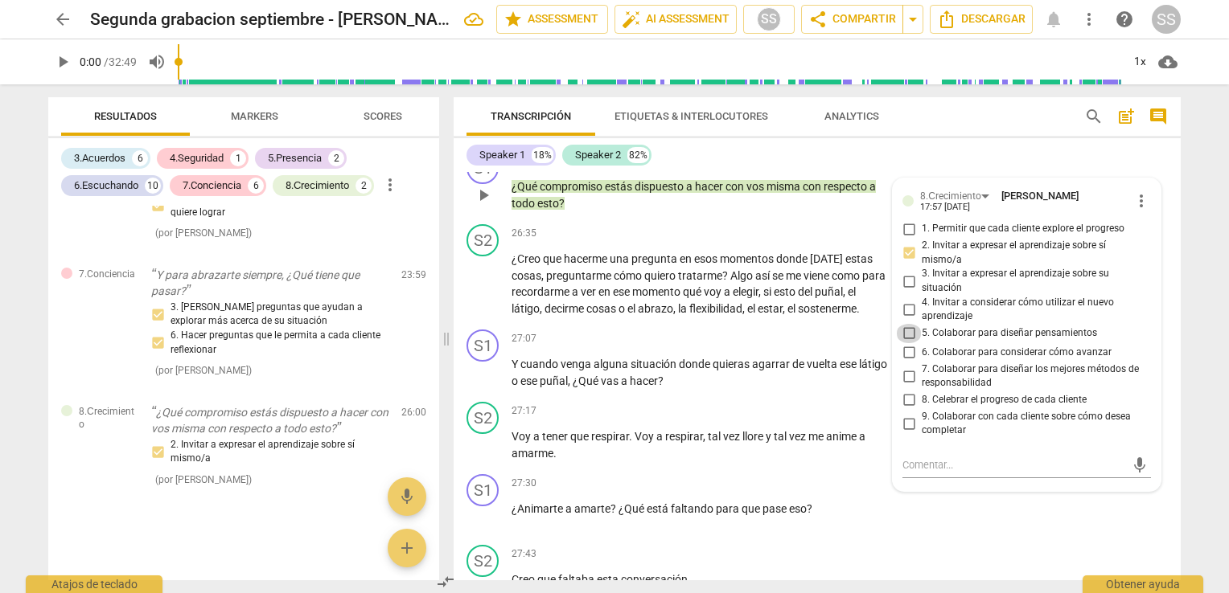
click at [905, 343] on input "5. Colaborar para diseñar pensamientos" at bounding box center [909, 333] width 26 height 19
checkbox input "true"
click at [630, 371] on span "situación" at bounding box center [654, 364] width 48 height 13
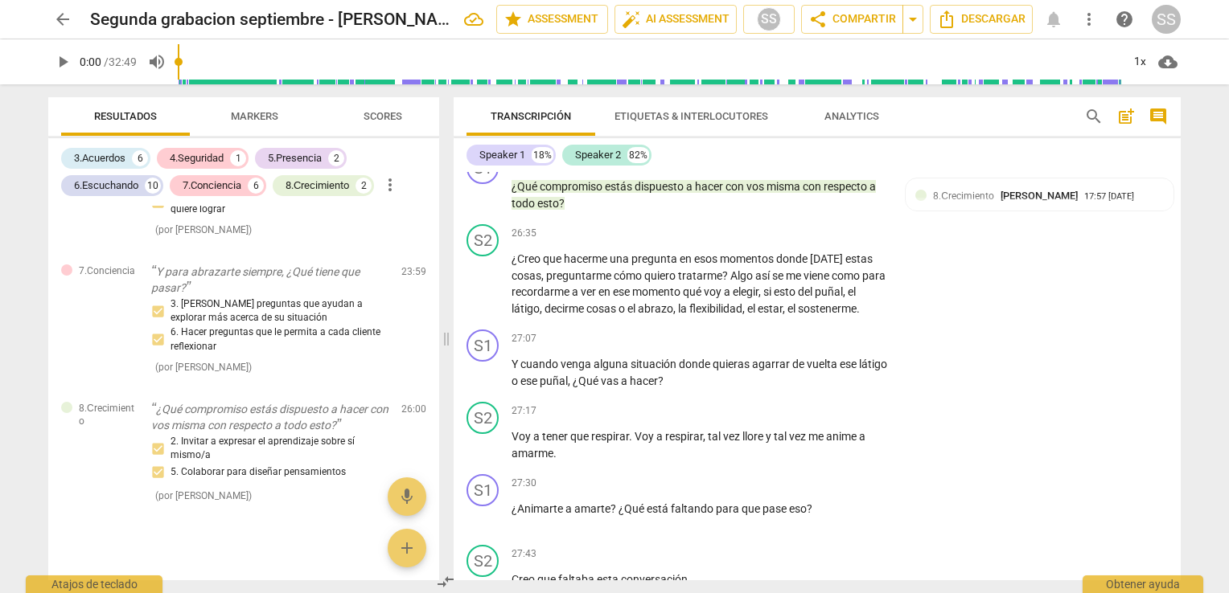
click at [938, 202] on span "8.Сrecimiento" at bounding box center [963, 196] width 61 height 11
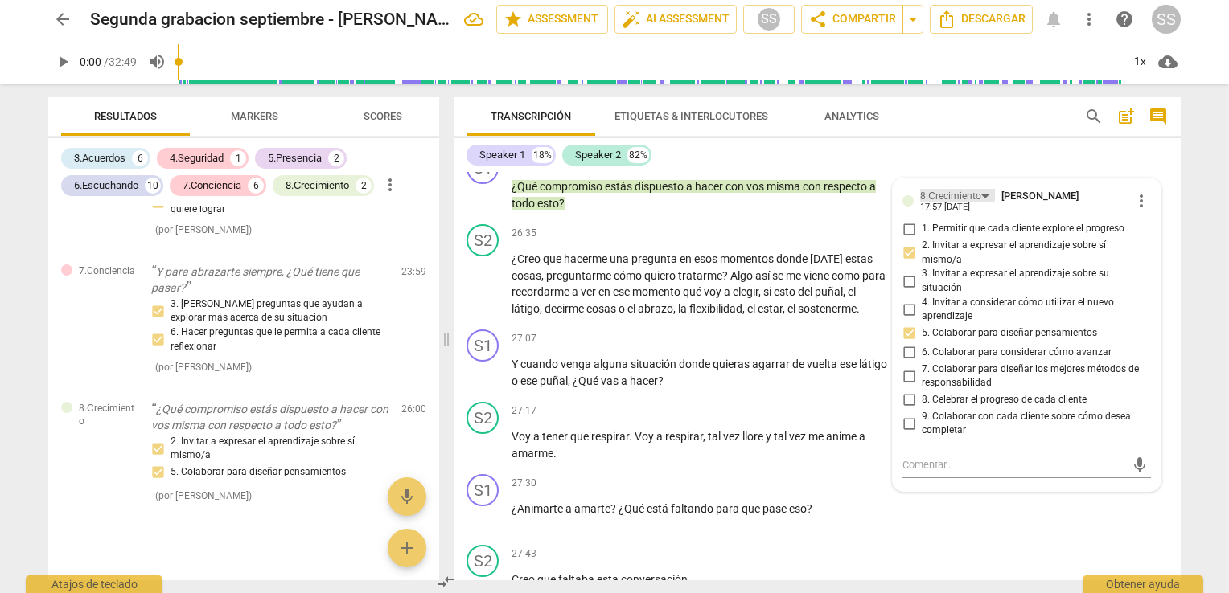
click at [930, 204] on div "8.Сrecimiento" at bounding box center [950, 196] width 61 height 15
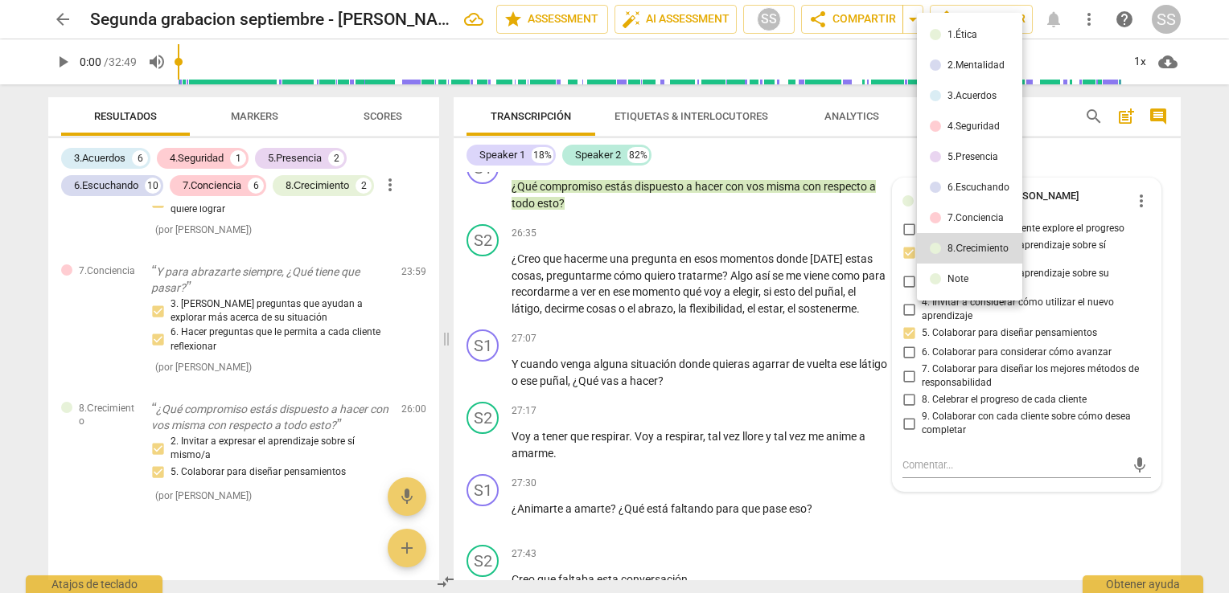
click at [791, 218] on div at bounding box center [614, 296] width 1229 height 593
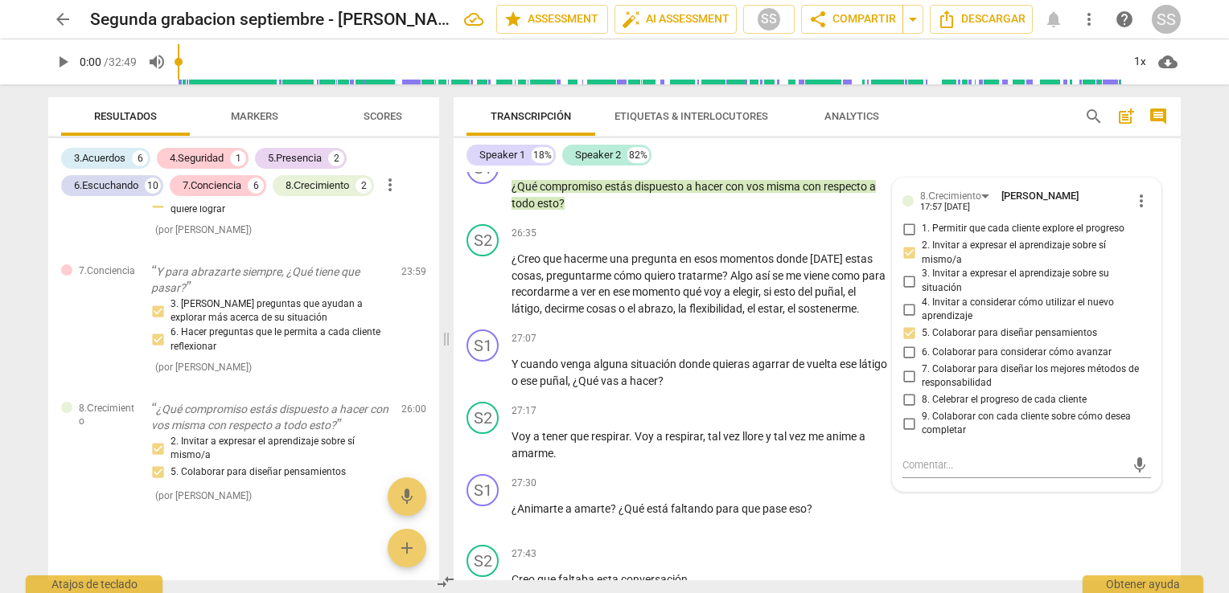
click at [791, 193] on span "misma" at bounding box center [784, 186] width 36 height 13
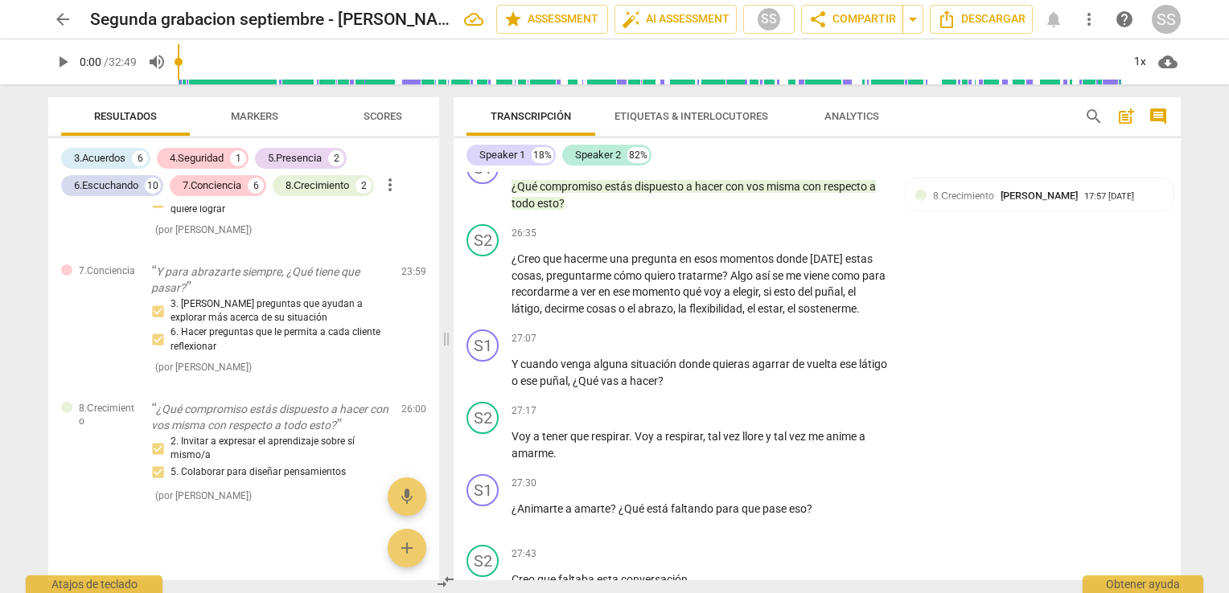
click at [791, 193] on span "misma" at bounding box center [784, 186] width 36 height 13
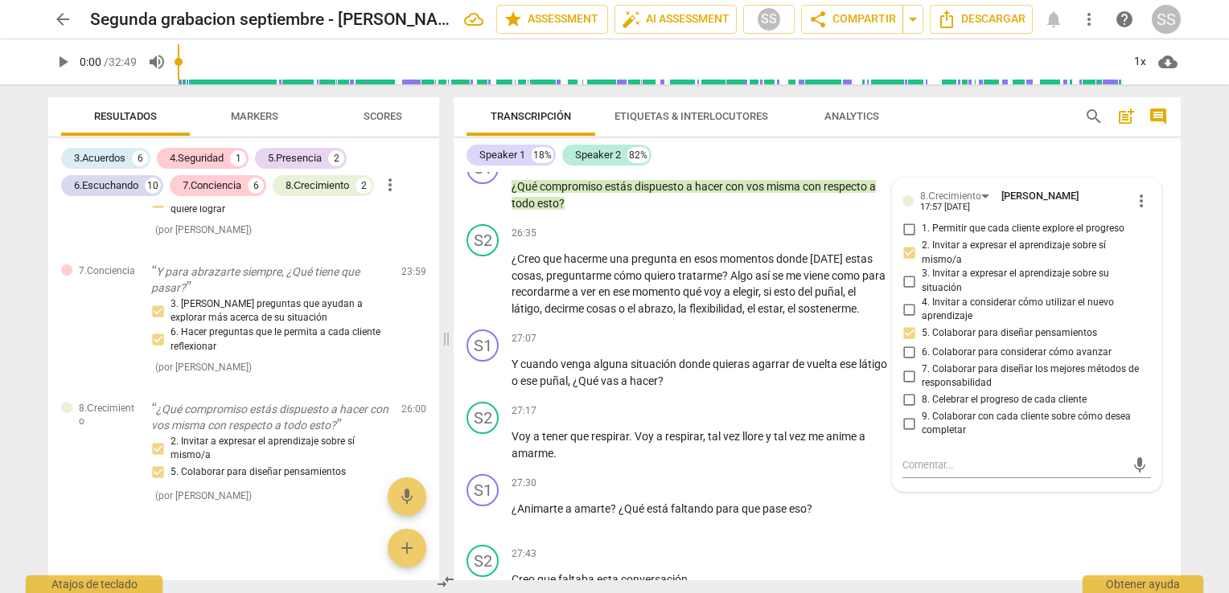
click at [791, 193] on span "misma" at bounding box center [784, 186] width 36 height 13
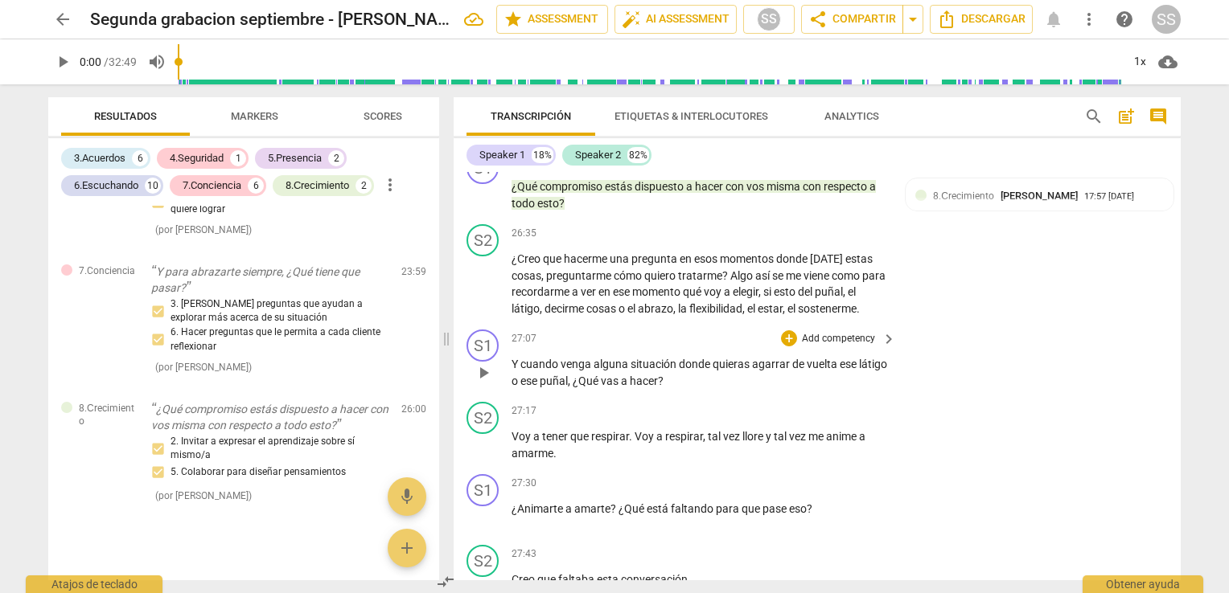
click at [683, 389] on p "Y cuando venga alguna situación donde quieras agarrar de vuelta ese látigo o es…" at bounding box center [699, 372] width 376 height 33
click at [663, 388] on span "?" at bounding box center [661, 381] width 6 height 13
click at [786, 347] on div "+" at bounding box center [789, 338] width 16 height 16
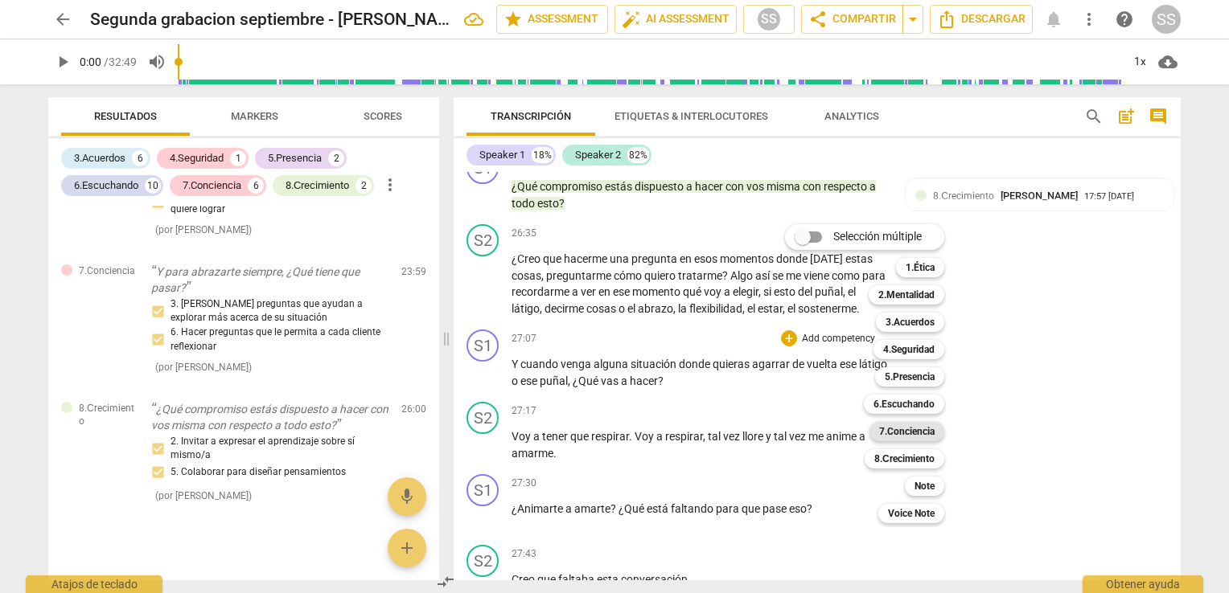
click at [901, 430] on b "7.Conciencia" at bounding box center [906, 431] width 55 height 19
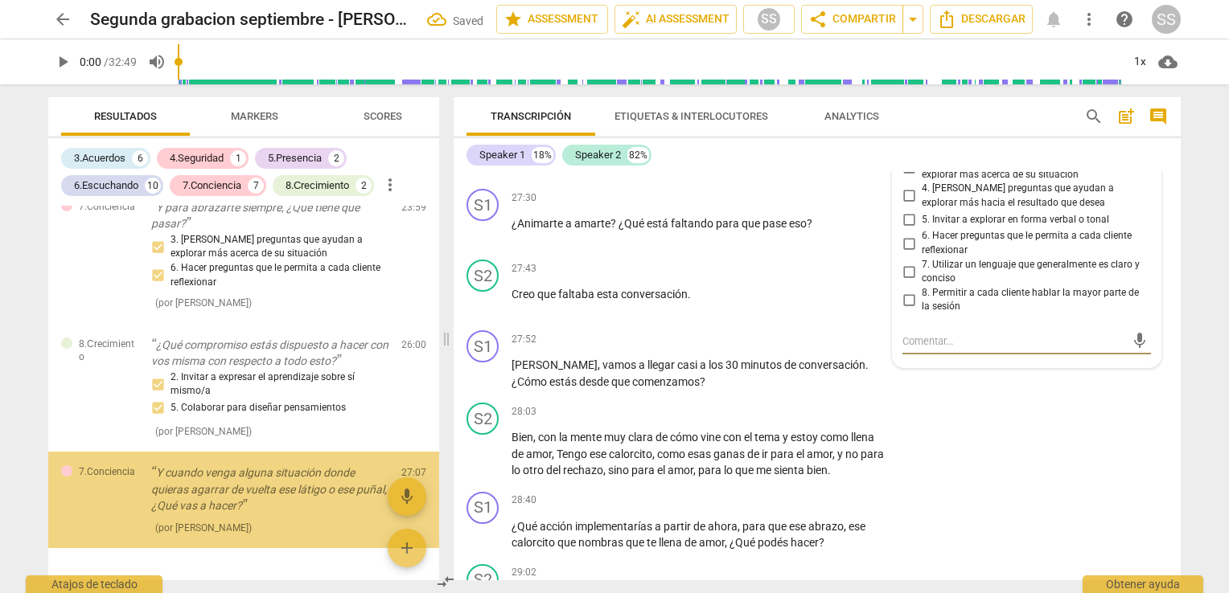
scroll to position [3649, 0]
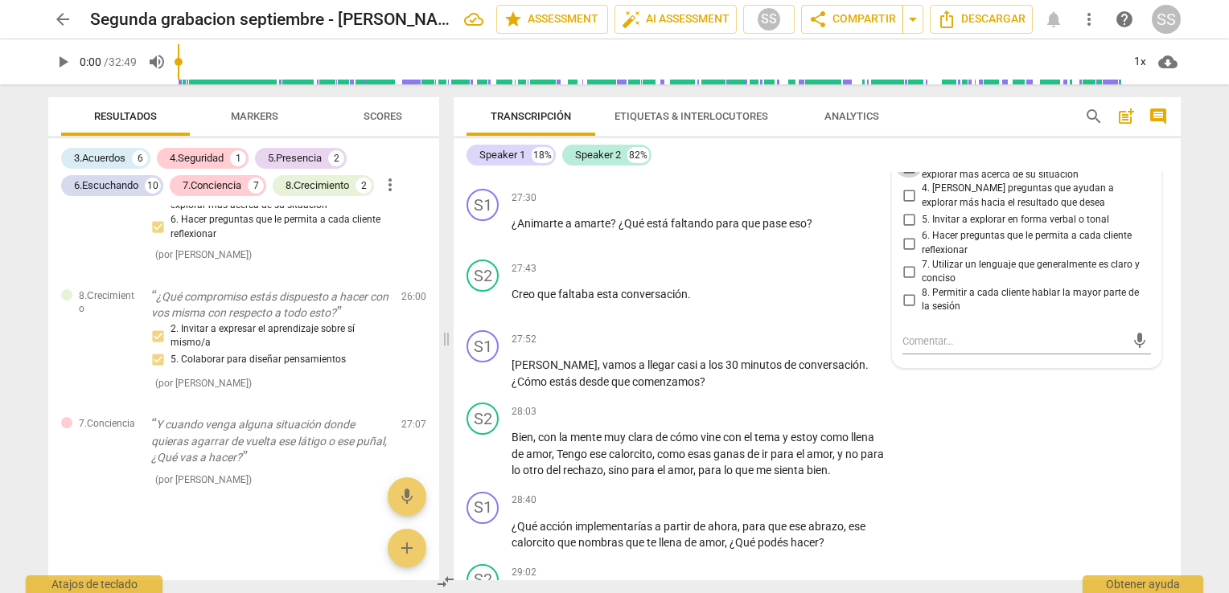
click at [905, 178] on input "3. [PERSON_NAME] preguntas que ayudan a explorar más acerca de su situación" at bounding box center [909, 167] width 26 height 19
checkbox input "true"
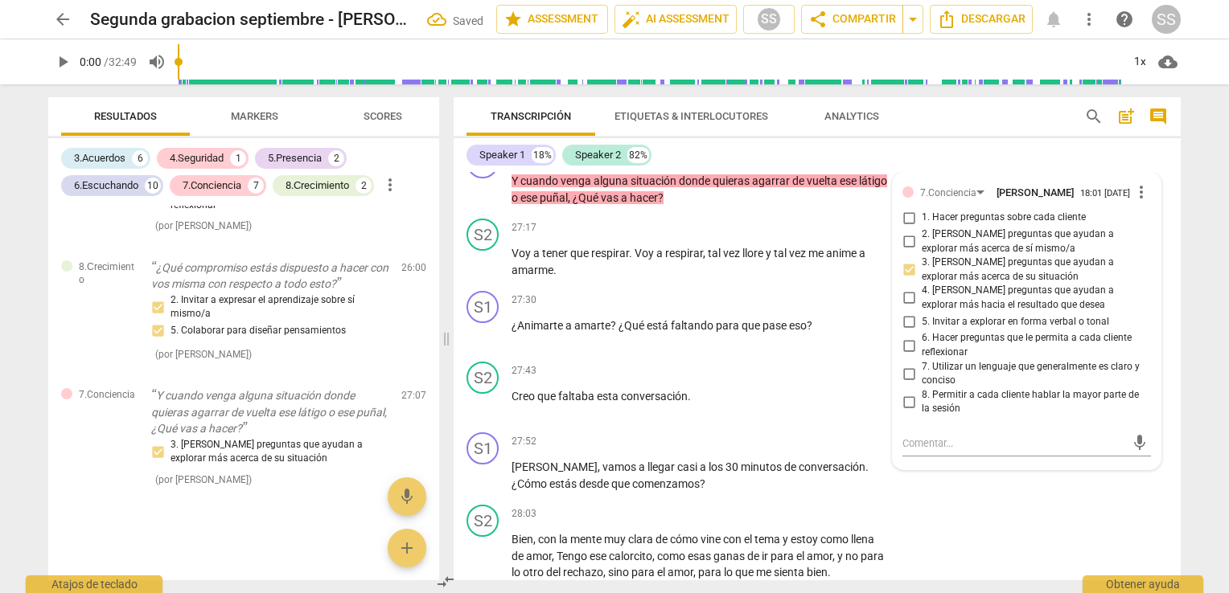
scroll to position [6654, 0]
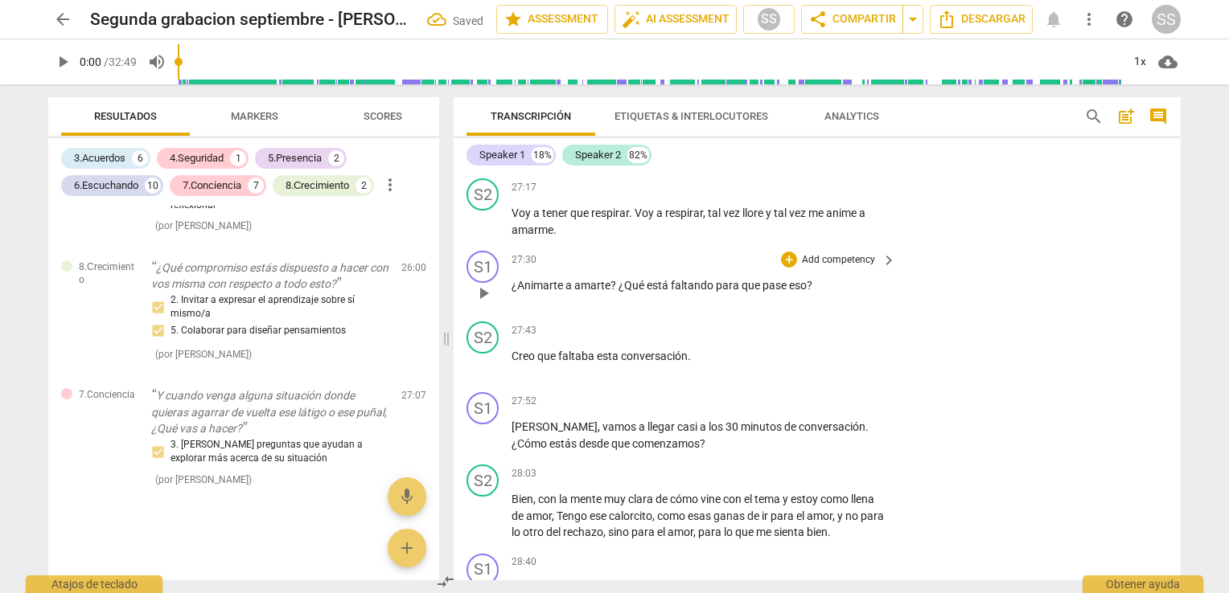
click at [733, 292] on span "para" at bounding box center [729, 285] width 26 height 13
click at [781, 268] on div "+" at bounding box center [789, 260] width 16 height 16
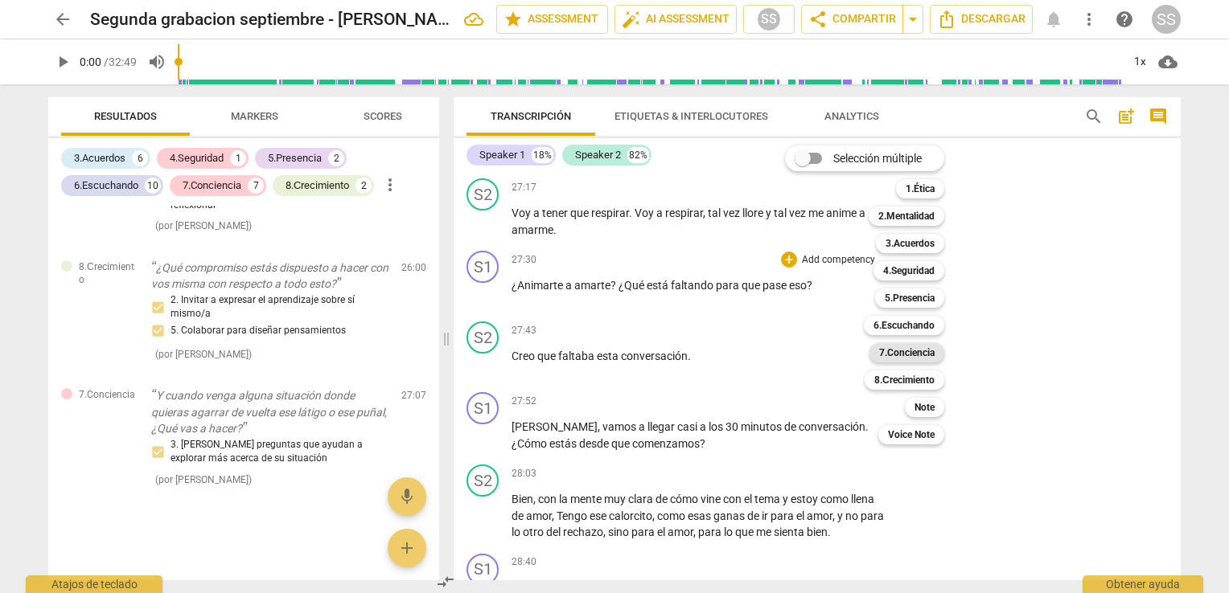
click at [905, 350] on b "7.Conciencia" at bounding box center [906, 352] width 55 height 19
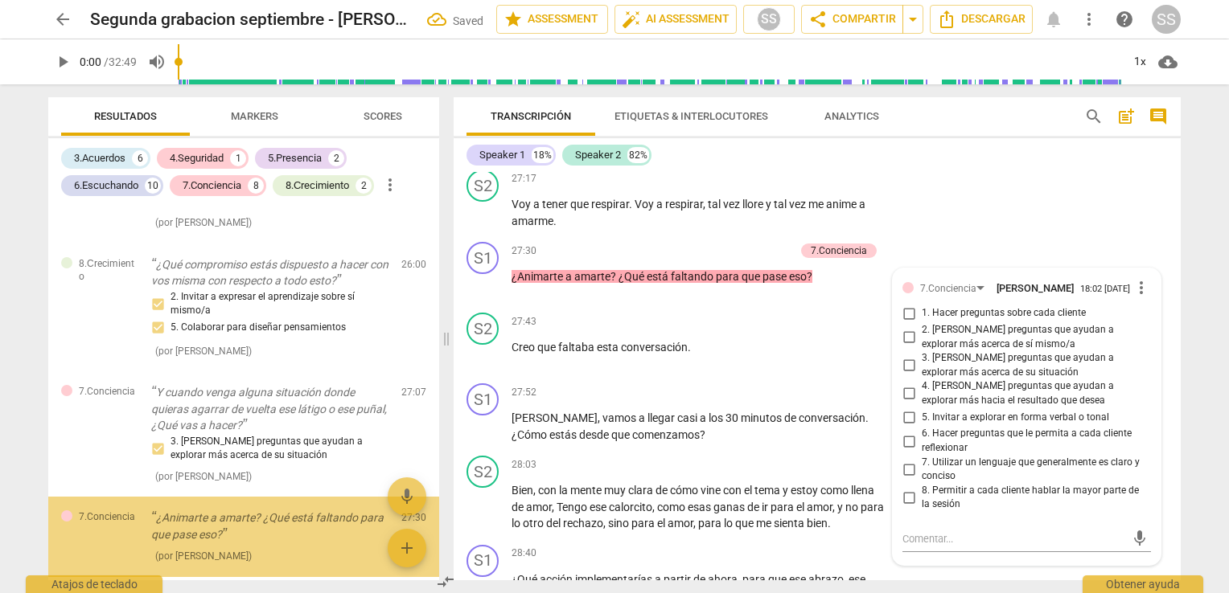
scroll to position [3758, 0]
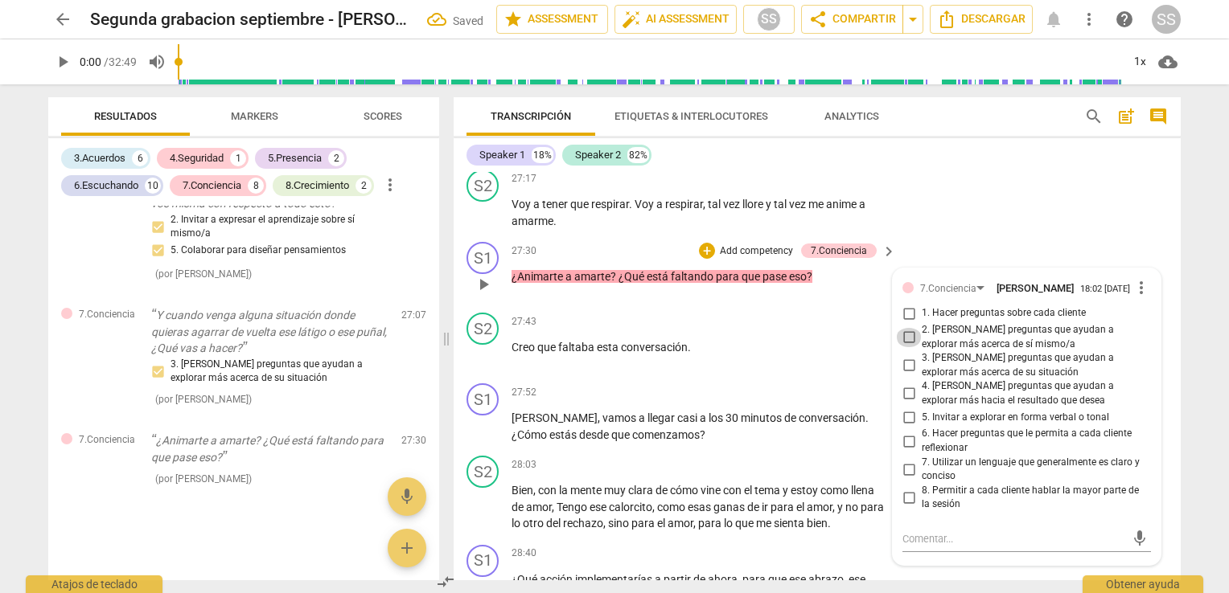
click at [905, 347] on input "2. [PERSON_NAME] preguntas que ayudan a explorar más acerca de sí mismo/a" at bounding box center [909, 337] width 26 height 19
checkbox input "true"
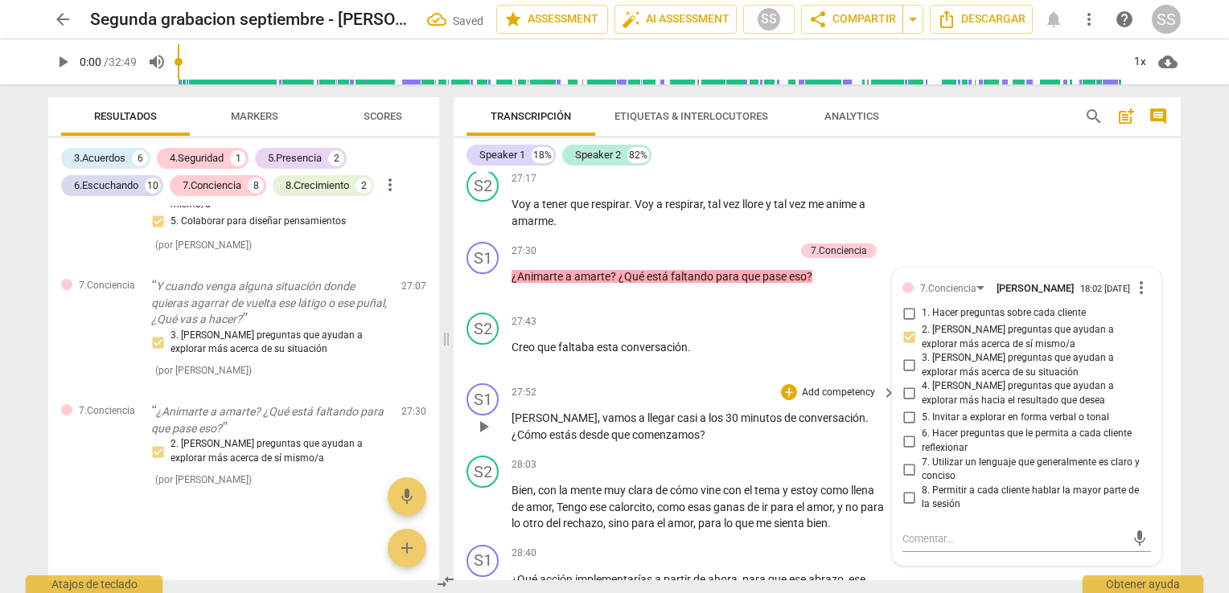
click at [798, 425] on span "conversación" at bounding box center [831, 418] width 67 height 13
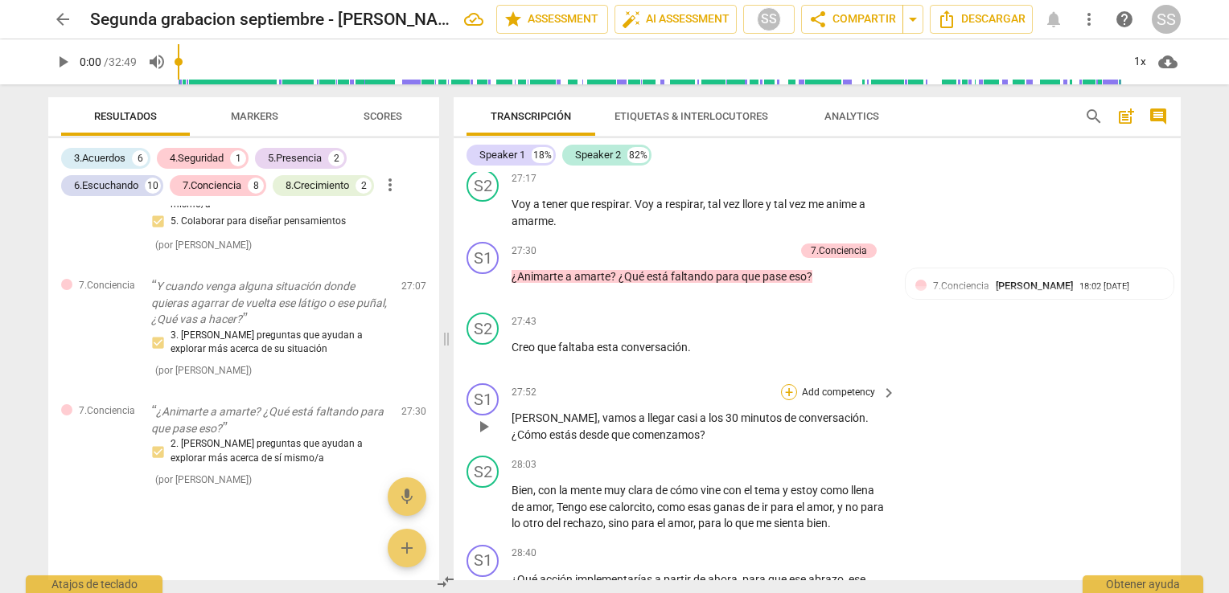
click at [790, 400] on div "+" at bounding box center [789, 392] width 16 height 16
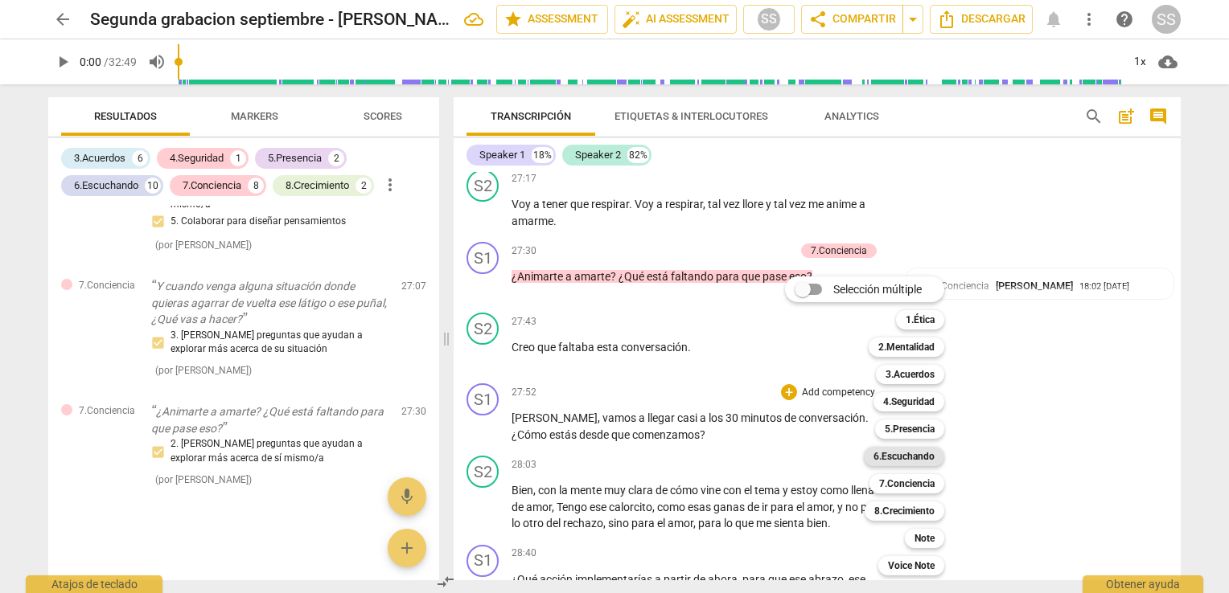
click at [905, 462] on b "6.Escuchando" at bounding box center [903, 456] width 61 height 19
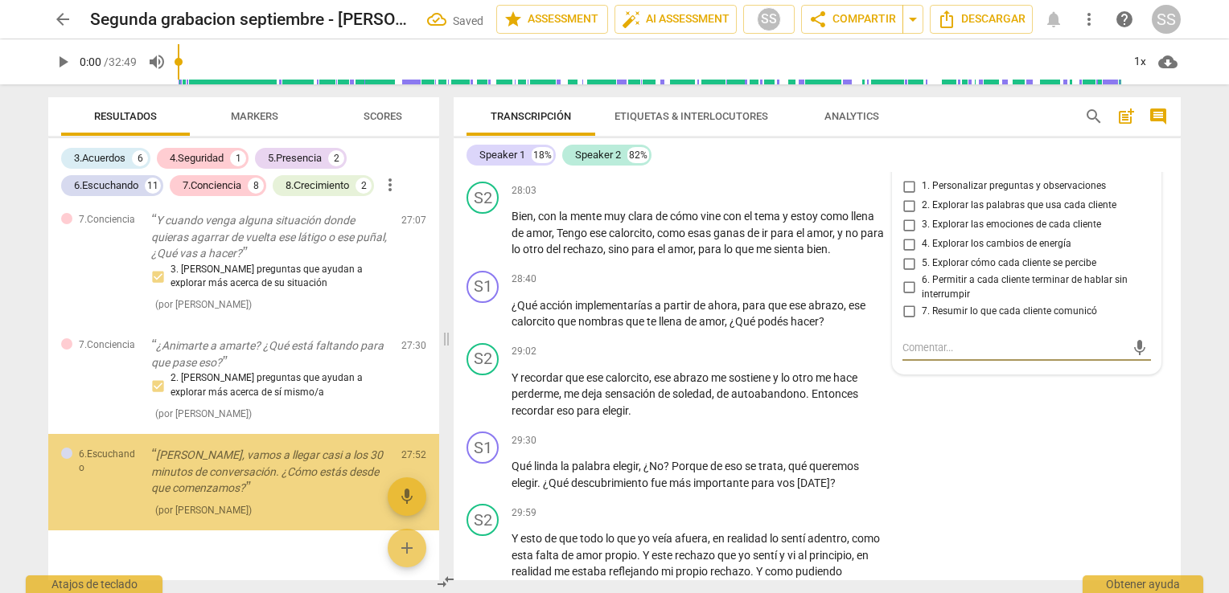
scroll to position [3884, 0]
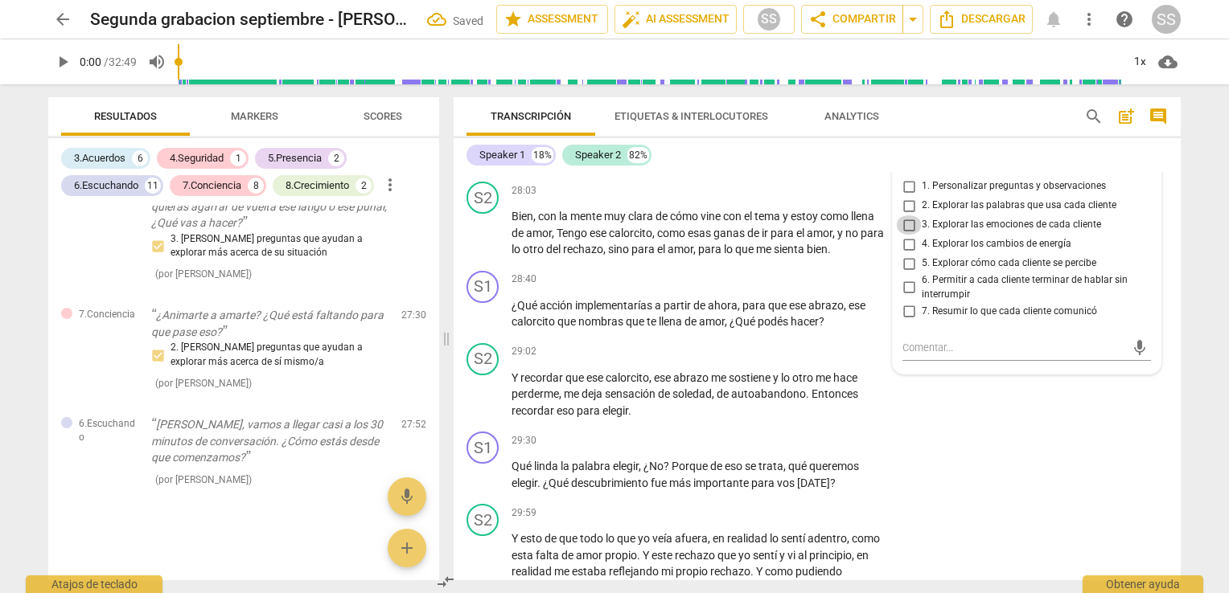
click at [907, 235] on input "3. Explorar las emociones de cada cliente" at bounding box center [909, 224] width 26 height 19
checkbox input "true"
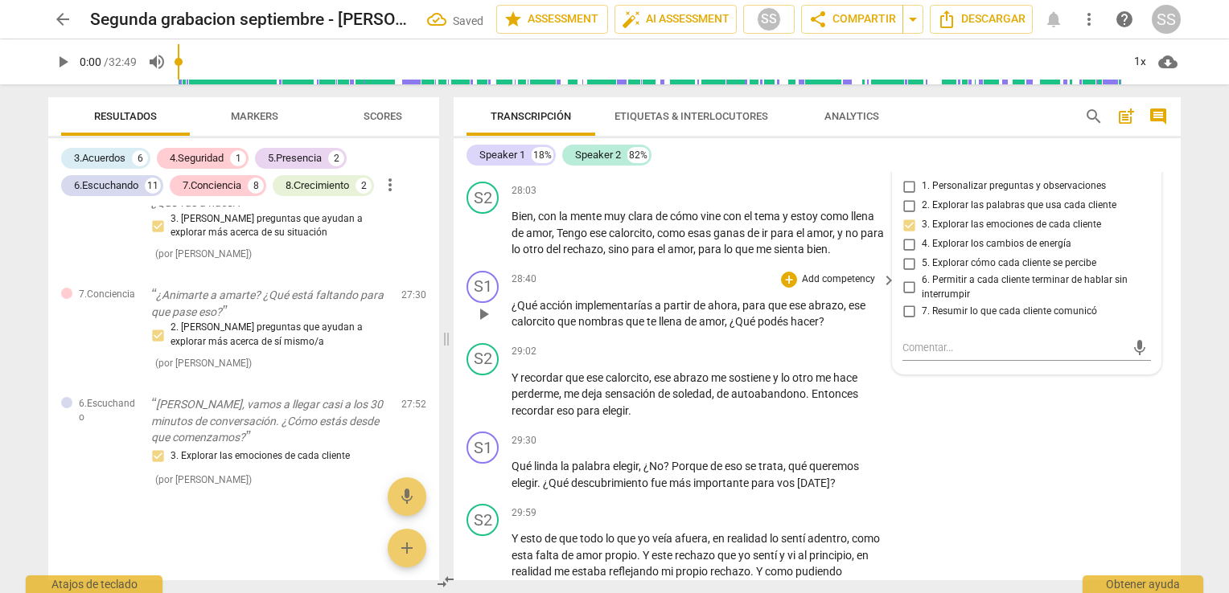
click at [652, 312] on span "implementarías" at bounding box center [615, 305] width 80 height 13
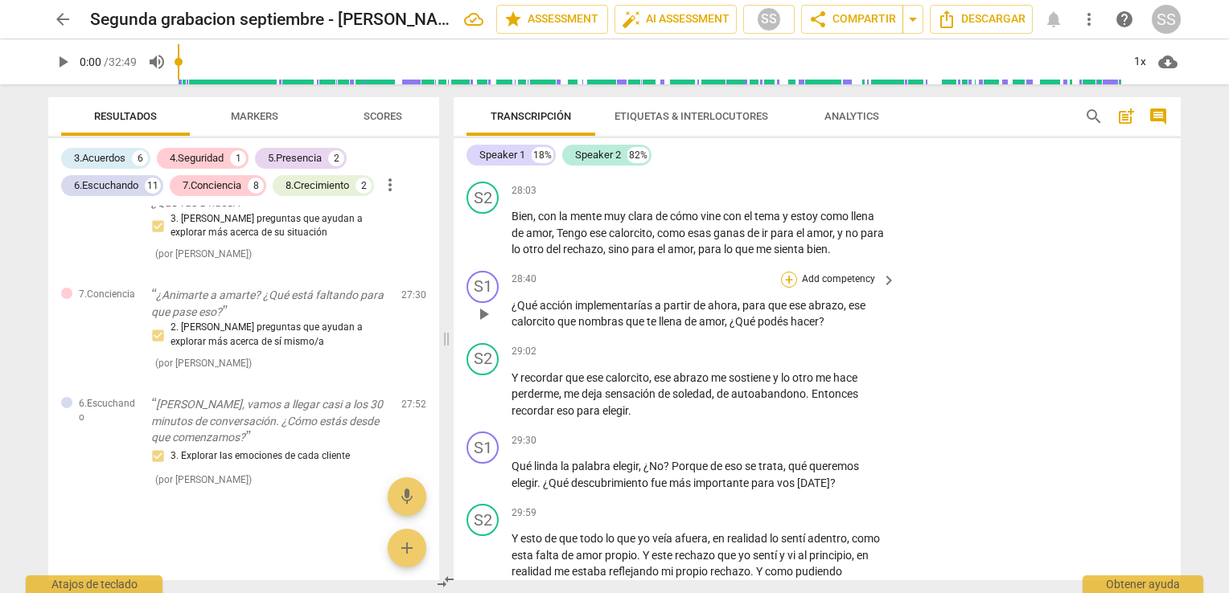
click at [791, 288] on div "+" at bounding box center [789, 280] width 16 height 16
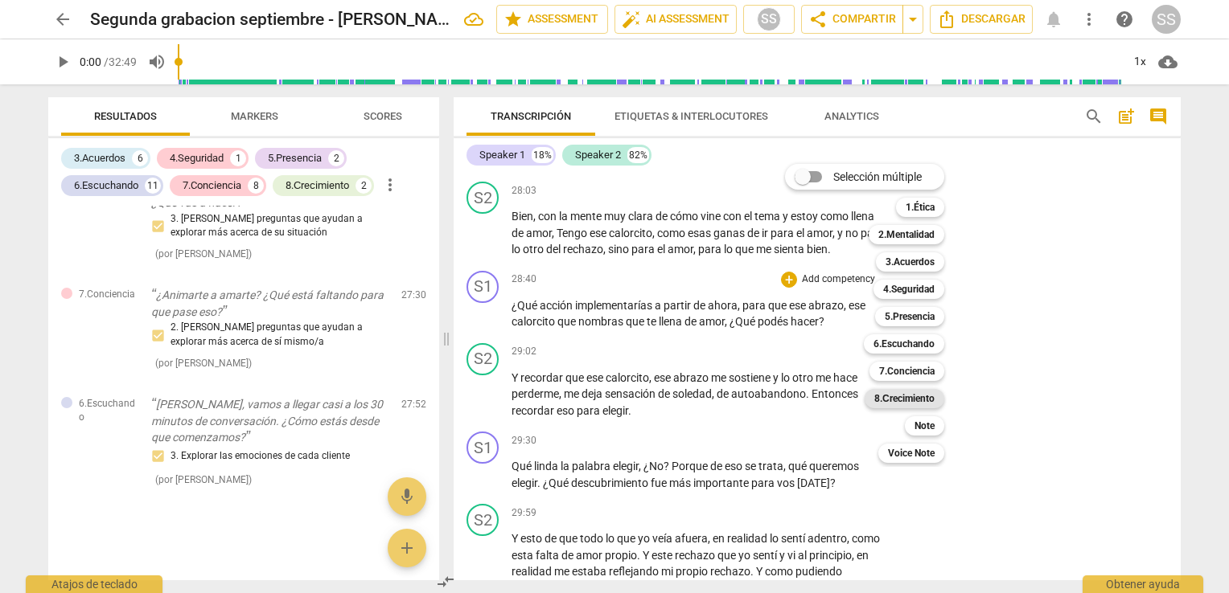
click at [920, 400] on b "8.Сrecimiento" at bounding box center [904, 398] width 60 height 19
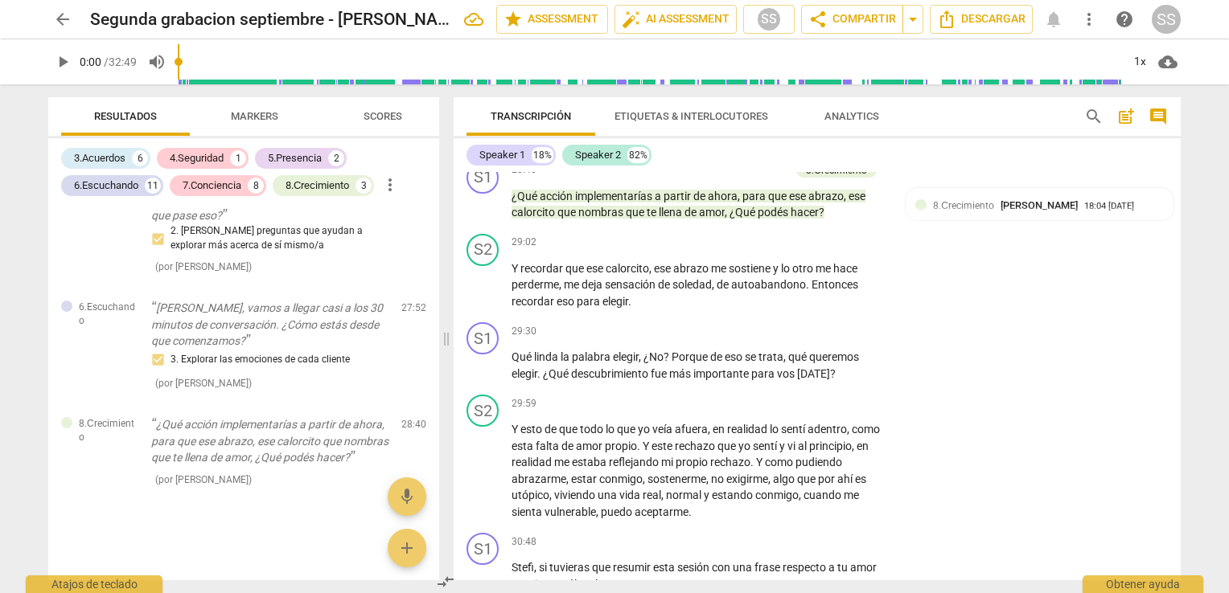
scroll to position [7059, 0]
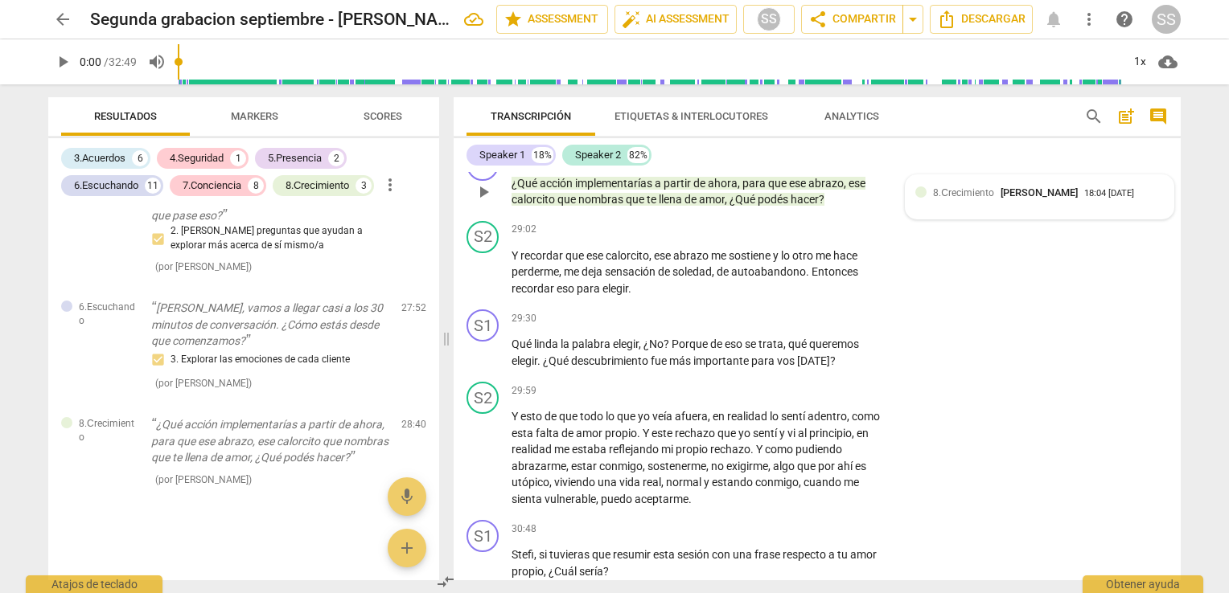
click at [1043, 200] on div "8.Сrecimiento Seba Sosa" at bounding box center [1008, 192] width 151 height 15
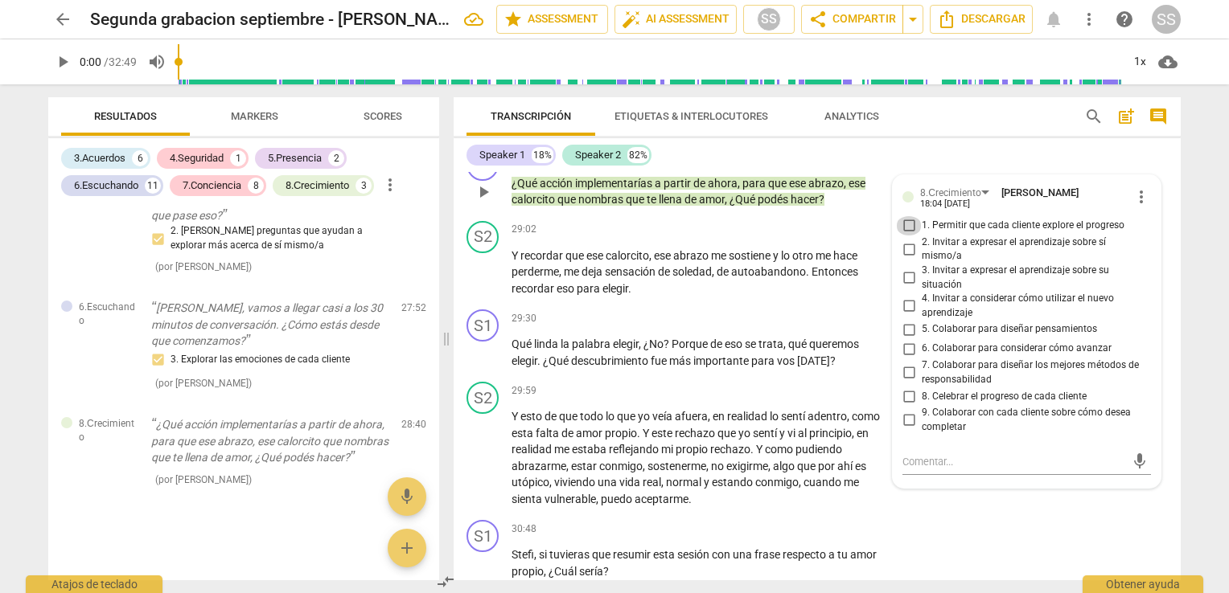
click at [902, 236] on input "1. Permitir que cada cliente explore el progreso" at bounding box center [909, 225] width 26 height 19
checkbox input "true"
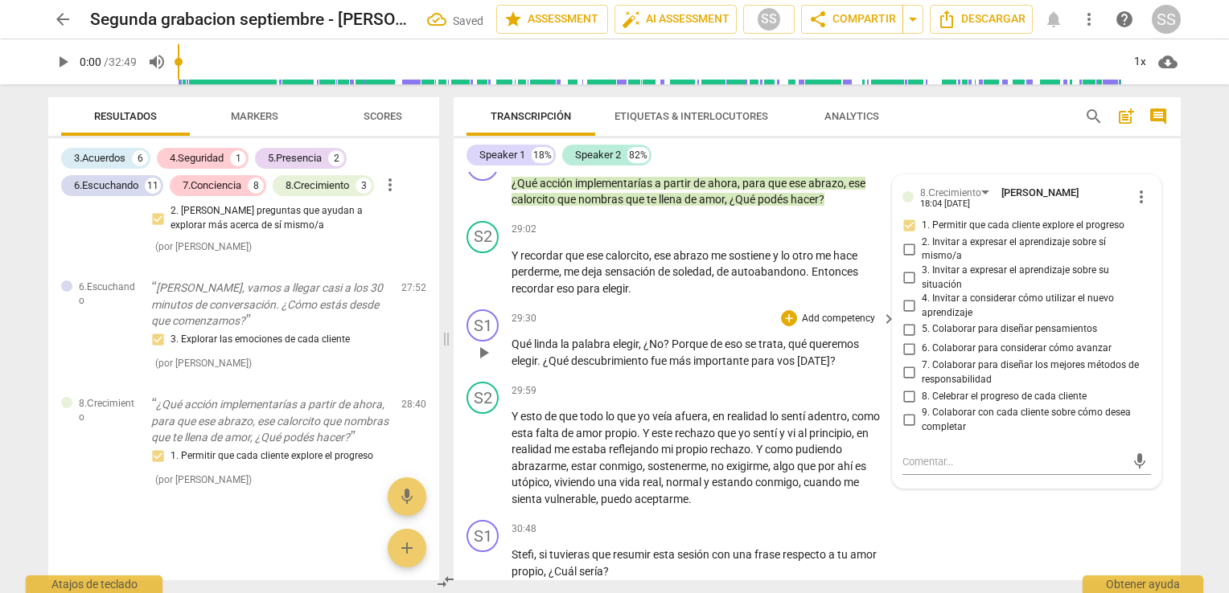
click at [692, 367] on span "más" at bounding box center [681, 361] width 24 height 13
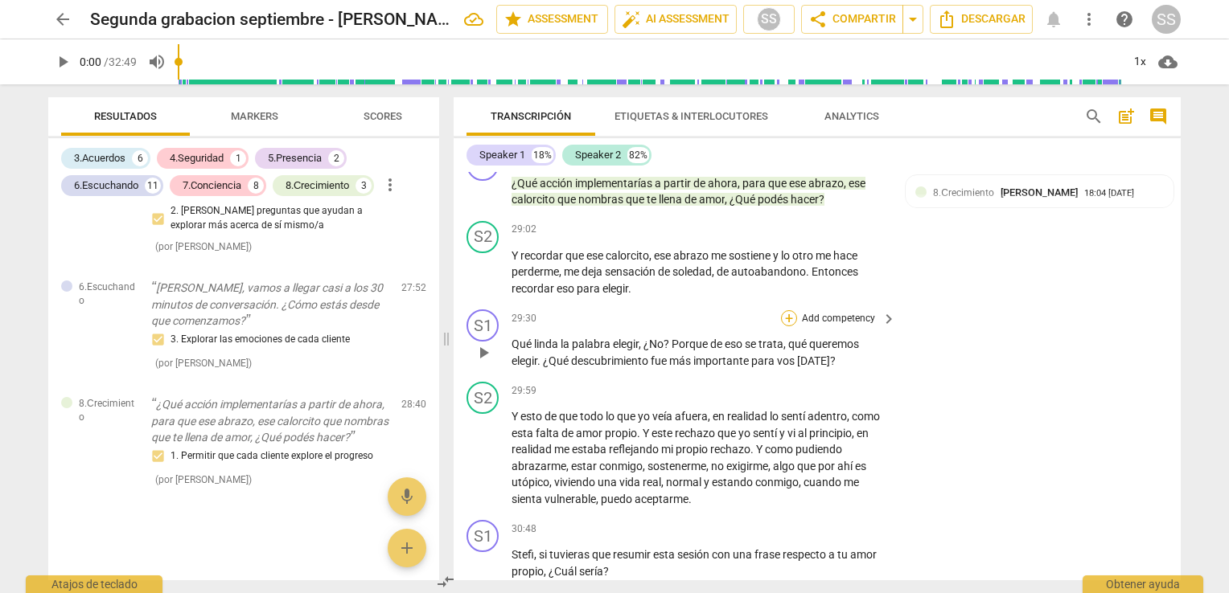
click at [789, 326] on div "+" at bounding box center [789, 318] width 16 height 16
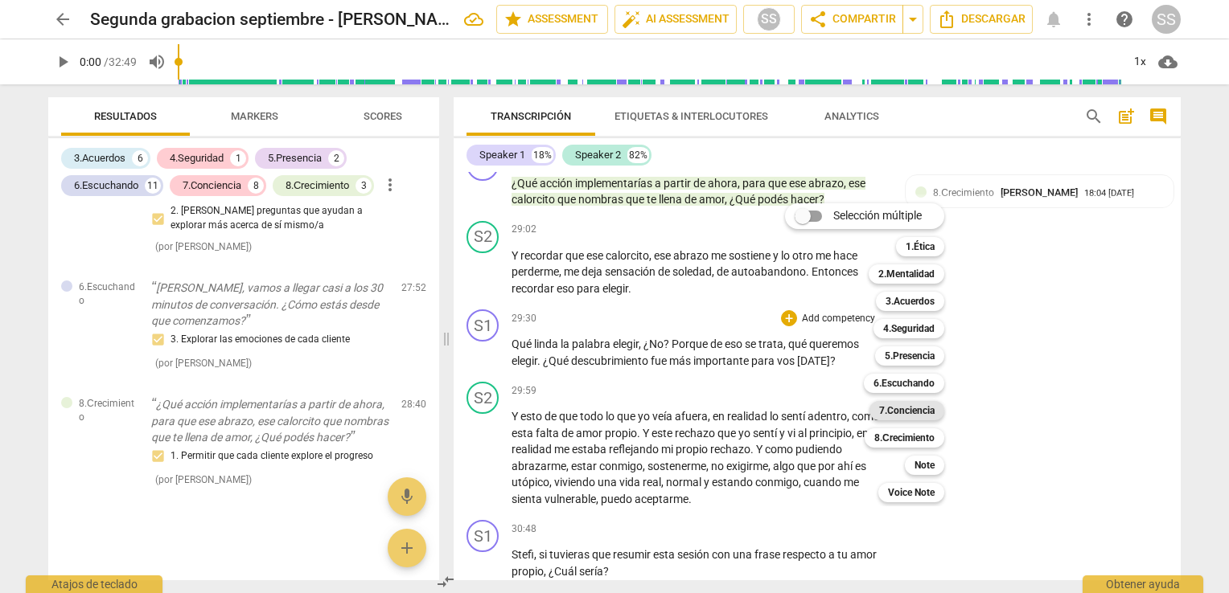
click at [902, 413] on b "7.Conciencia" at bounding box center [906, 410] width 55 height 19
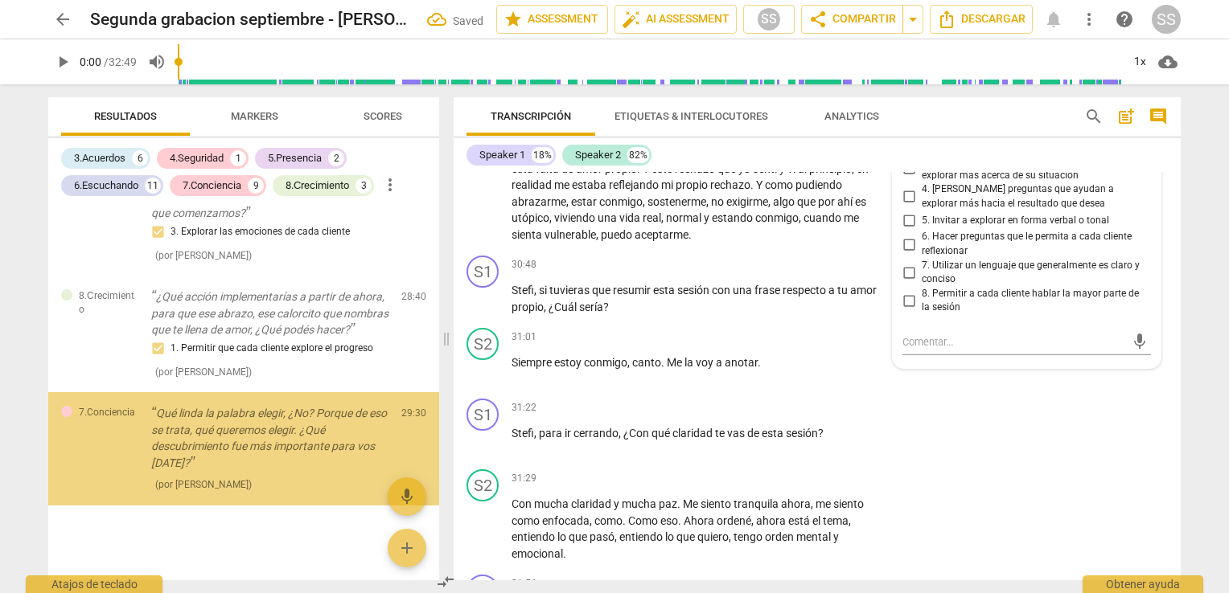
scroll to position [4150, 0]
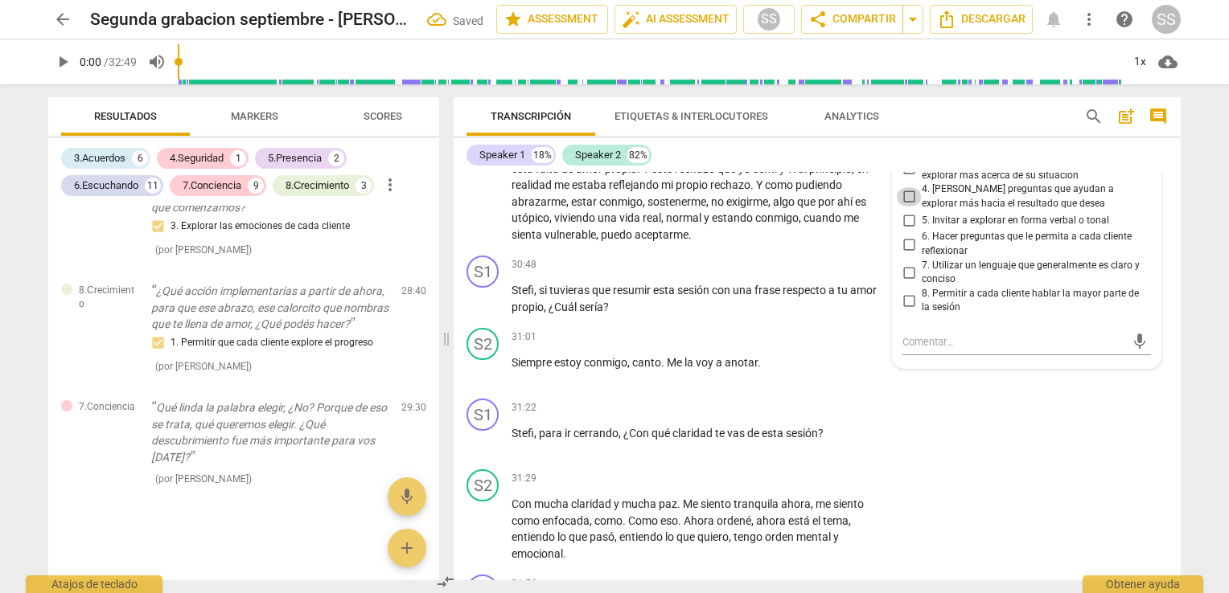
click at [903, 207] on input "4. [PERSON_NAME] preguntas que ayudan a explorar más hacia el resultado que des…" at bounding box center [909, 196] width 26 height 19
checkbox input "true"
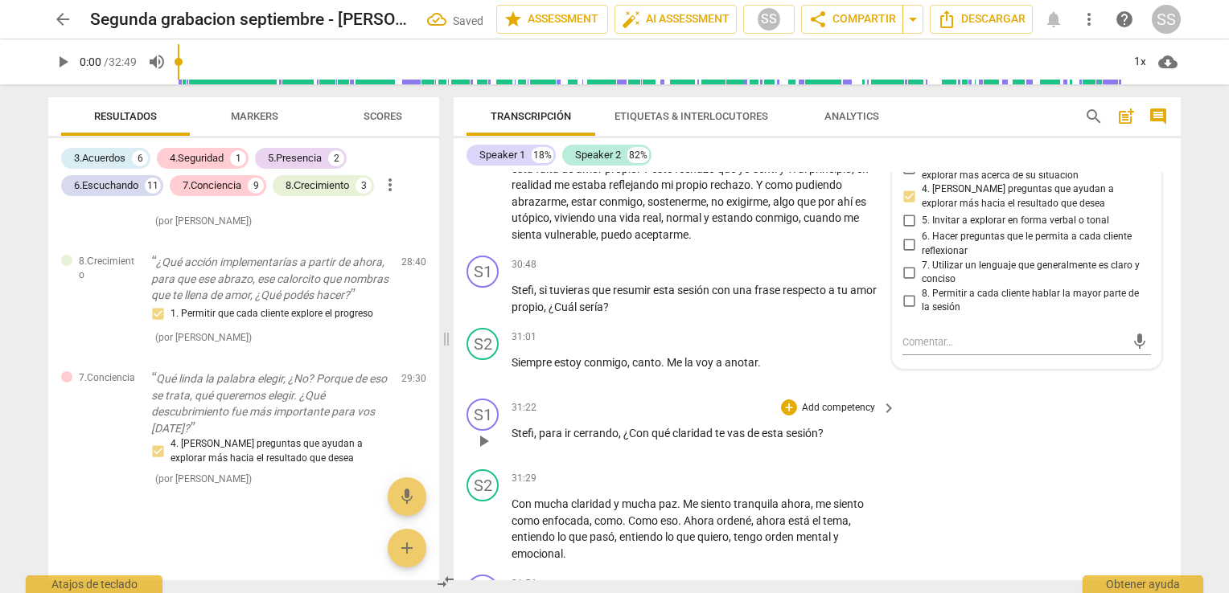
click at [704, 440] on span "claridad" at bounding box center [693, 433] width 43 height 13
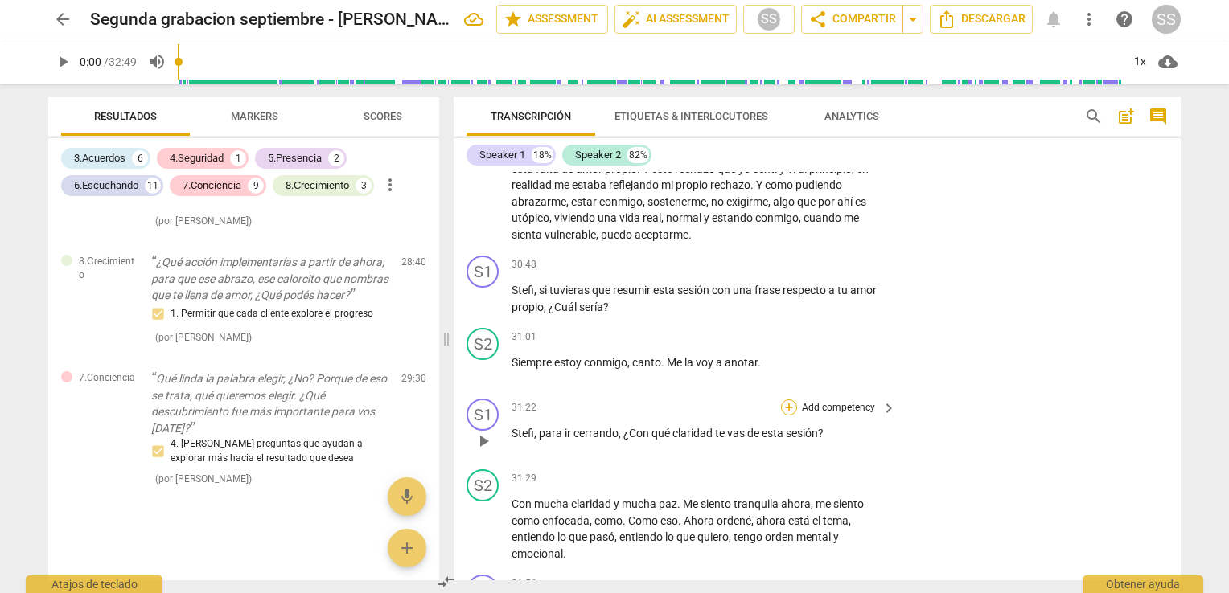
click at [785, 416] on div "+" at bounding box center [789, 408] width 16 height 16
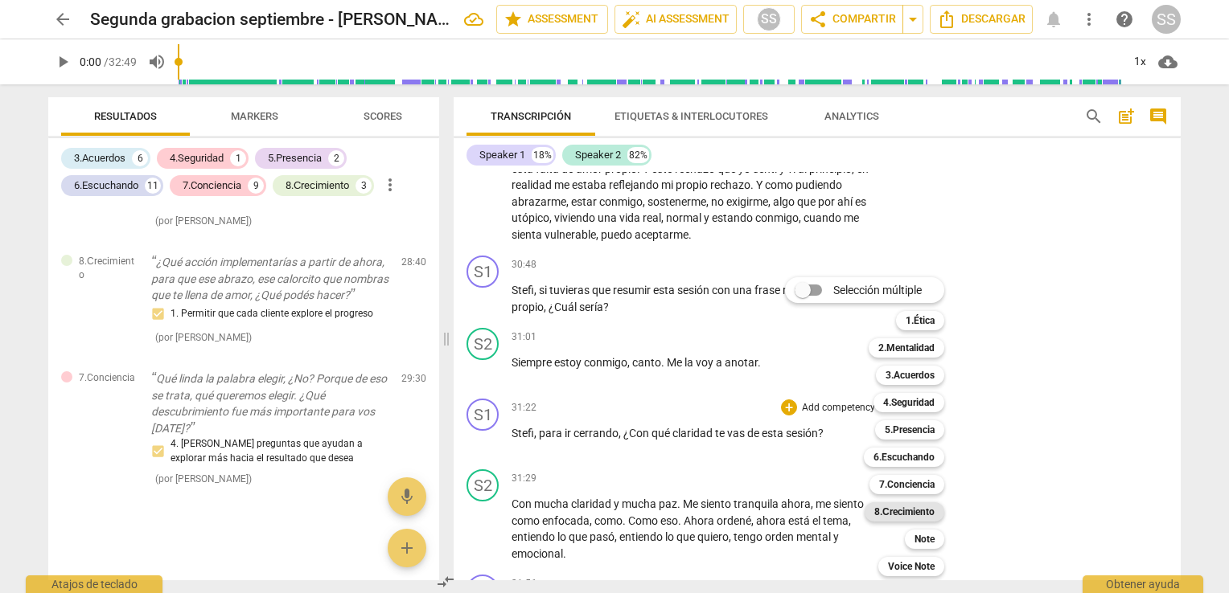
click at [897, 507] on b "8.Сrecimiento" at bounding box center [904, 512] width 60 height 19
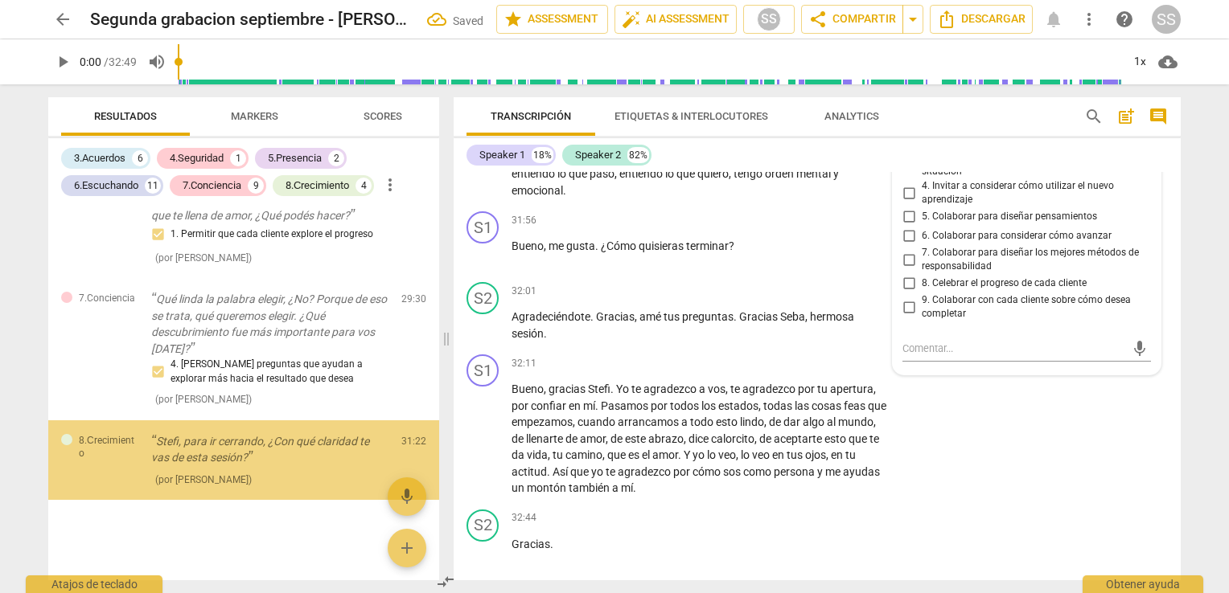
scroll to position [4259, 0]
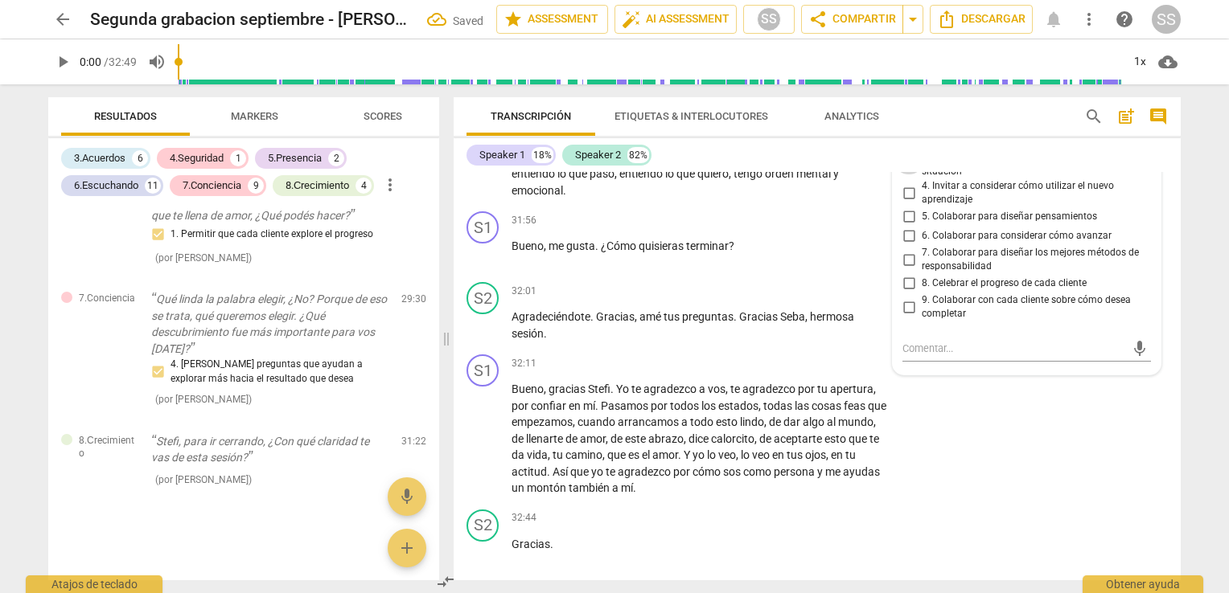
click at [907, 174] on input "3. Invitar a expresar el aprendizaje sobre su situación" at bounding box center [909, 164] width 26 height 19
checkbox input "true"
click at [681, 429] on span "arrancamos" at bounding box center [650, 422] width 64 height 13
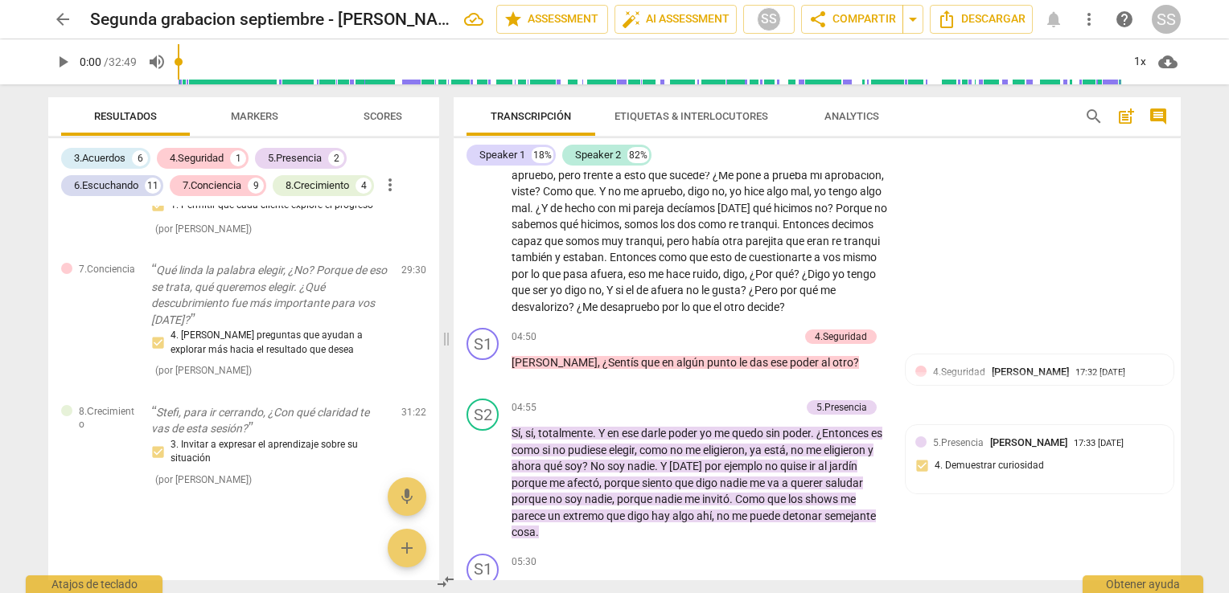
scroll to position [0, 0]
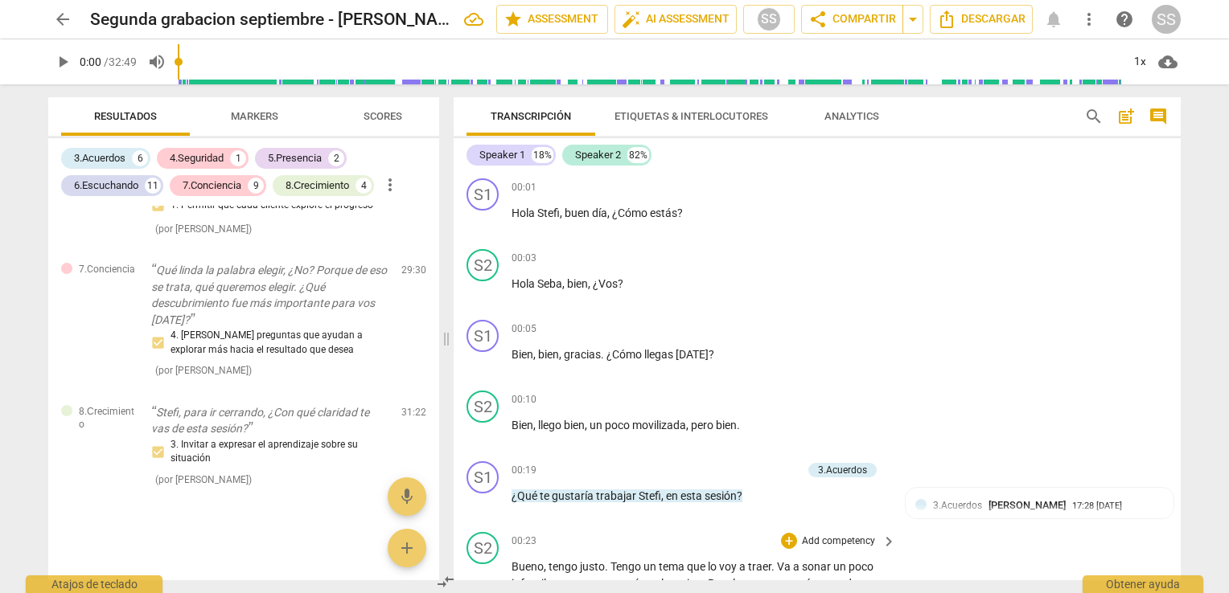
drag, startPoint x: 1180, startPoint y: 166, endPoint x: 1177, endPoint y: 154, distance: 12.3
click at [1177, 154] on div "Speaker 1 18% Speaker 2 82% S1 play_arrow pause 00:01 + Add competency keyboard…" at bounding box center [817, 359] width 727 height 442
drag, startPoint x: 1177, startPoint y: 154, endPoint x: 1124, endPoint y: 119, distance: 63.3
click at [1124, 119] on div "Transcripción Etiquetas & Interlocutores Analytics search post_add comment Spea…" at bounding box center [817, 338] width 727 height 483
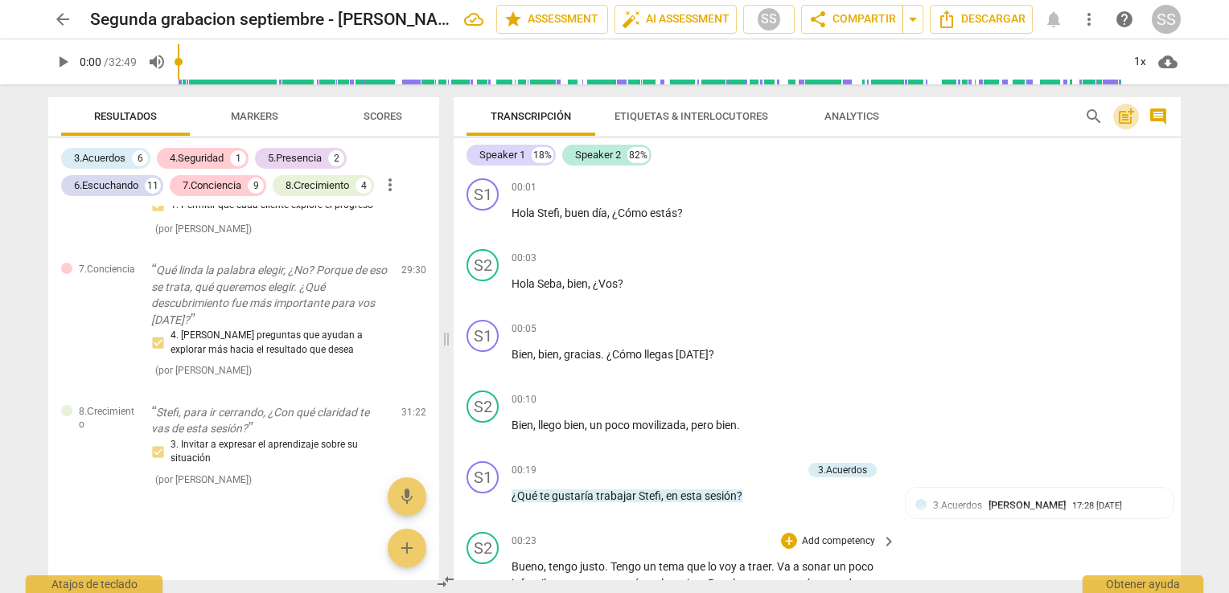
click at [1124, 119] on span "post_add" at bounding box center [1125, 116] width 19 height 19
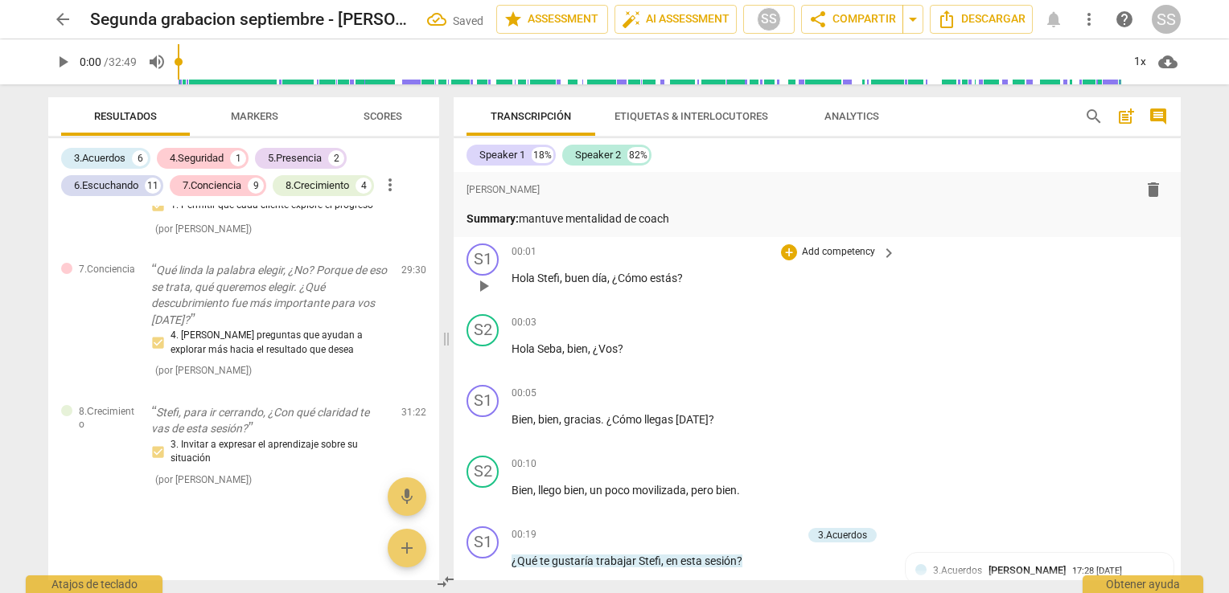
click at [1051, 272] on div "S1 play_arrow pause 00:01 + Add competency keyboard_arrow_right Hola Stefi , bu…" at bounding box center [817, 272] width 727 height 71
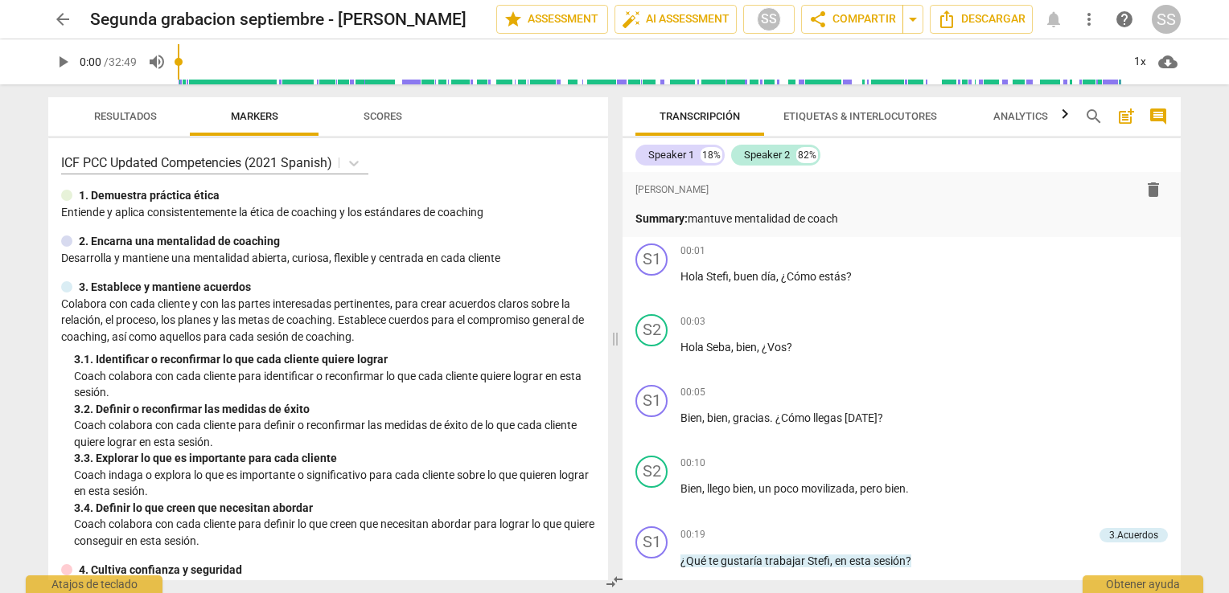
click at [136, 114] on span "Resultados" at bounding box center [125, 116] width 63 height 12
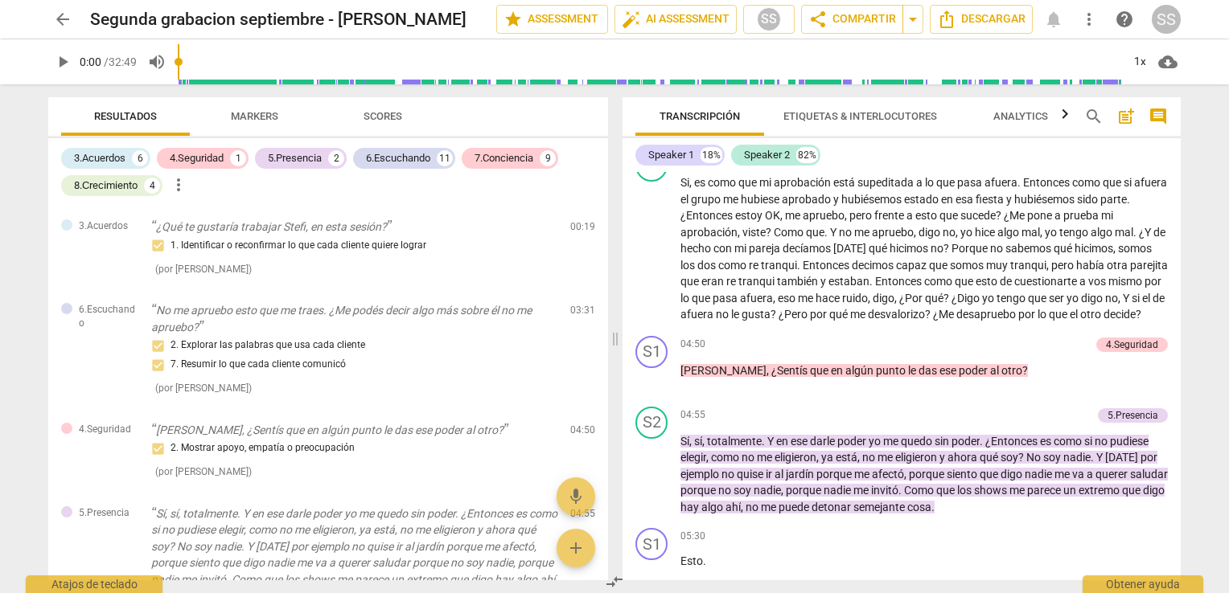
scroll to position [958, 0]
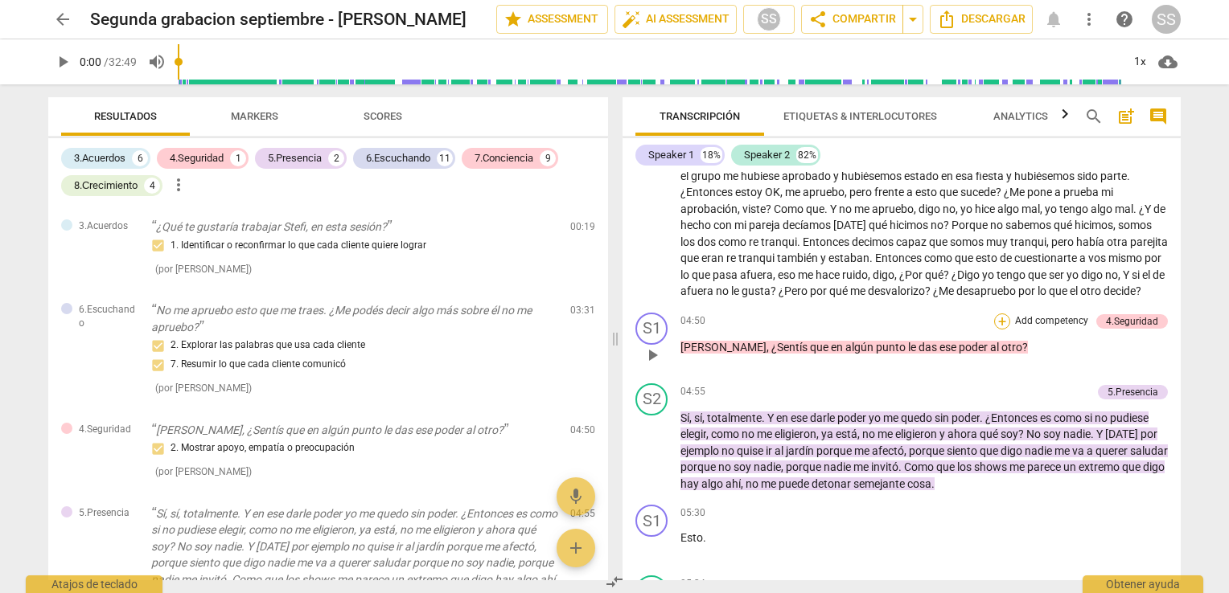
click at [999, 330] on div "+" at bounding box center [1002, 322] width 16 height 16
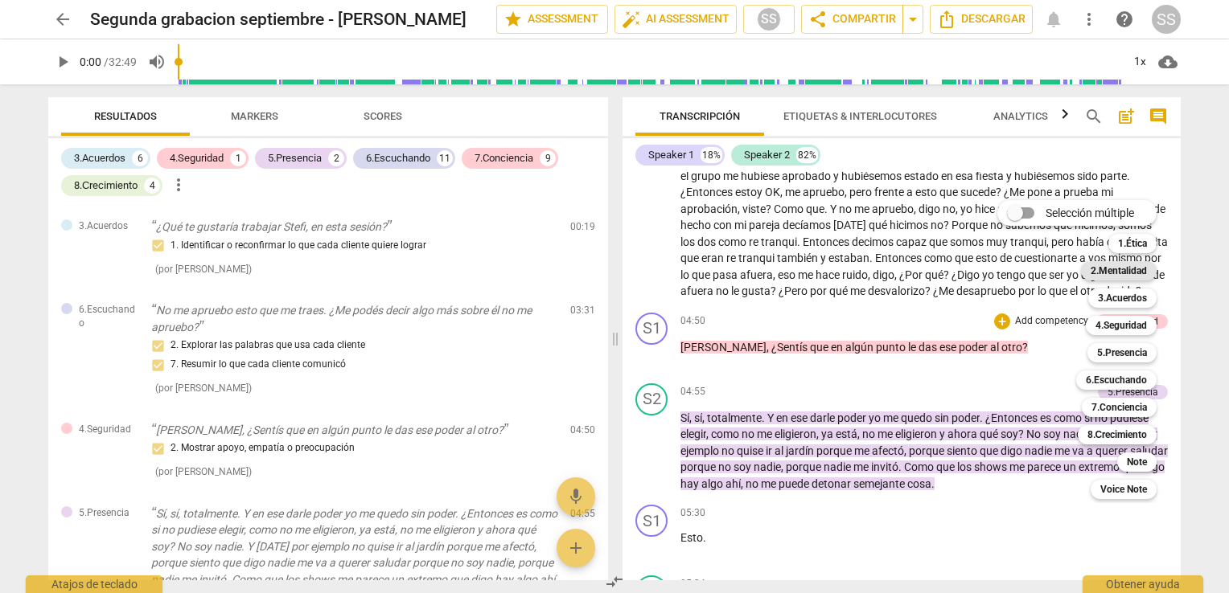
click at [1131, 269] on b "2.Mentalidad" at bounding box center [1118, 270] width 56 height 19
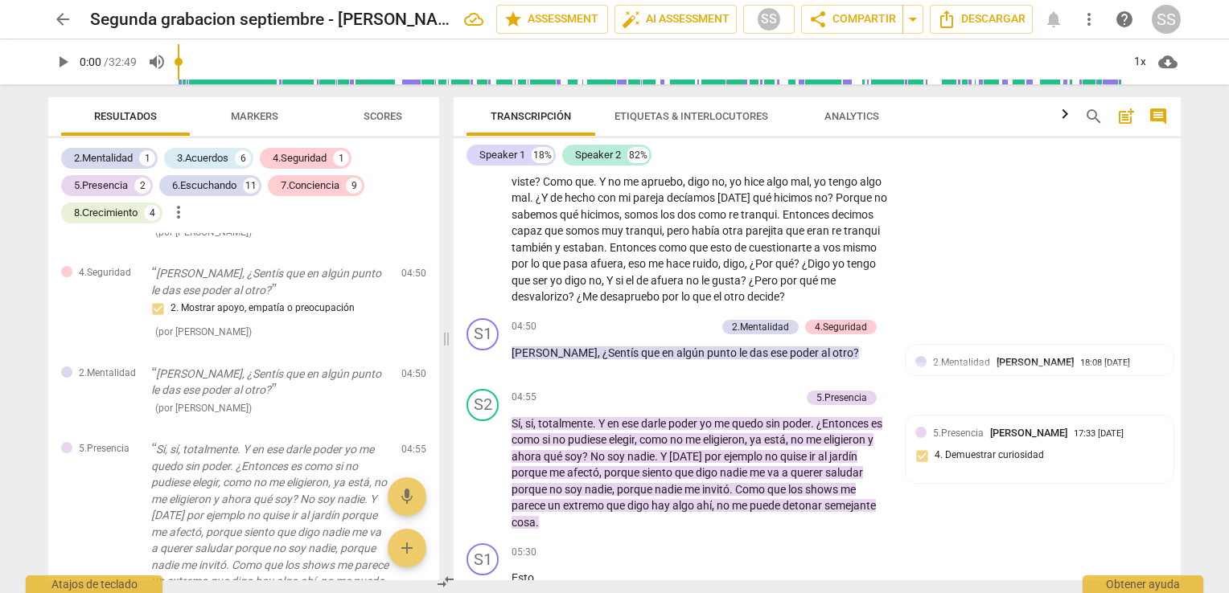
scroll to position [1161, 0]
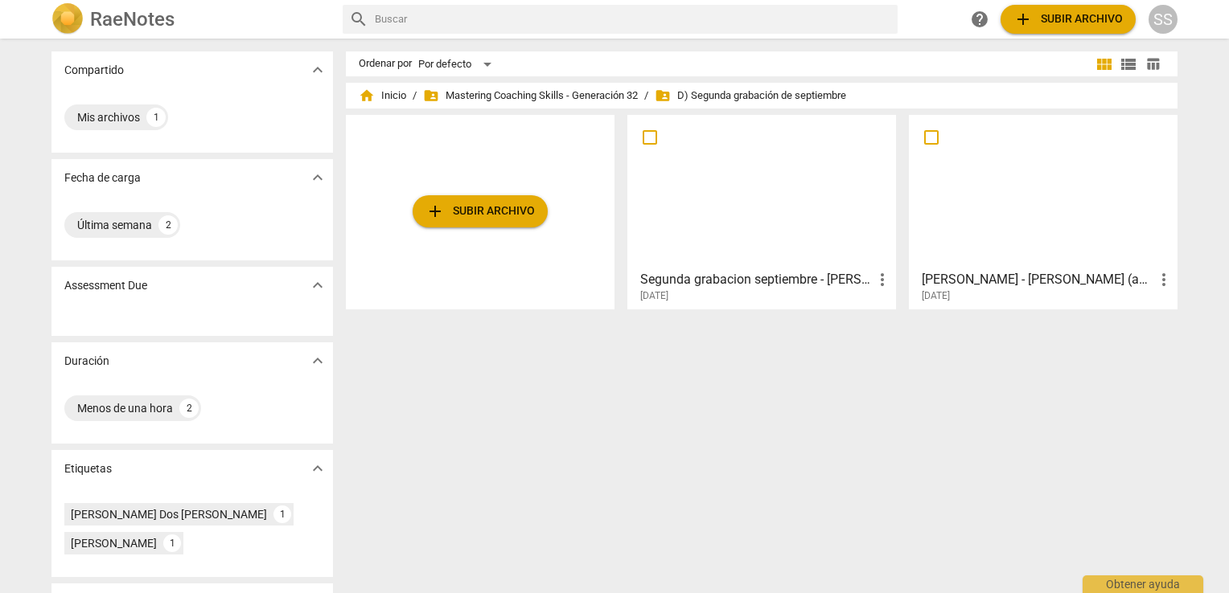
click at [793, 215] on div at bounding box center [761, 192] width 257 height 142
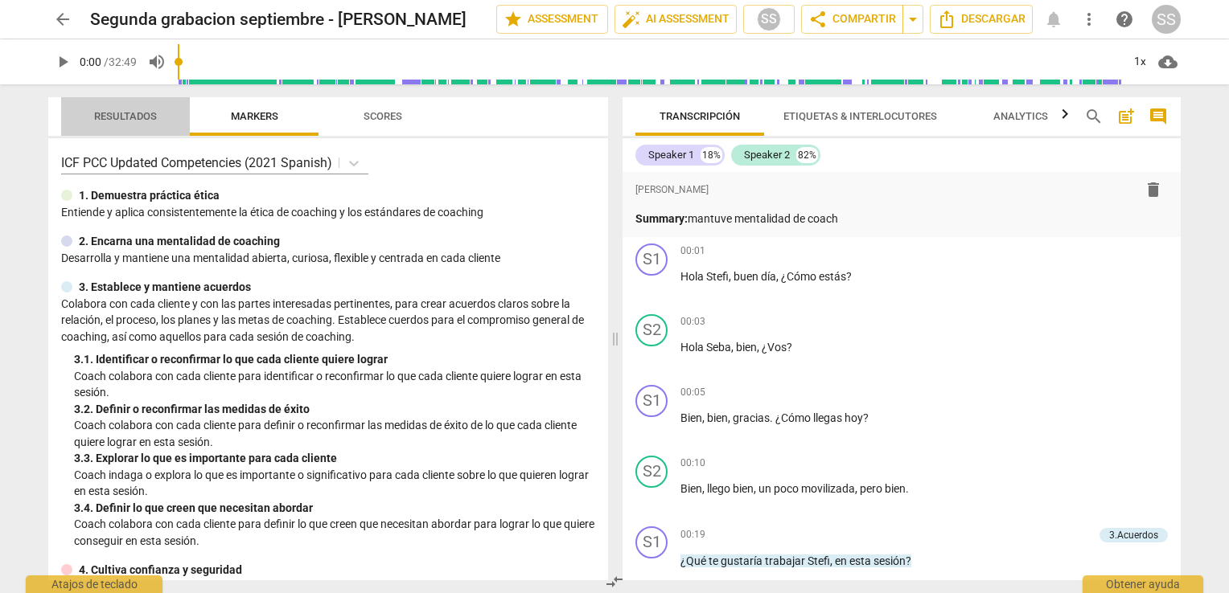
click at [116, 117] on span "Resultados" at bounding box center [125, 116] width 63 height 12
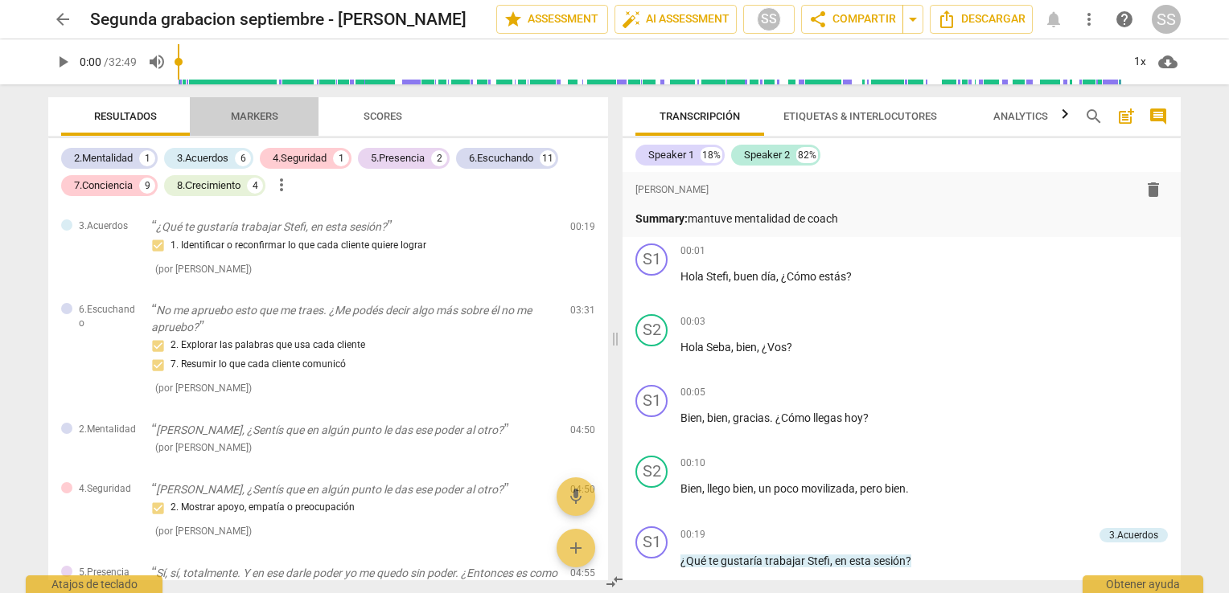
click at [248, 112] on span "Markers" at bounding box center [254, 116] width 47 height 12
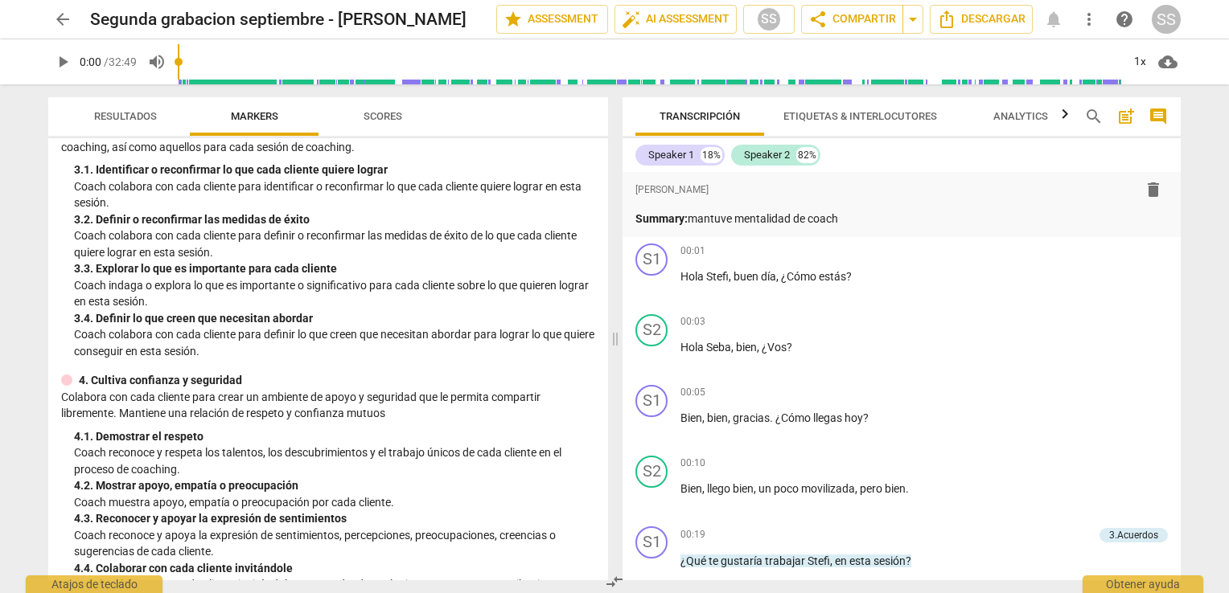
scroll to position [231, 0]
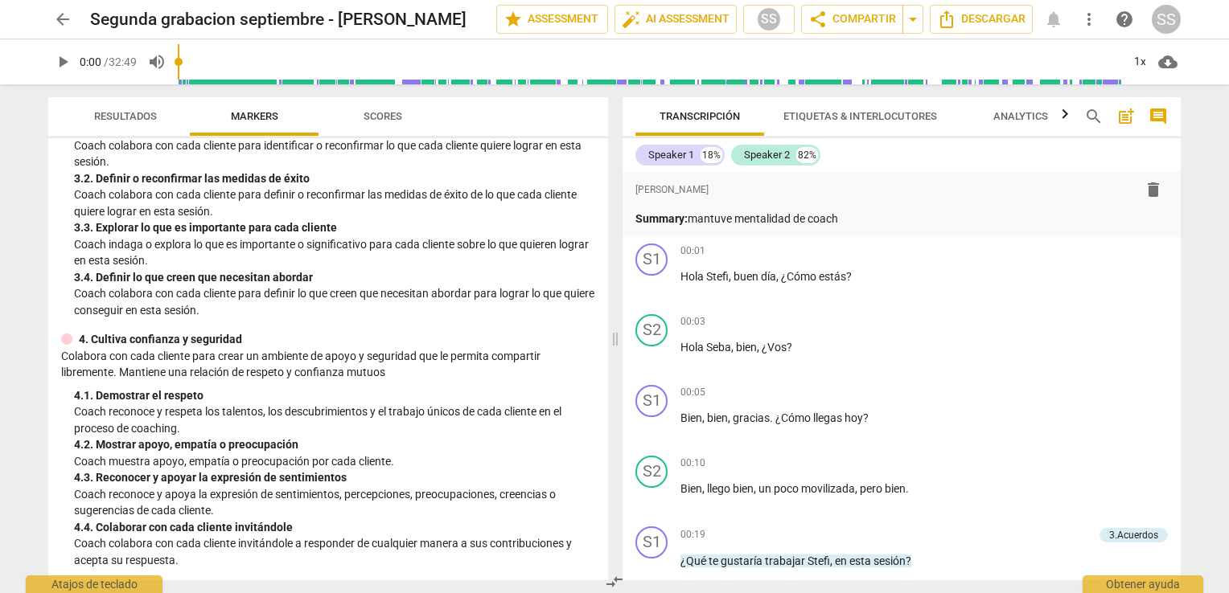
click at [363, 324] on div "ICF PCC Updated Competencies (2021 Spanish) 1. Demuestra práctica ética Entie…" at bounding box center [328, 359] width 560 height 442
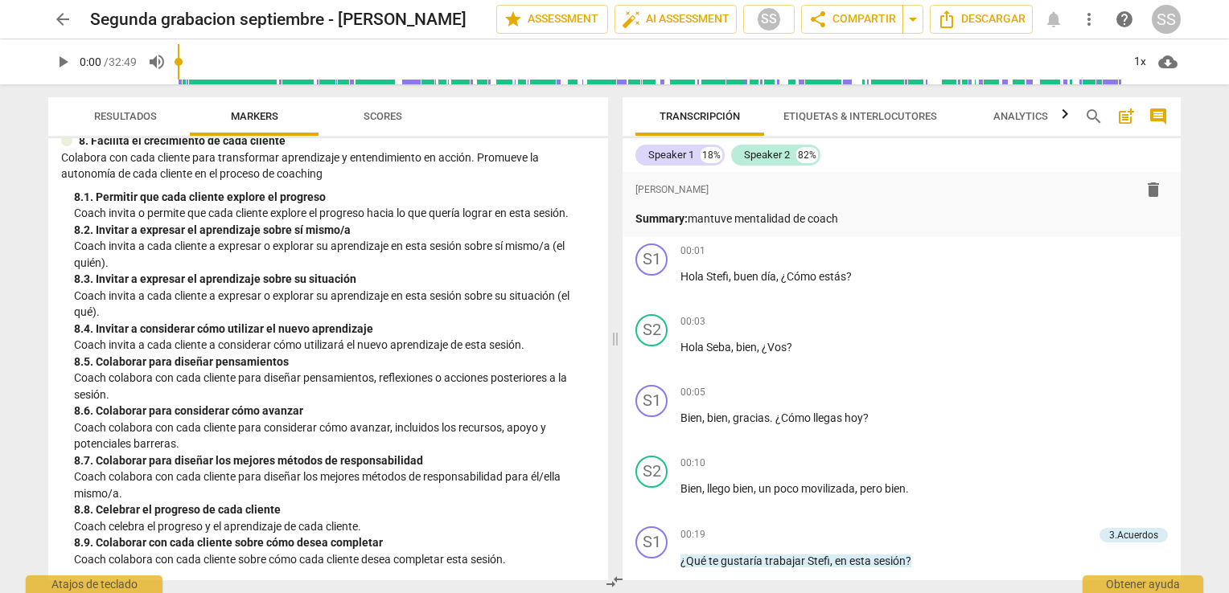
scroll to position [1693, 0]
